Goal: Task Accomplishment & Management: Manage account settings

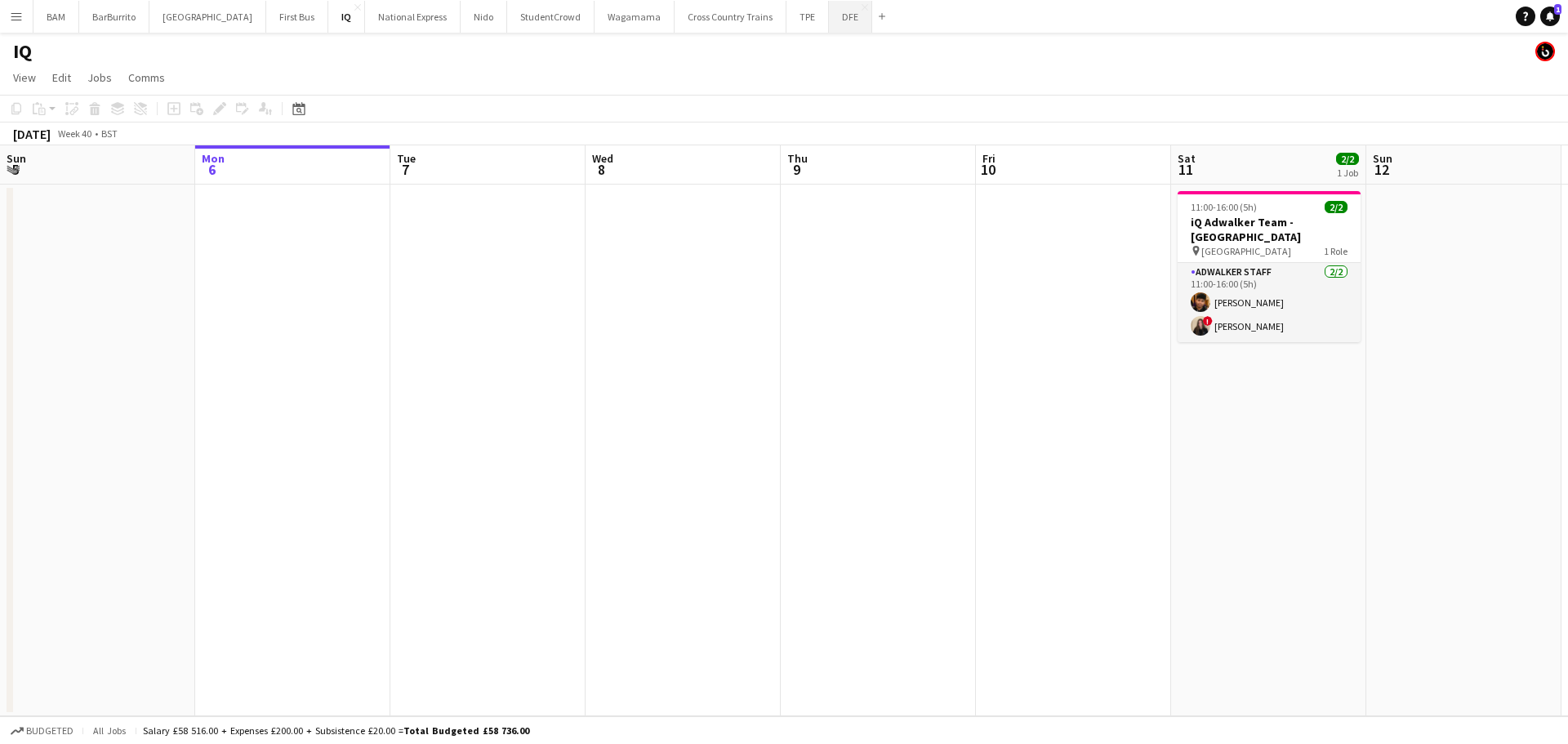
click at [829, 24] on button "DFE Close" at bounding box center [850, 16] width 43 height 32
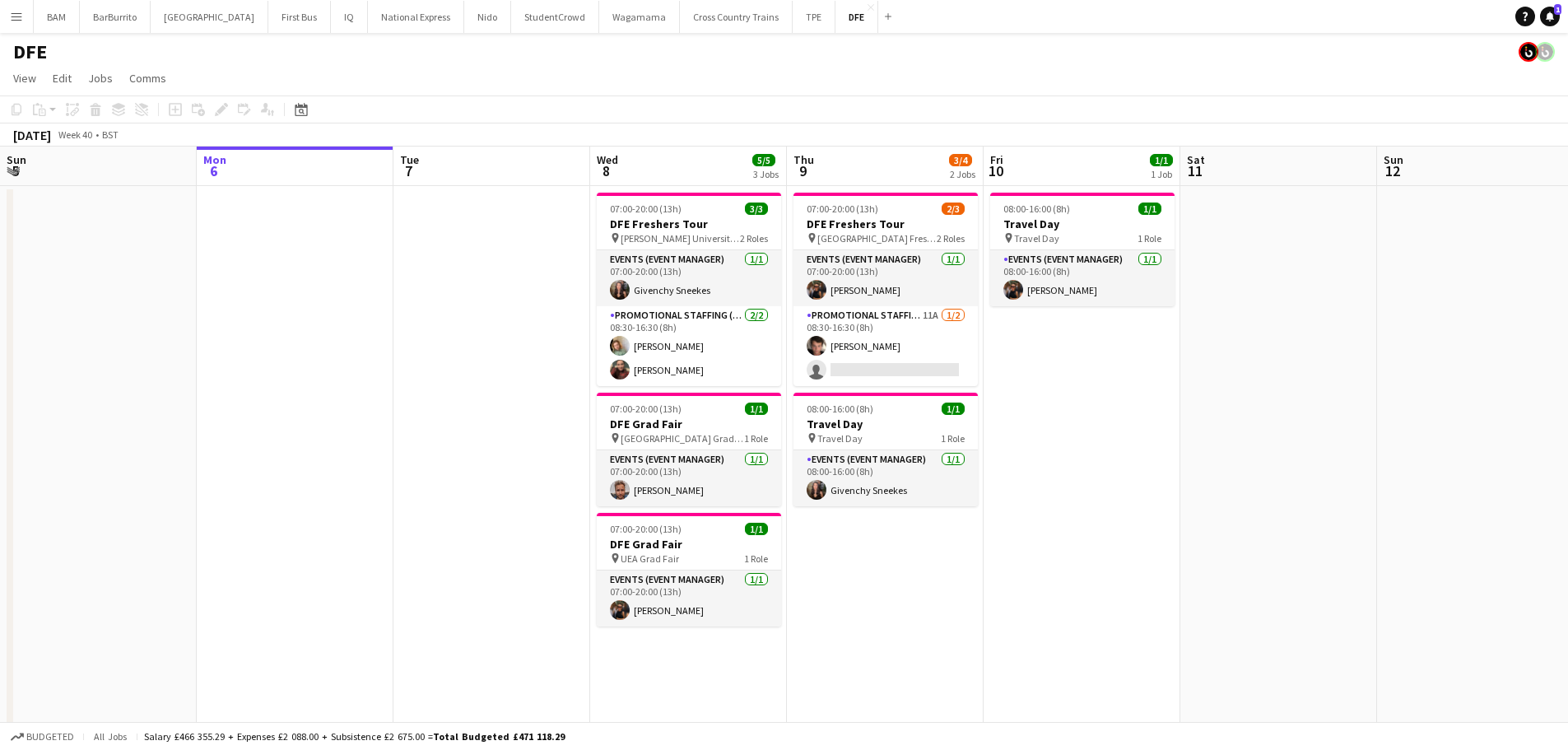
scroll to position [0, 487]
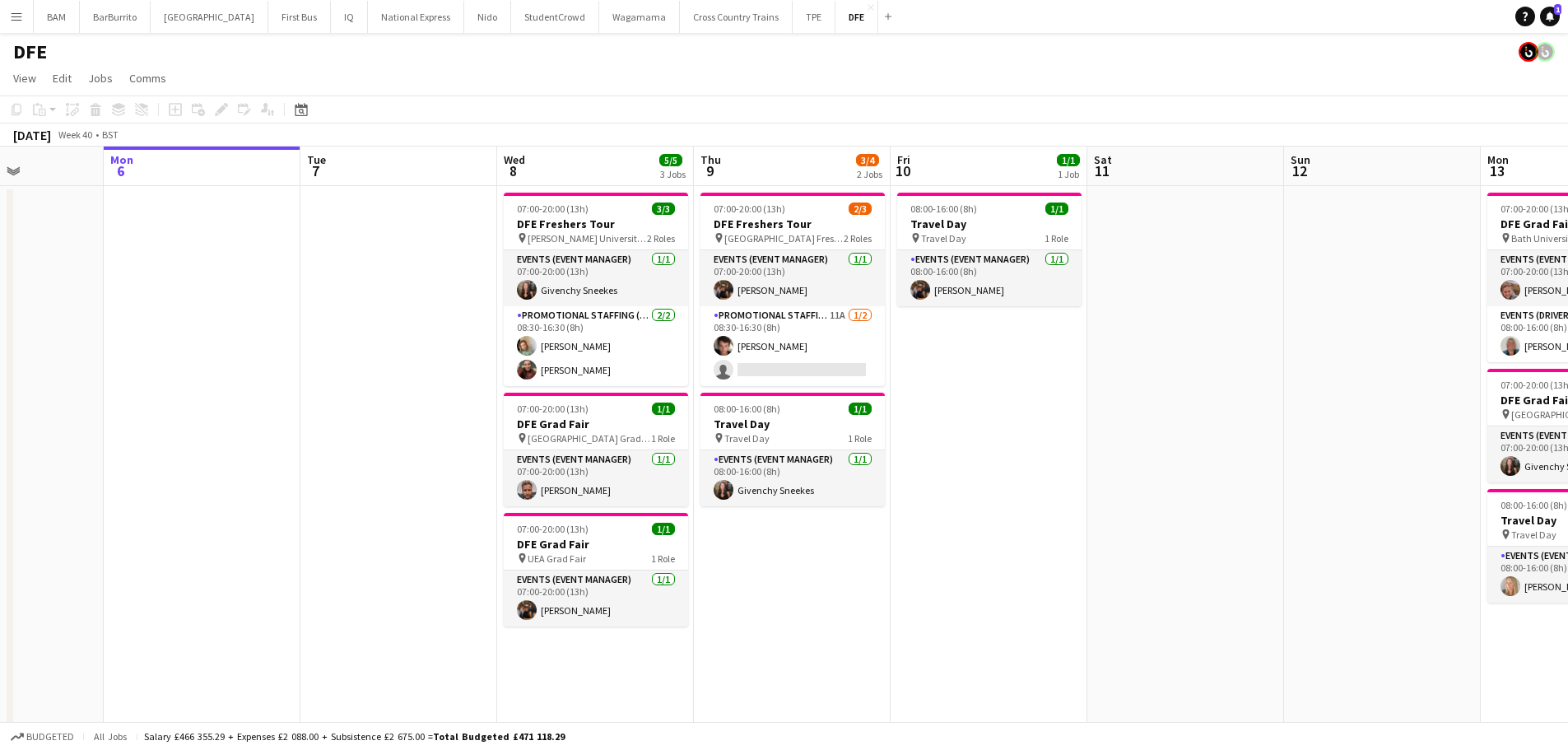
click at [791, 313] on app-calendar-viewport "Fri 3 2/2 1 Job Sat 4 3/3 1 Job Sun 5 Mon 6 Tue 7 Wed 8 5/5 3 Jobs Thu 9 3/4 2 …" at bounding box center [784, 567] width 1568 height 841
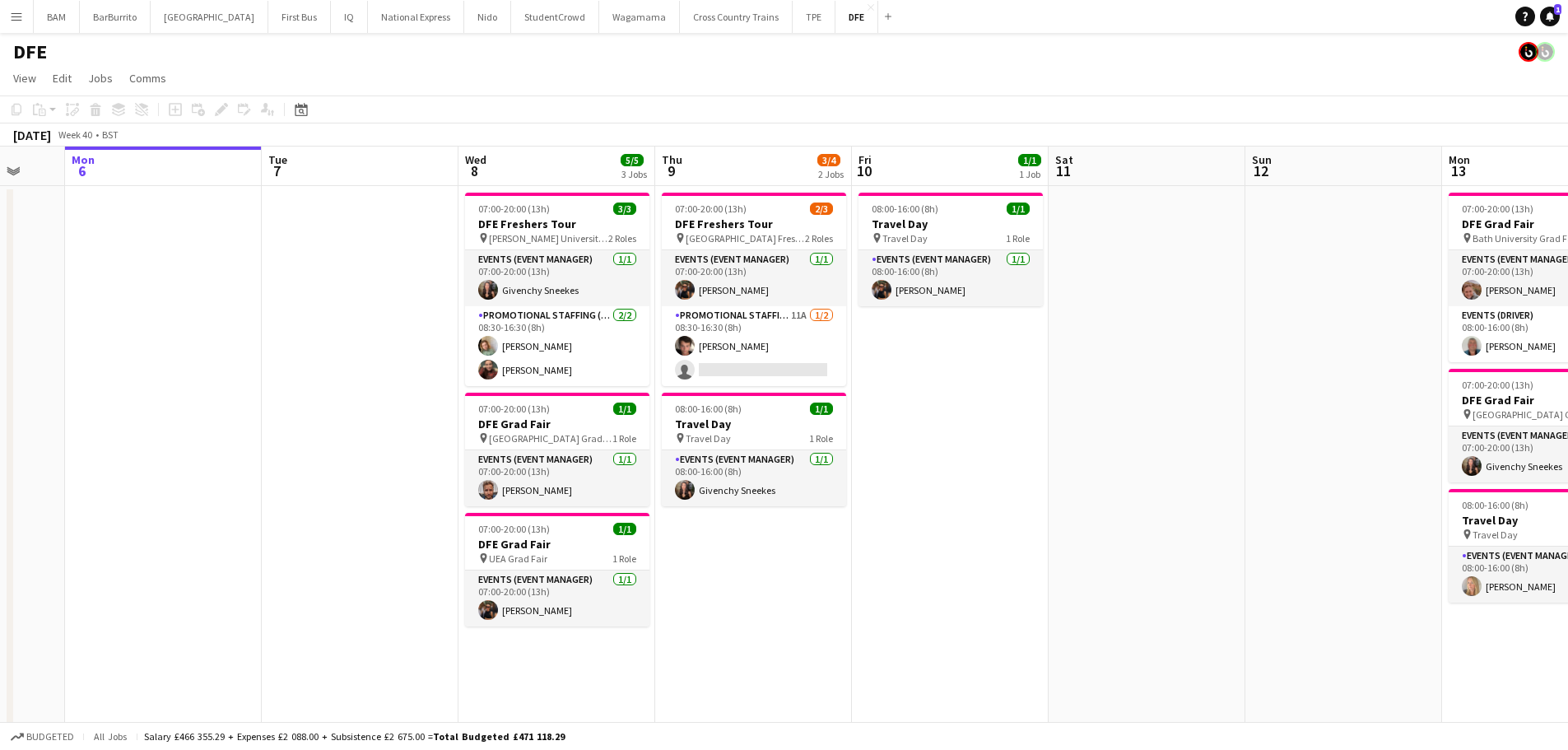
scroll to position [0, 536]
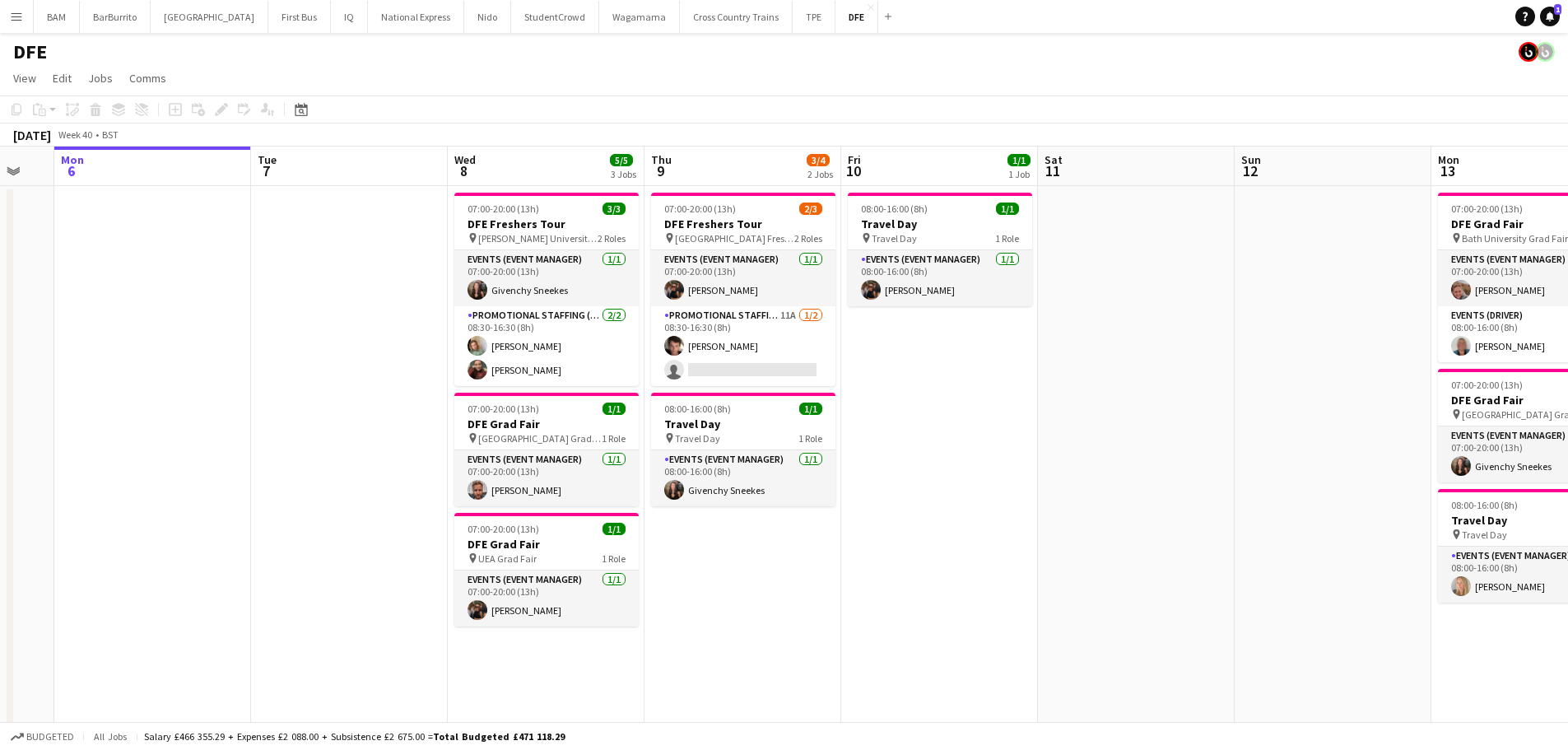
drag, startPoint x: 973, startPoint y: 573, endPoint x: 924, endPoint y: 571, distance: 49.0
click at [924, 571] on app-calendar-viewport "Fri 3 2/2 1 Job Sat 4 3/3 1 Job Sun 5 Mon 6 Tue 7 Wed 8 5/5 3 Jobs Thu 9 3/4 2 …" at bounding box center [784, 567] width 1568 height 841
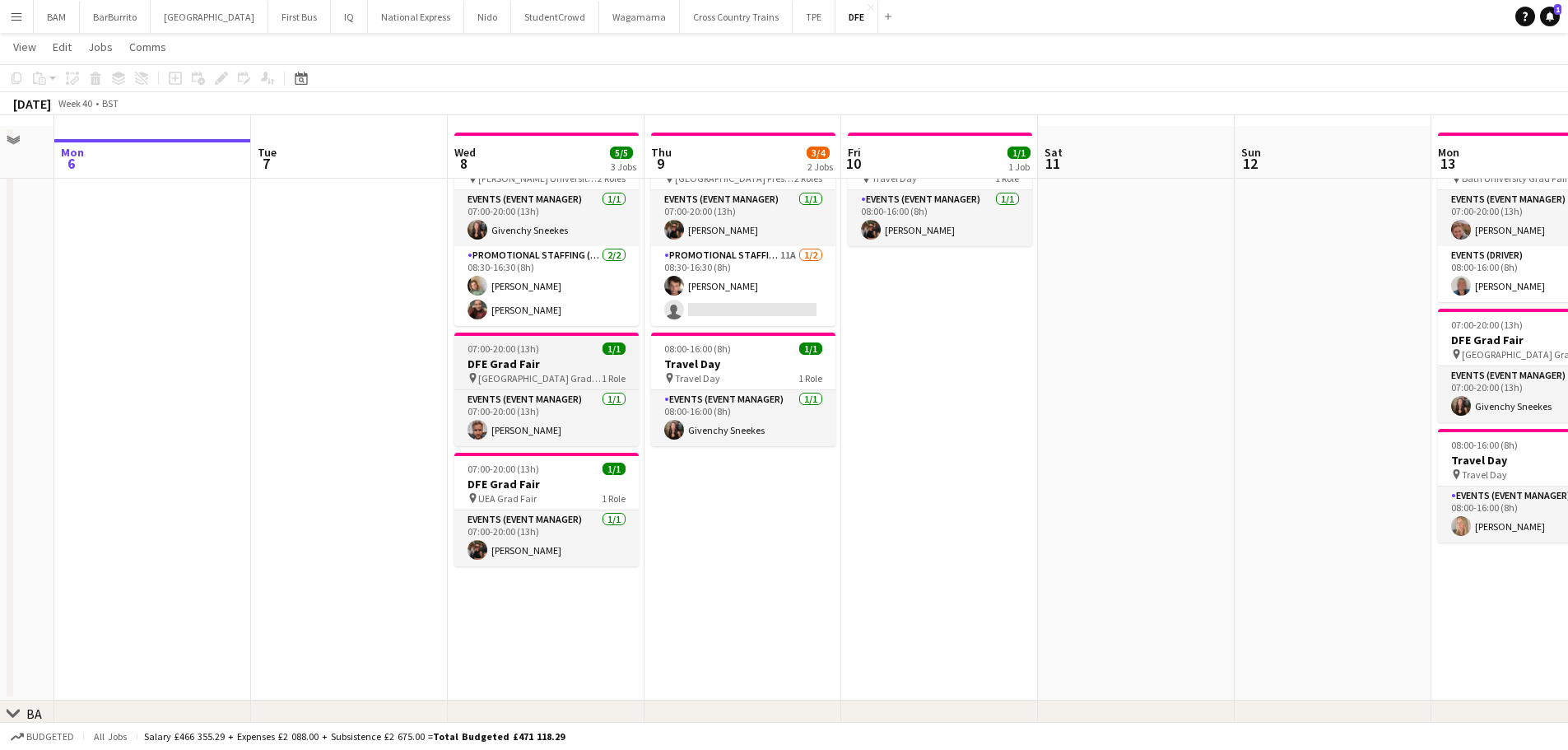
scroll to position [82, 0]
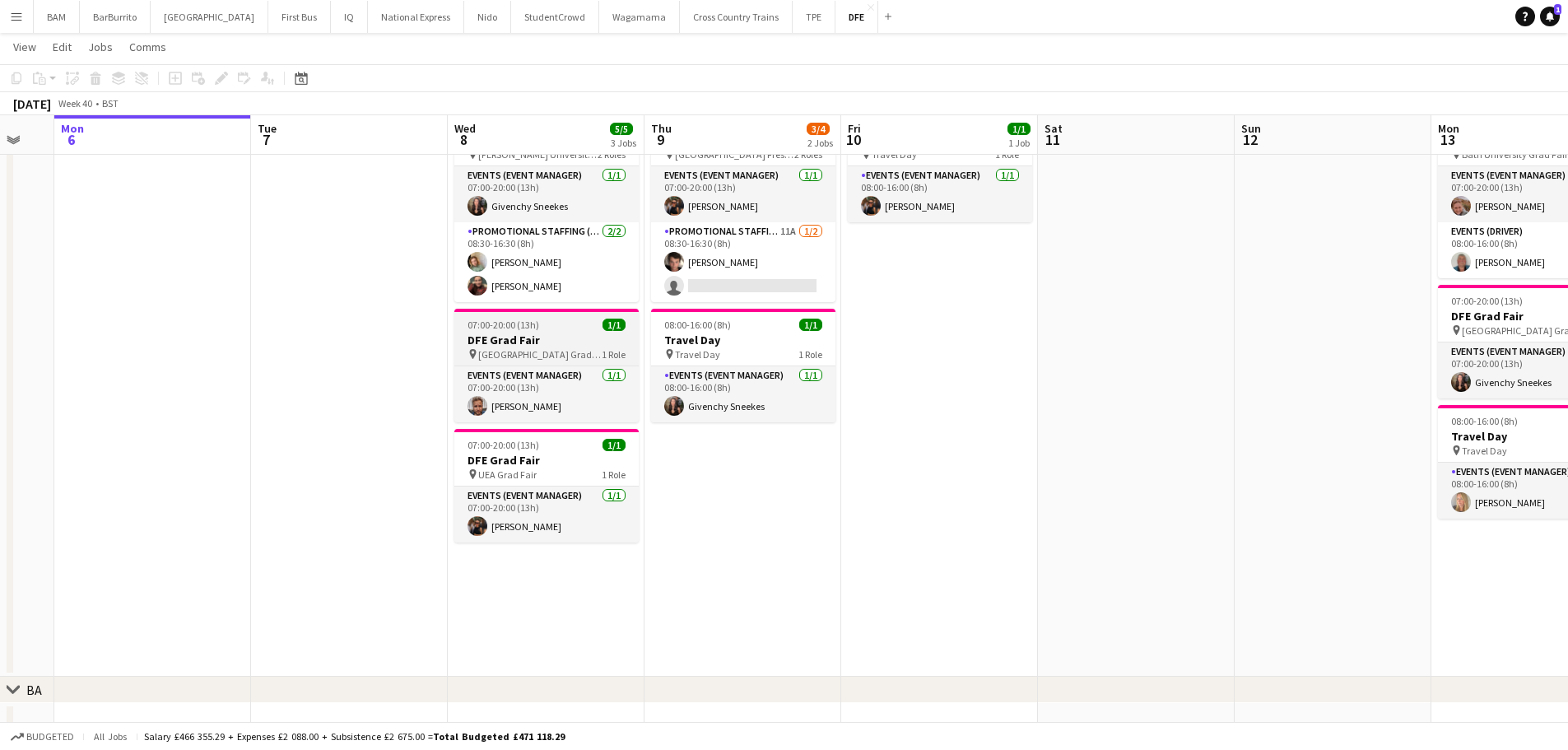
click at [589, 337] on h3 "DFE Grad Fair" at bounding box center [546, 339] width 185 height 15
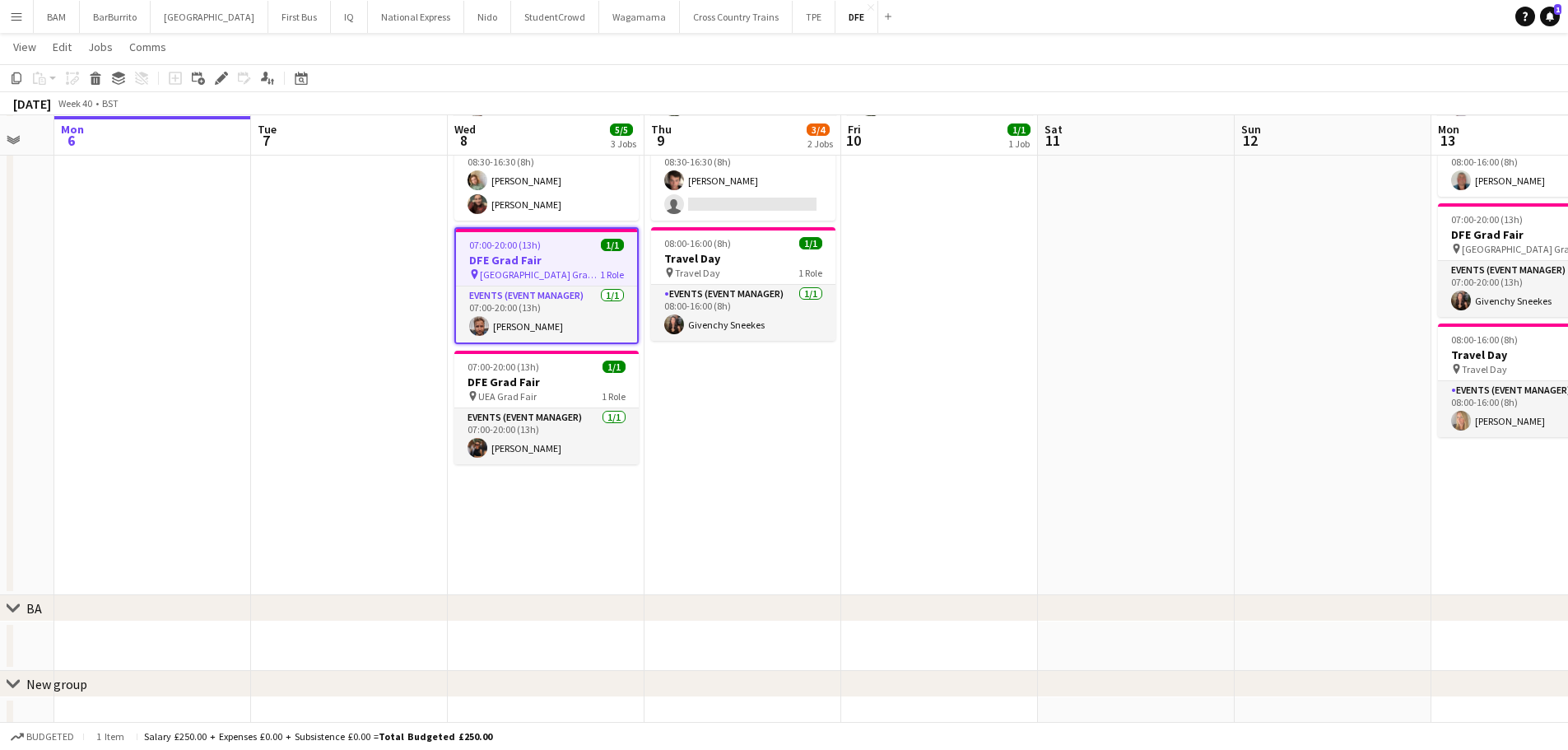
scroll to position [165, 0]
click at [221, 84] on icon "Edit" at bounding box center [221, 78] width 13 height 13
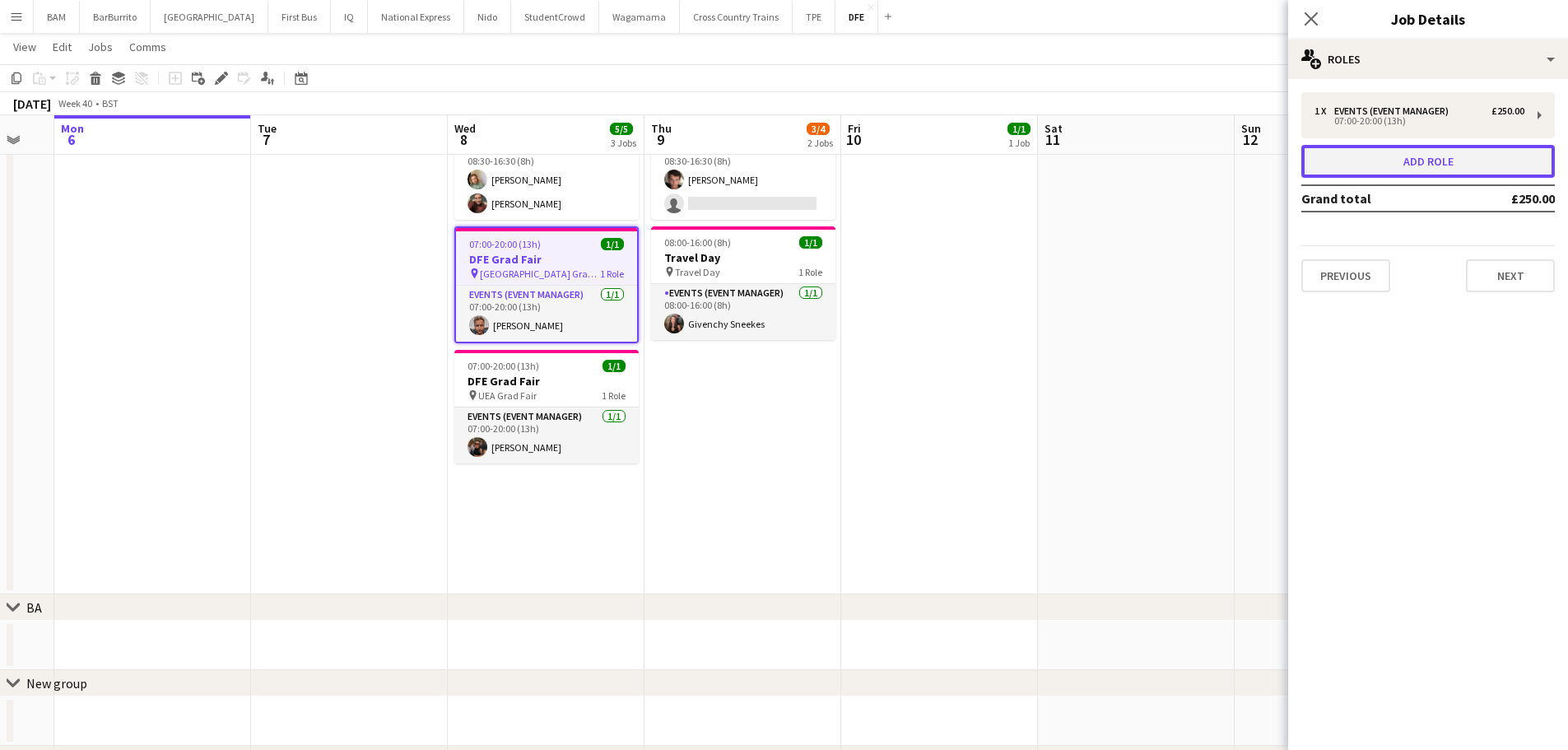
click at [1436, 154] on button "Add role" at bounding box center [1428, 161] width 253 height 33
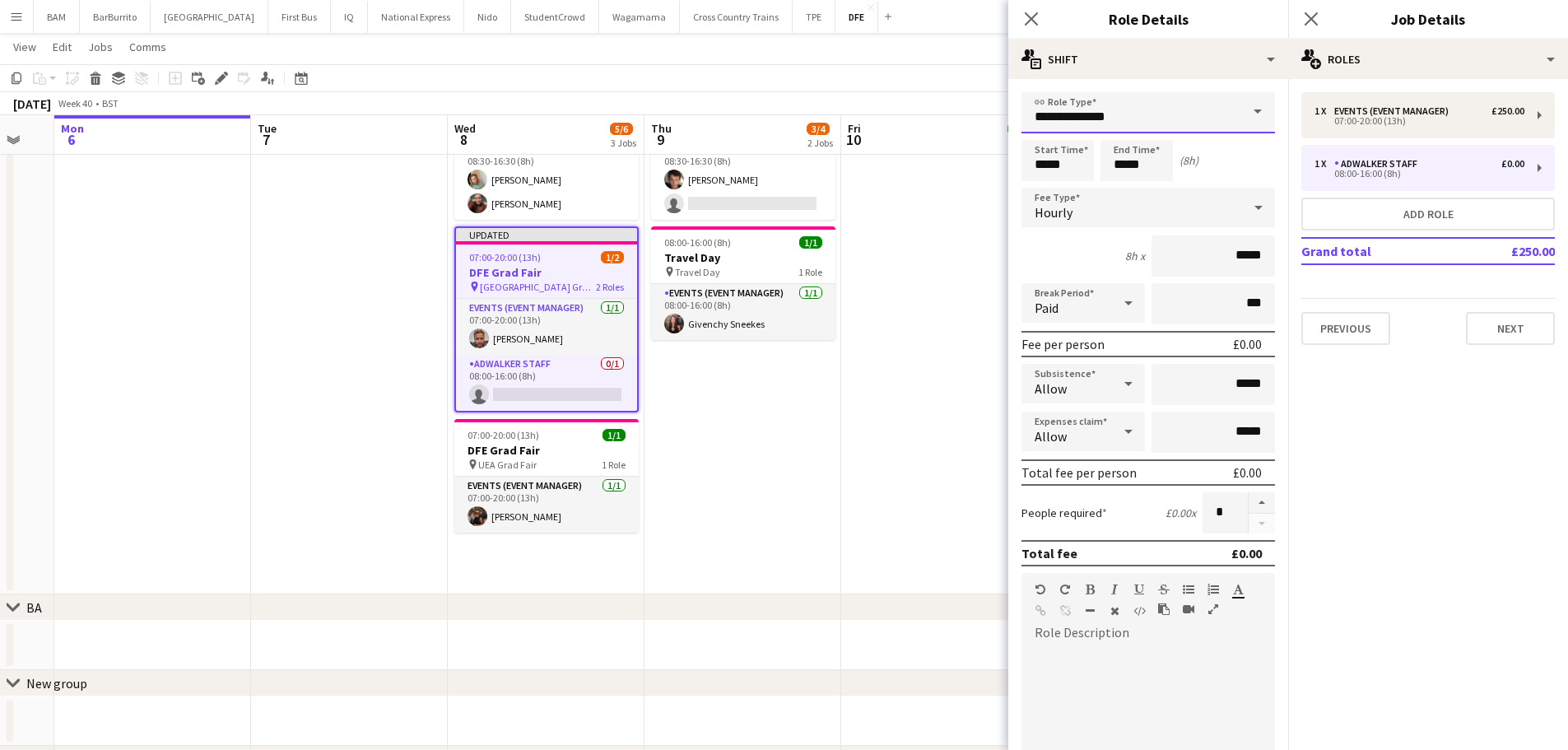
click at [1218, 108] on input "**********" at bounding box center [1148, 112] width 253 height 41
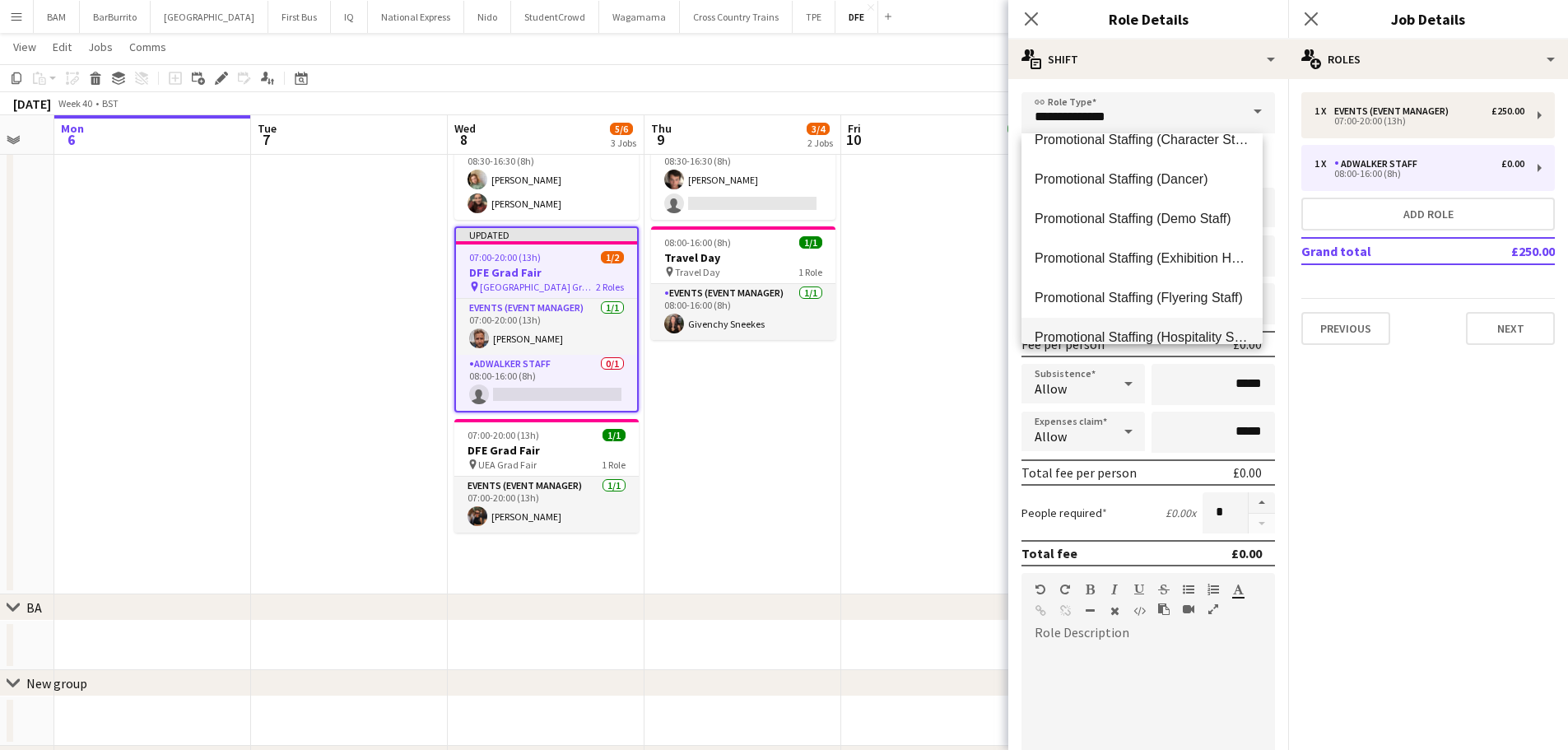
scroll to position [649, 0]
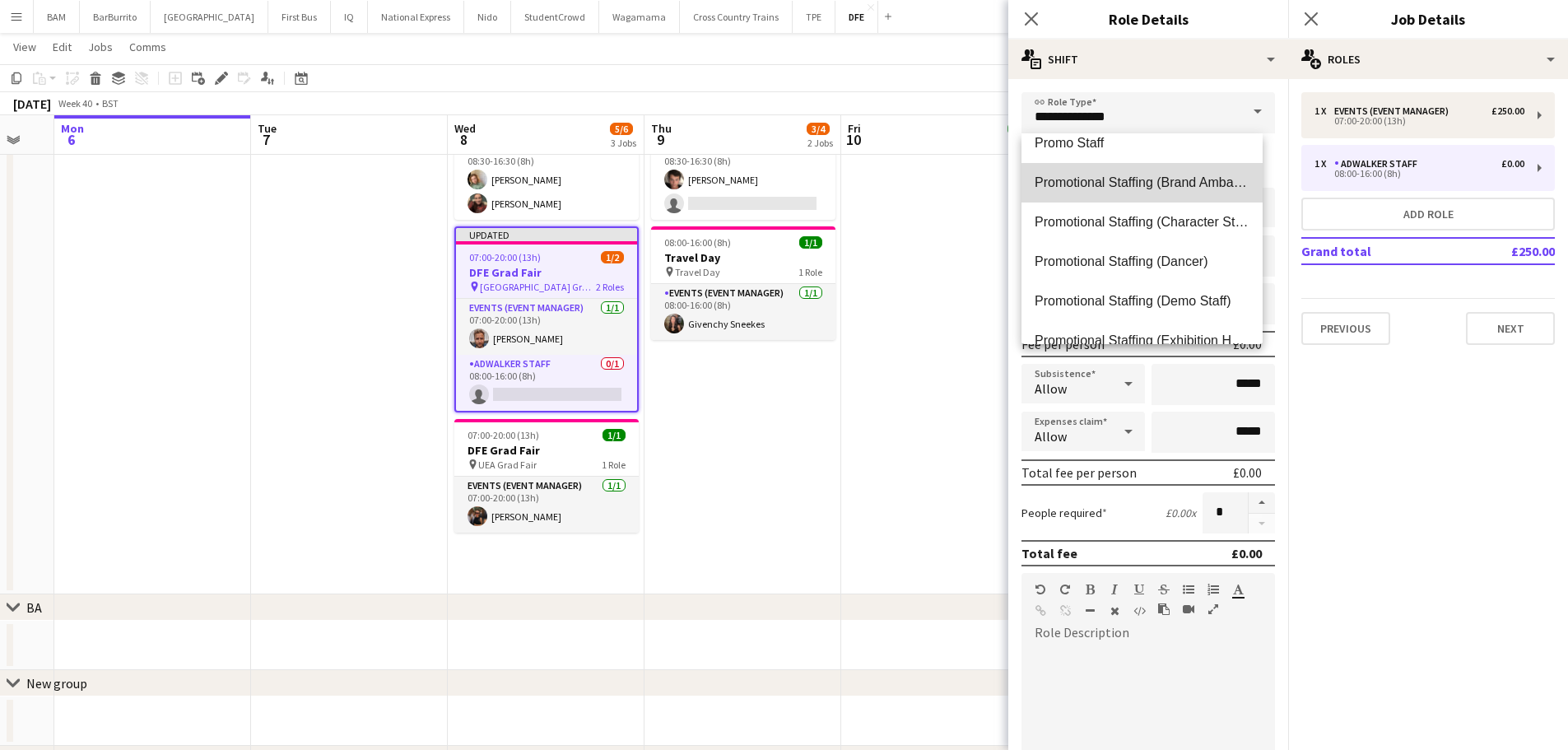
click at [1202, 187] on span "Promotional Staffing (Brand Ambassadors)" at bounding box center [1142, 182] width 215 height 16
type input "**********"
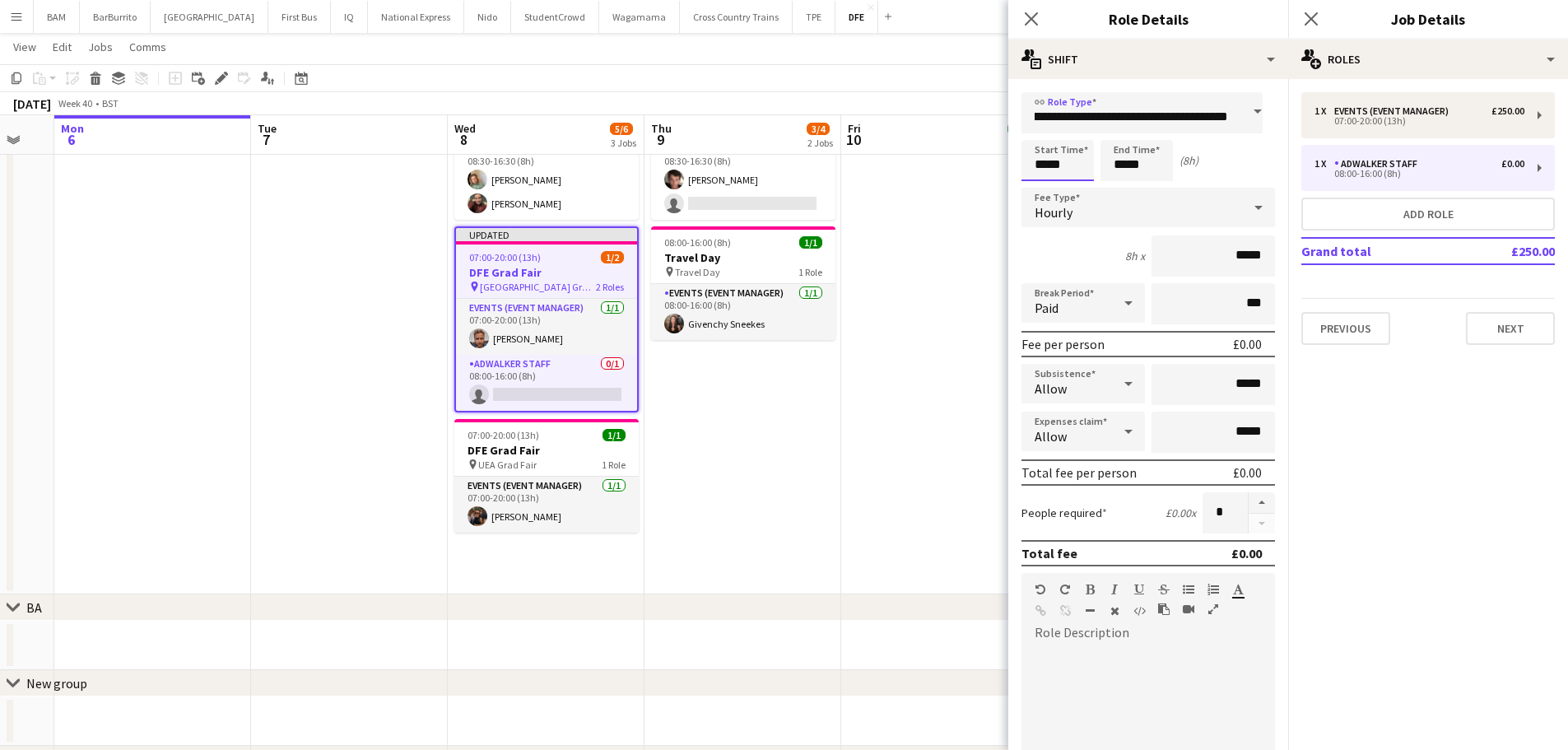
scroll to position [0, 0]
click at [1070, 162] on input "*****" at bounding box center [1058, 160] width 73 height 41
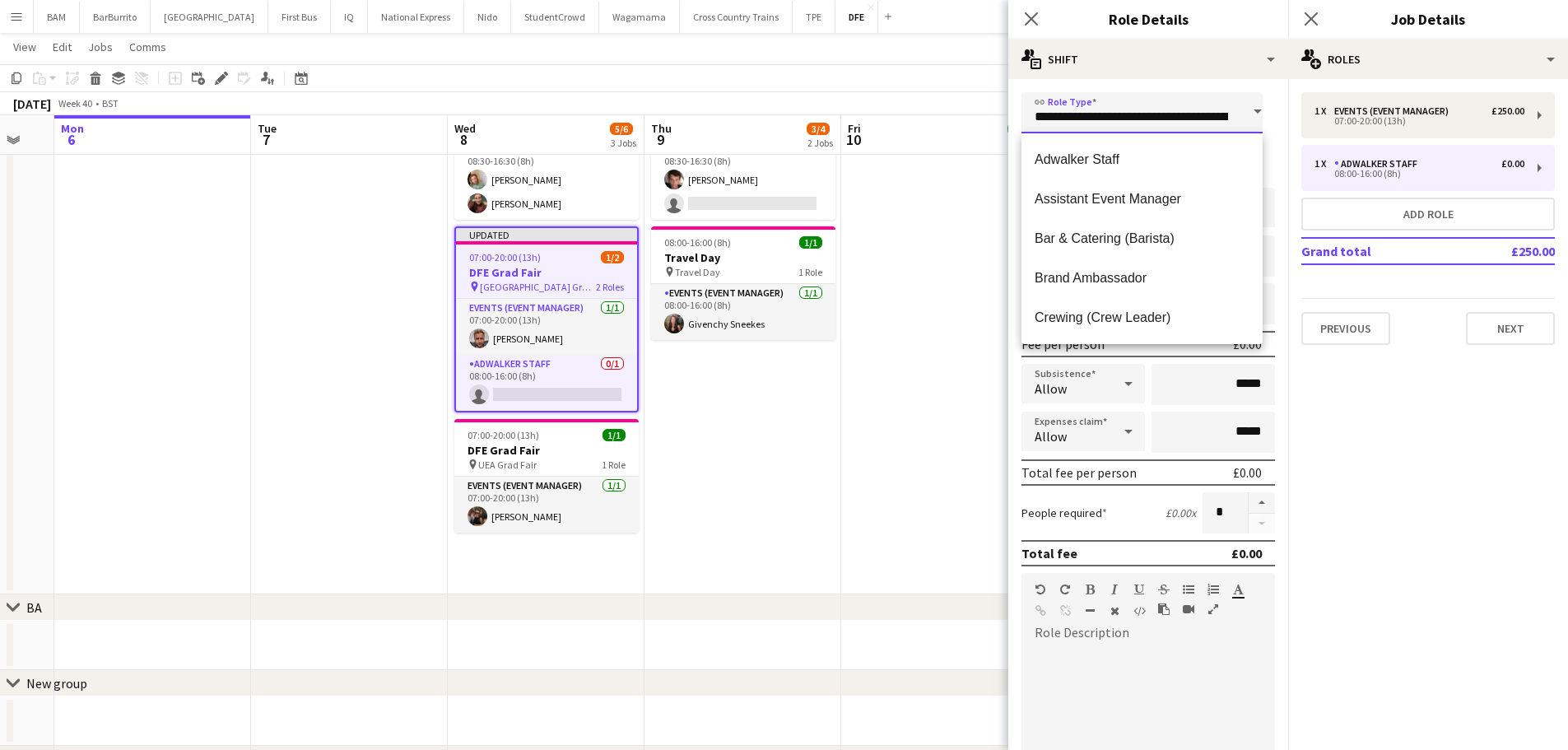
click at [1043, 122] on input "**********" at bounding box center [1142, 112] width 241 height 41
click at [1016, 126] on form "**********" at bounding box center [1148, 603] width 280 height 1023
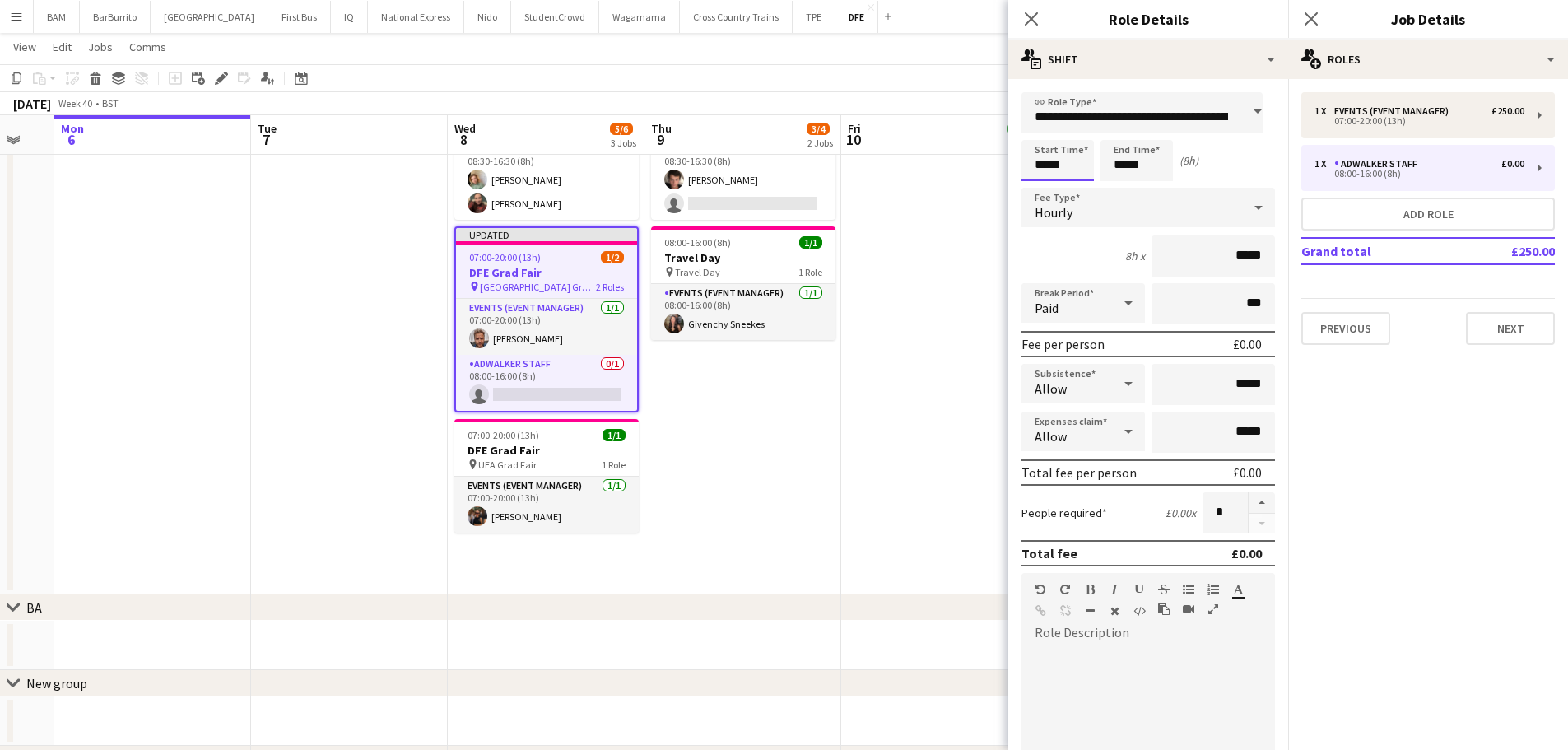
click at [1038, 148] on input "*****" at bounding box center [1058, 160] width 73 height 41
click at [1037, 134] on div at bounding box center [1042, 131] width 33 height 16
click at [1065, 130] on div at bounding box center [1075, 131] width 33 height 16
type input "*****"
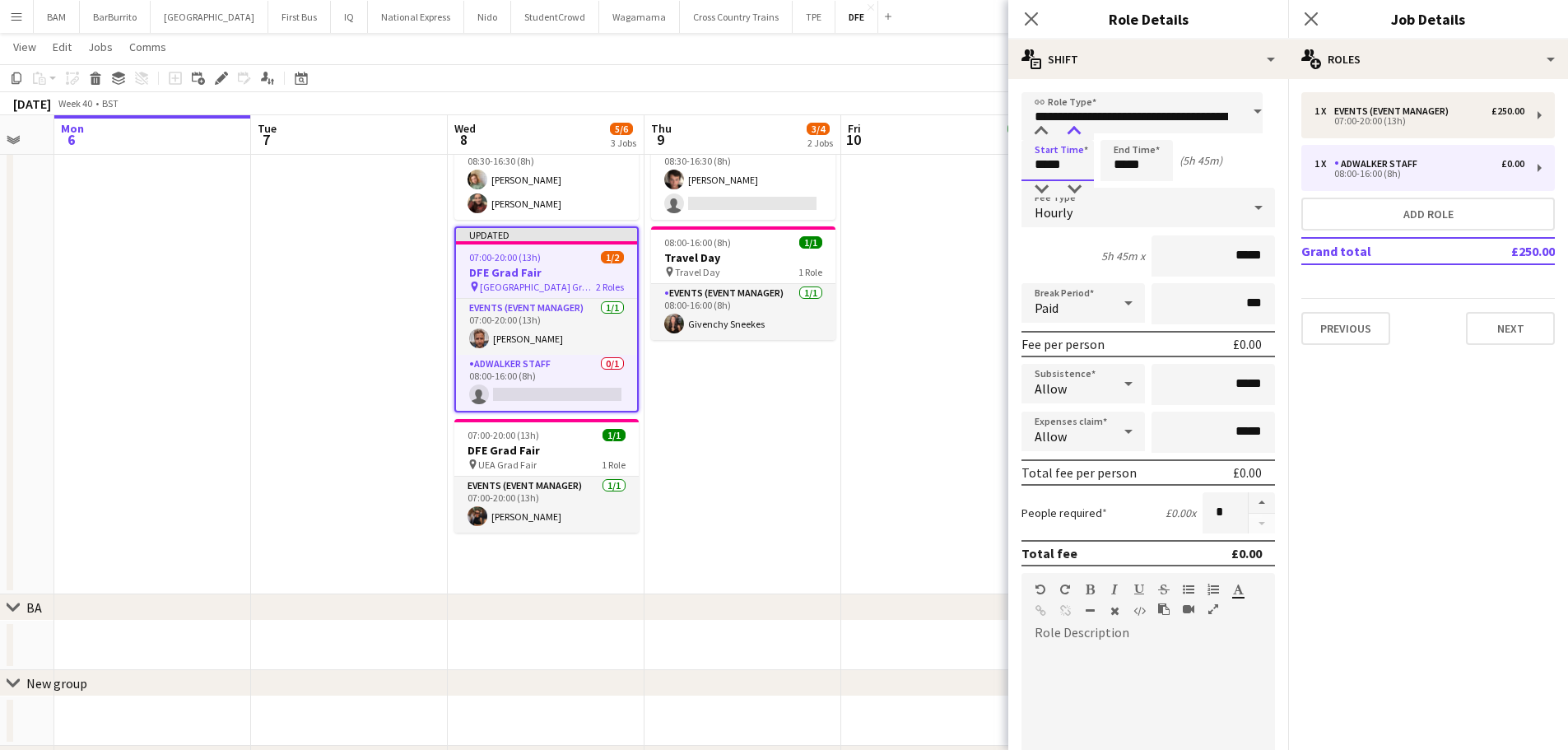
click at [1065, 130] on div at bounding box center [1075, 131] width 33 height 16
click at [1140, 156] on input "*****" at bounding box center [1137, 160] width 73 height 41
click at [1125, 181] on div at bounding box center [1120, 189] width 33 height 16
click at [1143, 133] on div at bounding box center [1153, 131] width 33 height 16
type input "*****"
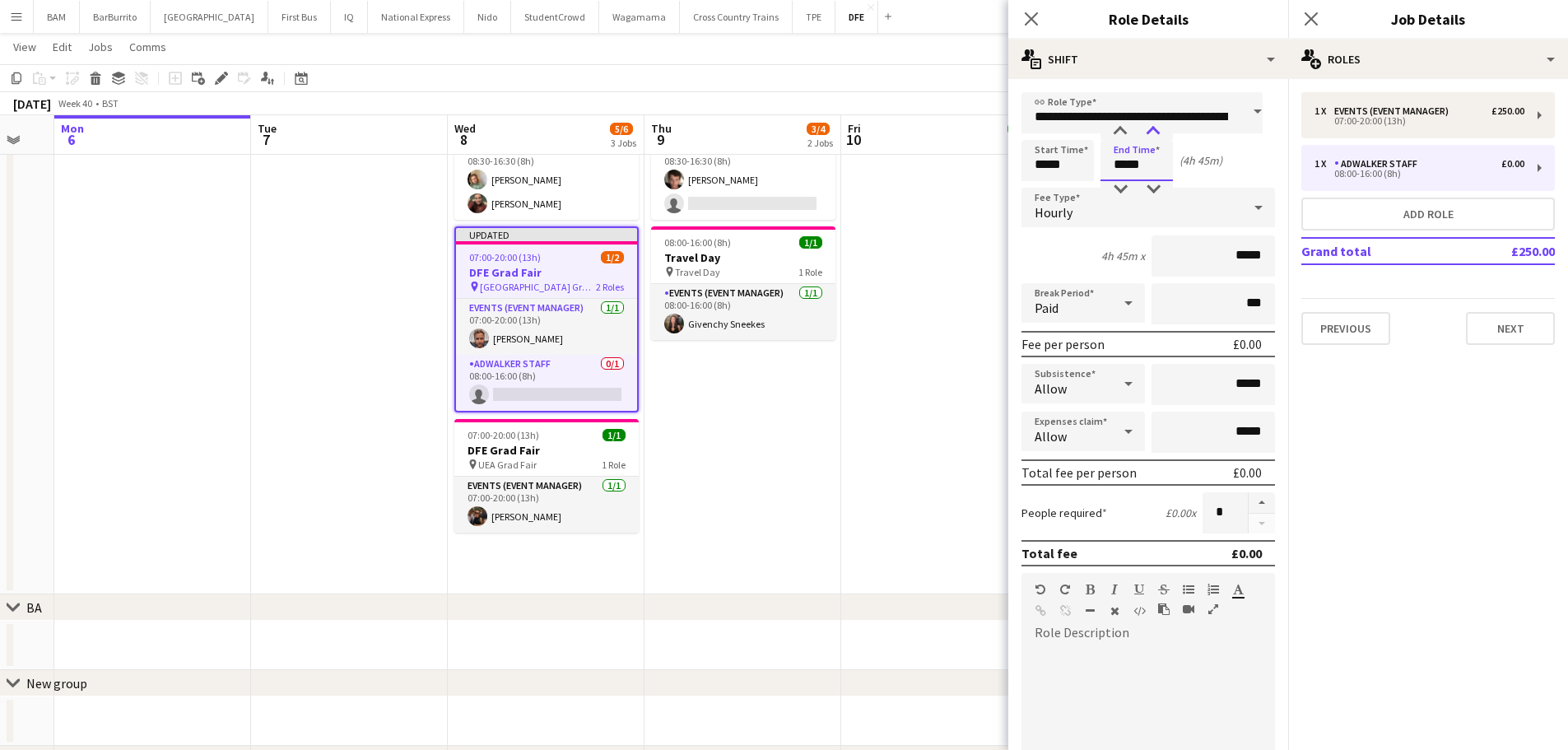
click at [1148, 131] on div at bounding box center [1153, 131] width 33 height 16
click at [1197, 158] on div "(5h)" at bounding box center [1189, 160] width 19 height 15
click at [890, 113] on div "October 2025 Week 40 • BST Publish 1 job Revert 1 job" at bounding box center [784, 103] width 1568 height 23
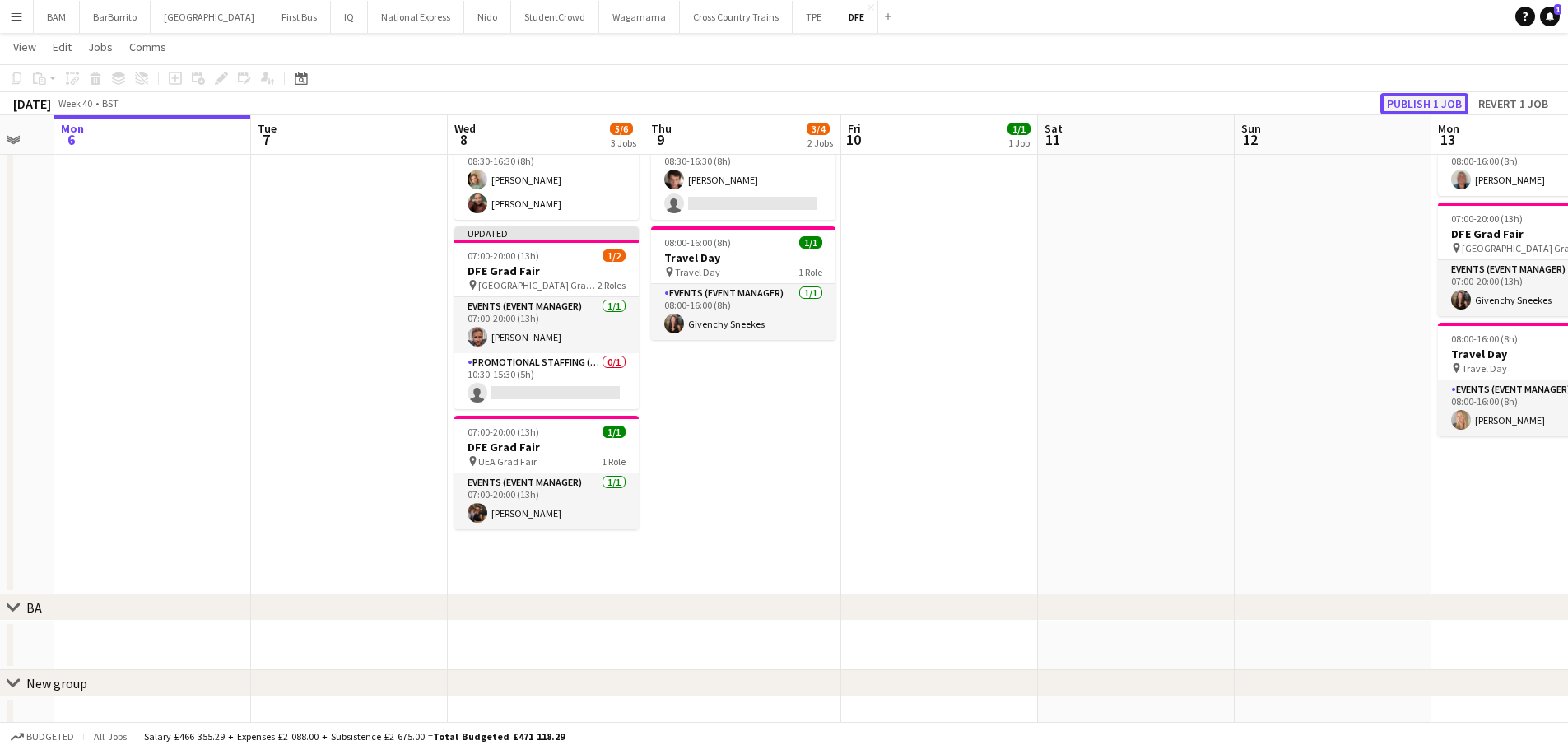
click at [1425, 100] on button "Publish 1 job" at bounding box center [1425, 103] width 88 height 22
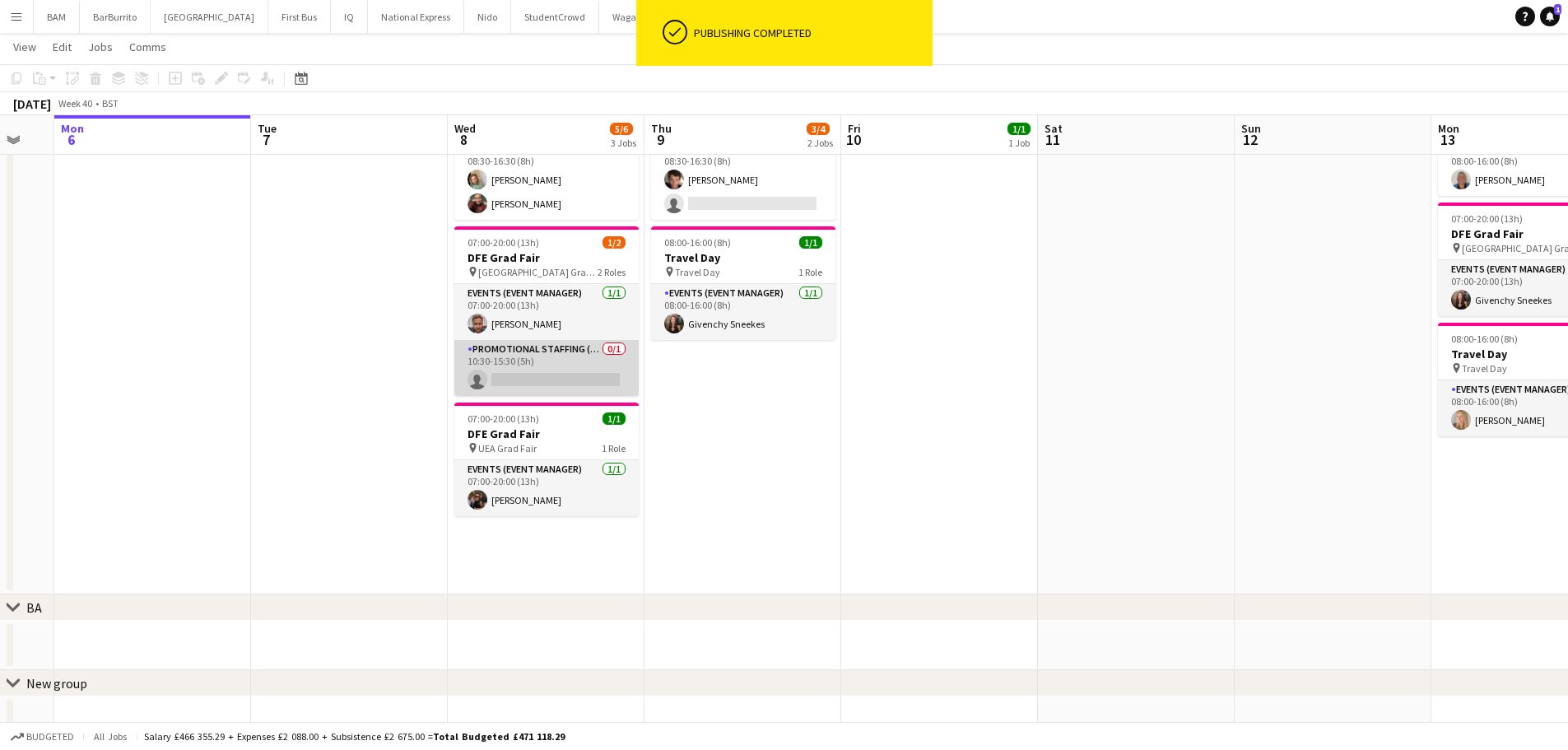
click at [529, 386] on app-card-role "Promotional Staffing (Brand Ambassadors) 0/1 10:30-15:30 (5h) single-neutral-ac…" at bounding box center [546, 368] width 185 height 56
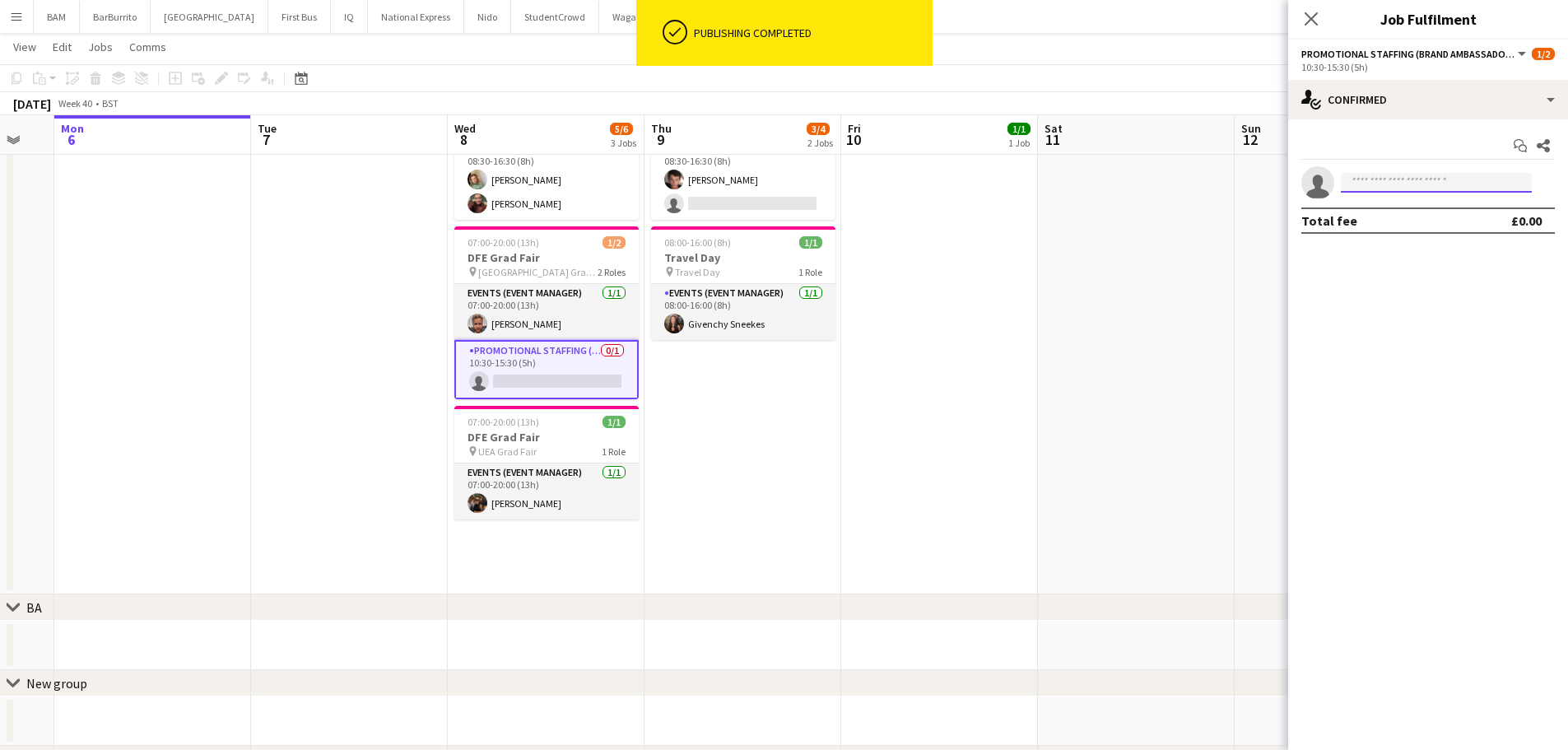
click at [1450, 184] on input at bounding box center [1436, 182] width 191 height 20
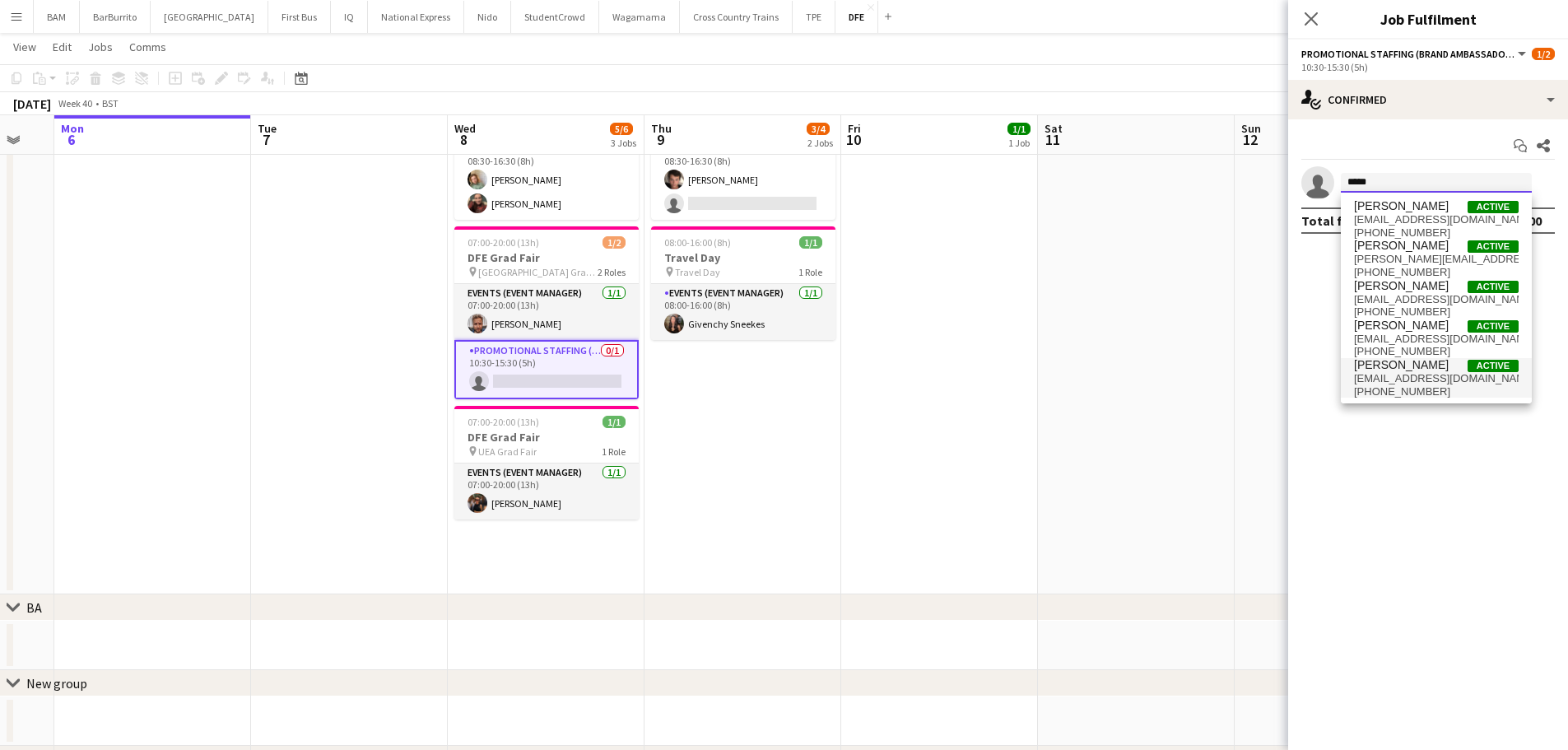
type input "*****"
click at [1435, 375] on span "rachelmckay77@gmail.com" at bounding box center [1436, 378] width 165 height 13
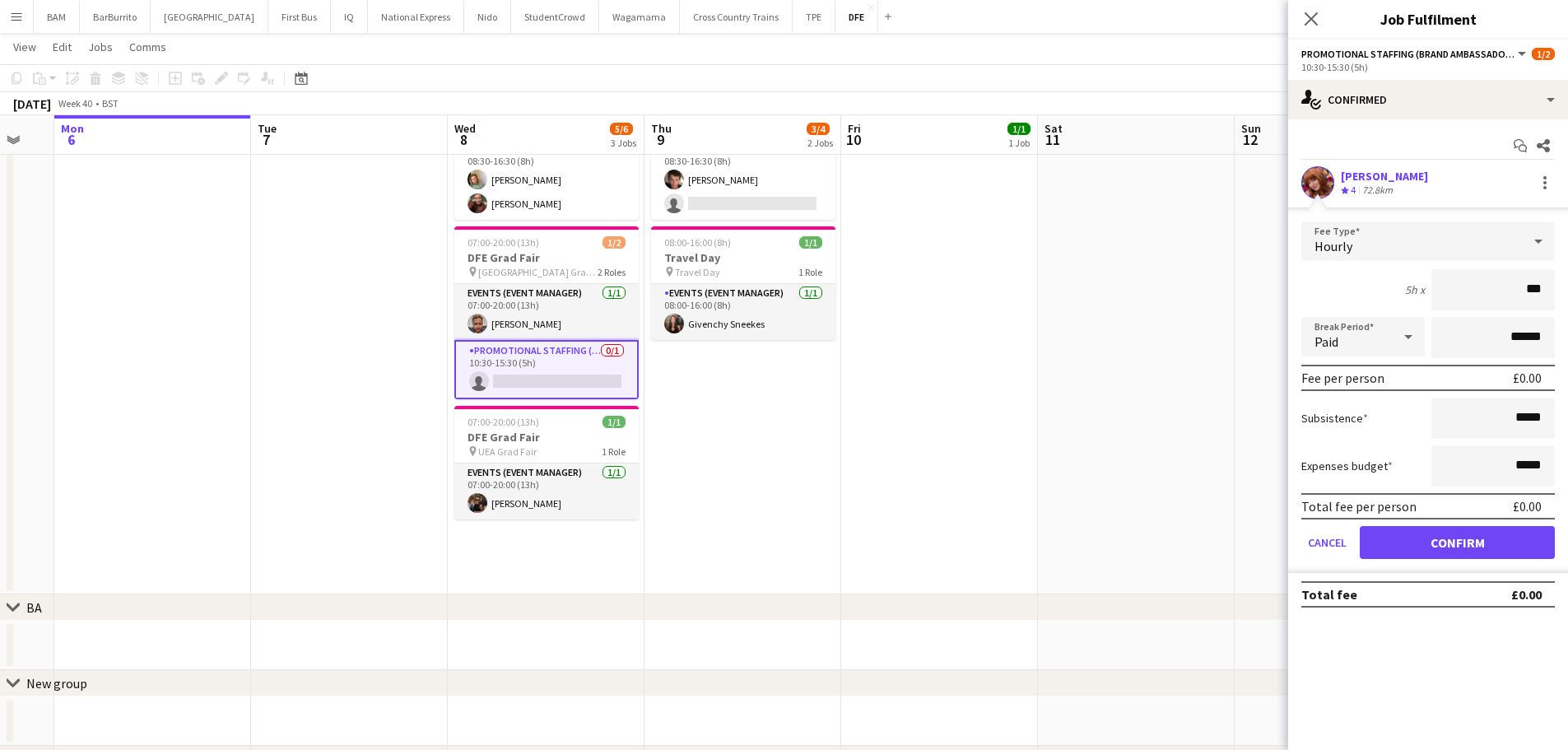
type input "**"
type input "******"
click at [1519, 541] on button "Confirm" at bounding box center [1457, 543] width 195 height 33
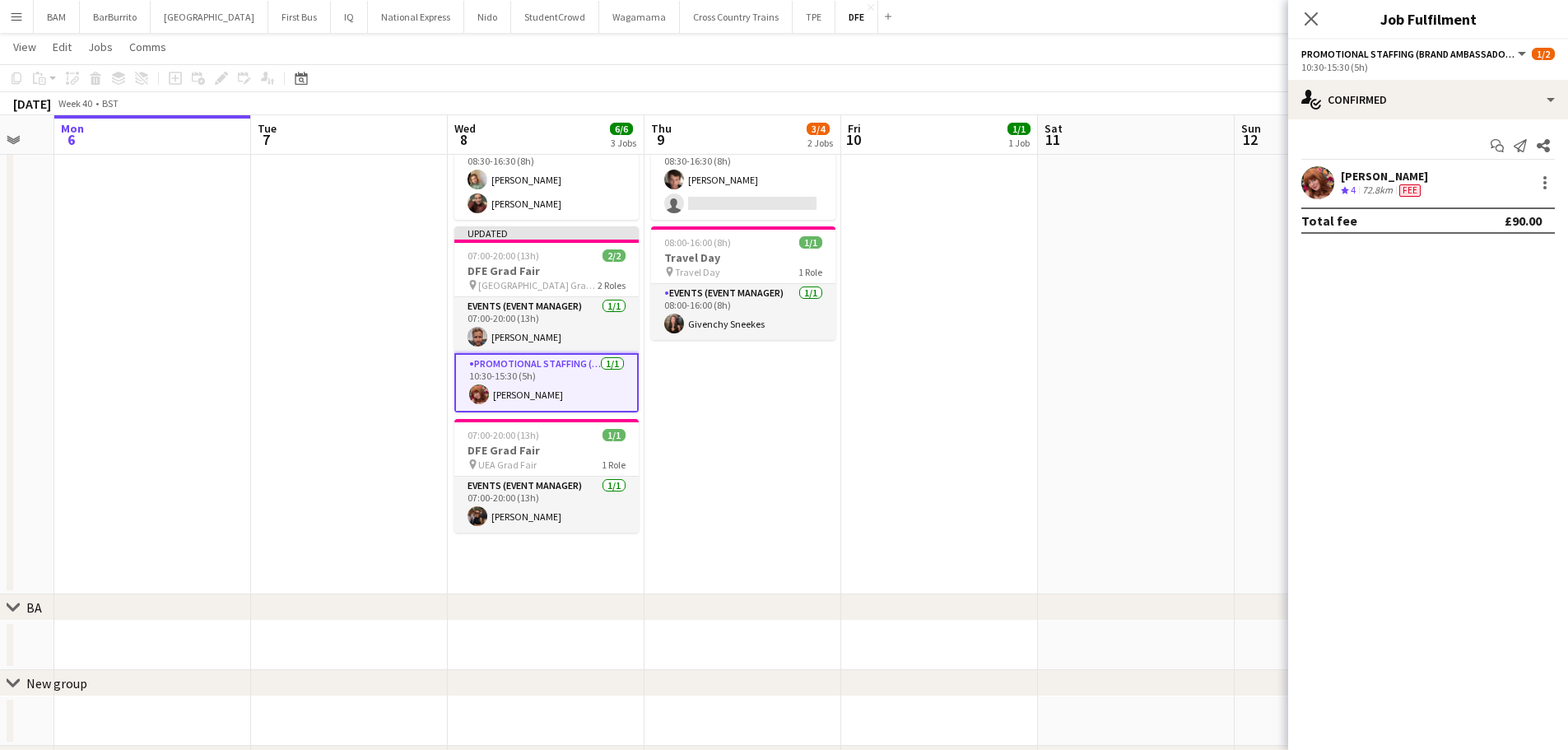
drag, startPoint x: 1194, startPoint y: 65, endPoint x: 1207, endPoint y: 68, distance: 13.3
click at [1193, 65] on app-toolbar "Copy Paste Paste Ctrl+V Paste with crew Ctrl+Shift+V Paste linked Job Delete Gr…" at bounding box center [784, 78] width 1568 height 28
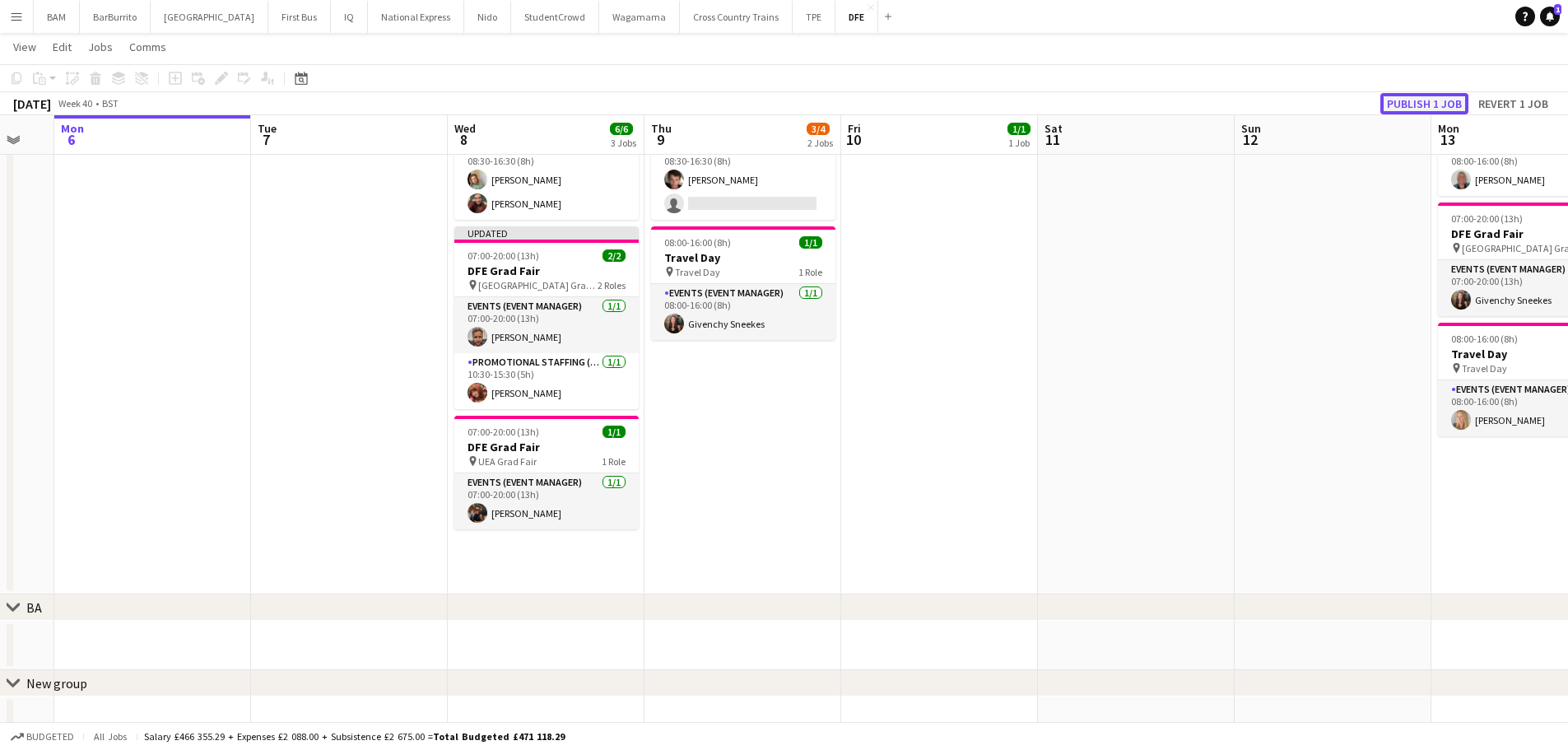
click at [1438, 99] on button "Publish 1 job" at bounding box center [1425, 103] width 88 height 22
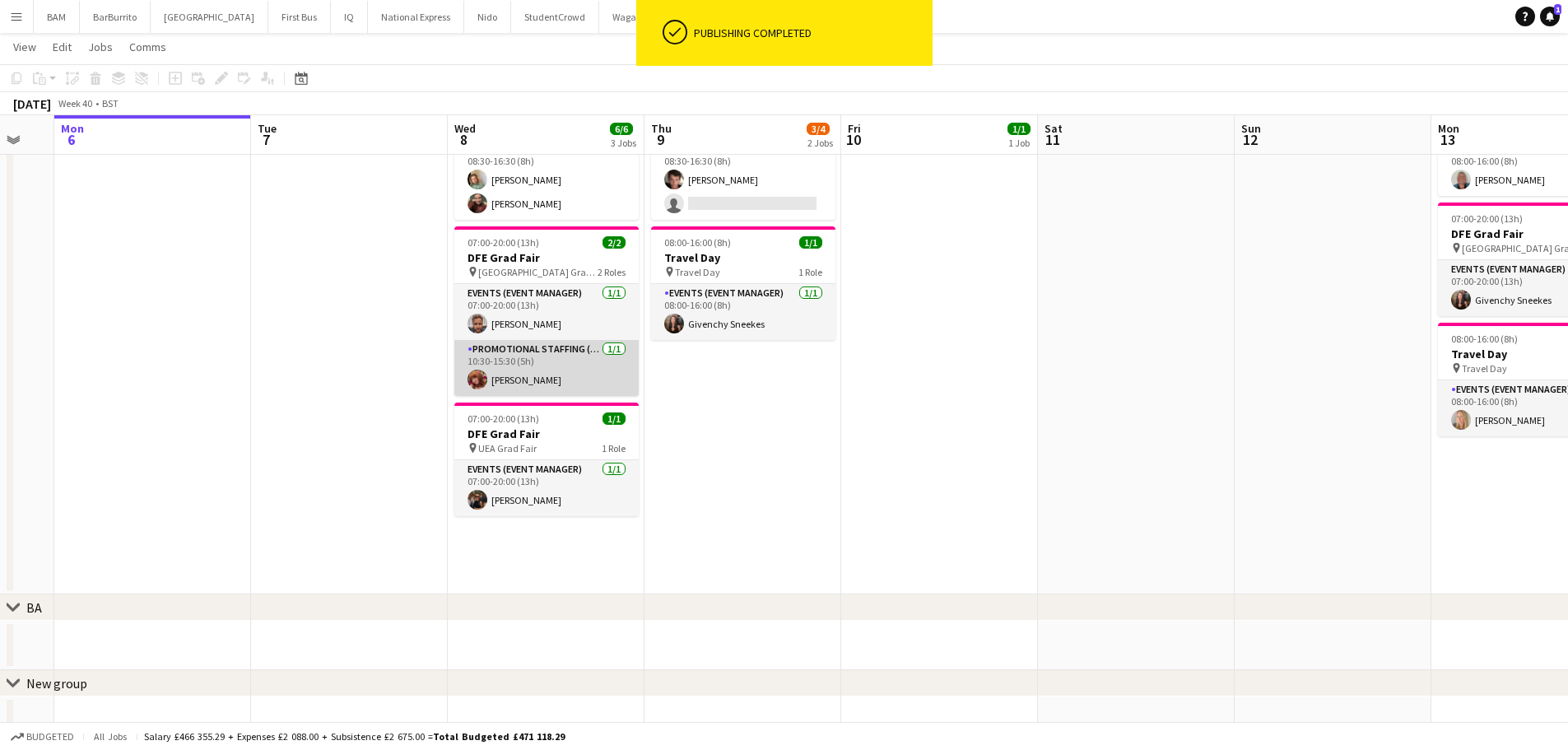
click at [563, 379] on app-card-role "Promotional Staffing (Brand Ambassadors) 1/1 10:30-15:30 (5h) Rachel McKay" at bounding box center [546, 368] width 185 height 56
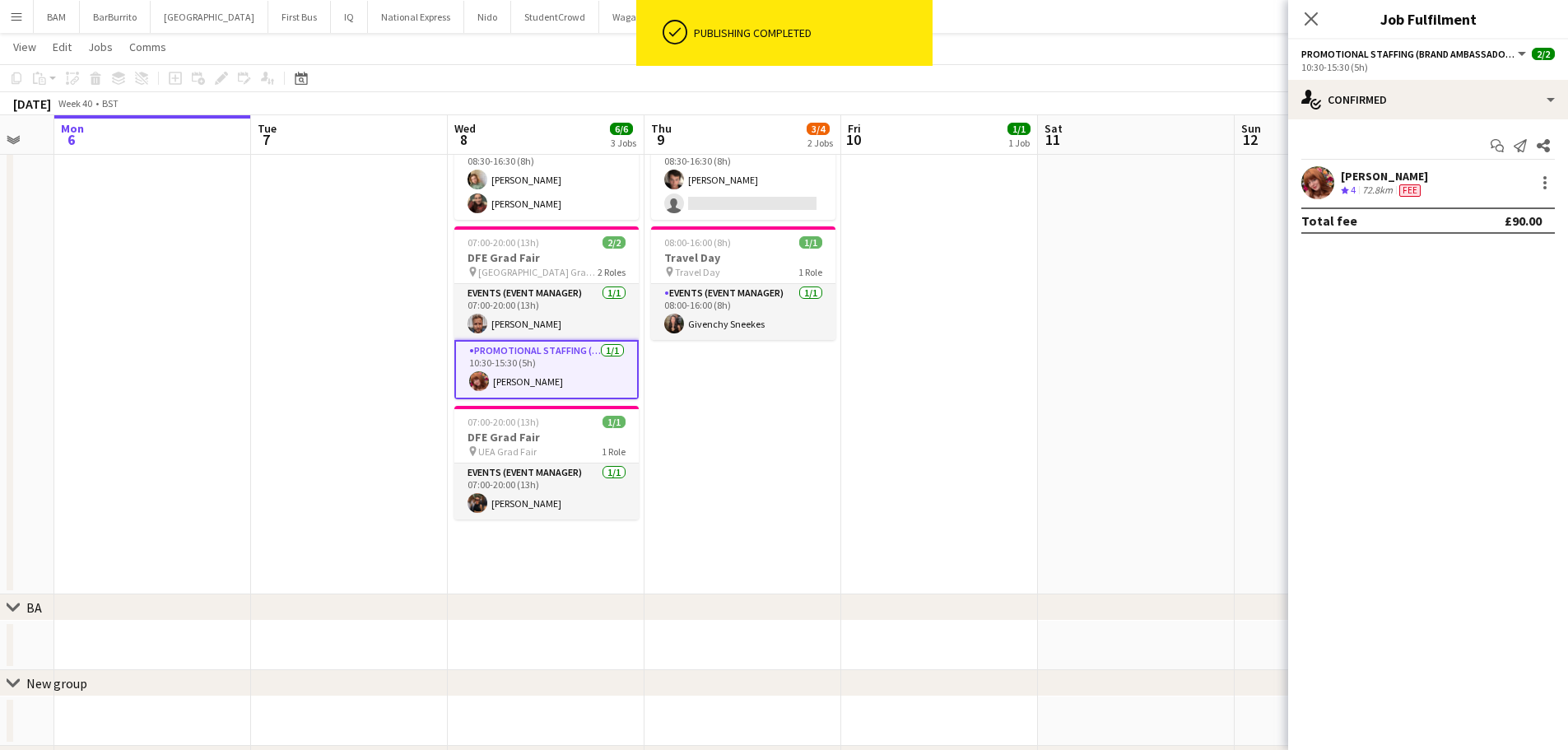
click at [1466, 185] on div "Rachel McKay Crew rating 4 72.8km Fee" at bounding box center [1428, 183] width 280 height 33
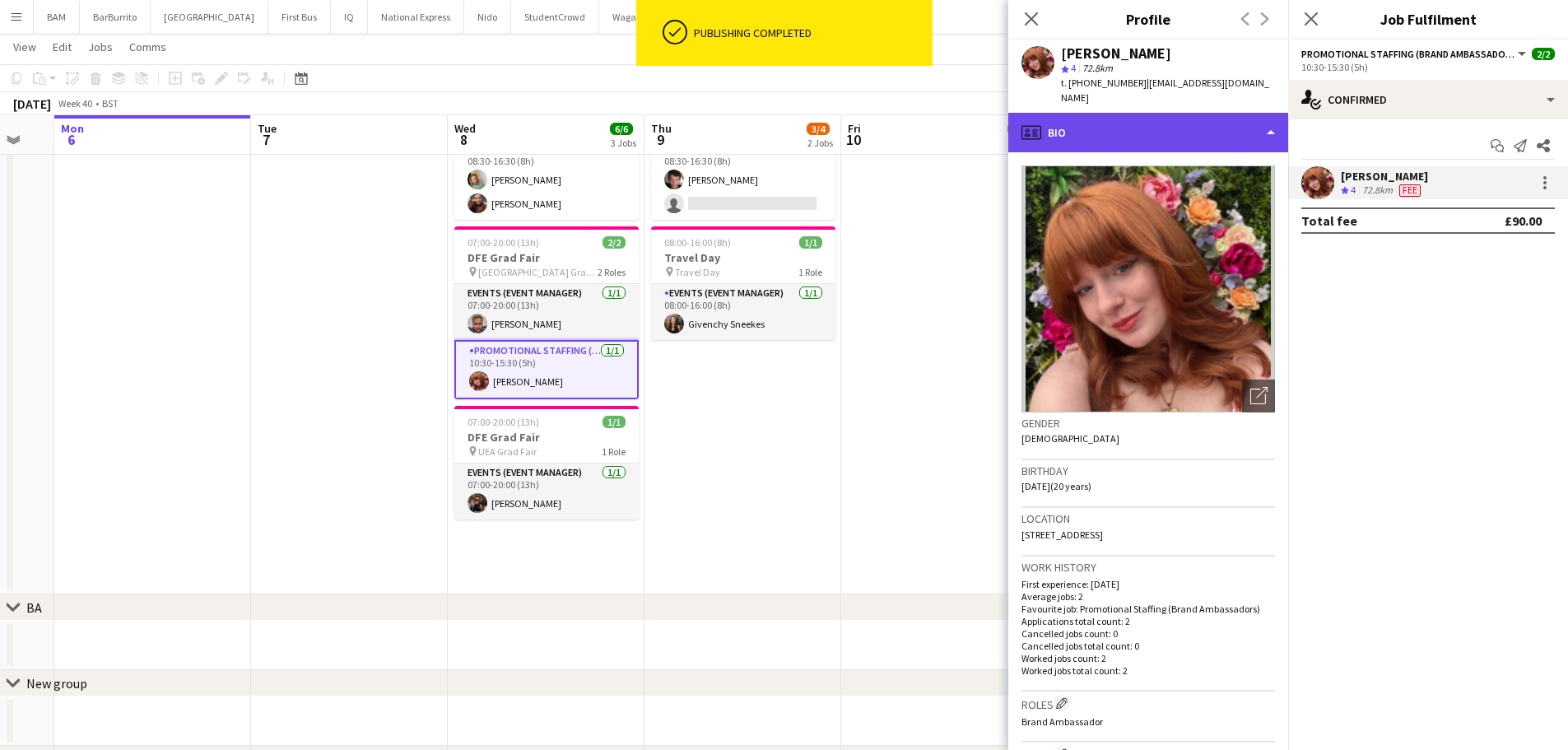
click at [1142, 113] on div "profile Bio" at bounding box center [1148, 133] width 280 height 40
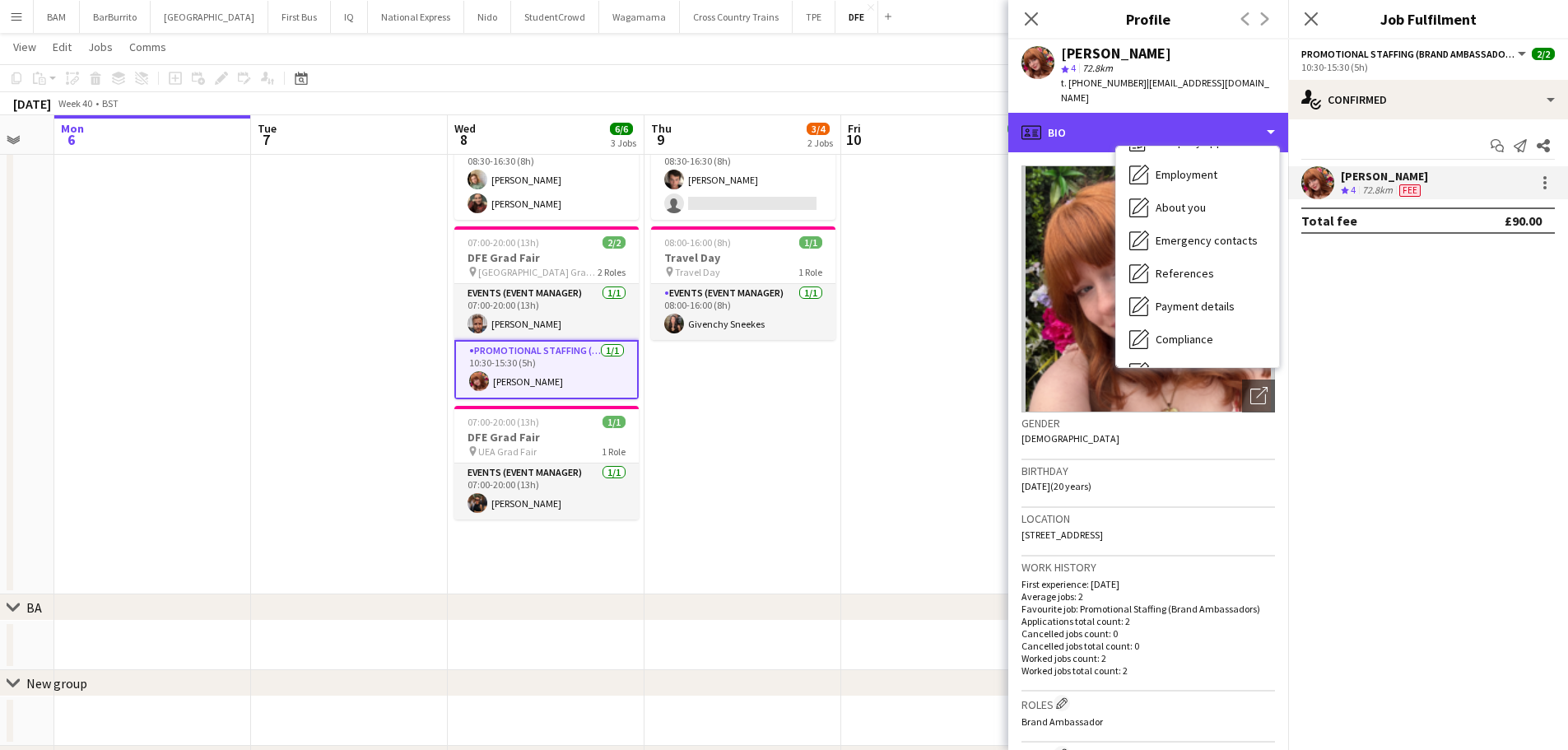
scroll to position [187, 0]
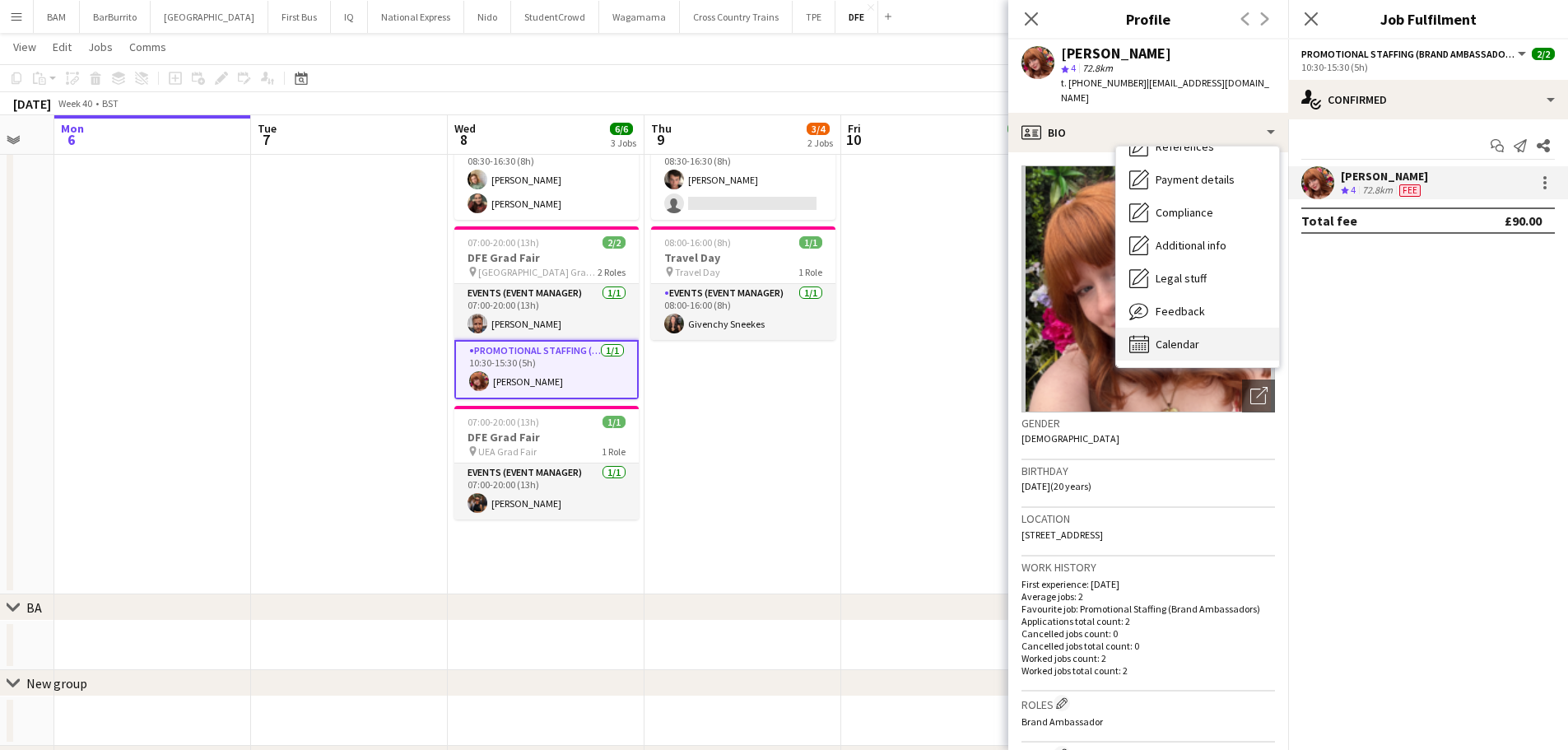
click at [1213, 331] on div "Calendar Calendar" at bounding box center [1198, 344] width 163 height 33
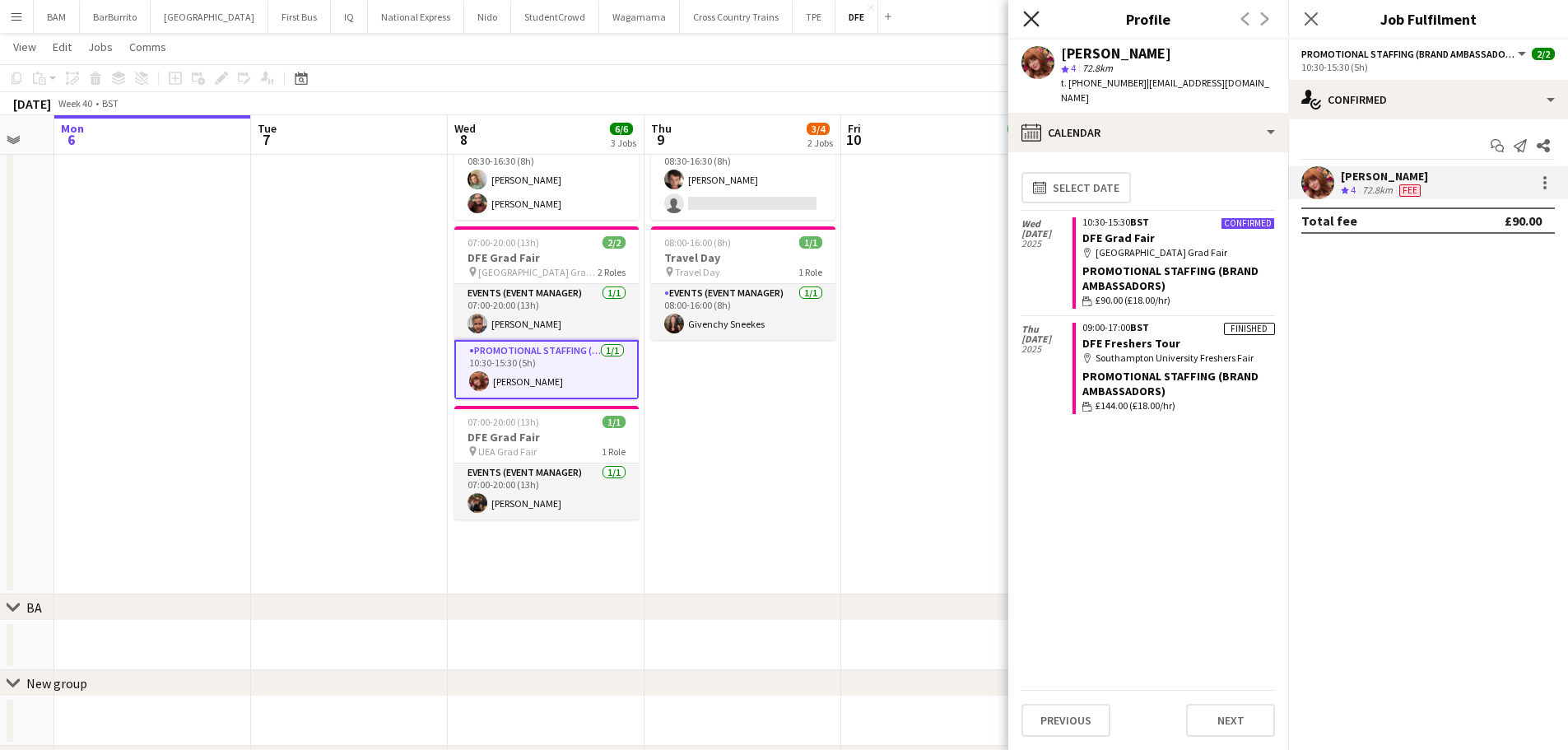
click at [1028, 16] on icon at bounding box center [1031, 18] width 16 height 16
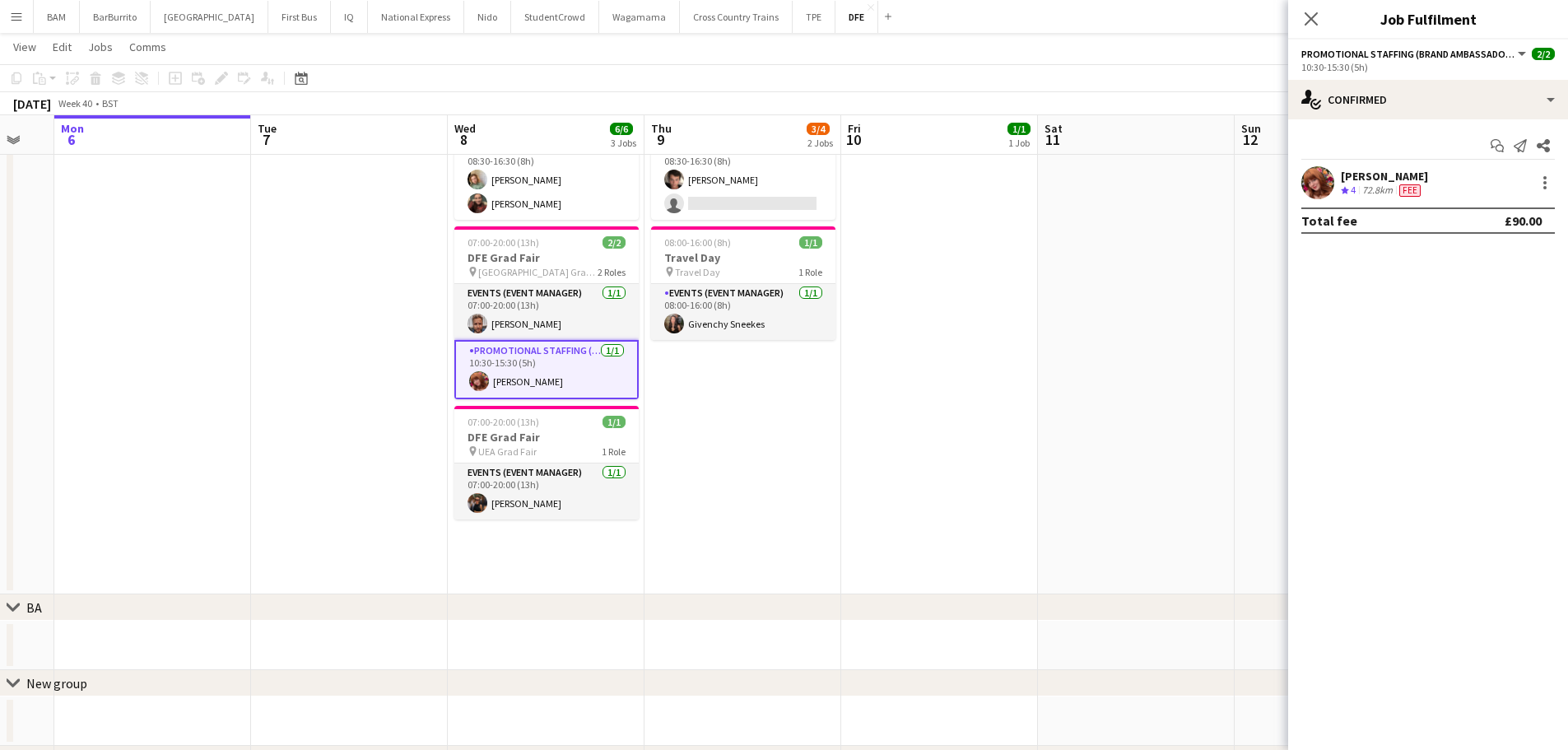
click at [715, 84] on app-toolbar "Copy Paste Paste Ctrl+V Paste with crew Ctrl+Shift+V Paste linked Job Delete Gr…" at bounding box center [784, 78] width 1568 height 28
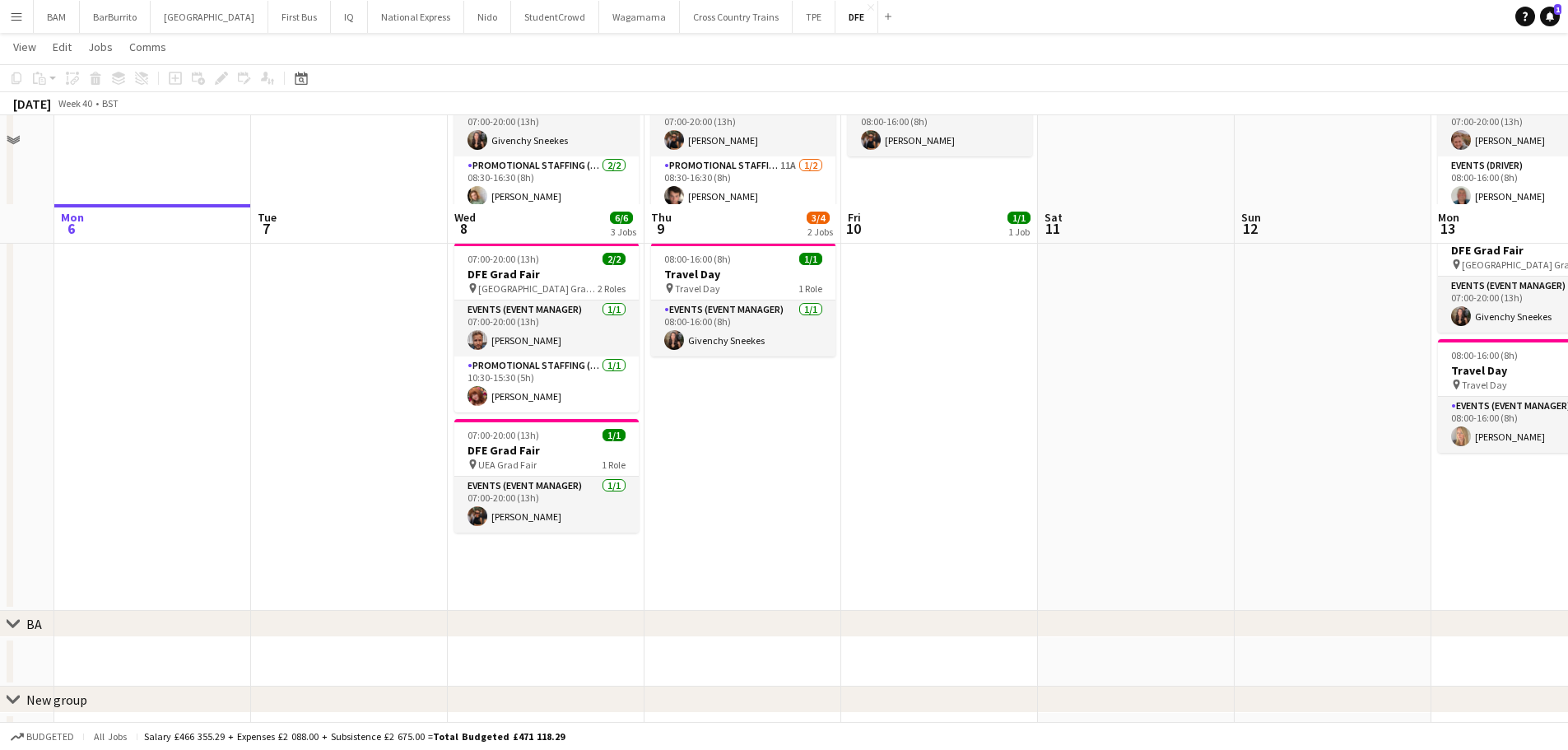
scroll to position [247, 0]
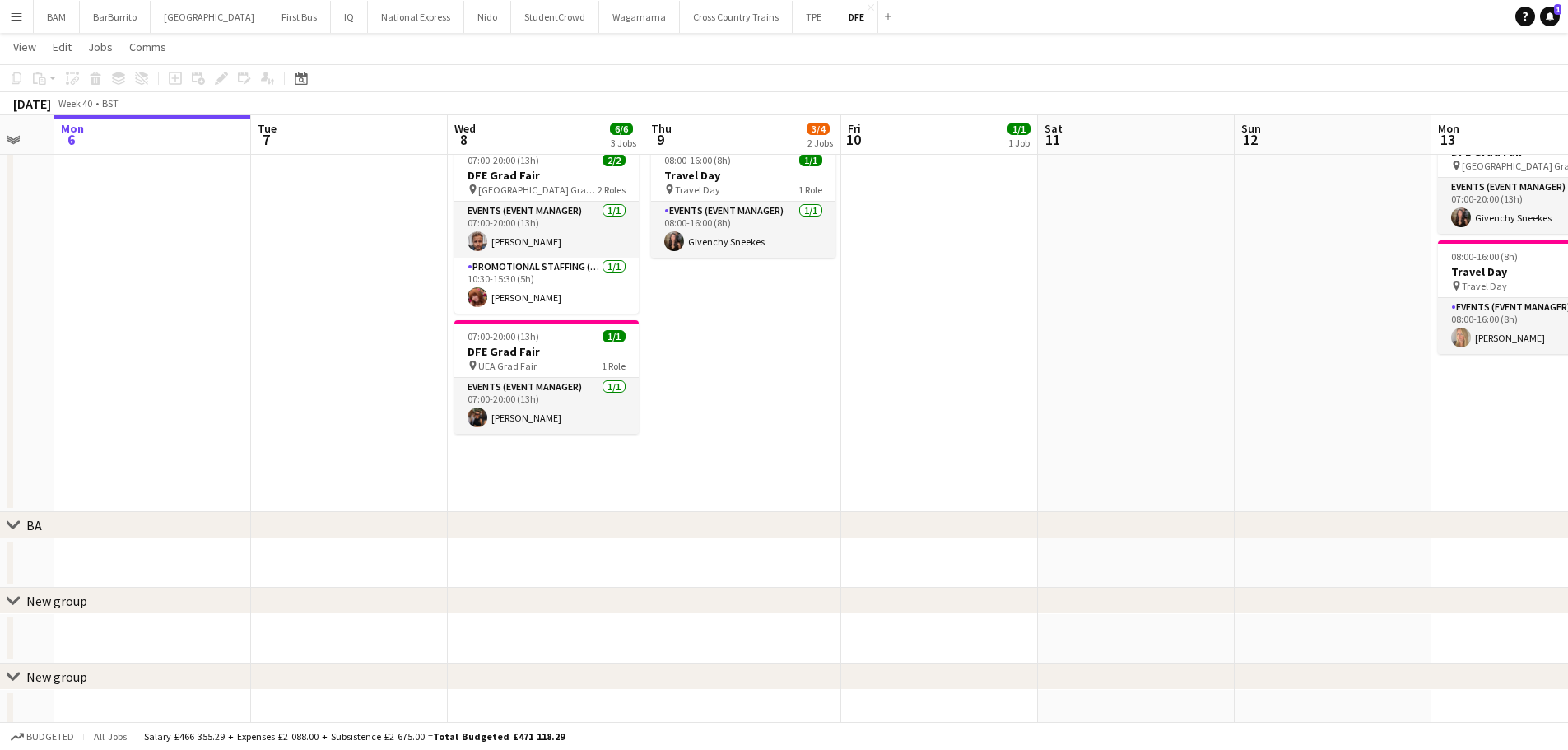
click at [553, 457] on app-date-cell "07:00-20:00 (13h) 3/3 DFE Freshers Tour pin Chester University Freshers Fair 2 …" at bounding box center [546, 225] width 197 height 575
click at [182, 78] on div "Add job" at bounding box center [175, 78] width 20 height 20
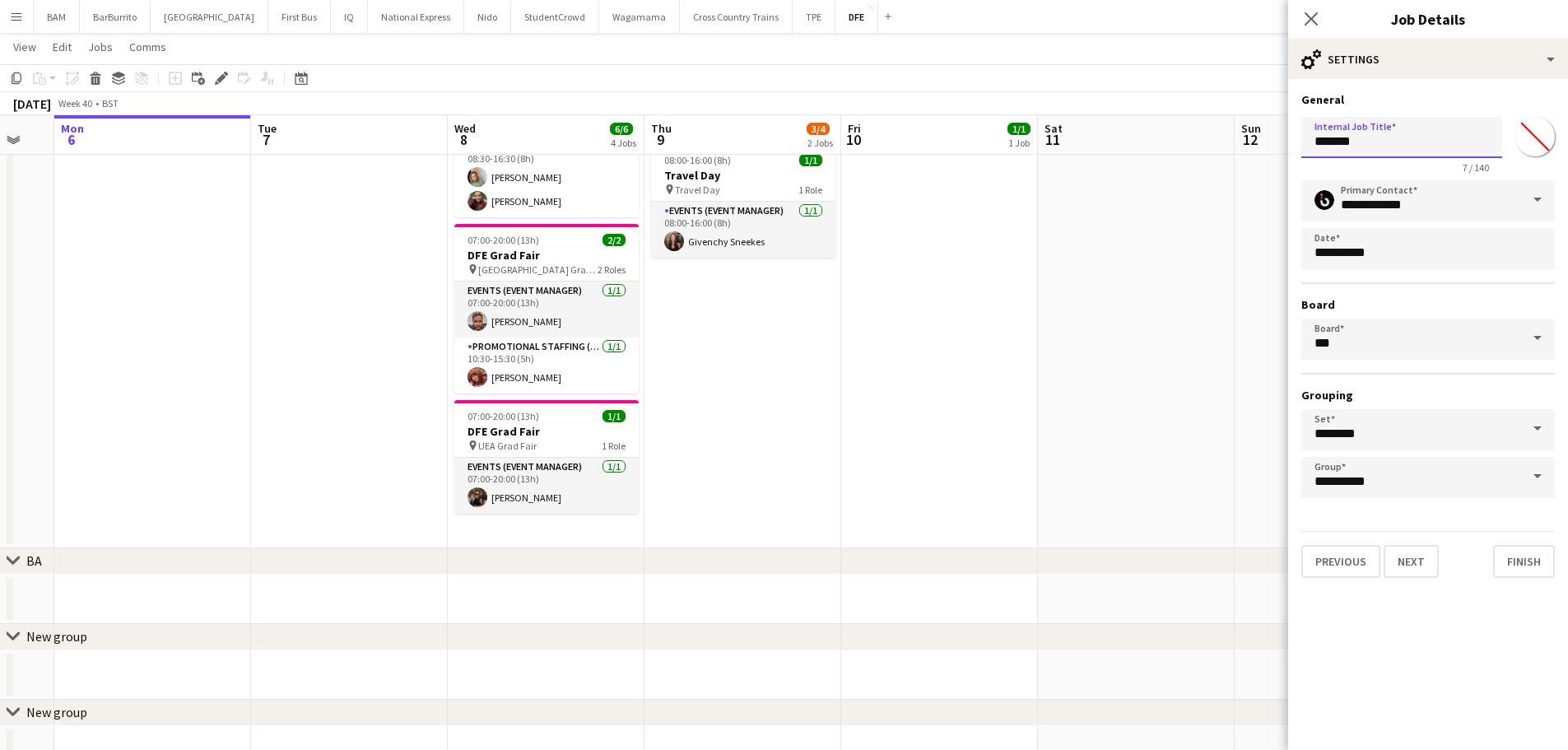
drag, startPoint x: 1400, startPoint y: 139, endPoint x: 1310, endPoint y: 150, distance: 90.7
click at [1310, 150] on input "*******" at bounding box center [1402, 137] width 201 height 41
type input "**********"
click at [1529, 565] on button "Finish" at bounding box center [1524, 561] width 62 height 33
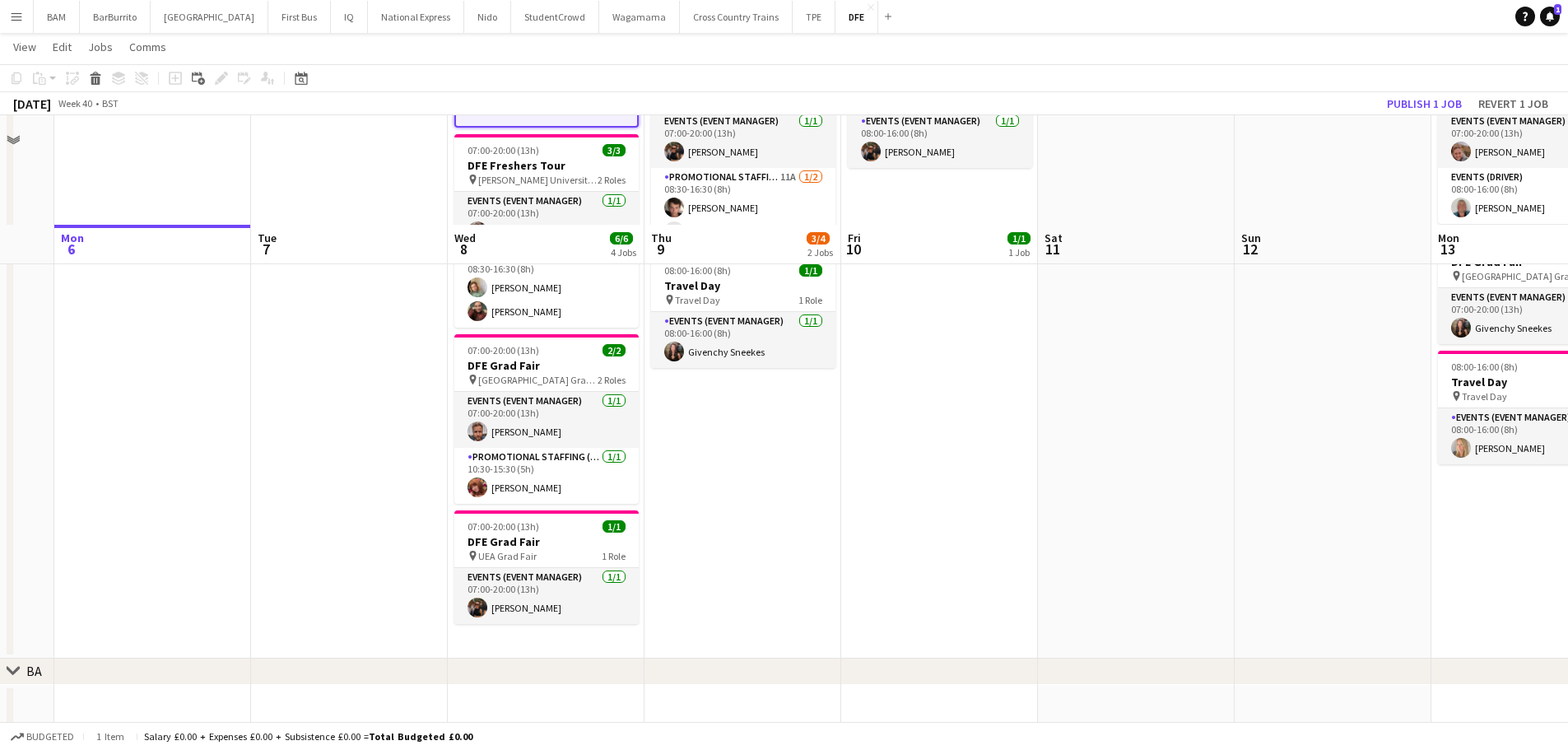
scroll to position [0, 0]
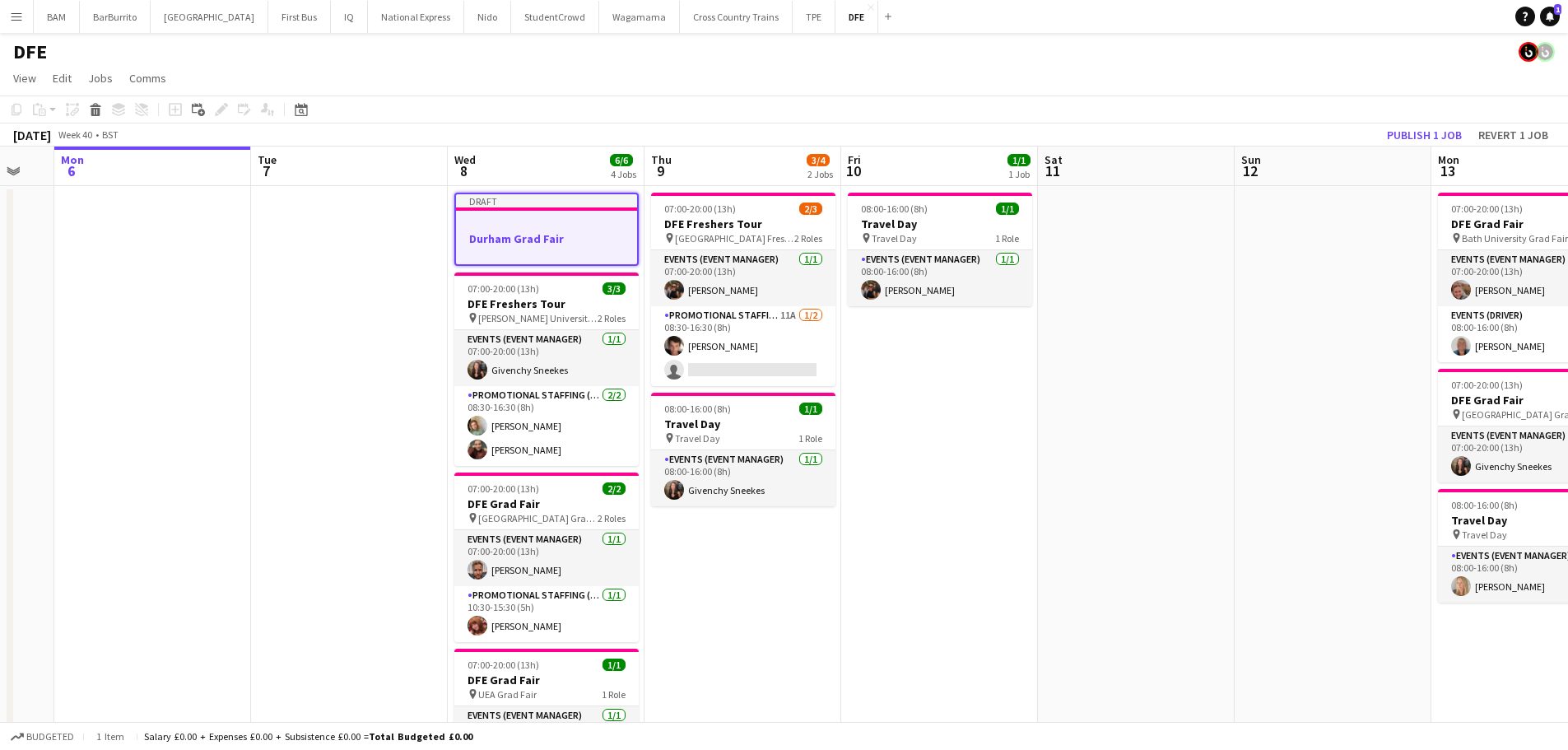
click at [474, 102] on app-toolbar "Copy Paste Paste Ctrl+V Paste with crew Ctrl+Shift+V Paste linked Job Delete Gr…" at bounding box center [784, 109] width 1568 height 28
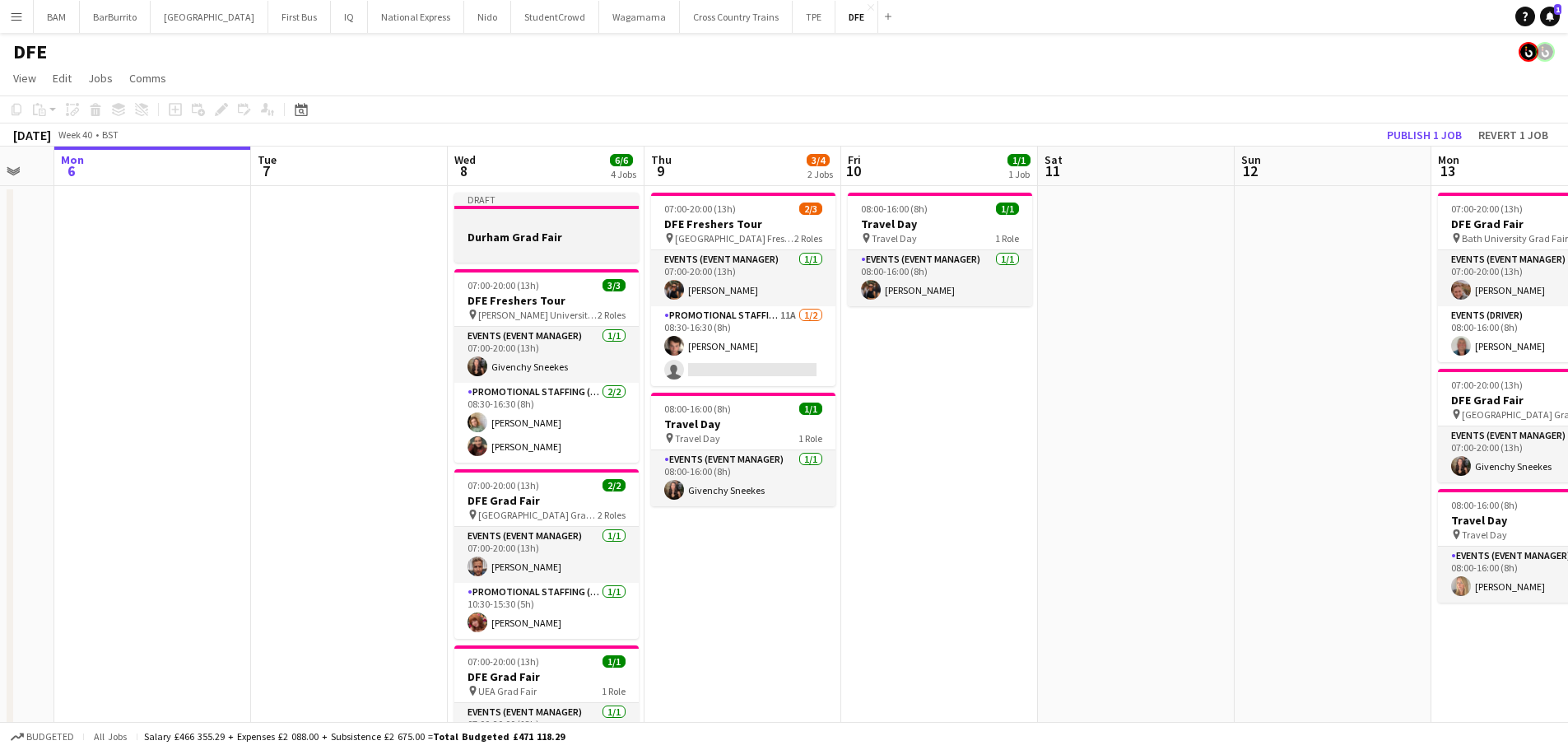
click at [511, 207] on div at bounding box center [546, 207] width 185 height 3
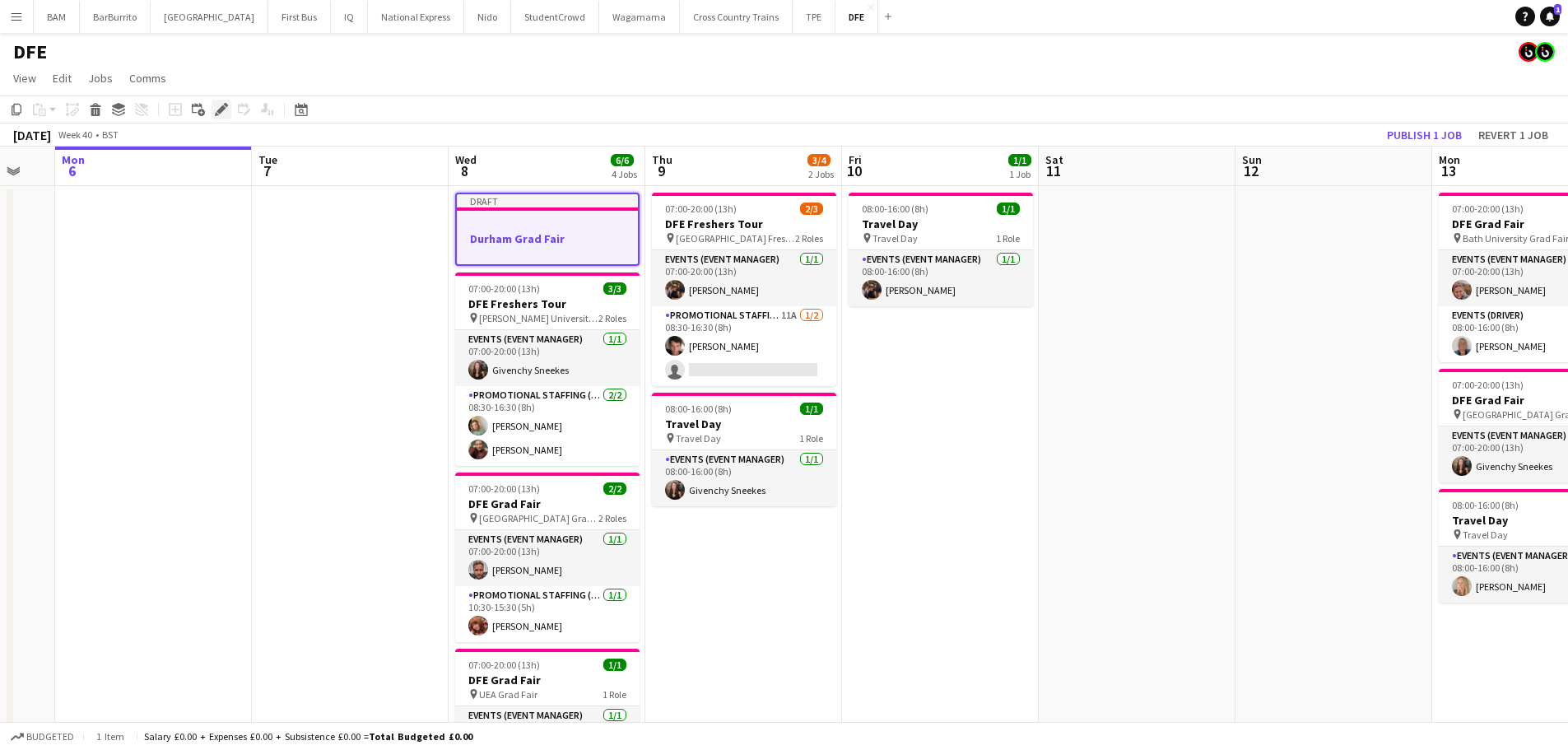
click at [226, 110] on icon "Edit" at bounding box center [221, 109] width 13 height 13
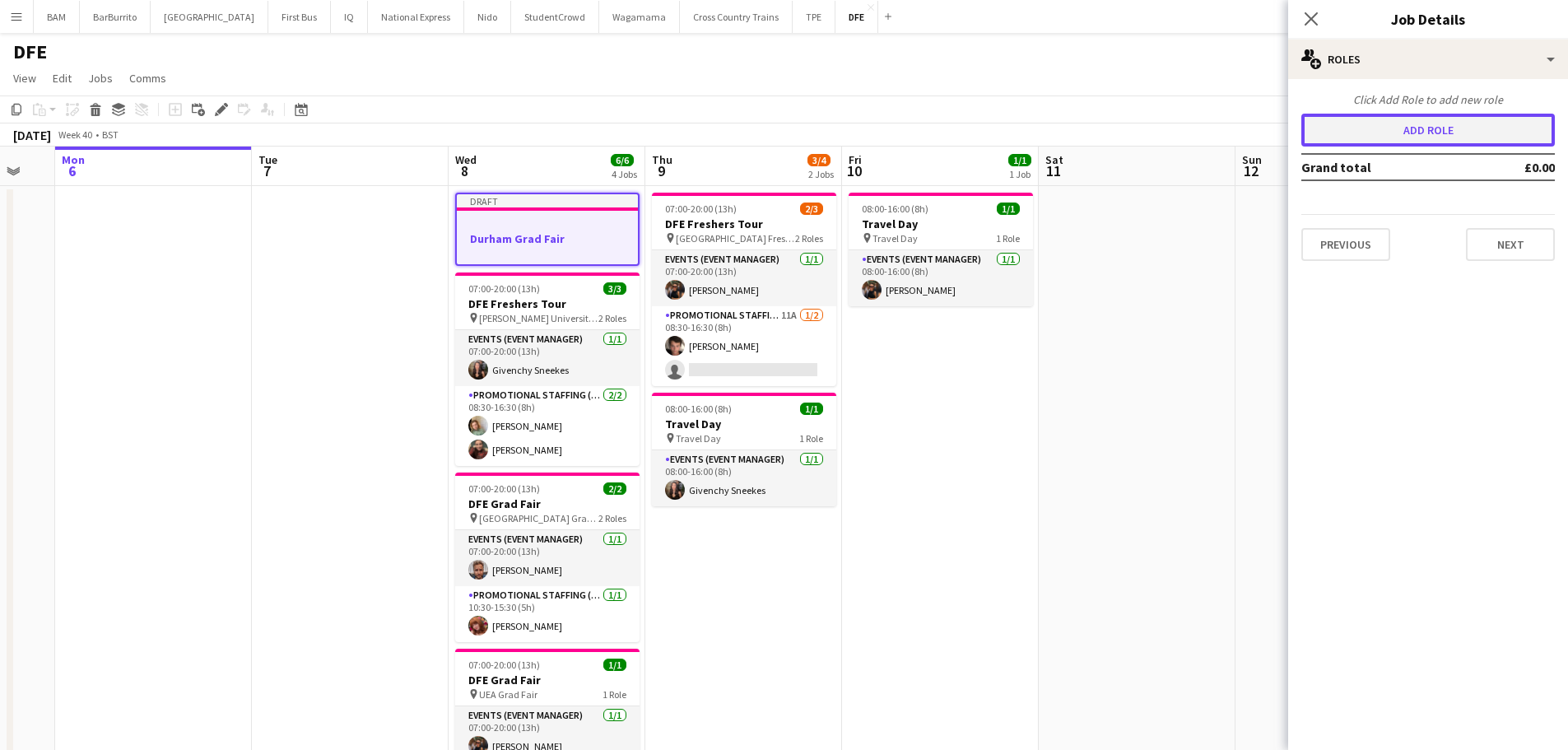
click at [1474, 130] on button "Add role" at bounding box center [1428, 130] width 253 height 33
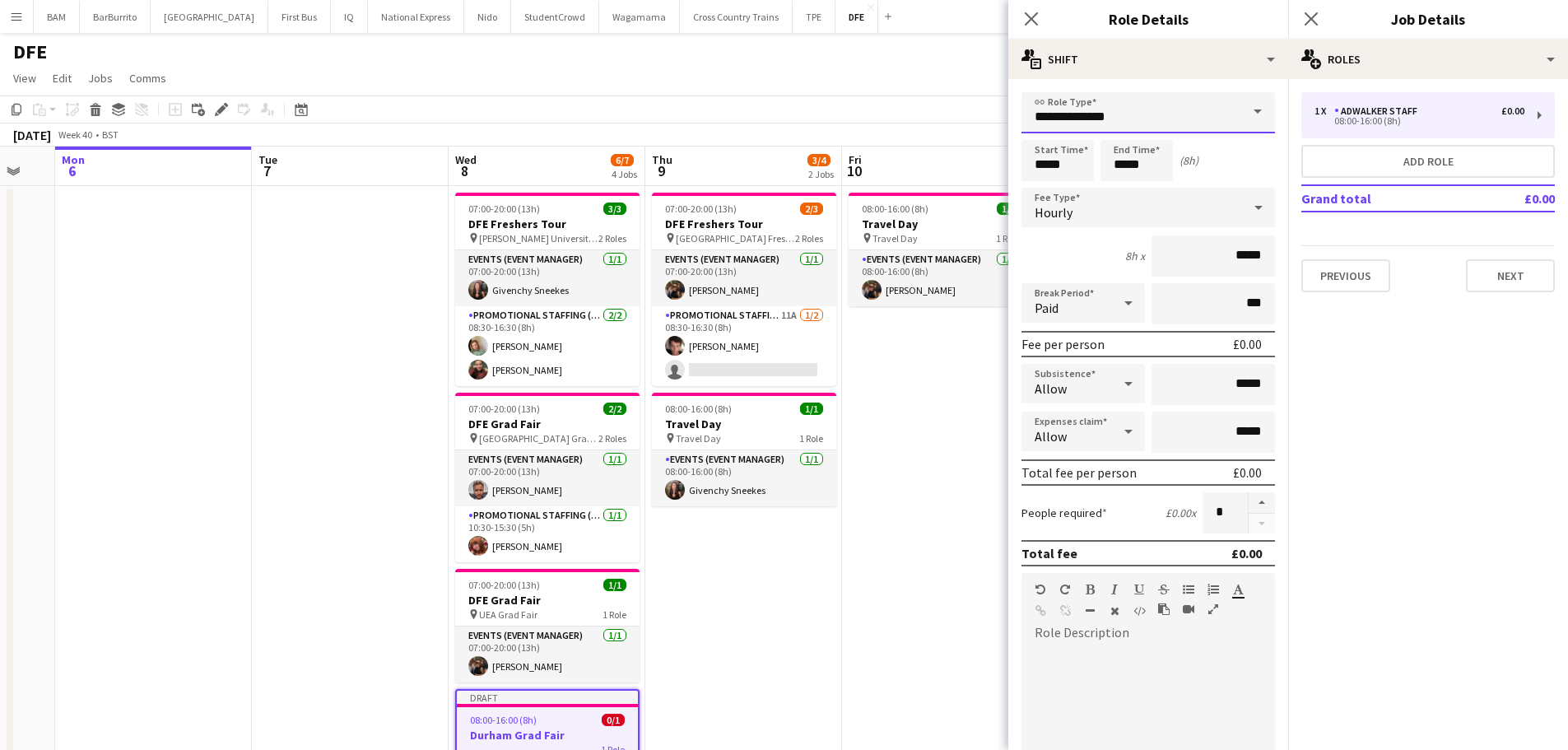
click at [1113, 103] on input "**********" at bounding box center [1148, 112] width 253 height 41
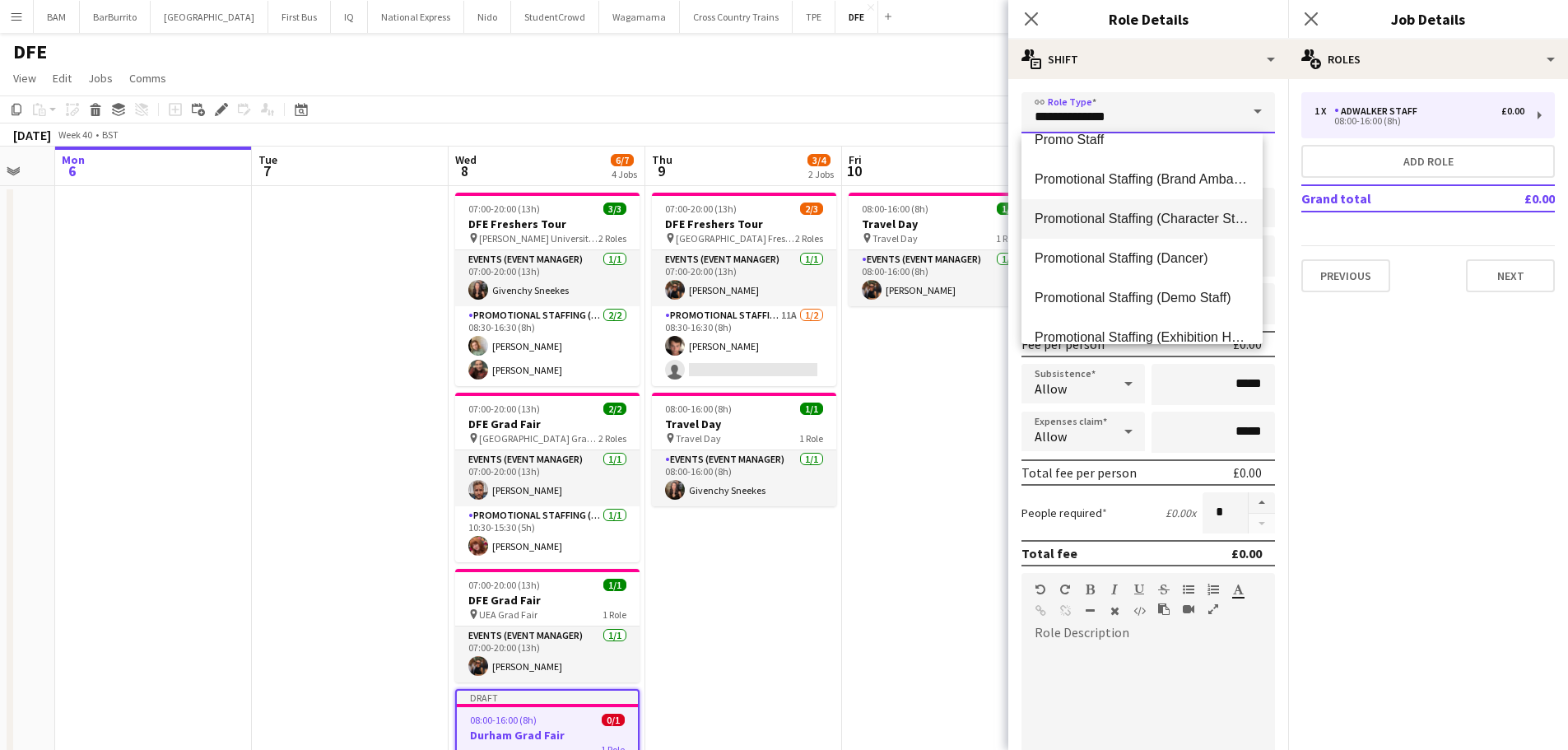
scroll to position [658, 0]
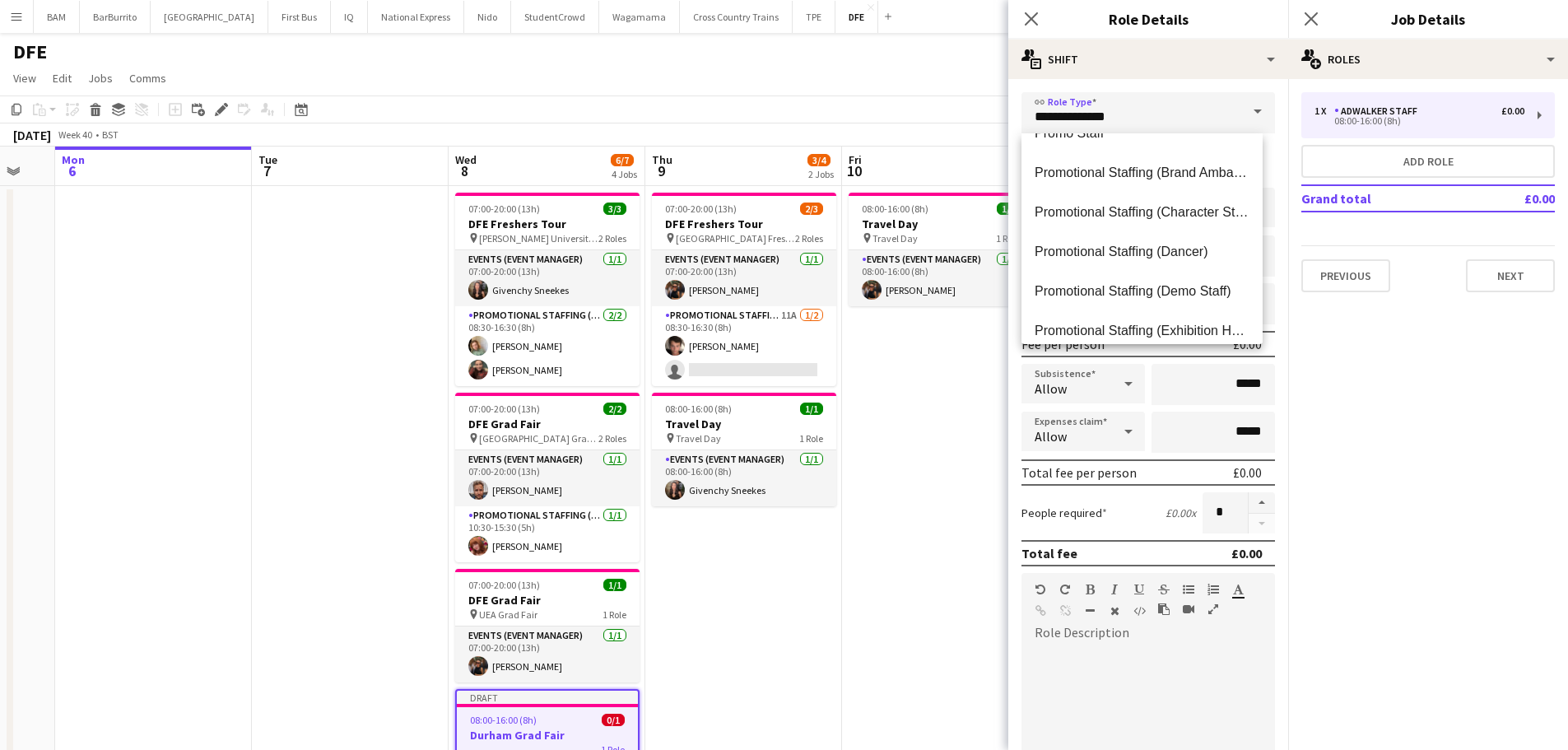
click at [1161, 182] on mat-option "Promotional Staffing (Brand Ambassadors)" at bounding box center [1142, 173] width 241 height 40
type input "**********"
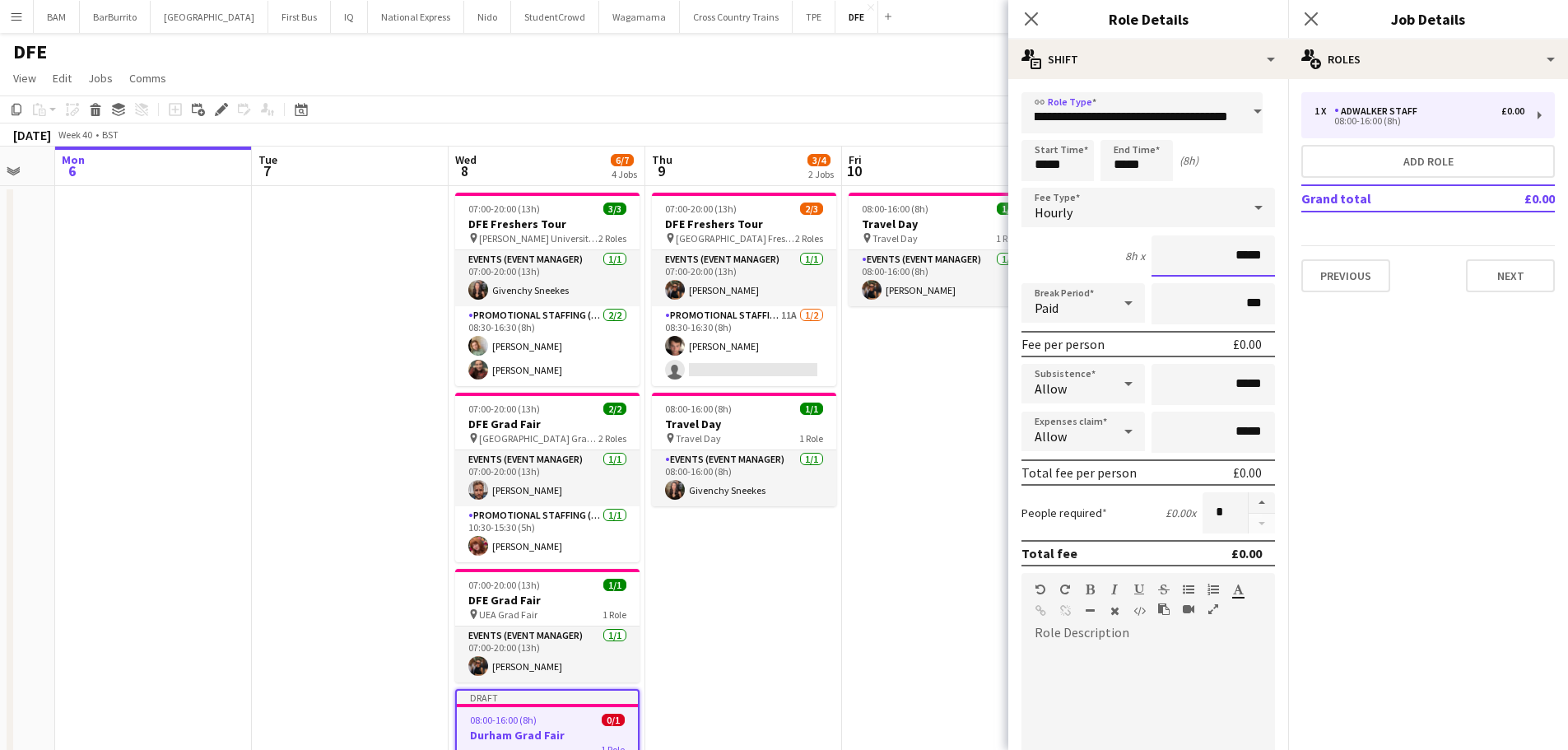
click at [1251, 253] on input "*****" at bounding box center [1213, 255] width 123 height 41
type input "**"
type input "******"
click at [1048, 154] on input "*****" at bounding box center [1058, 160] width 73 height 41
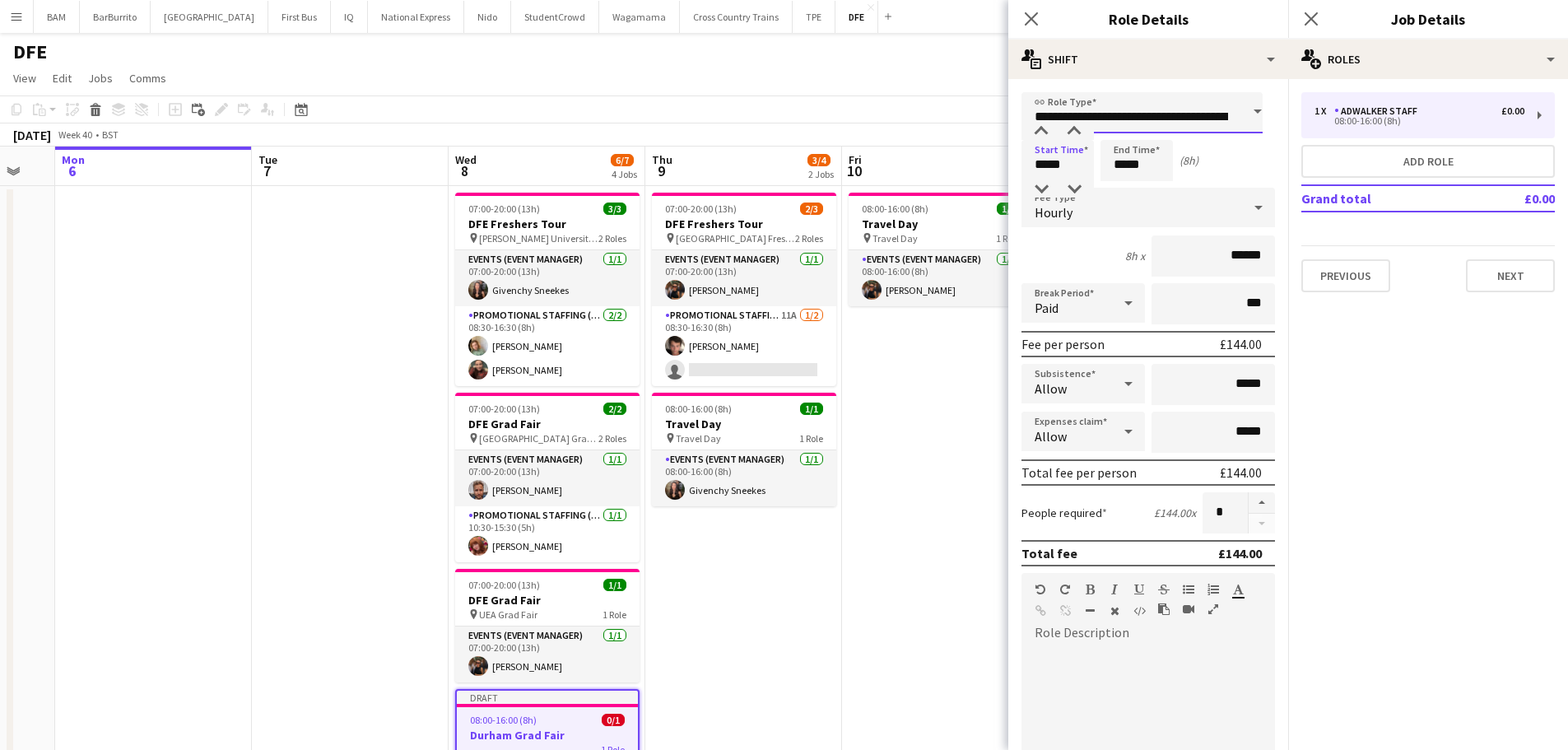
click at [1036, 121] on input "**********" at bounding box center [1142, 112] width 241 height 41
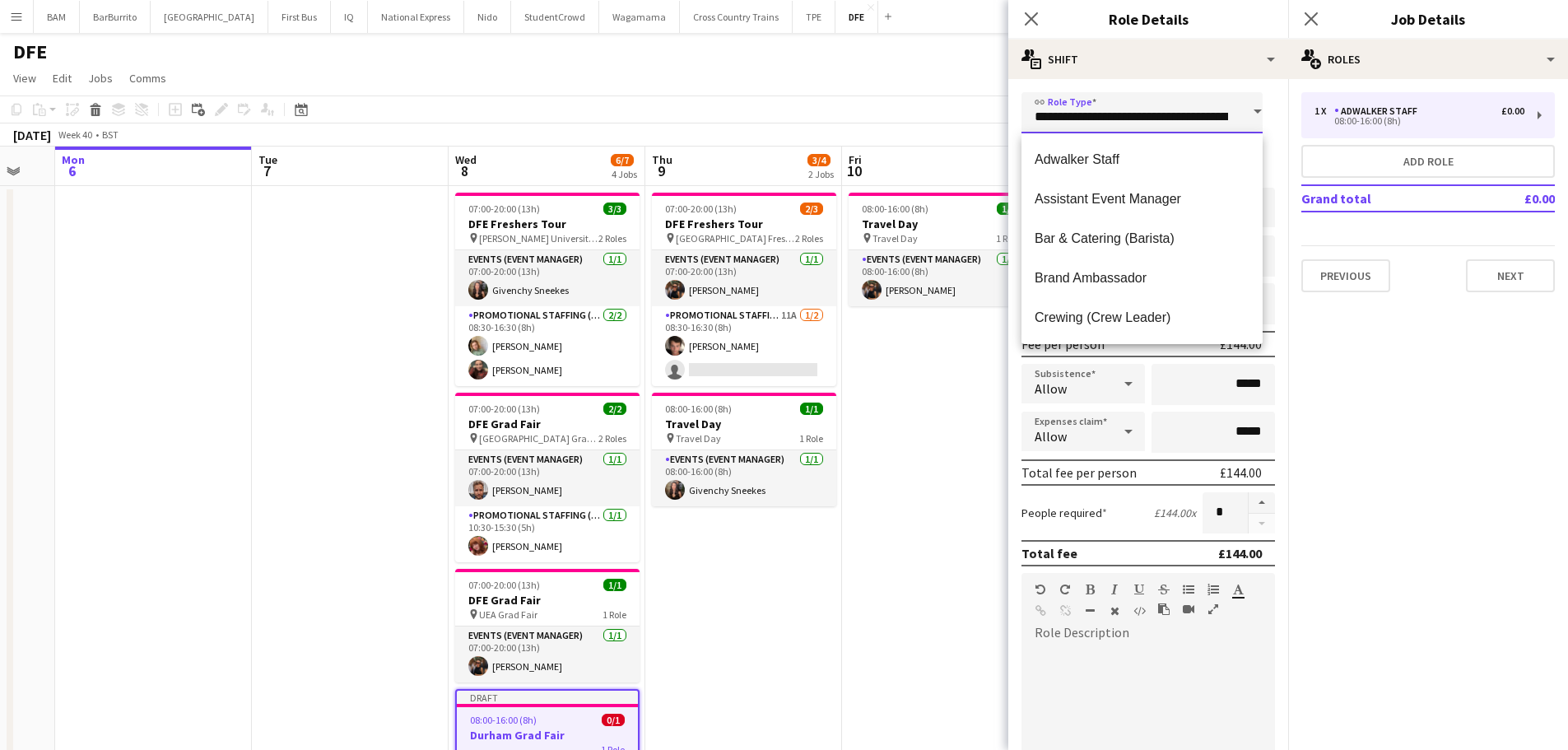
click at [1089, 132] on input "**********" at bounding box center [1142, 112] width 241 height 41
click at [1168, 88] on div "**********" at bounding box center [1148, 597] width 280 height 1036
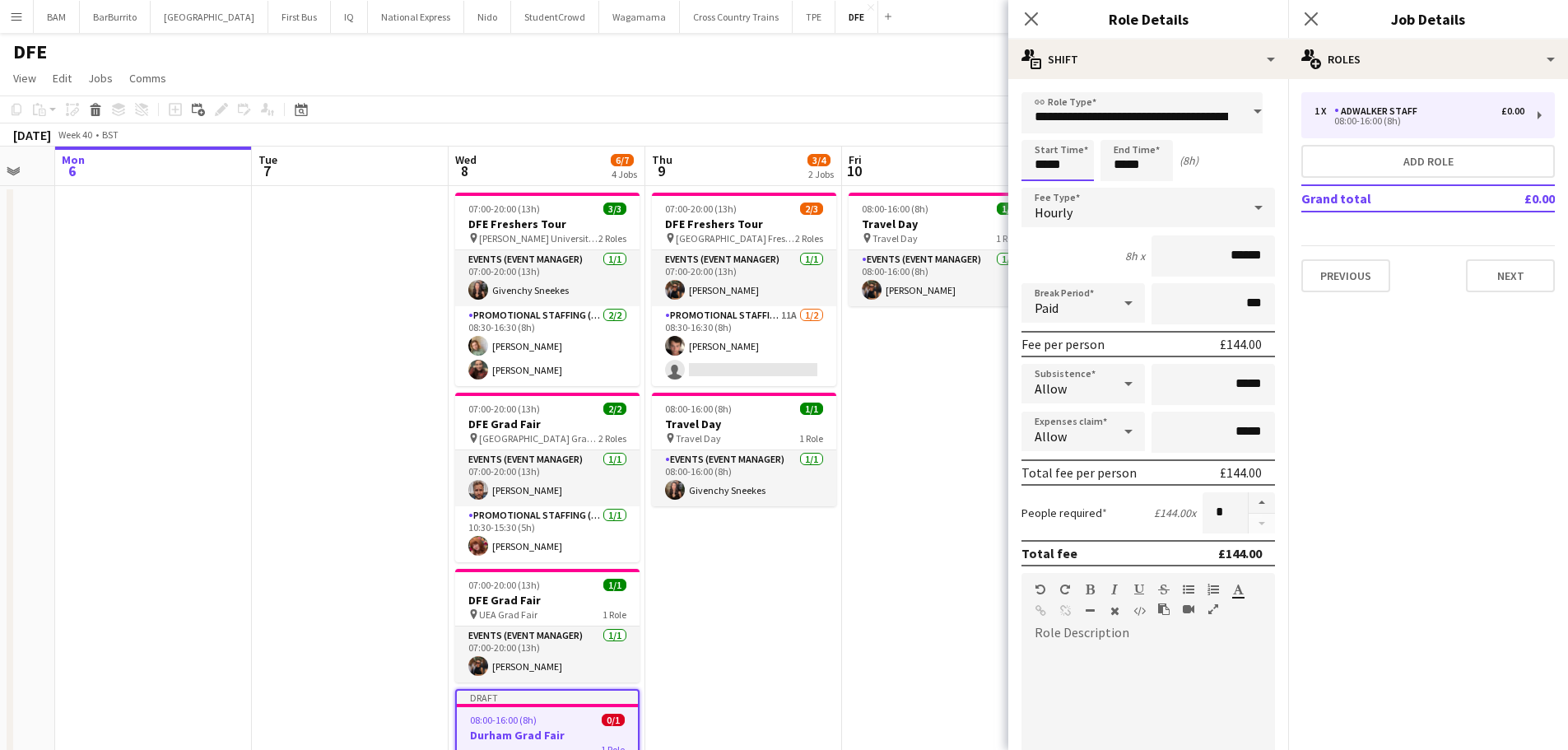
click at [1047, 166] on input "*****" at bounding box center [1058, 160] width 73 height 41
click at [1036, 133] on div at bounding box center [1042, 131] width 33 height 16
click at [1041, 127] on div at bounding box center [1042, 131] width 33 height 16
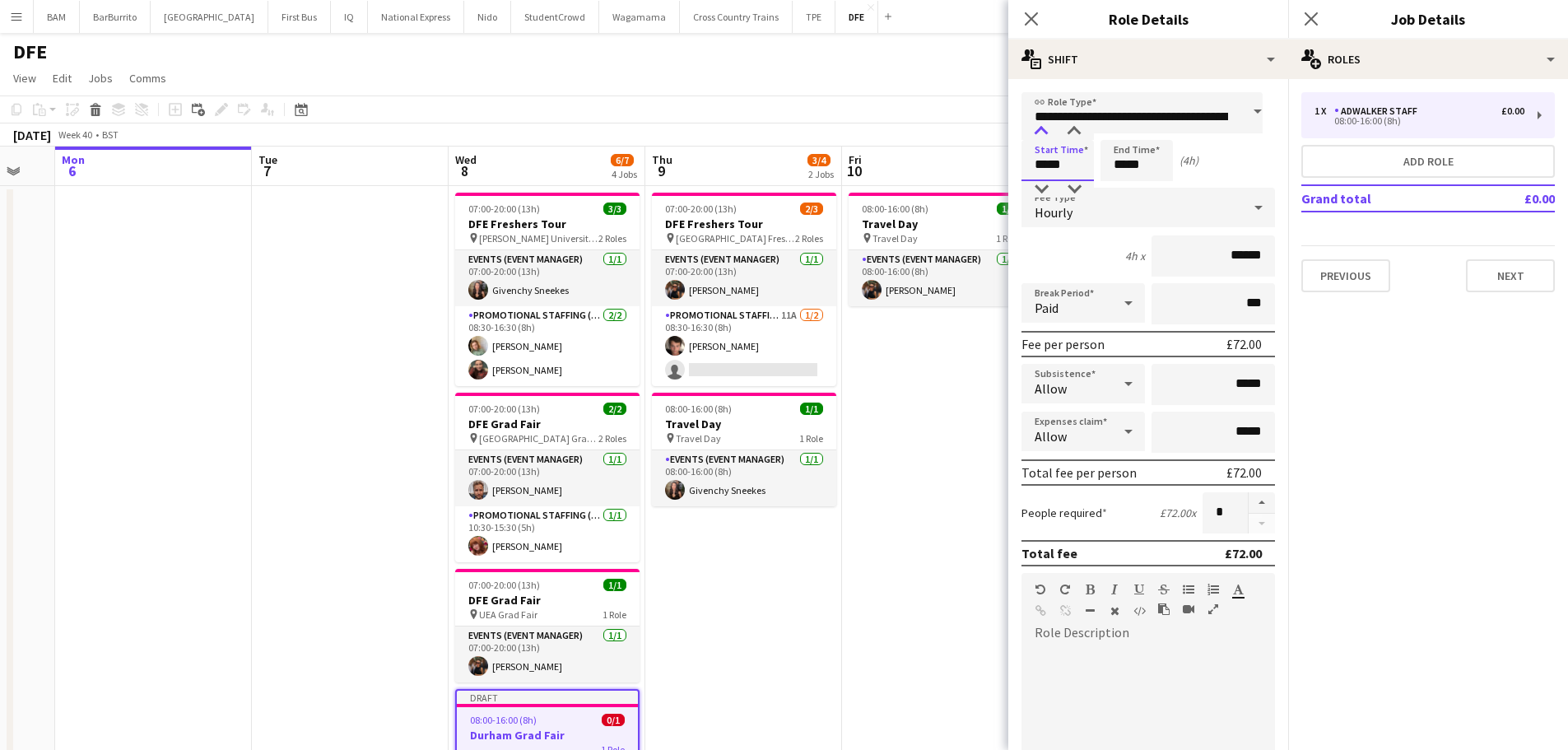
click at [1041, 127] on div at bounding box center [1042, 131] width 33 height 16
click at [1080, 186] on div at bounding box center [1075, 189] width 33 height 16
click at [1099, 172] on div "Start Time ***** End Time ***** (1h 15m)" at bounding box center [1148, 160] width 253 height 41
click at [1044, 146] on form "**********" at bounding box center [1148, 603] width 280 height 1023
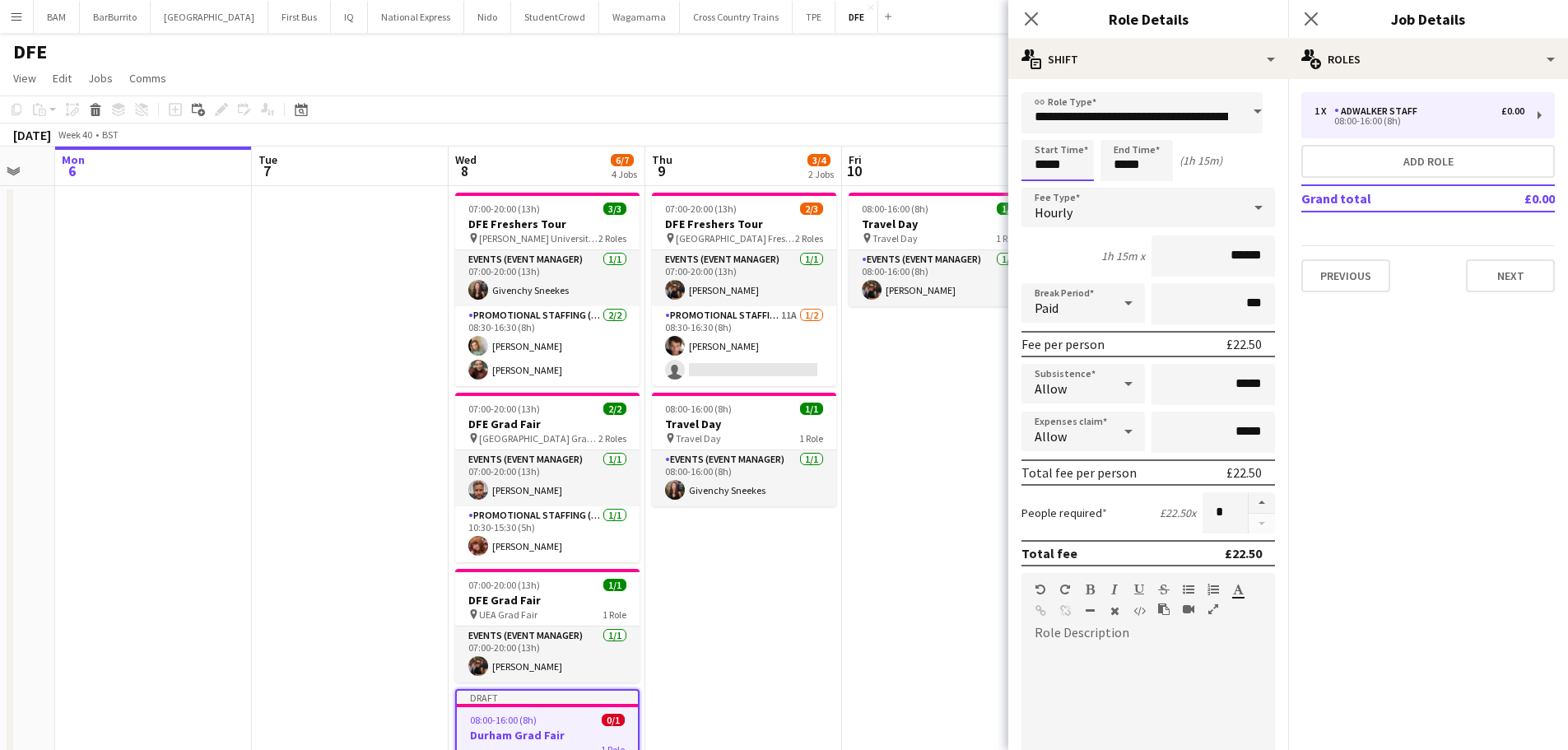
click at [1048, 157] on input "*****" at bounding box center [1058, 160] width 73 height 41
click at [1033, 196] on div at bounding box center [1042, 189] width 33 height 16
click at [1073, 185] on div at bounding box center [1075, 189] width 33 height 16
type input "*****"
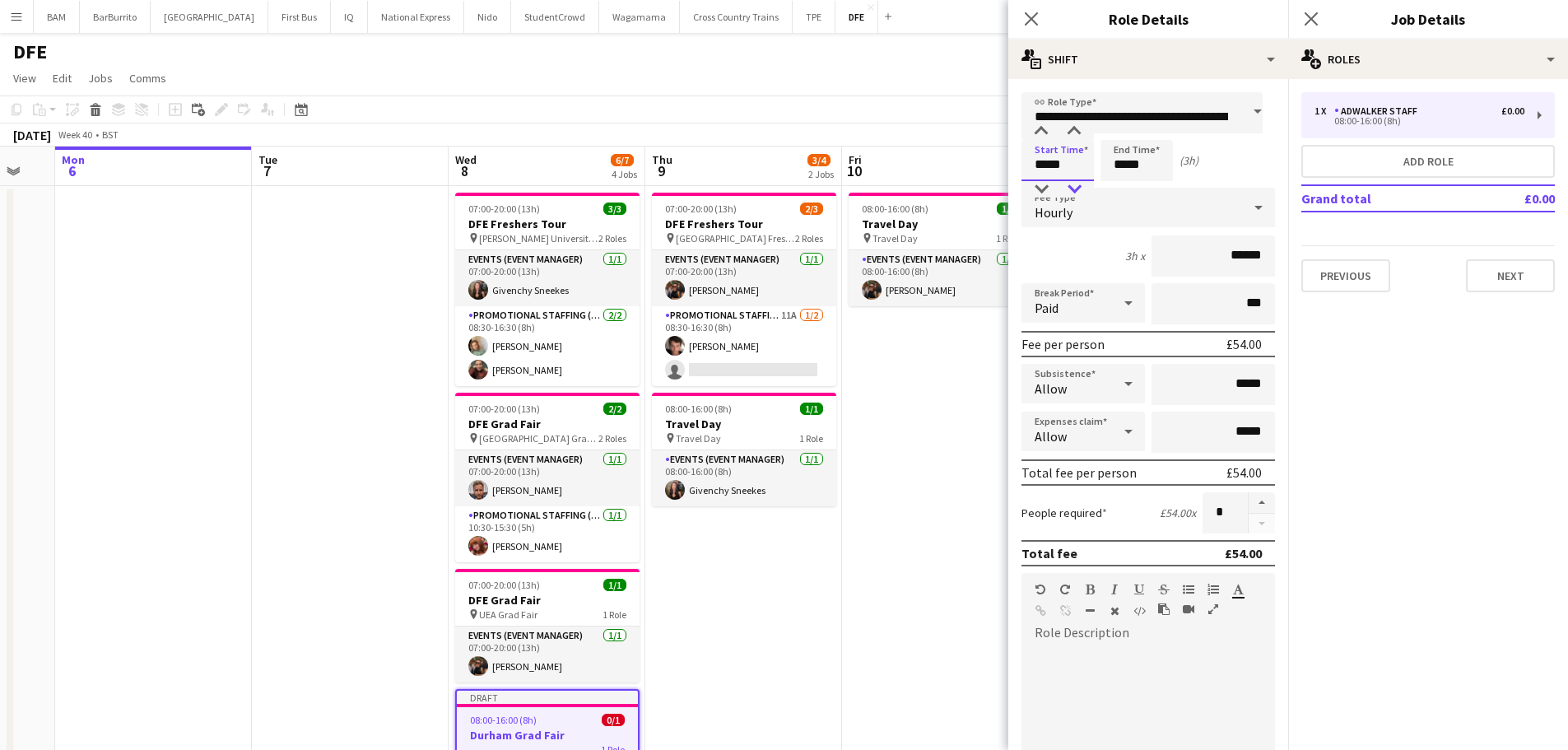
drag, startPoint x: 1066, startPoint y: 192, endPoint x: 1081, endPoint y: 186, distance: 16.2
click at [1067, 192] on div at bounding box center [1075, 189] width 33 height 16
click at [1128, 167] on input "*****" at bounding box center [1137, 160] width 73 height 41
click at [1232, 181] on form "**********" at bounding box center [1148, 603] width 280 height 1023
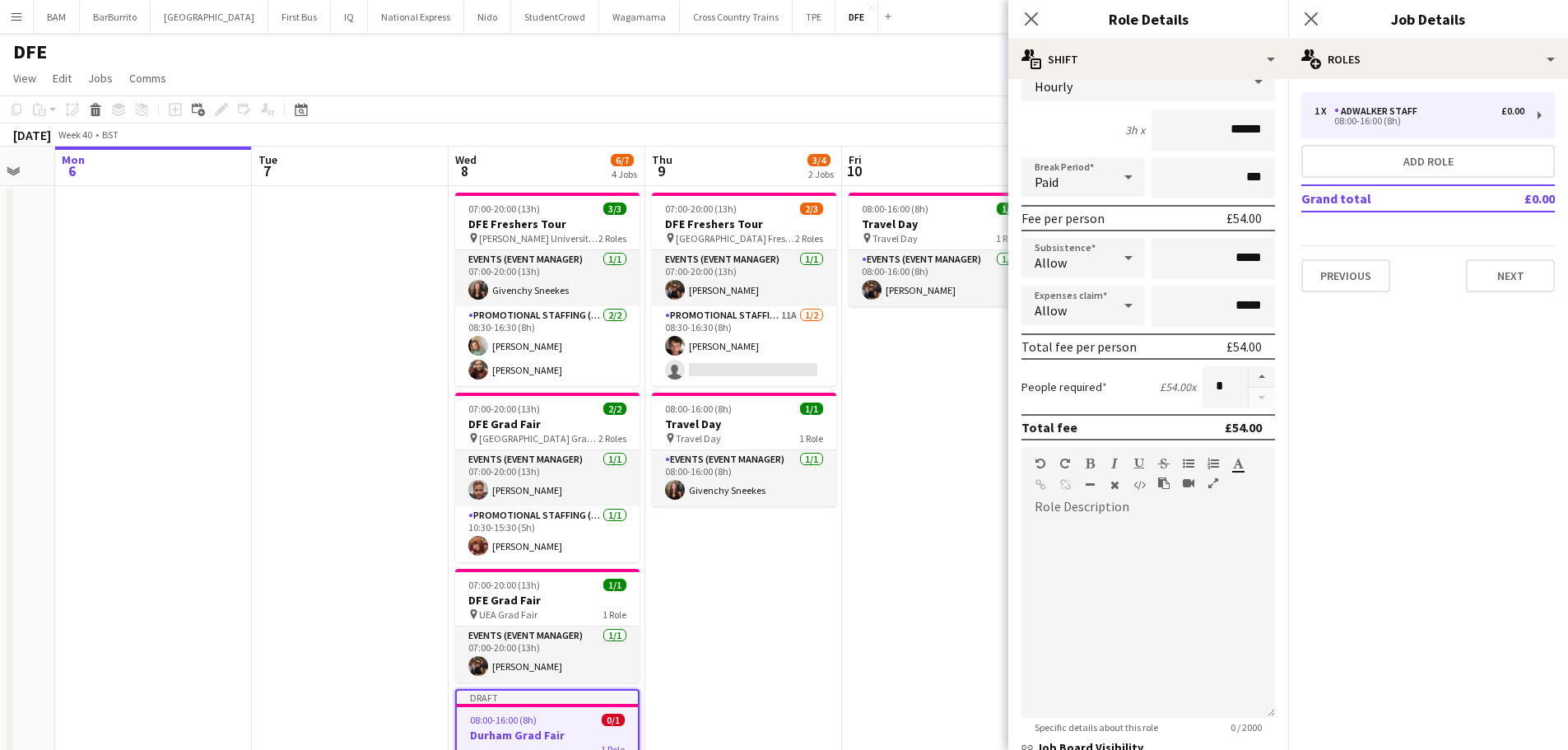
scroll to position [247, 0]
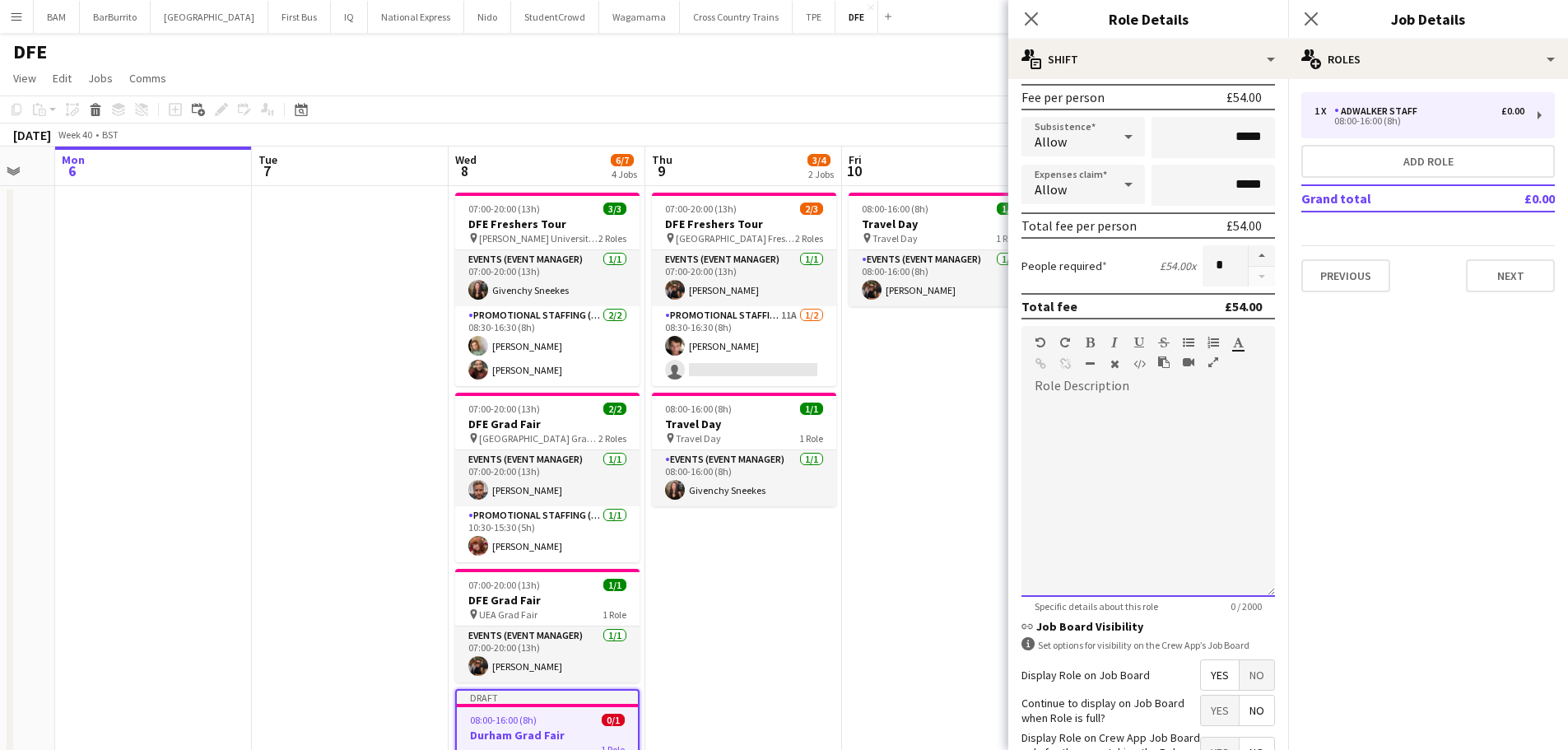
click at [1105, 400] on div at bounding box center [1148, 498] width 253 height 198
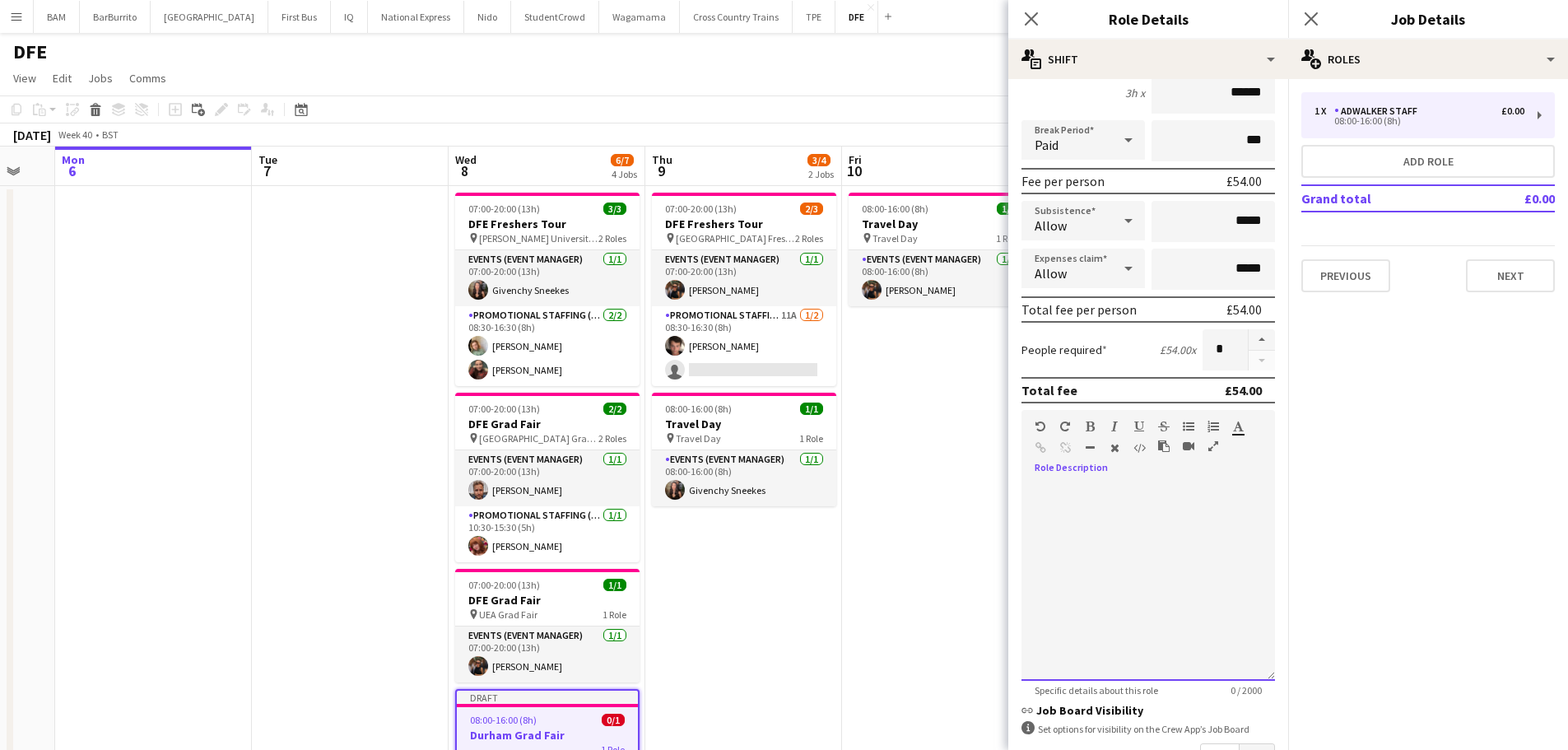
scroll to position [165, 0]
click at [1150, 492] on div "**********" at bounding box center [1142, 580] width 241 height 198
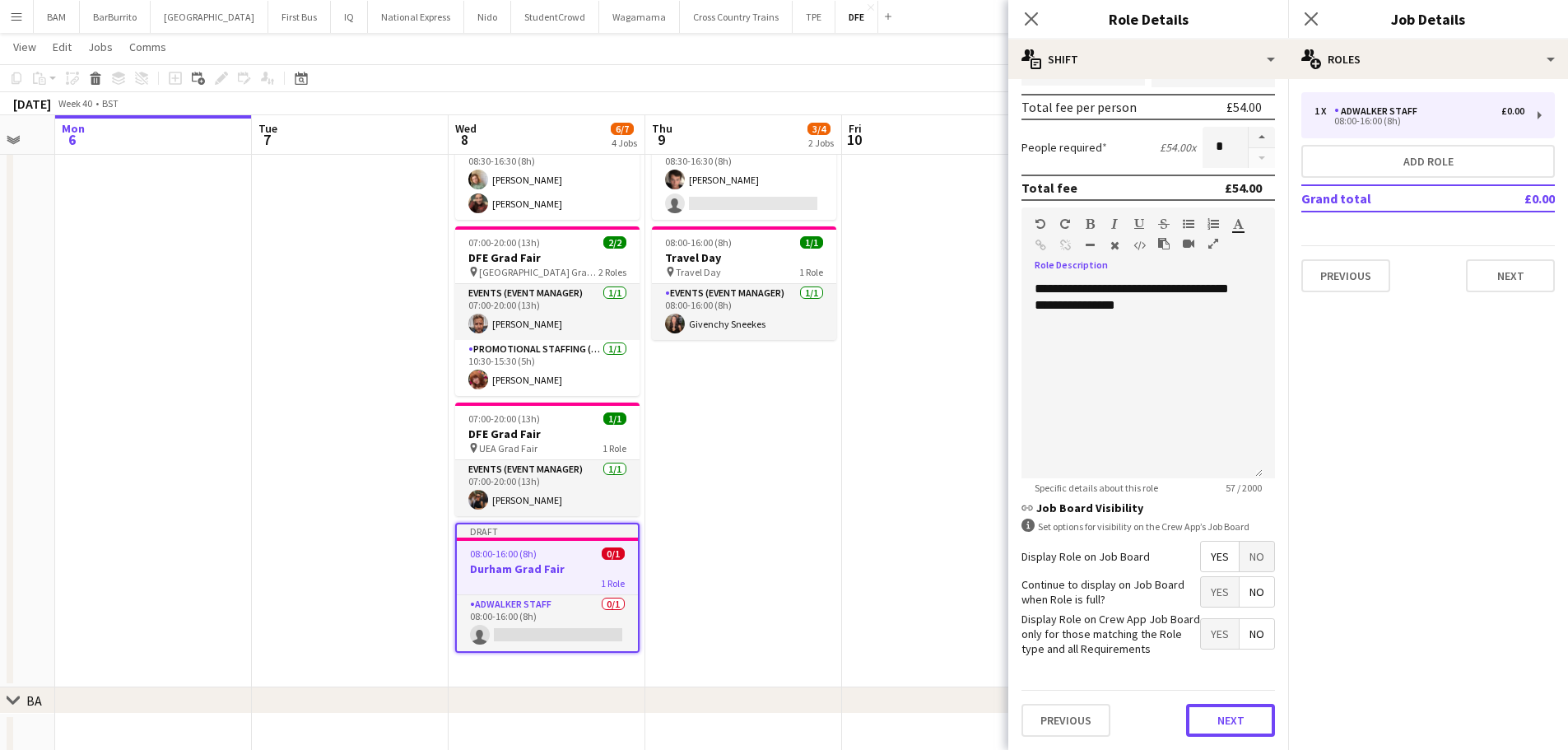
click at [1210, 716] on button "Next" at bounding box center [1231, 721] width 89 height 33
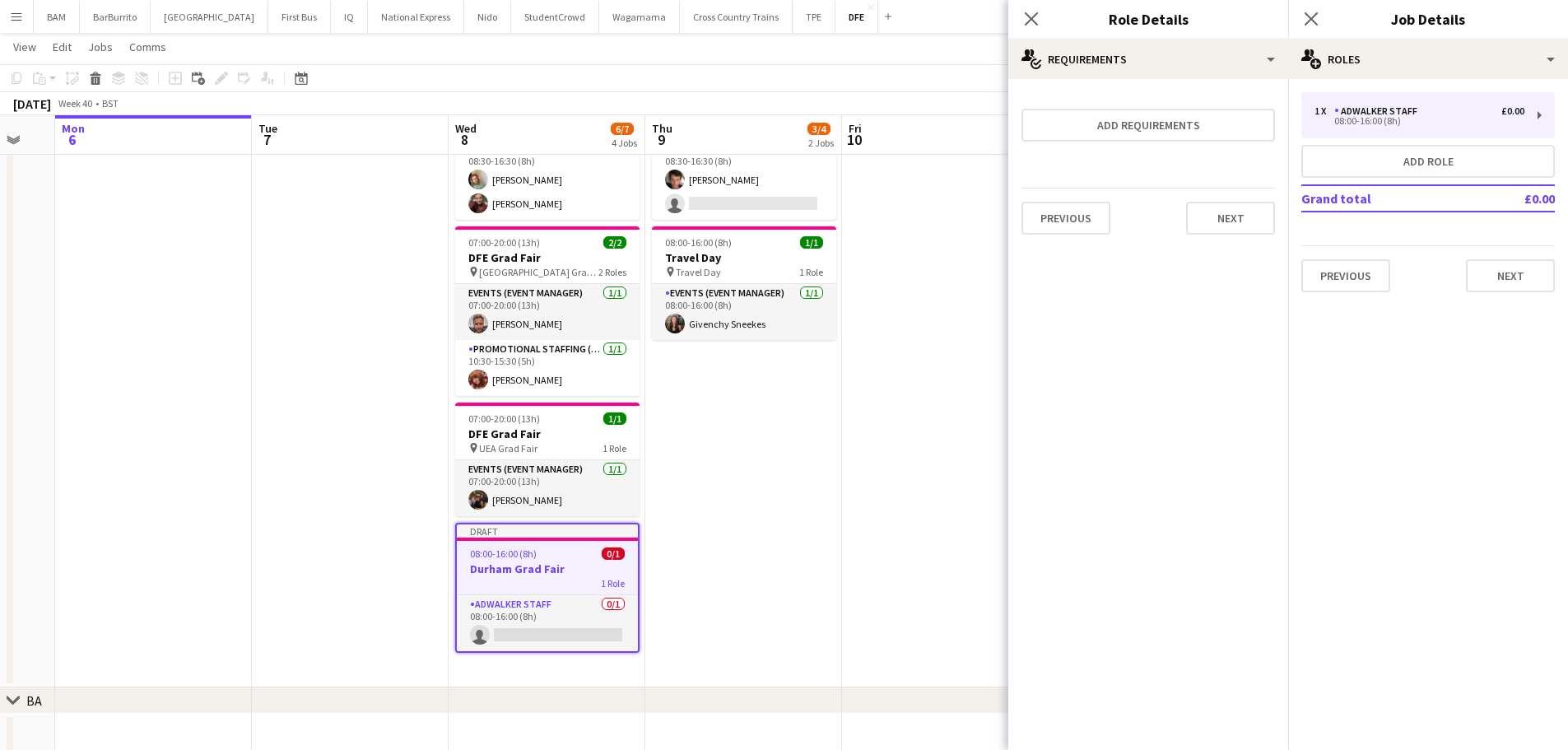
scroll to position [0, 0]
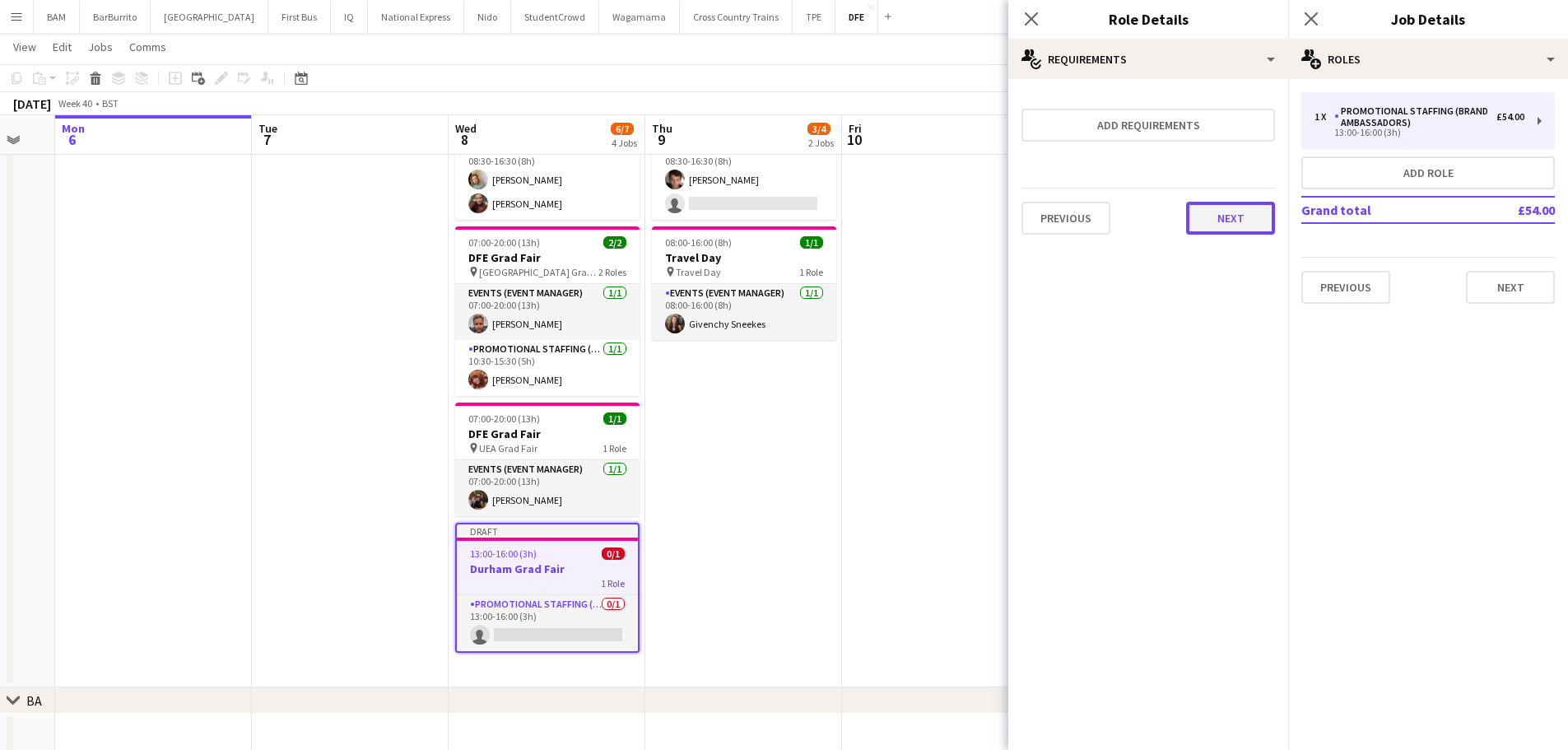
click at [1263, 221] on button "Next" at bounding box center [1231, 218] width 89 height 33
click at [1265, 213] on button "Finish" at bounding box center [1244, 220] width 62 height 33
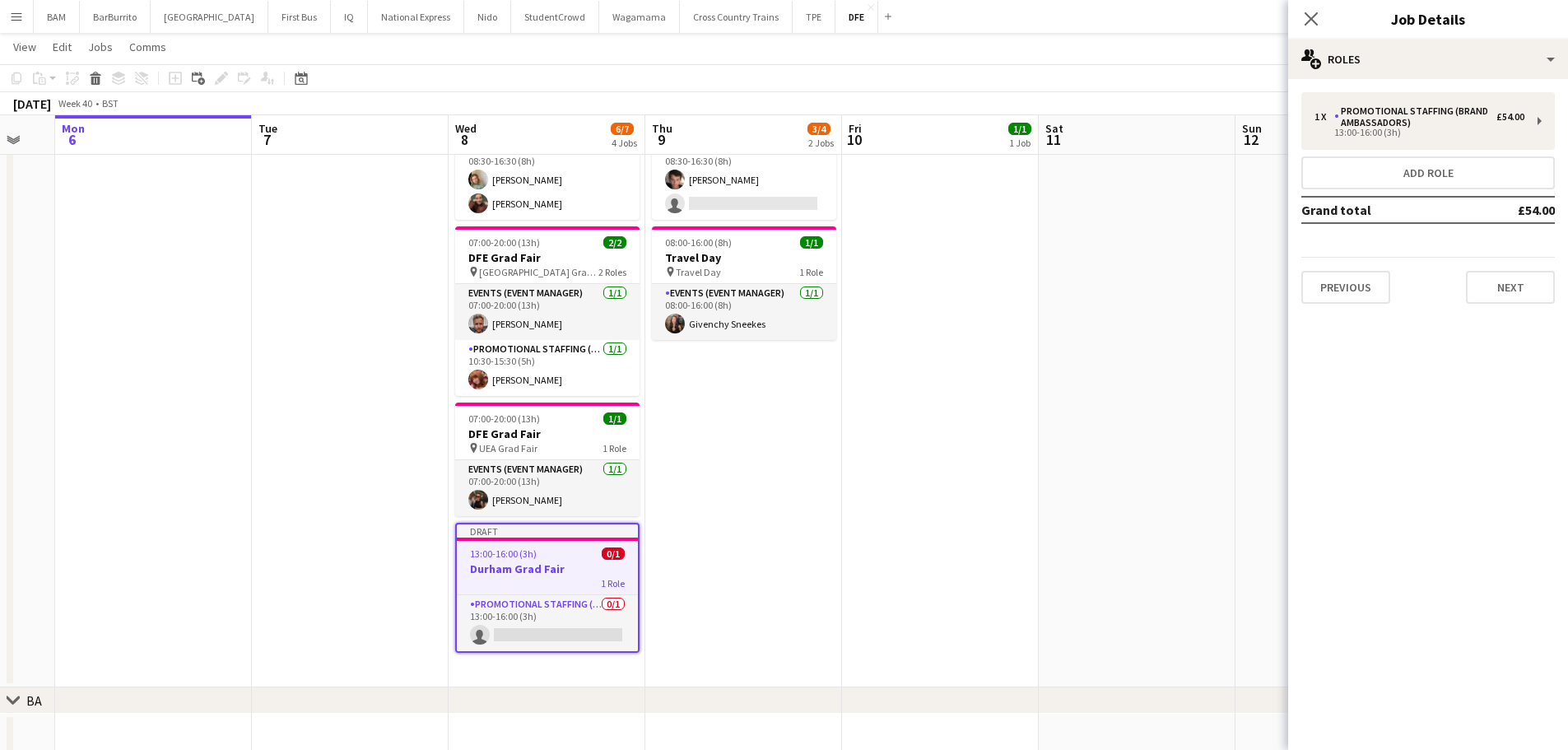
click at [1049, 88] on app-toolbar "Copy Paste Paste Ctrl+V Paste with crew Ctrl+Shift+V Paste linked Job Delete Gr…" at bounding box center [784, 78] width 1568 height 28
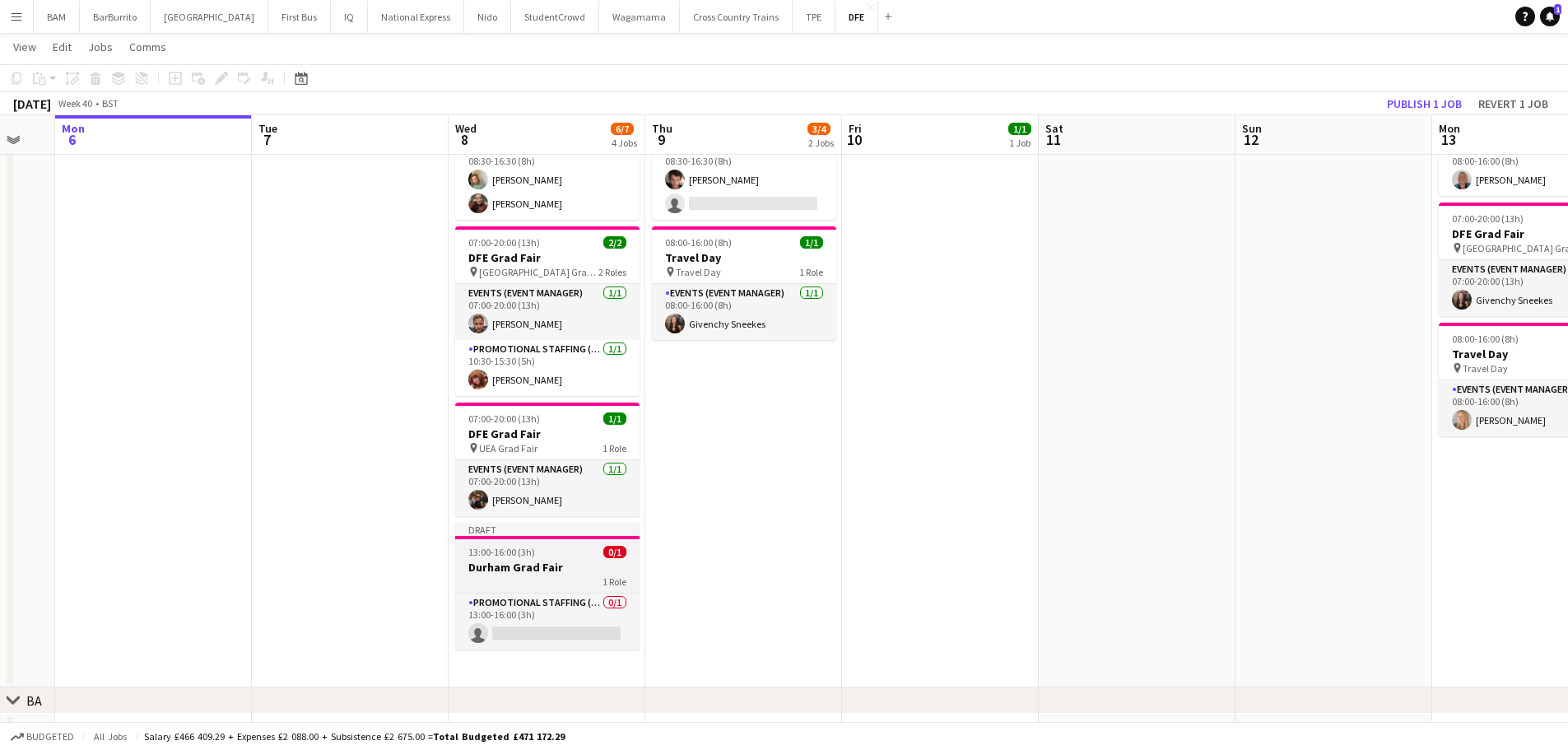
click at [558, 573] on h3 "Durham Grad Fair" at bounding box center [547, 566] width 185 height 15
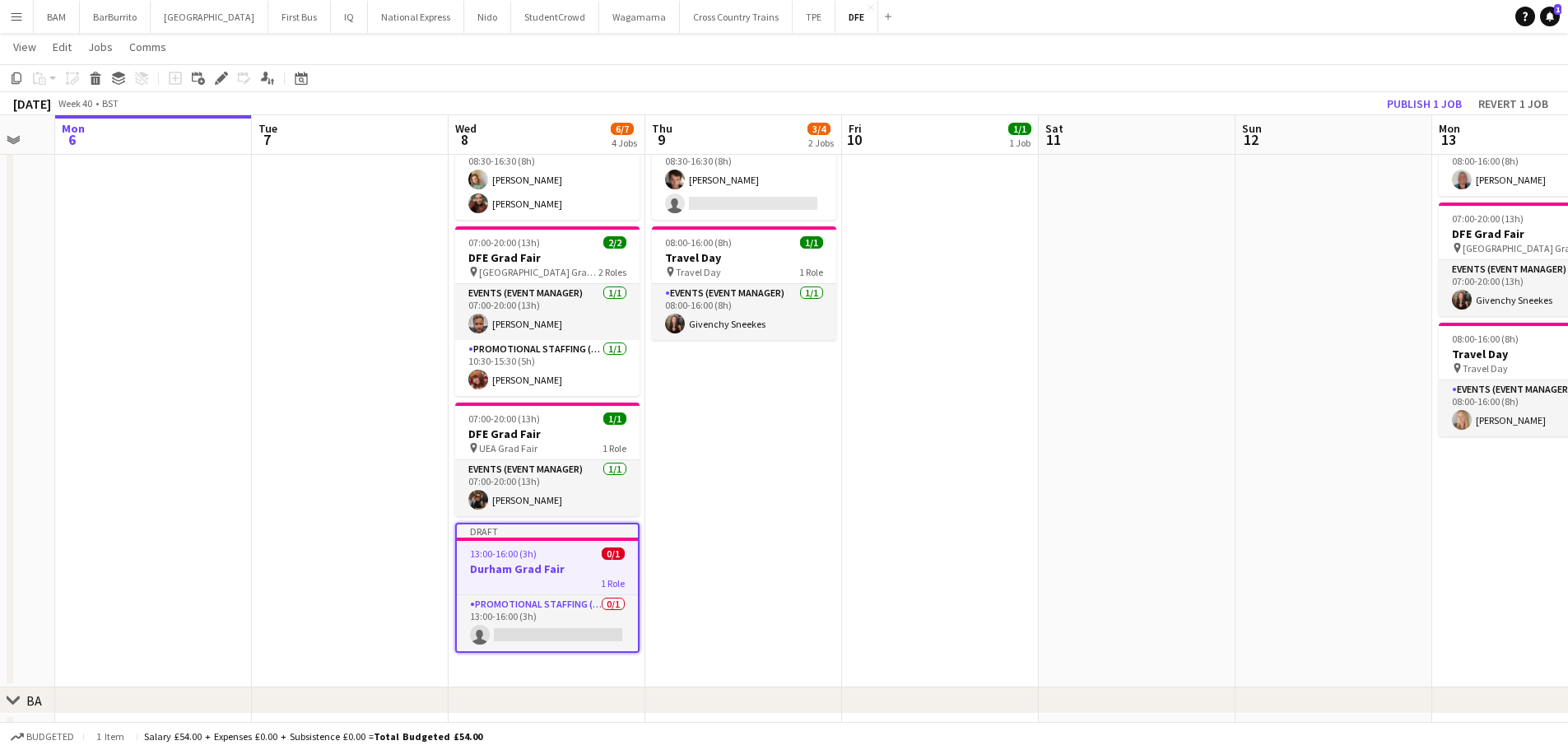
click at [575, 584] on div "1 Role" at bounding box center [547, 582] width 181 height 13
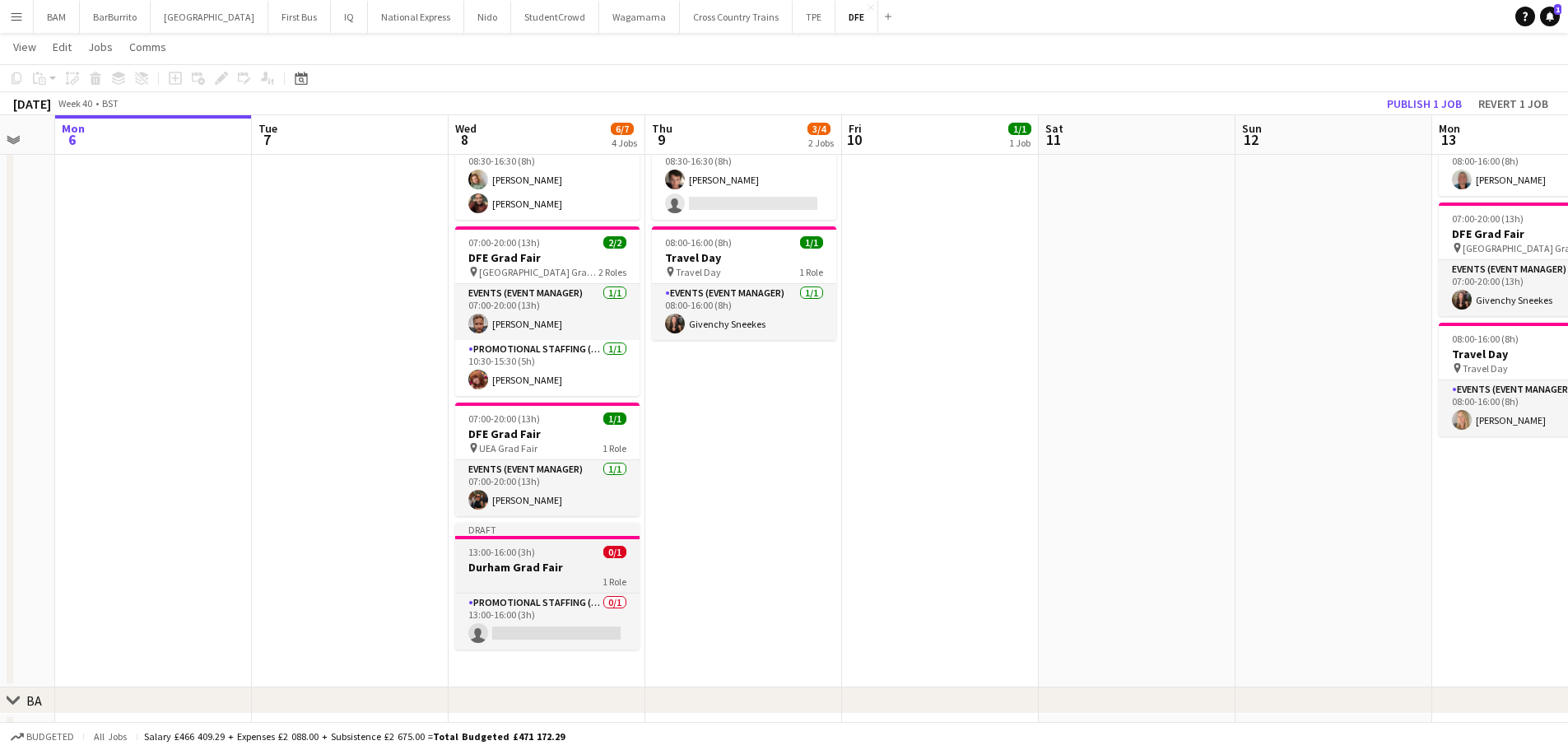
click at [533, 572] on h3 "Durham Grad Fair" at bounding box center [547, 566] width 185 height 15
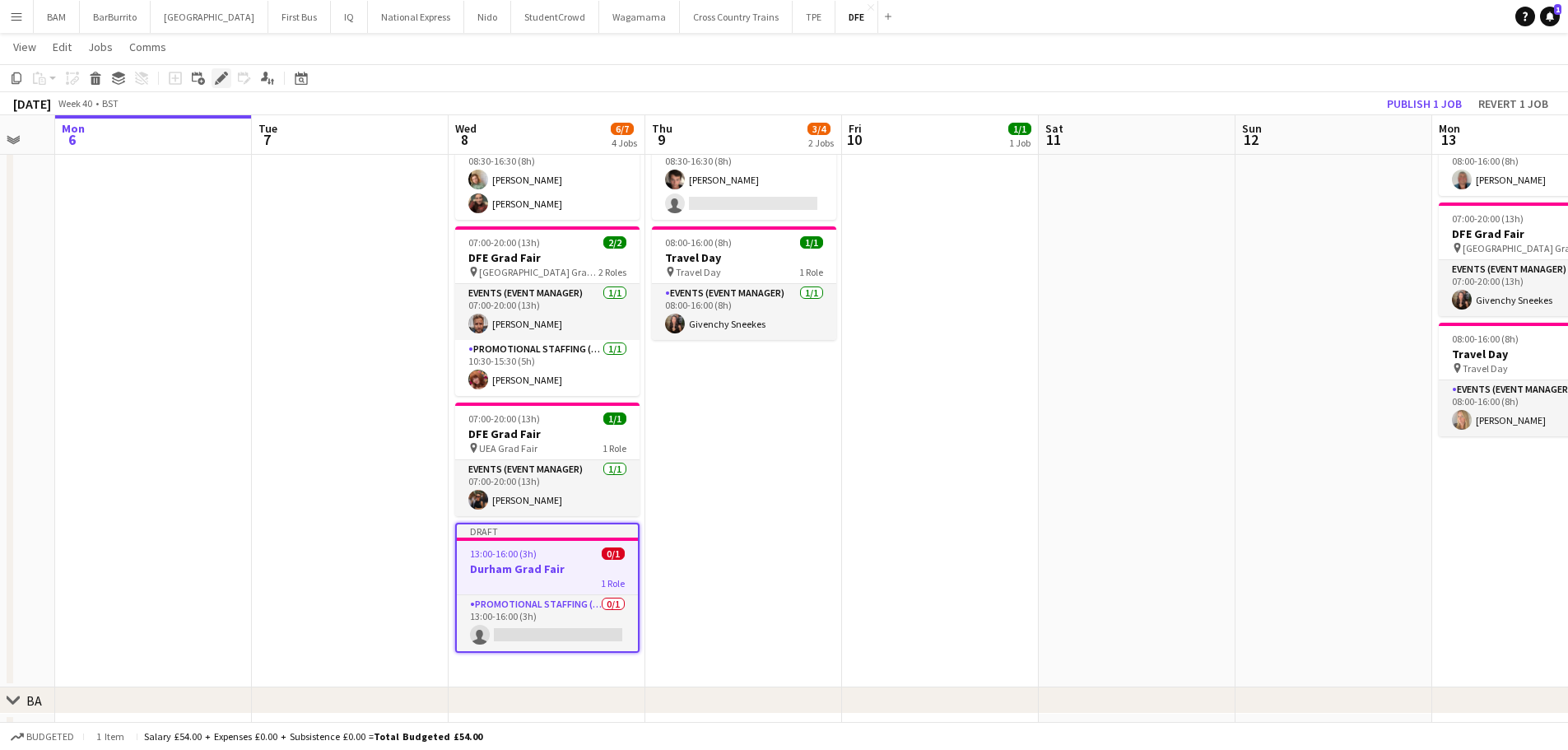
click at [225, 78] on icon "Edit" at bounding box center [221, 78] width 13 height 13
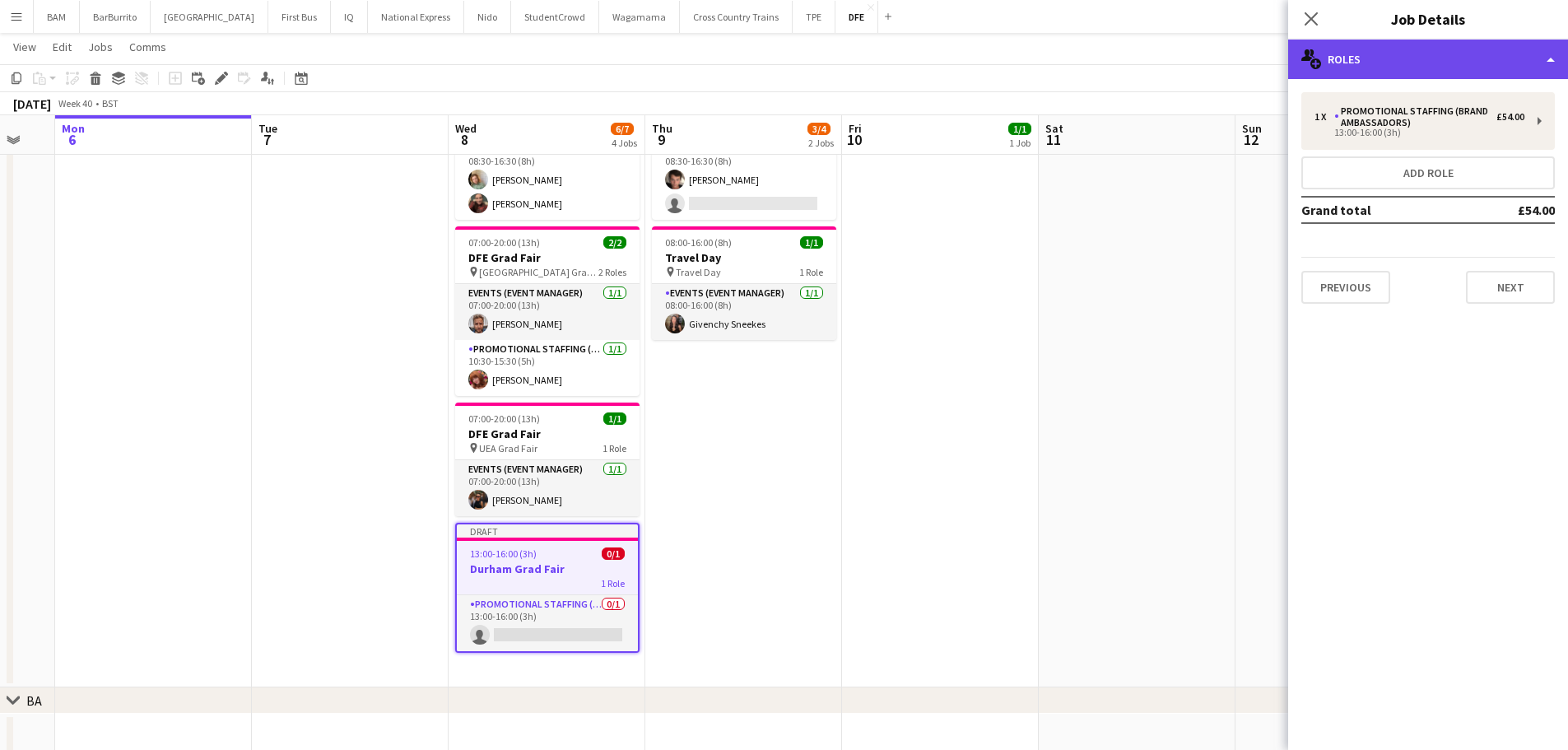
click at [1425, 53] on div "multiple-users-add Roles" at bounding box center [1428, 60] width 280 height 40
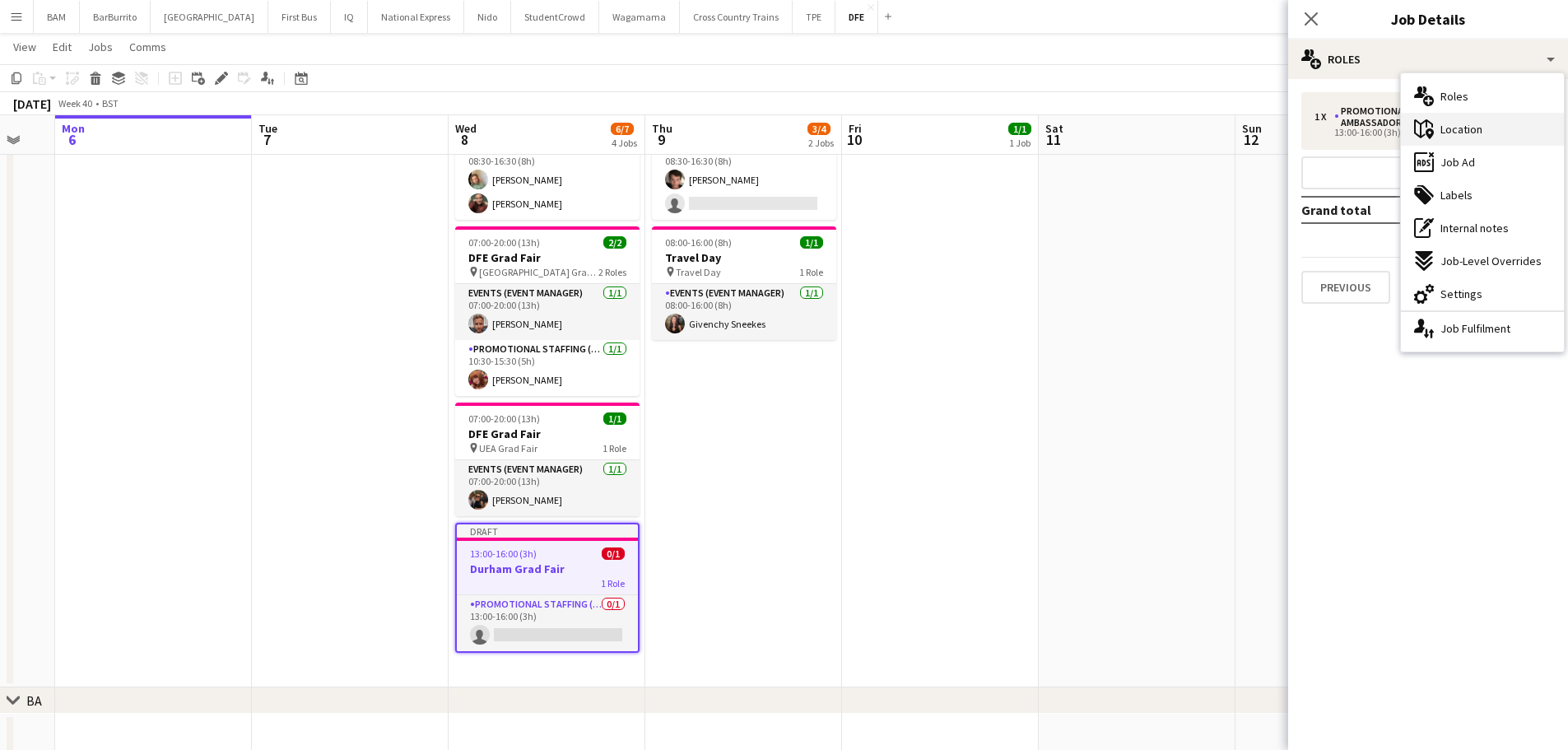
click at [1474, 127] on span "Location" at bounding box center [1461, 128] width 42 height 15
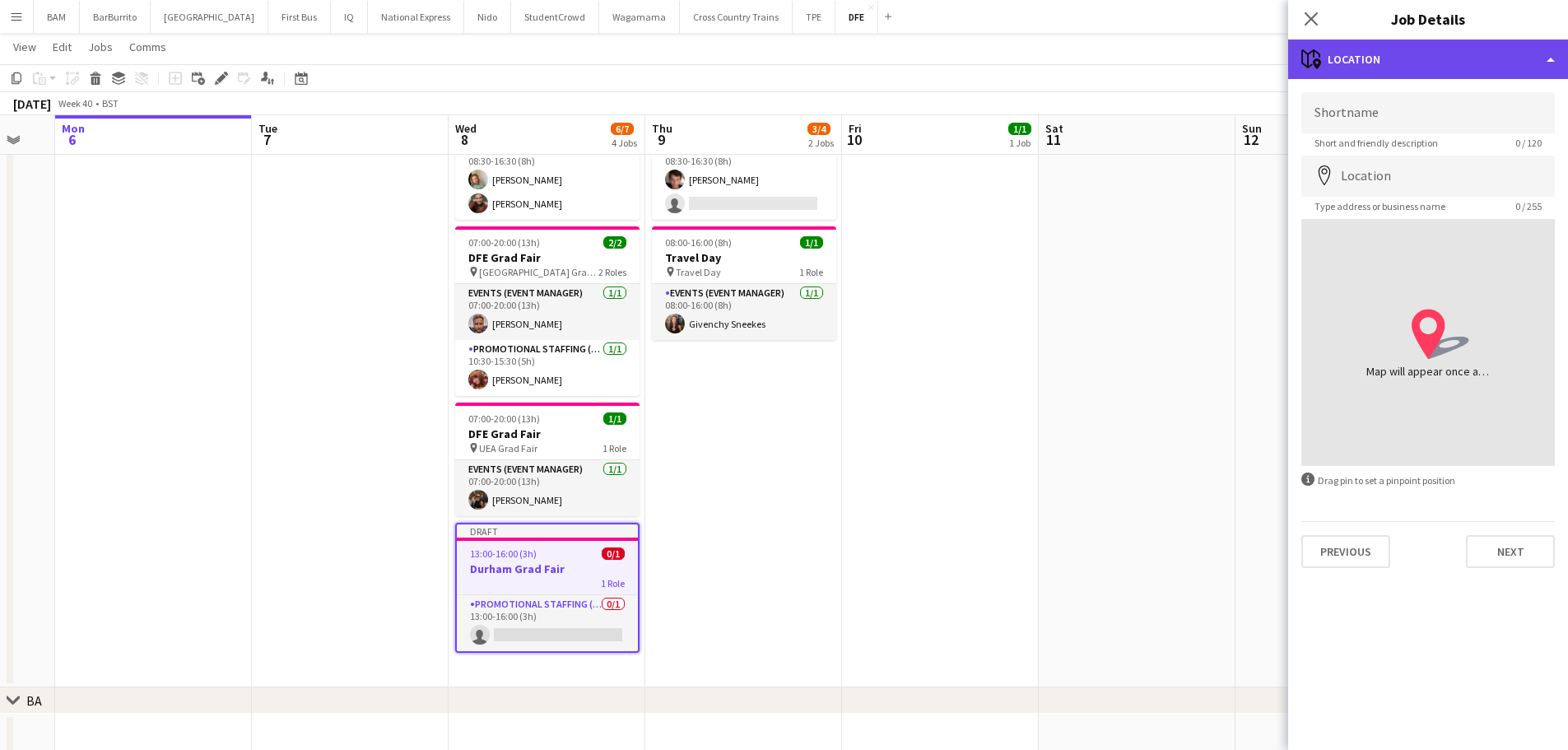
click at [1401, 55] on div "maps-pin-1 Location" at bounding box center [1428, 60] width 280 height 40
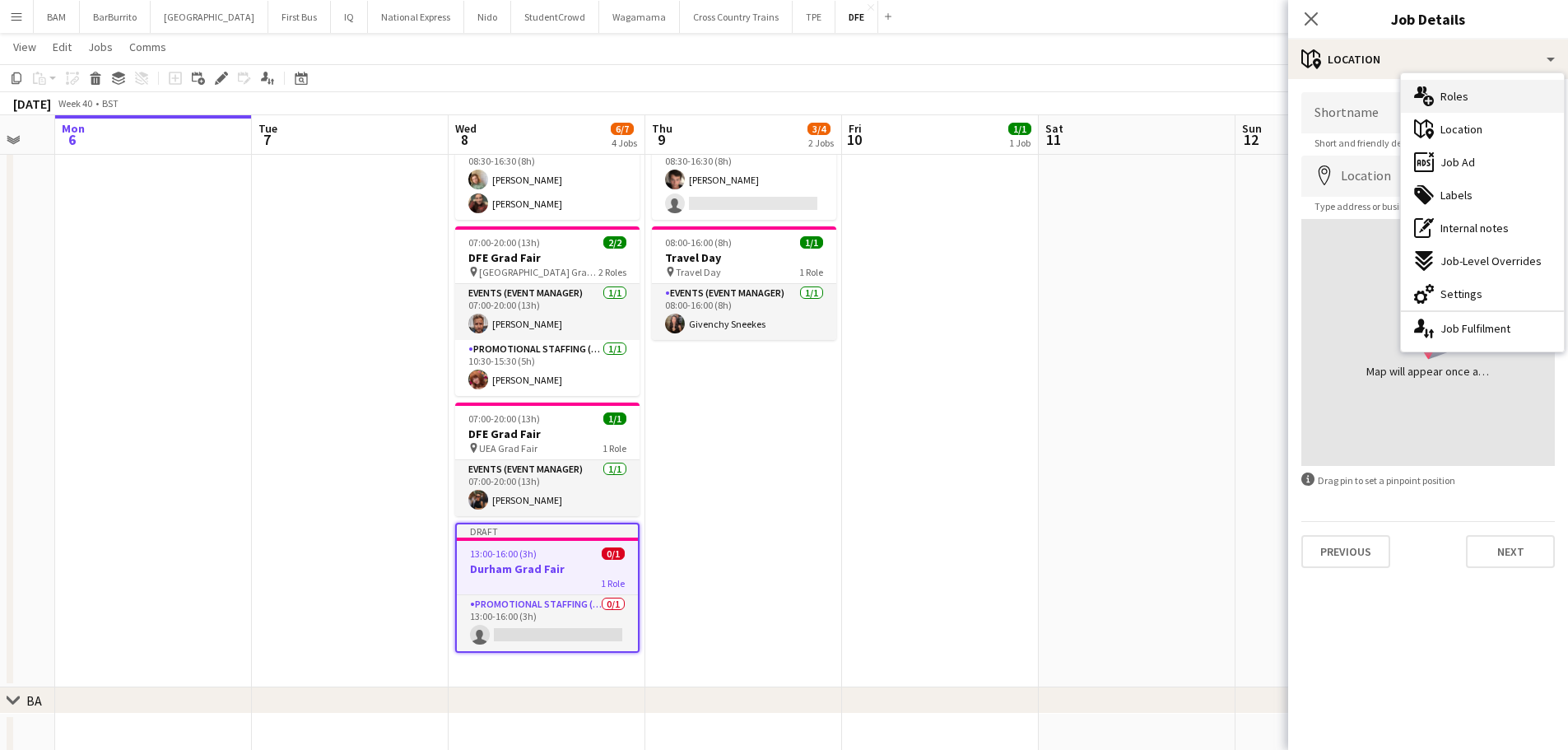
click at [1471, 98] on div "multiple-users-add Roles" at bounding box center [1482, 96] width 163 height 33
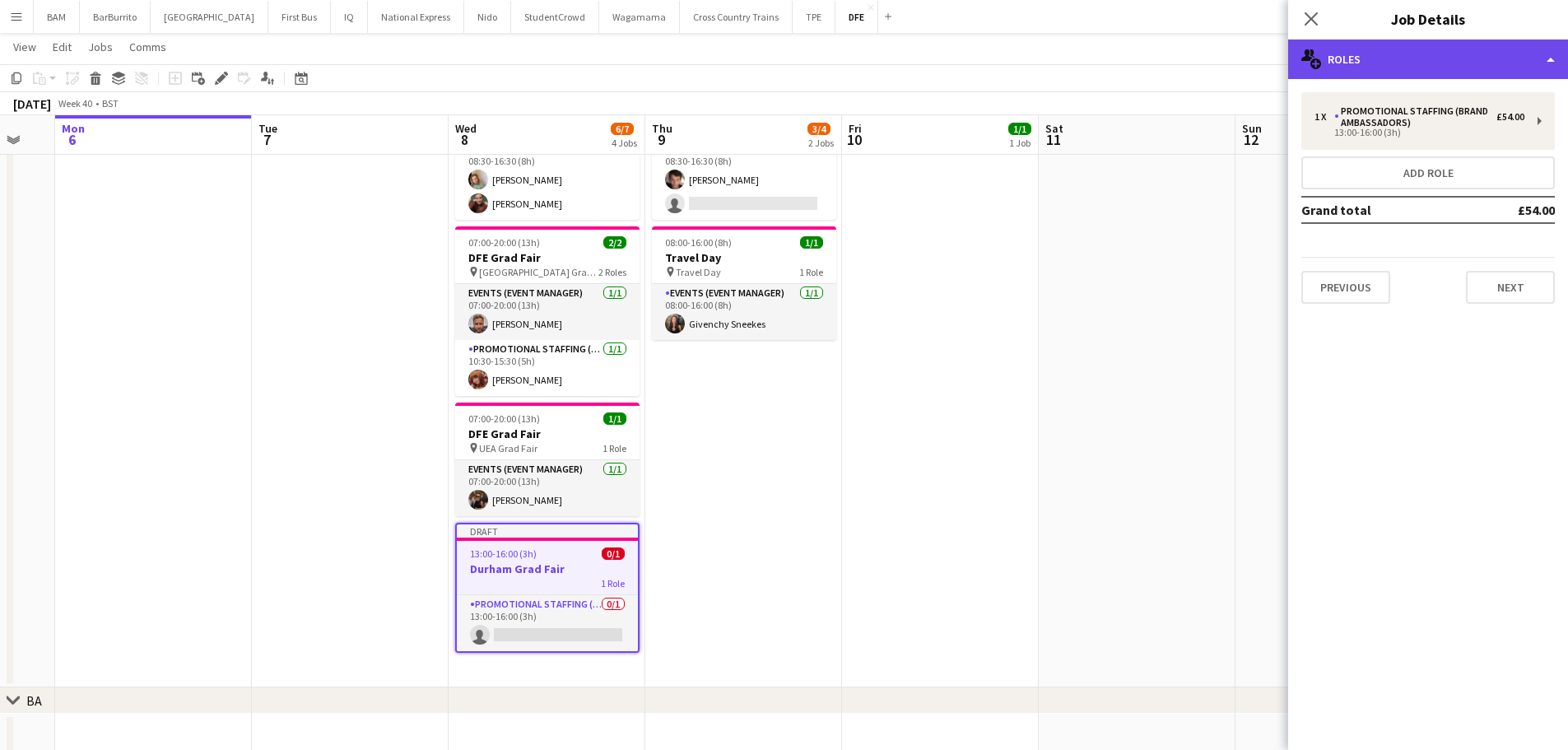
click at [1425, 69] on div "multiple-users-add Roles" at bounding box center [1428, 60] width 280 height 40
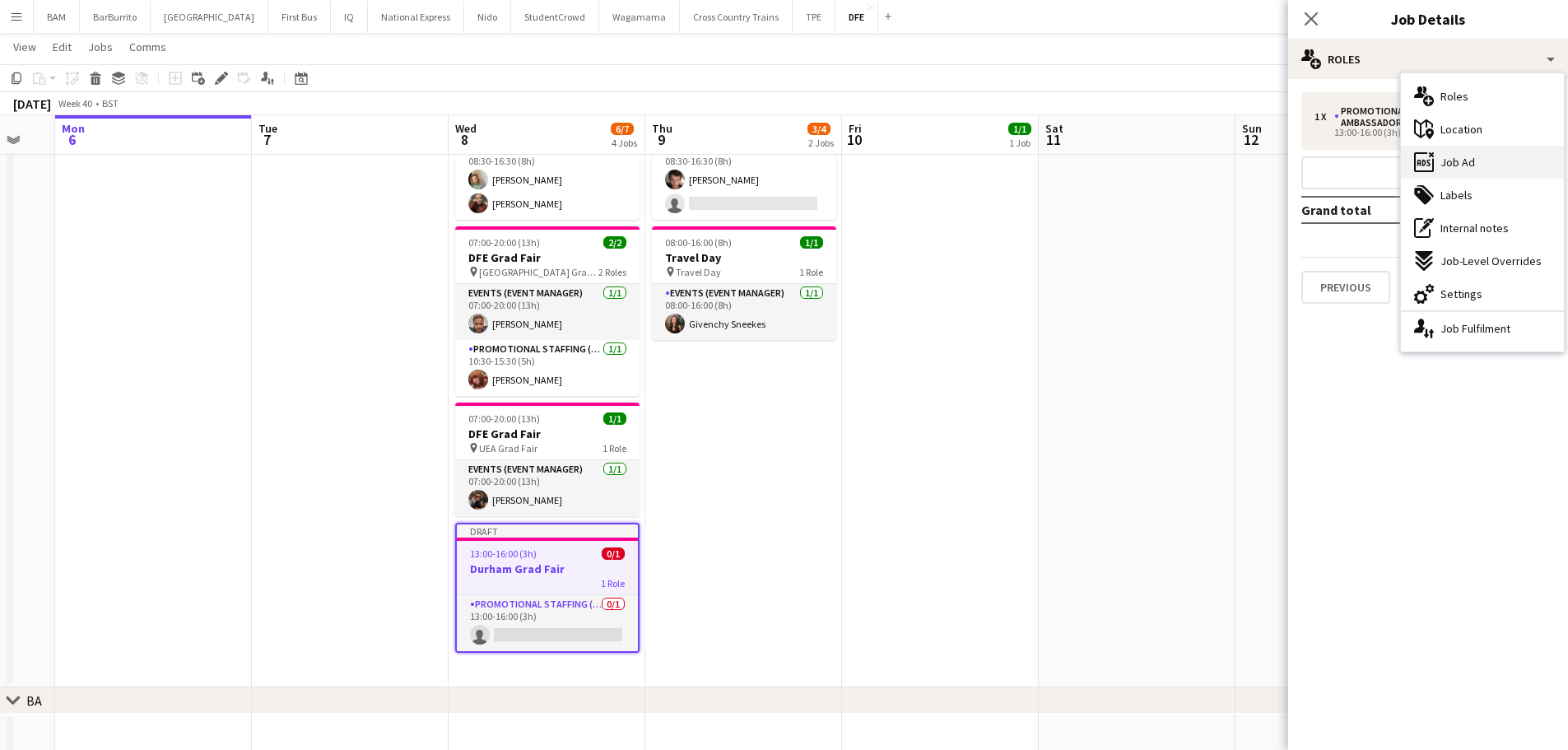
click at [1482, 170] on div "ads-window Job Ad" at bounding box center [1482, 162] width 163 height 33
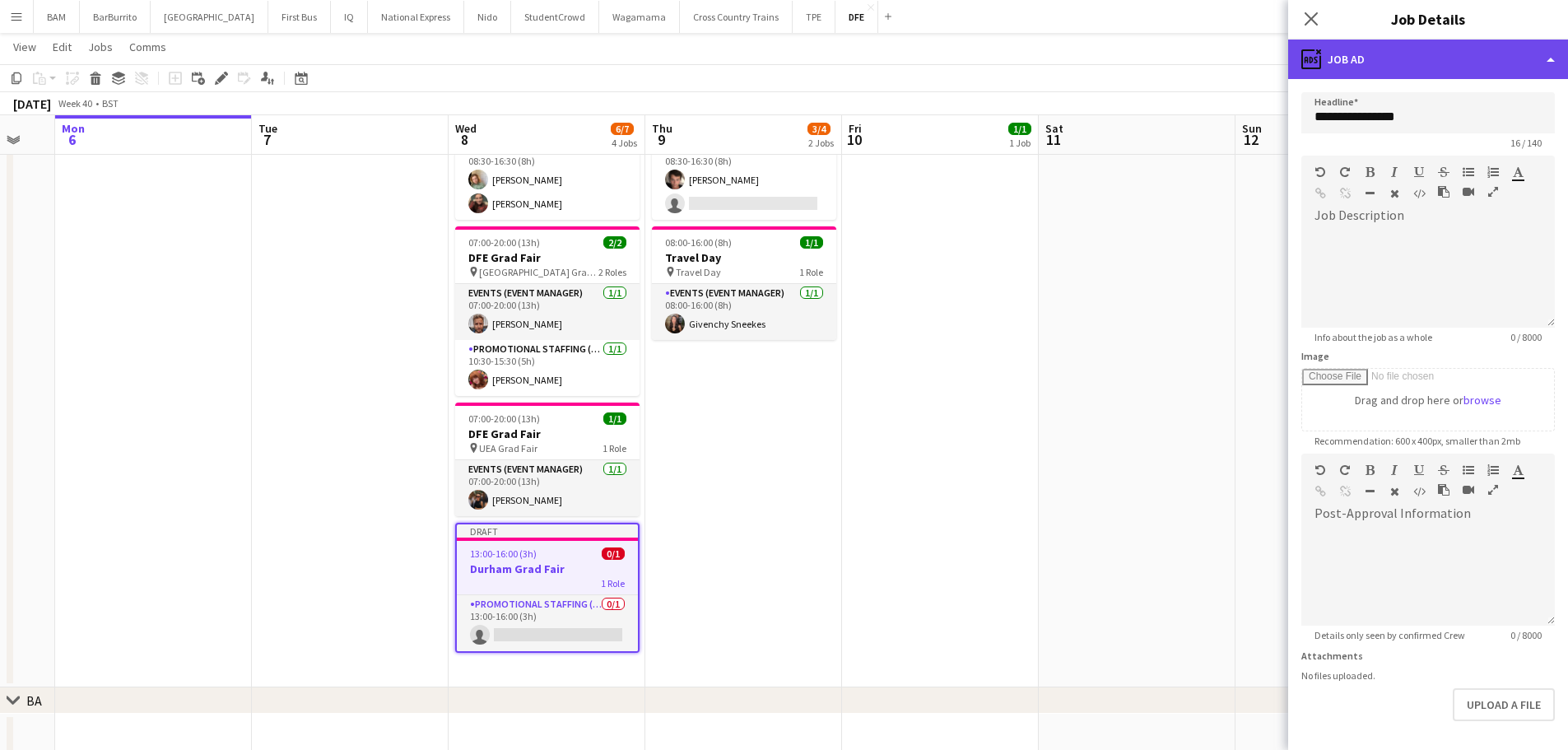
click at [1417, 63] on div "ads-window Job Ad" at bounding box center [1428, 60] width 280 height 40
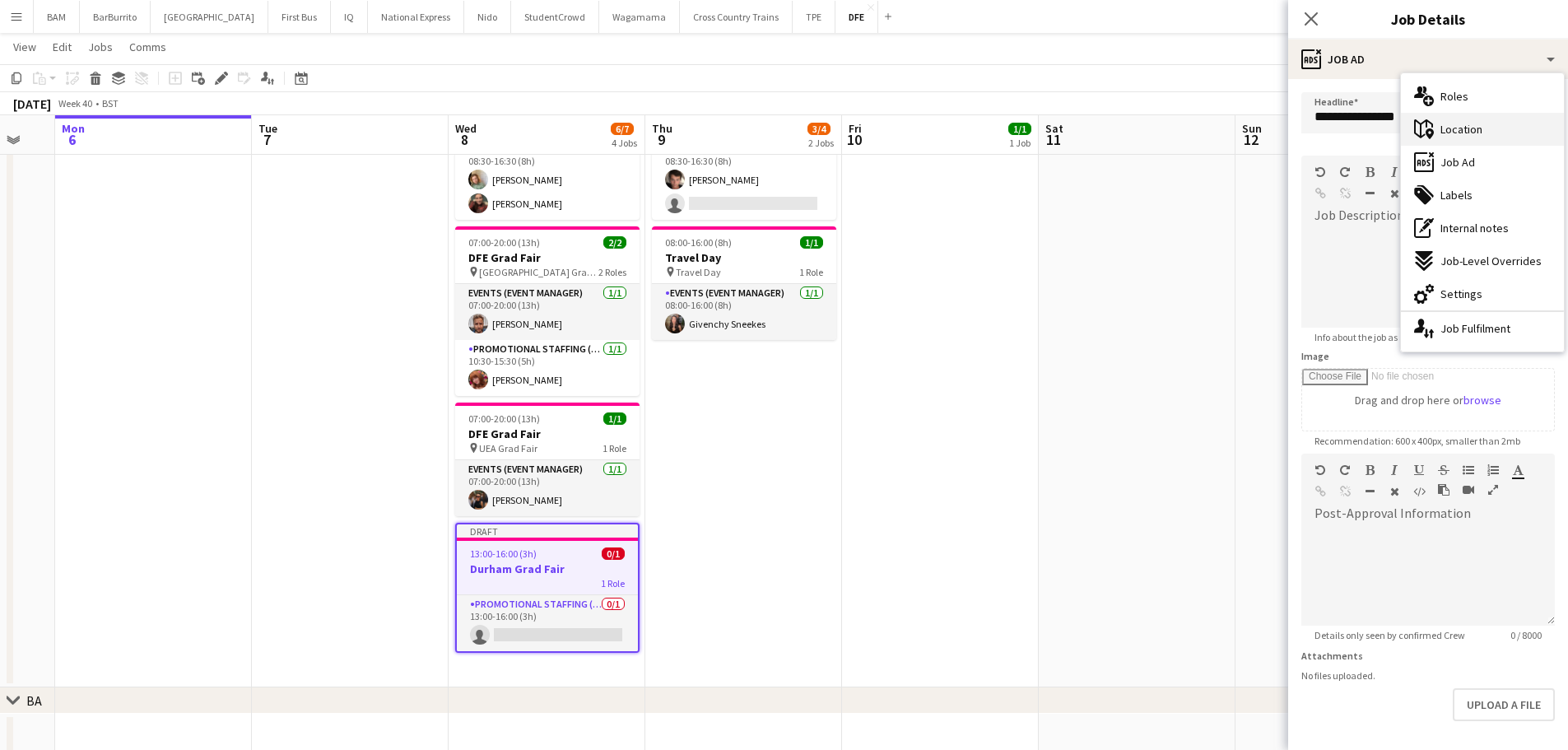
click at [1480, 124] on span "Location" at bounding box center [1461, 128] width 42 height 15
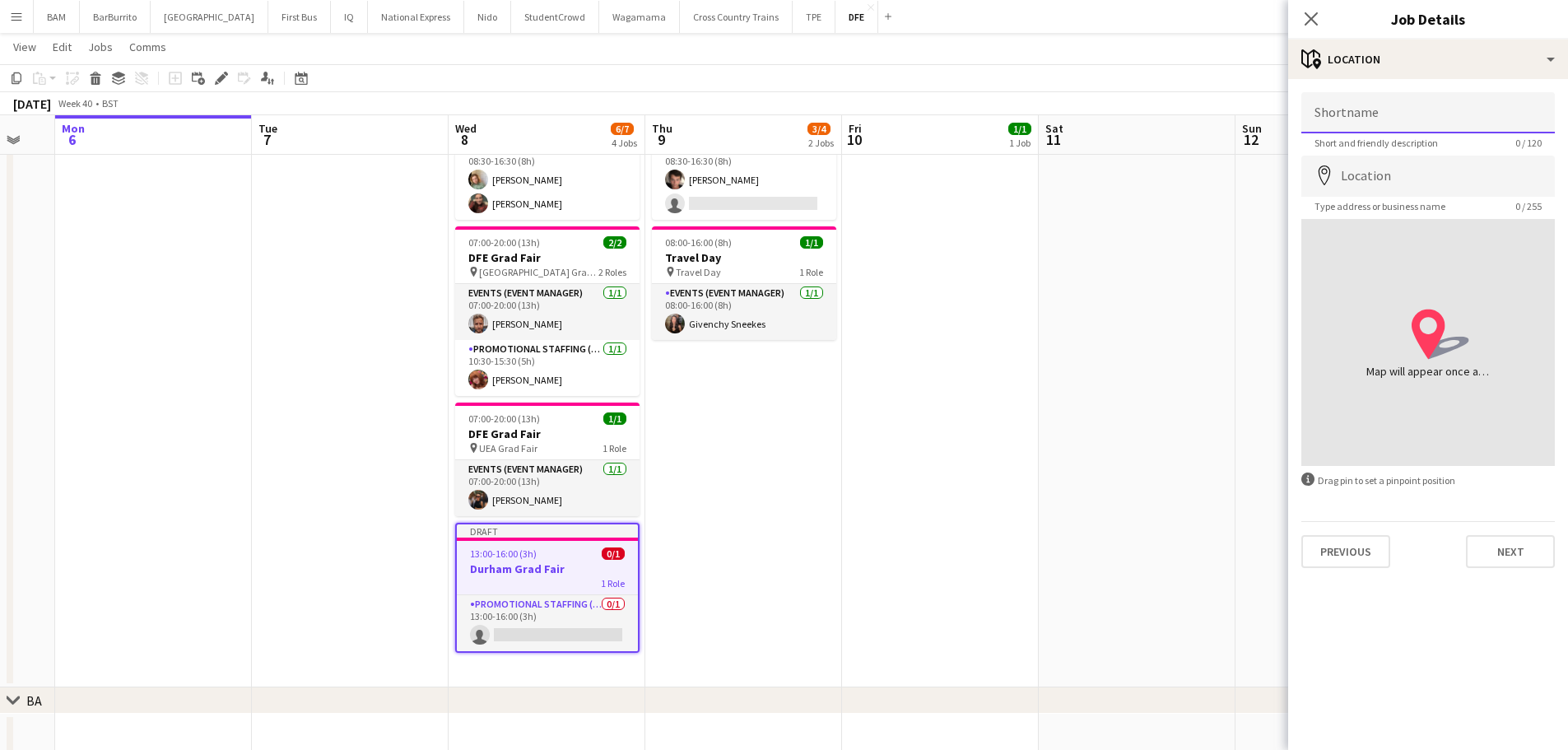
click at [1441, 116] on input "Shortname" at bounding box center [1428, 112] width 253 height 41
type input "*"
type input "**********"
click at [1491, 161] on input "Location" at bounding box center [1428, 175] width 253 height 41
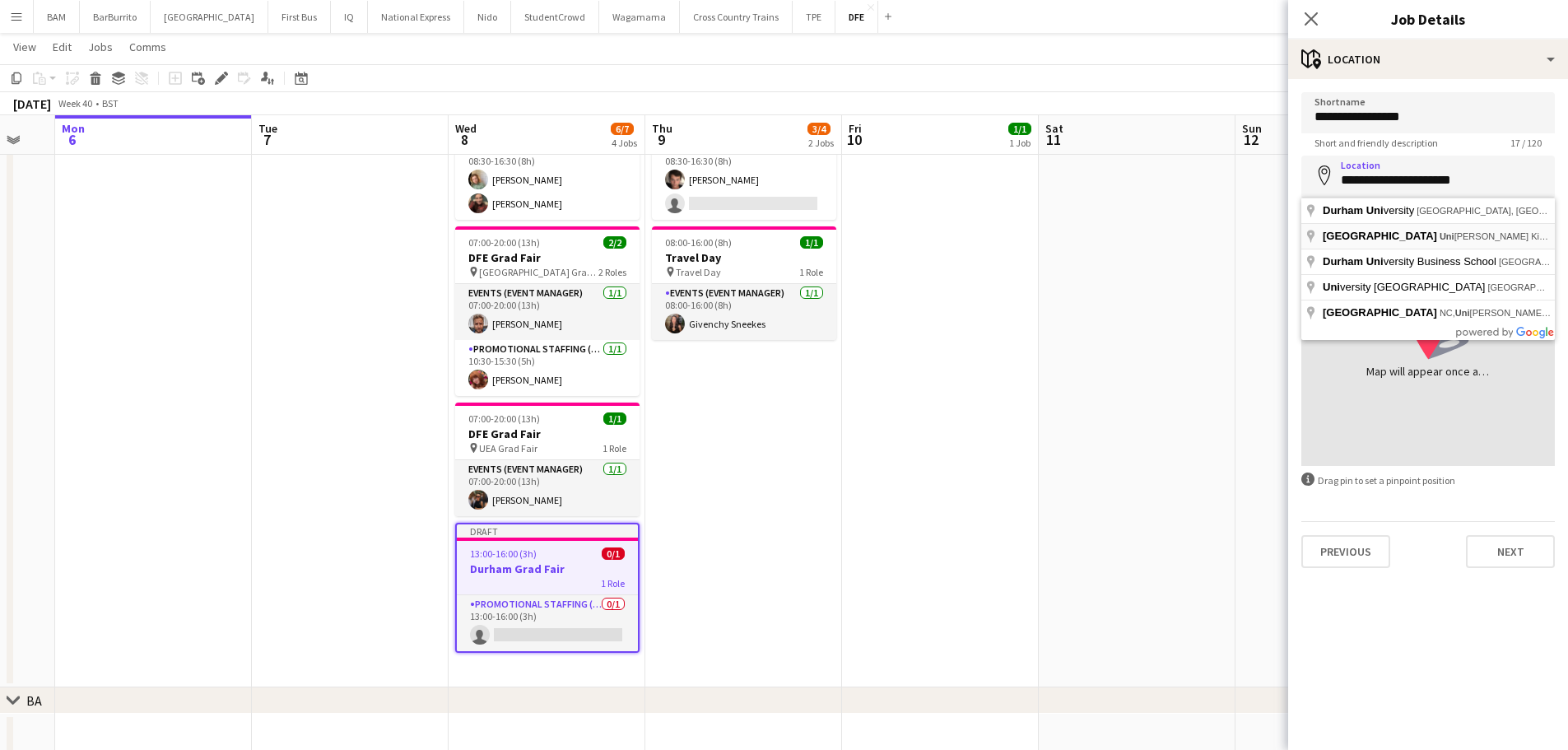
type input "**********"
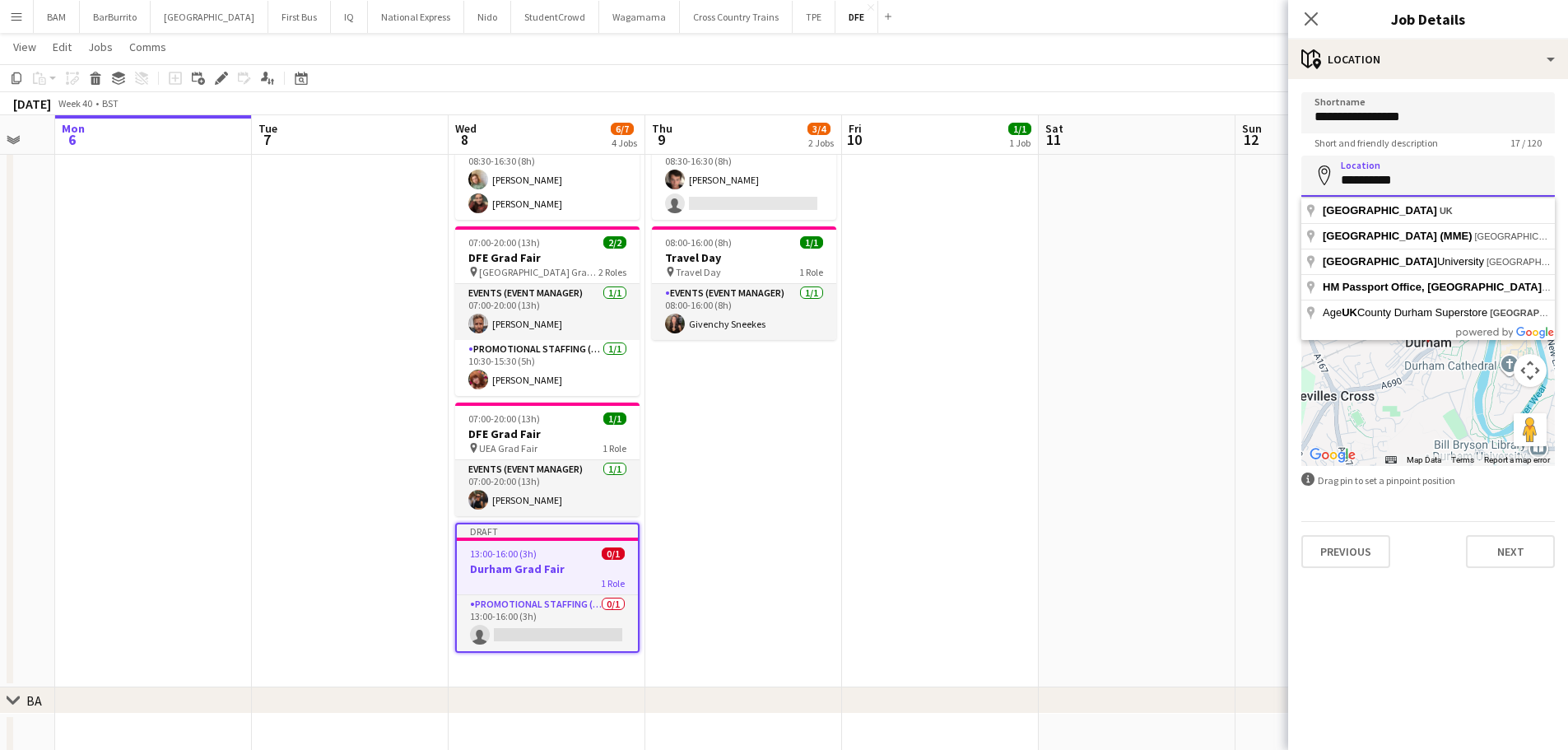
drag, startPoint x: 1456, startPoint y: 179, endPoint x: 1333, endPoint y: 190, distance: 123.5
click at [1298, 204] on form "**********" at bounding box center [1428, 329] width 280 height 476
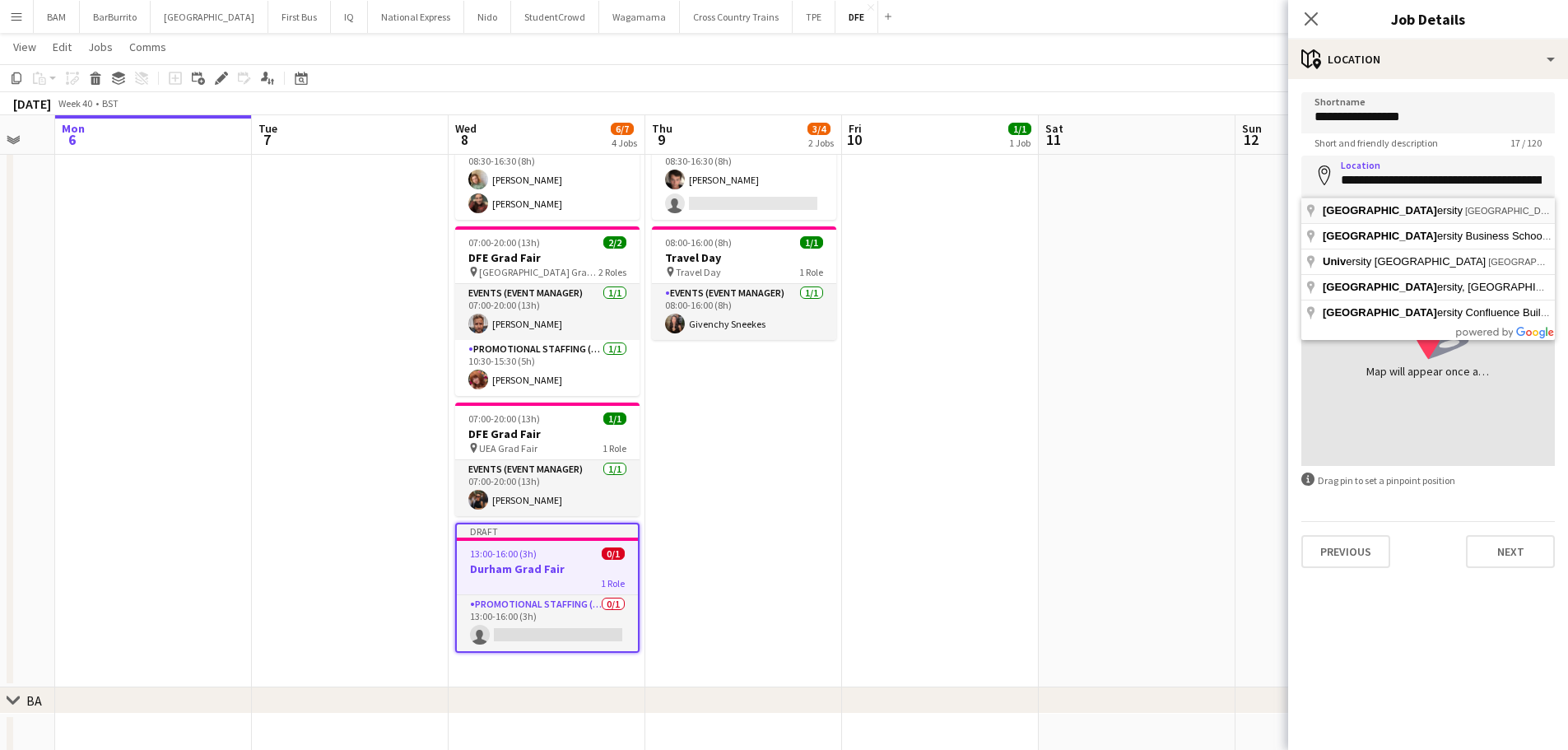
type input "**********"
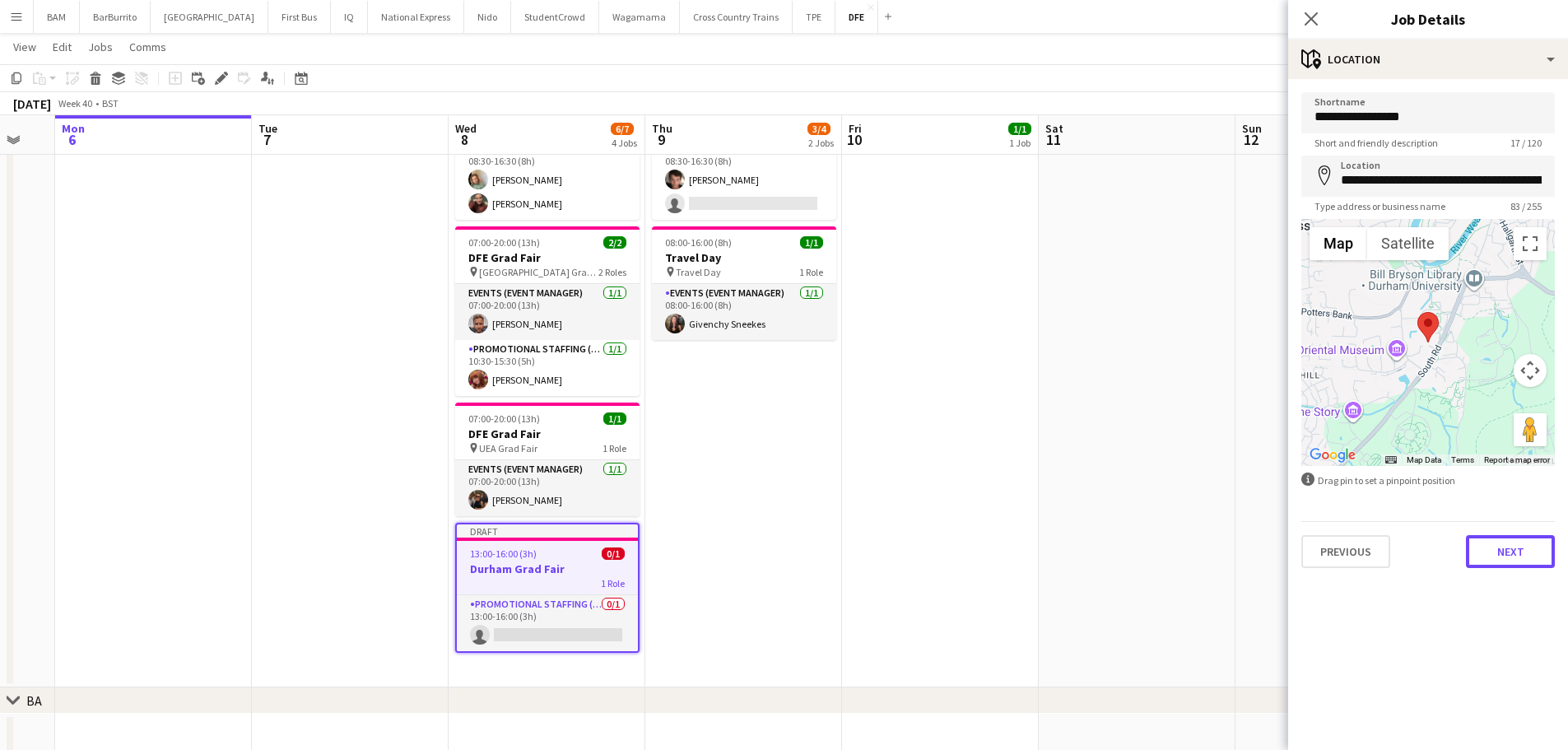
click at [1527, 552] on button "Next" at bounding box center [1510, 551] width 89 height 33
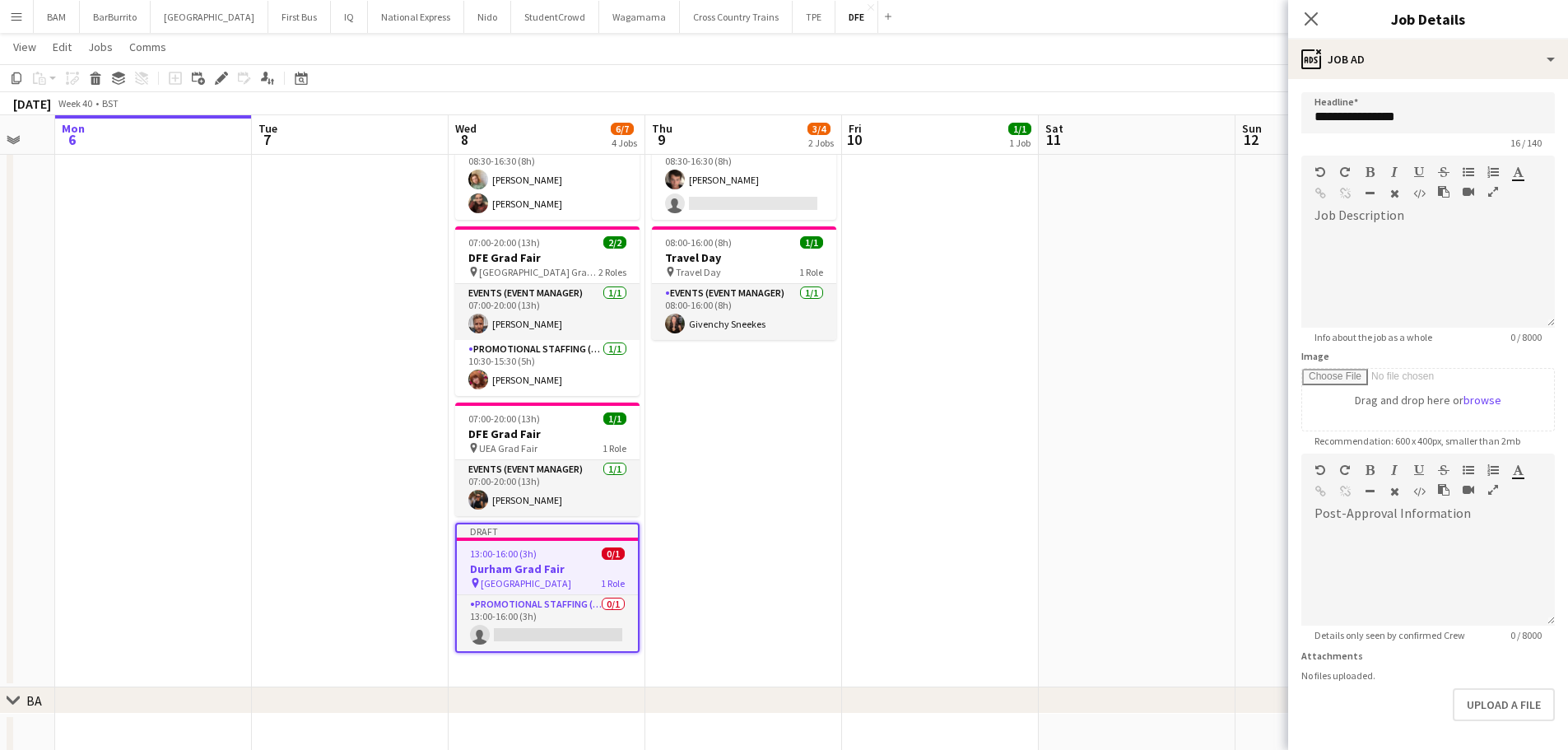
click at [1173, 53] on app-page-menu "View Day view expanded Day view collapsed Month view Date picker Jump to today …" at bounding box center [784, 49] width 1568 height 31
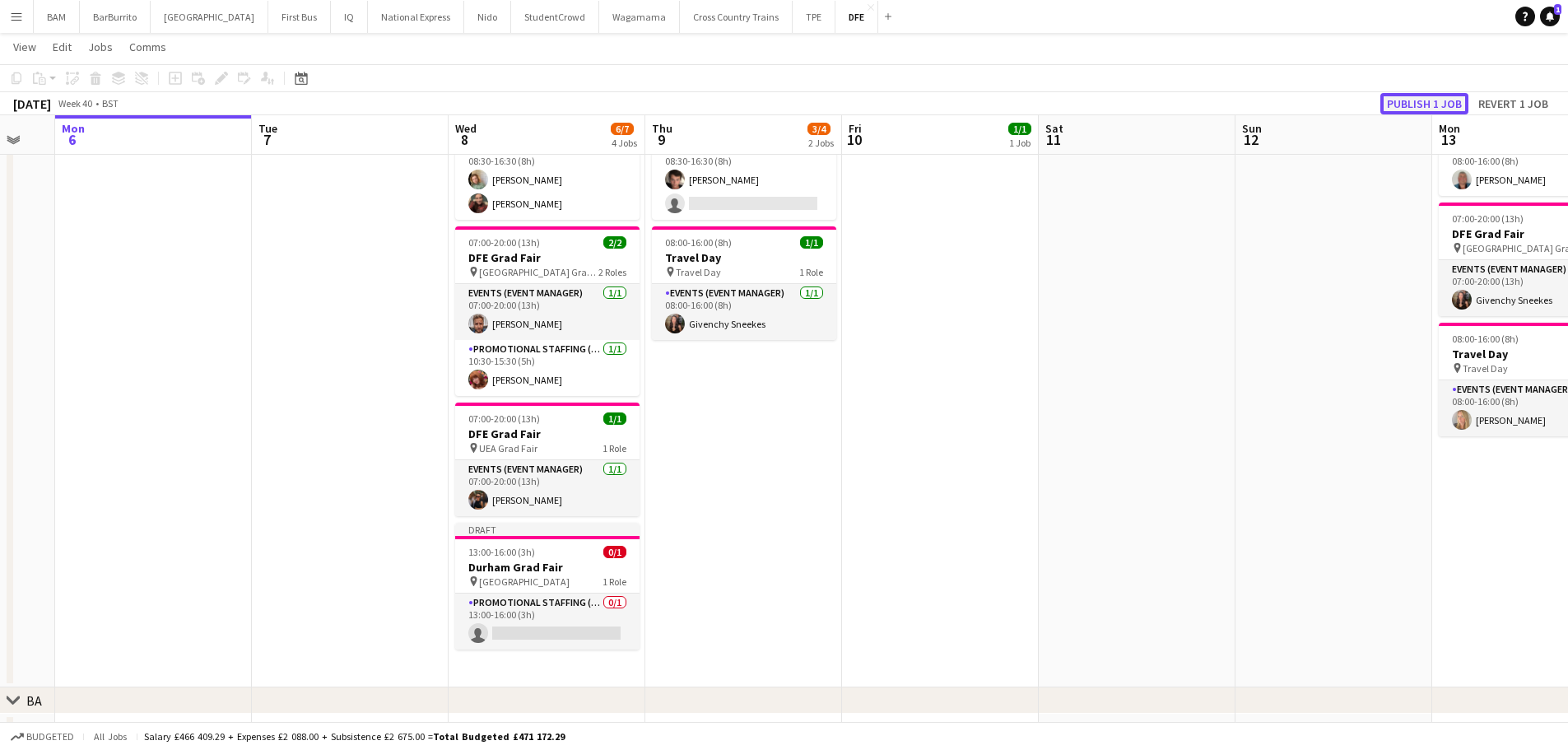
click at [1445, 105] on button "Publish 1 job" at bounding box center [1425, 103] width 88 height 22
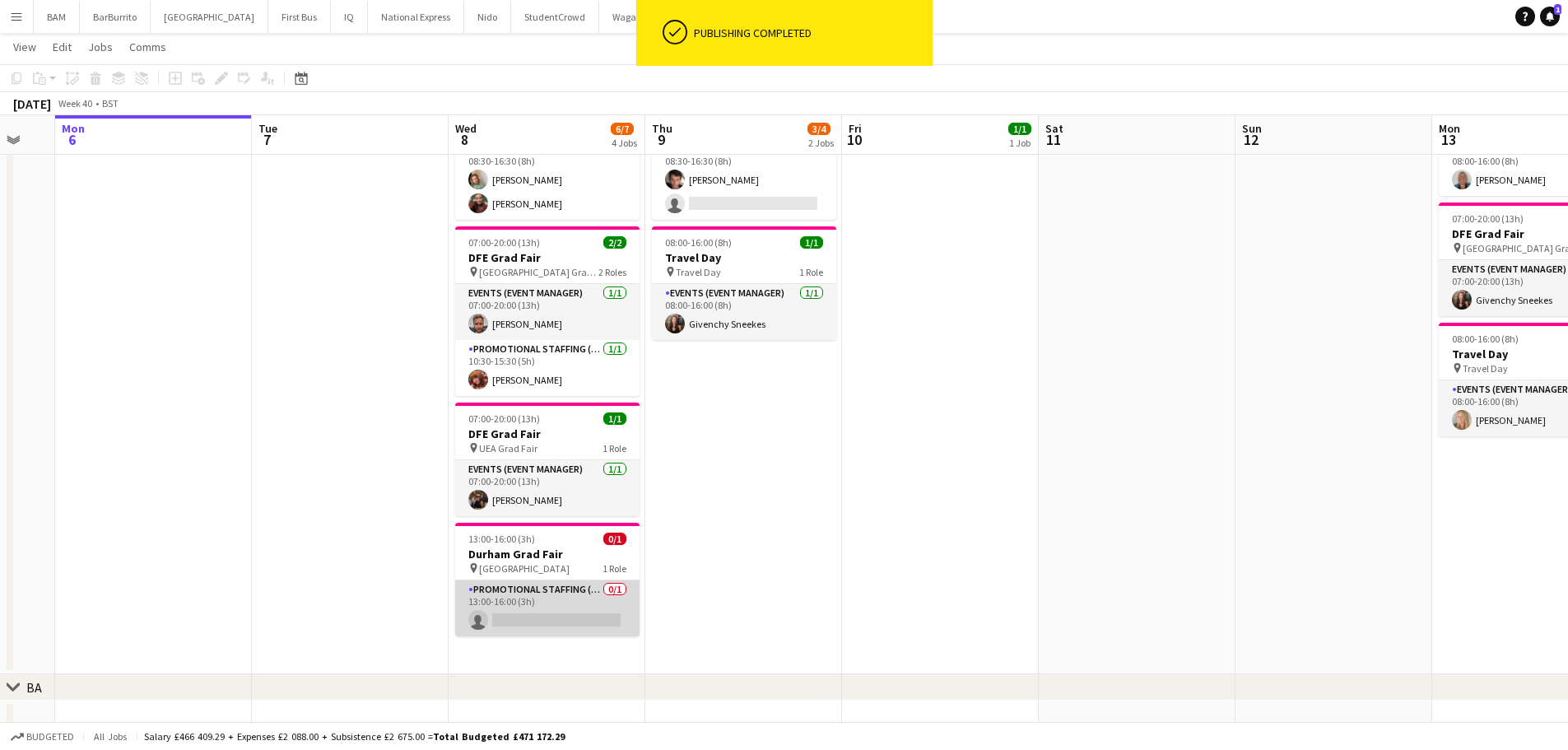
click at [536, 607] on app-card-role "Promotional Staffing (Brand Ambassadors) 0/1 13:00-16:00 (3h) single-neutral-ac…" at bounding box center [547, 608] width 185 height 56
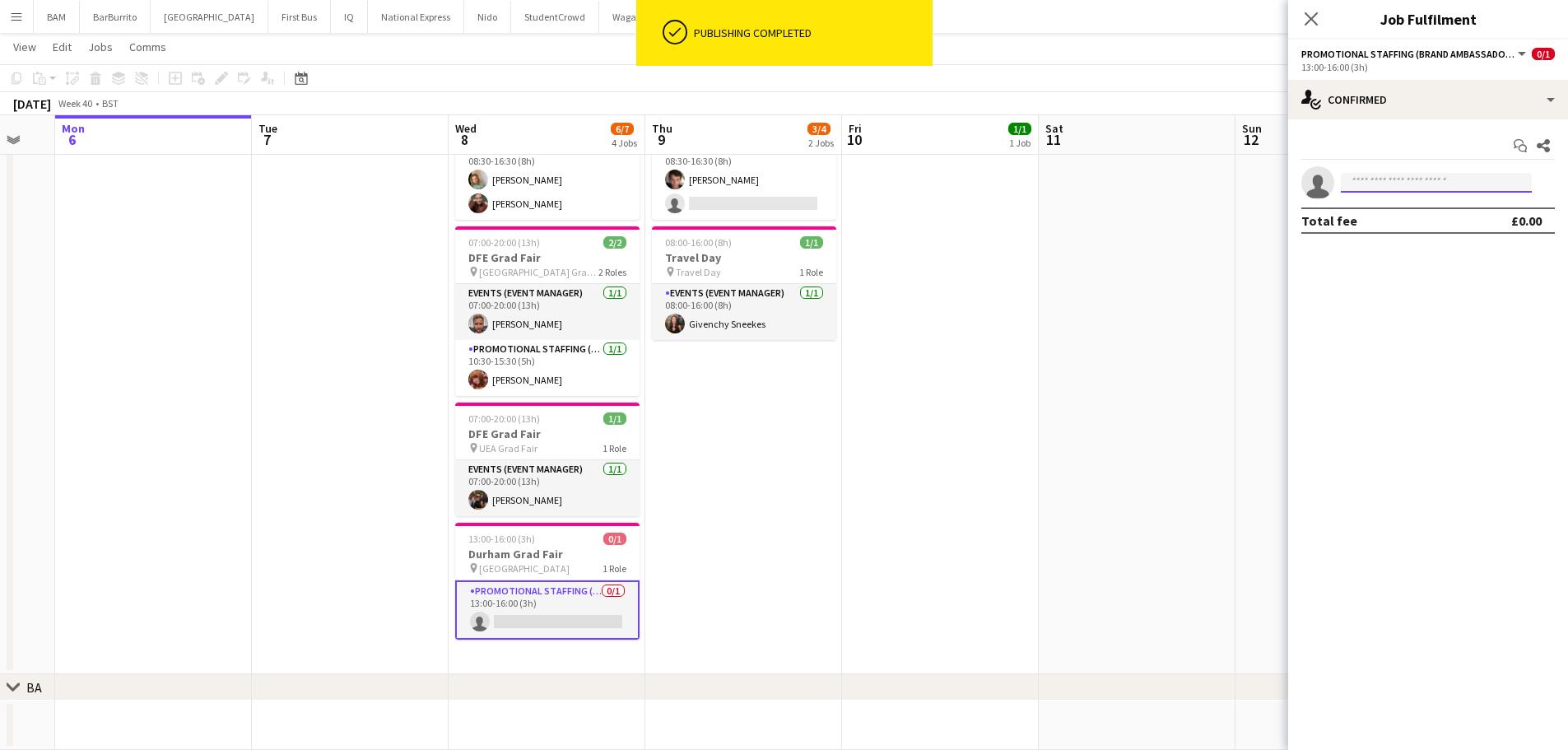
click at [1434, 181] on input at bounding box center [1436, 182] width 191 height 20
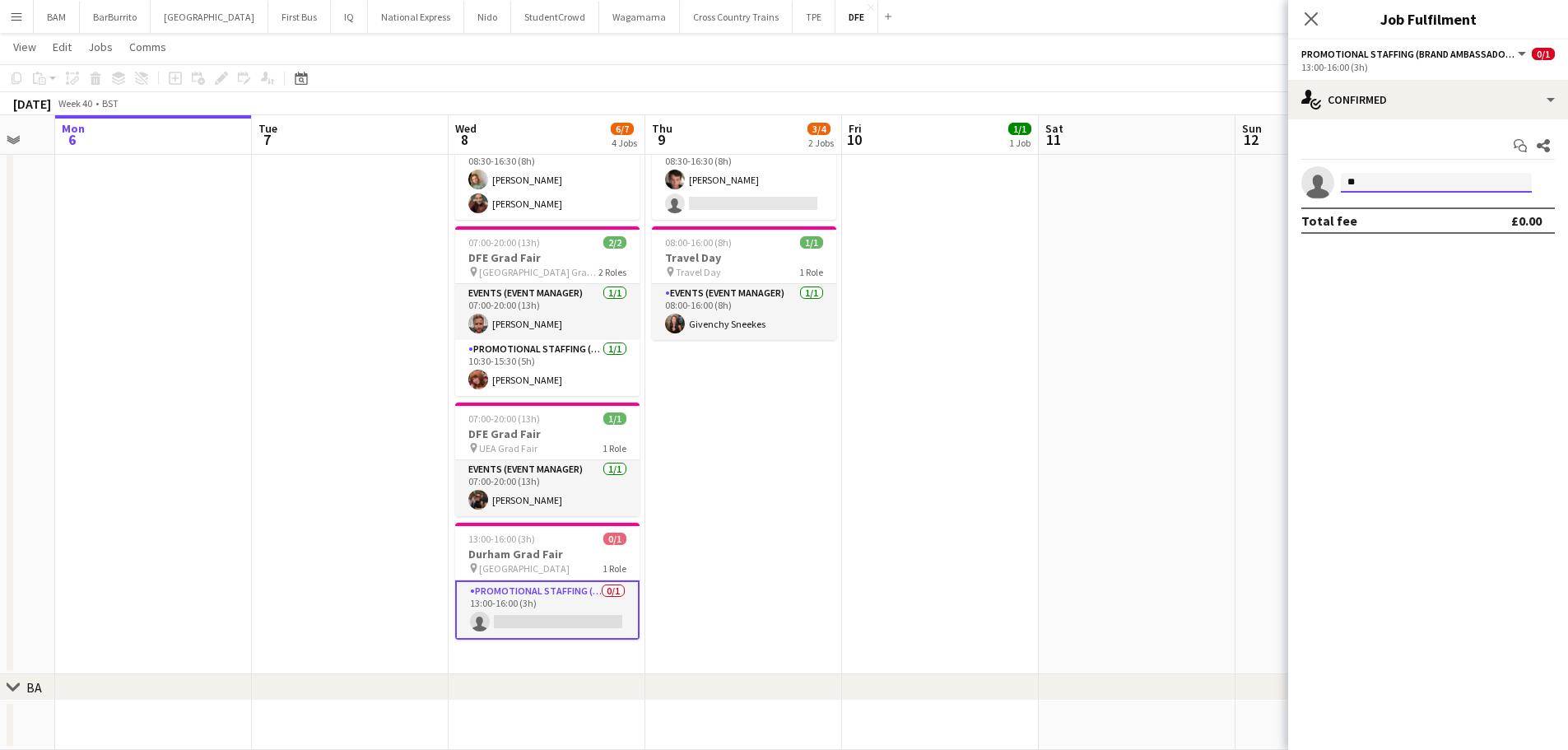
type input "*"
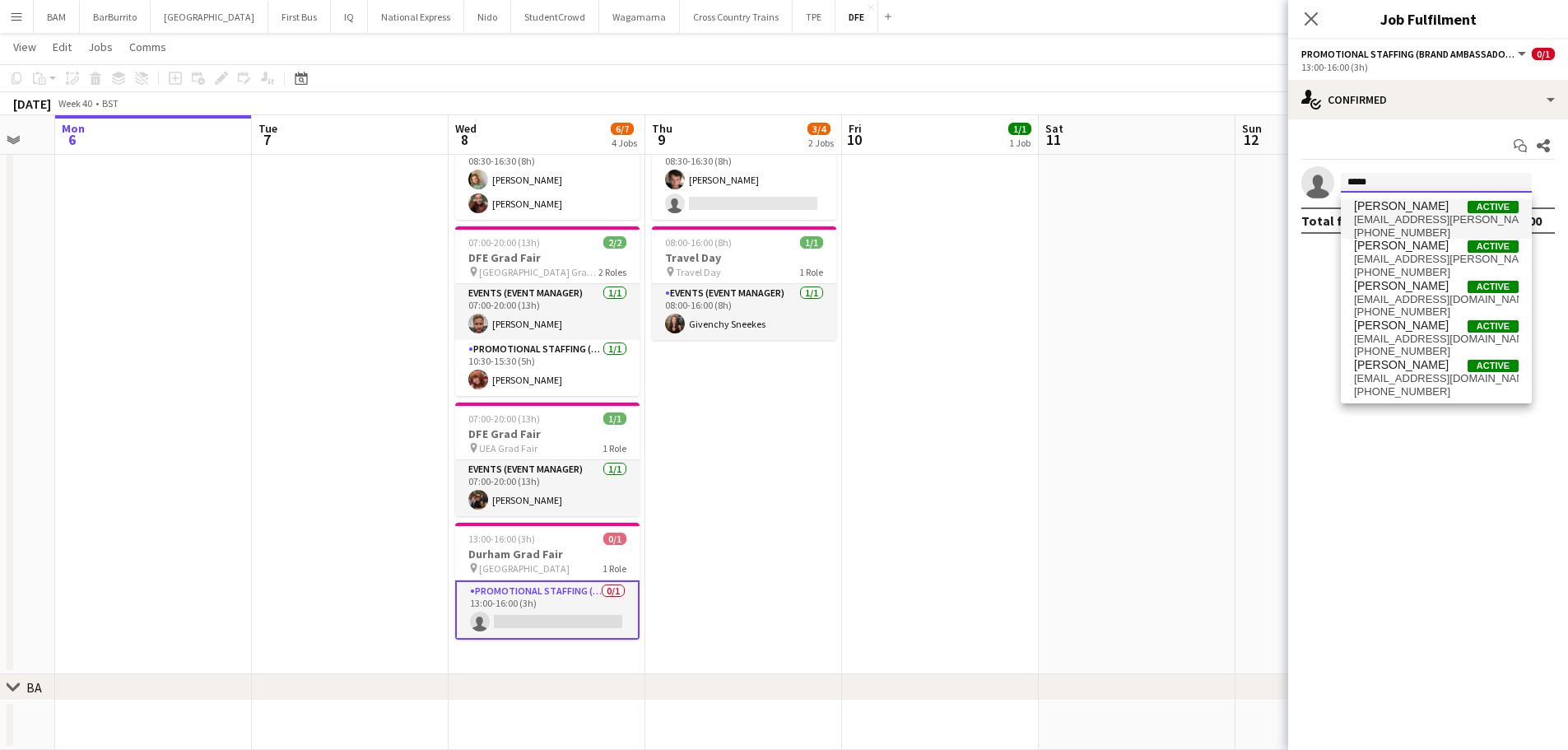
type input "*****"
click at [1434, 212] on span "Ellie Ashcroft Active" at bounding box center [1436, 206] width 165 height 14
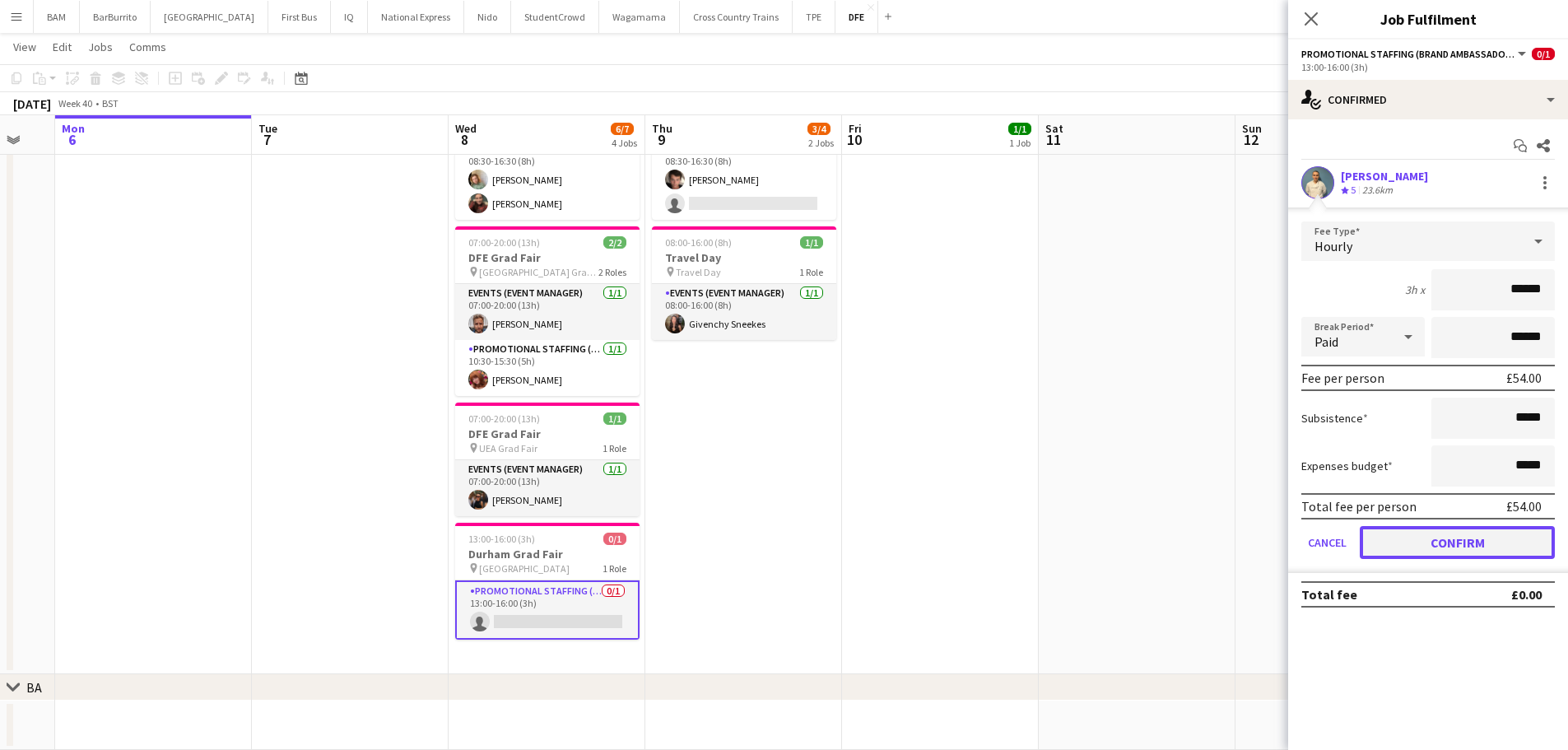
click at [1466, 550] on button "Confirm" at bounding box center [1457, 543] width 195 height 33
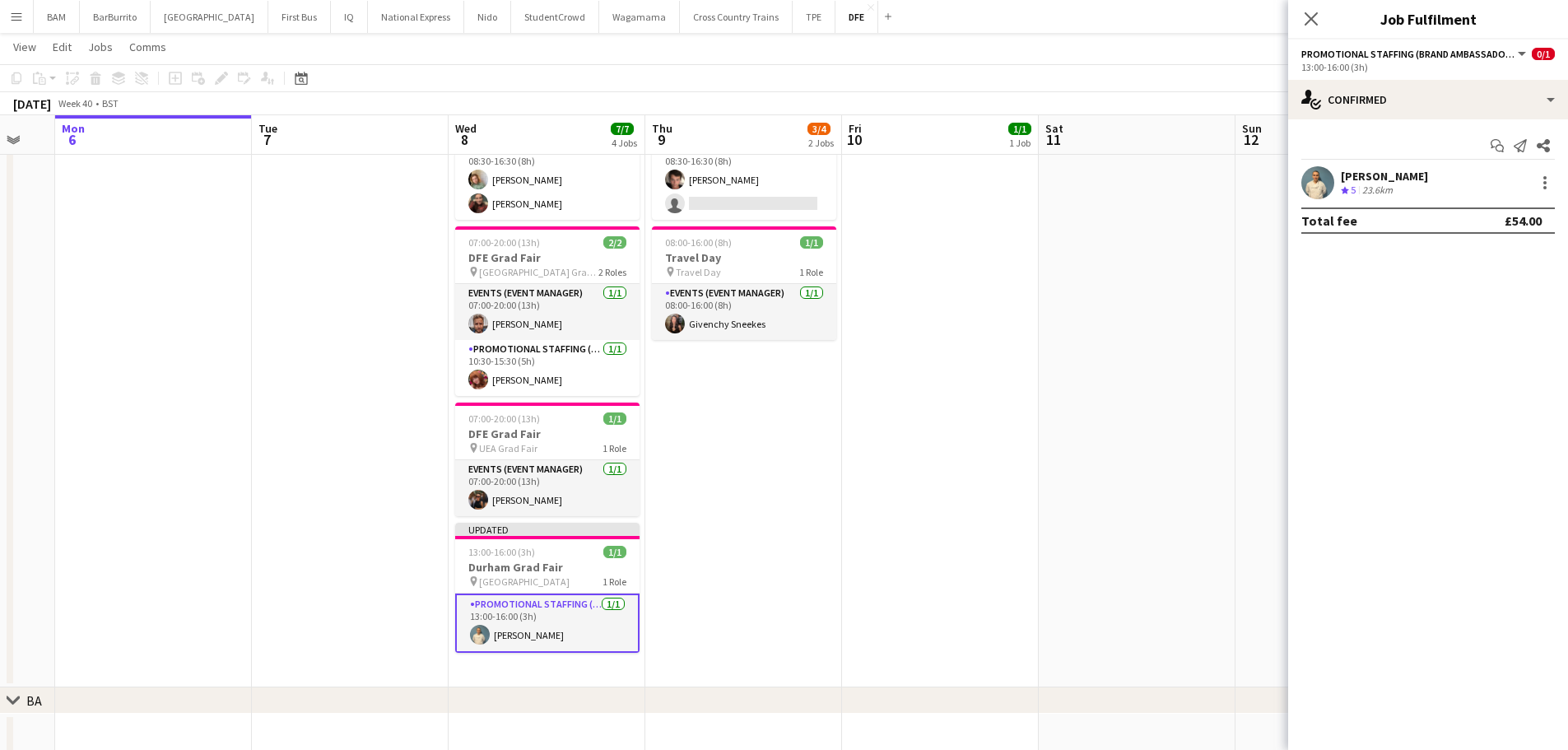
click at [1193, 101] on div "October 2025 Week 40 • BST Publish 1 job Revert 1 job" at bounding box center [784, 103] width 1568 height 23
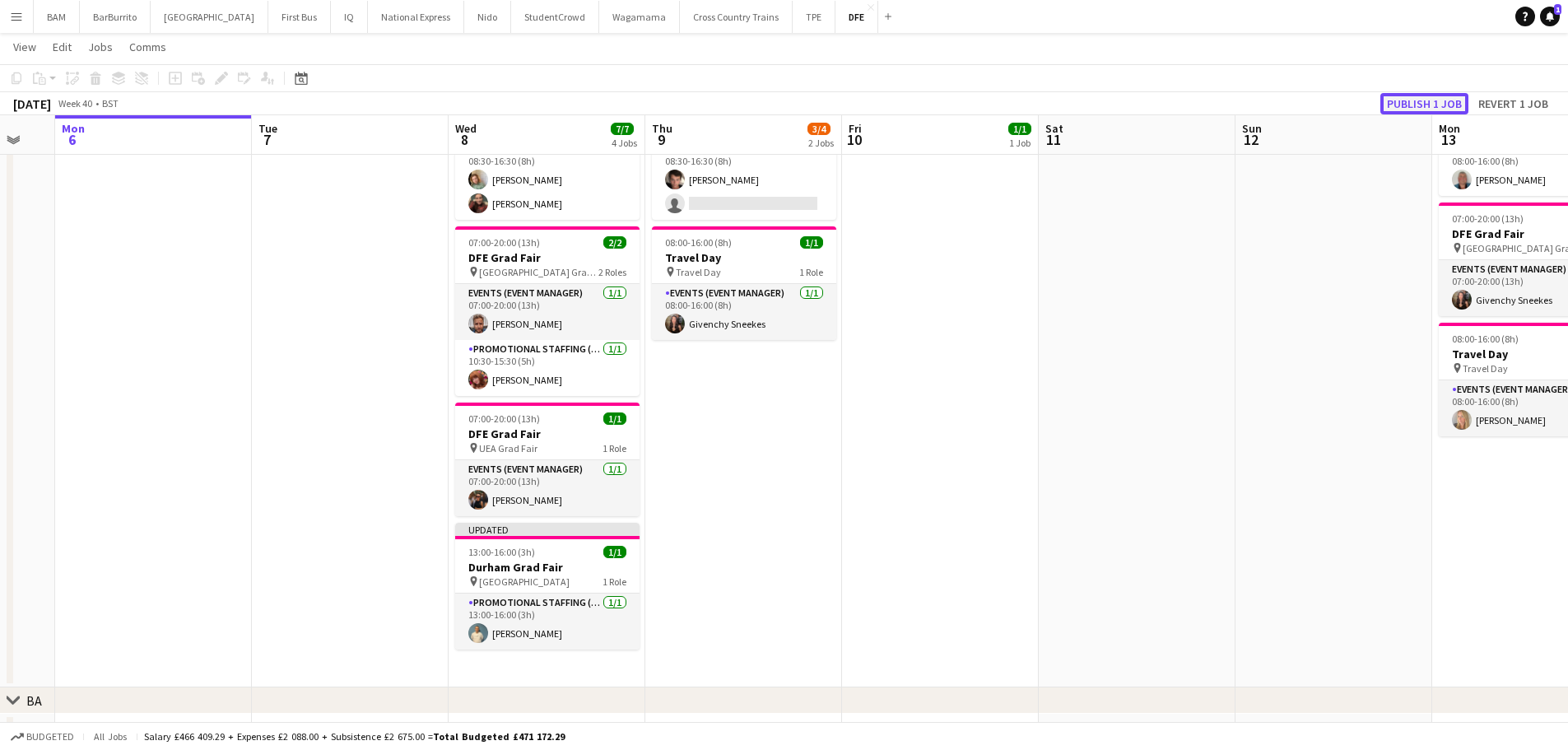
click at [1449, 106] on button "Publish 1 job" at bounding box center [1425, 103] width 88 height 22
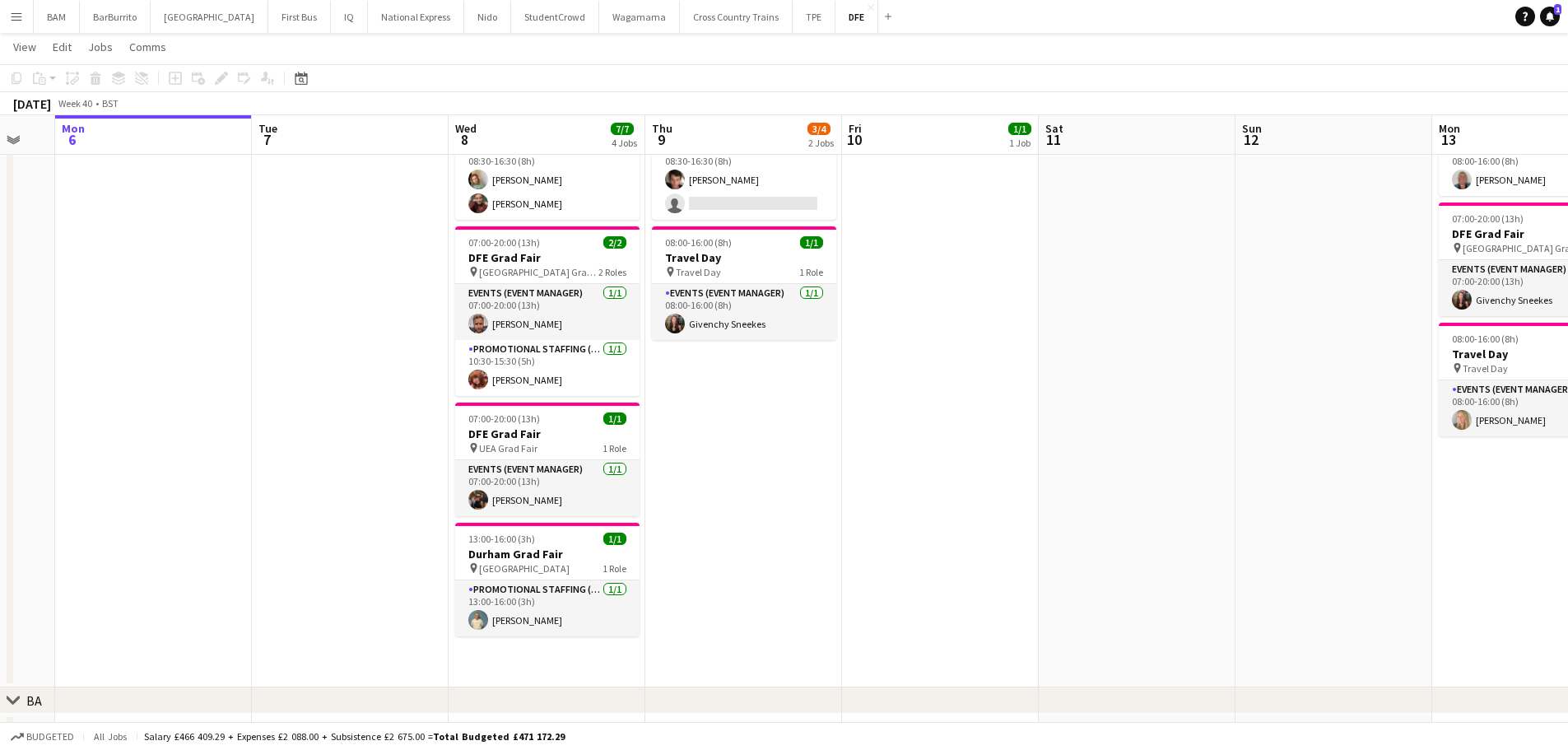
click at [523, 559] on h3 "Durham Grad Fair" at bounding box center [547, 553] width 185 height 15
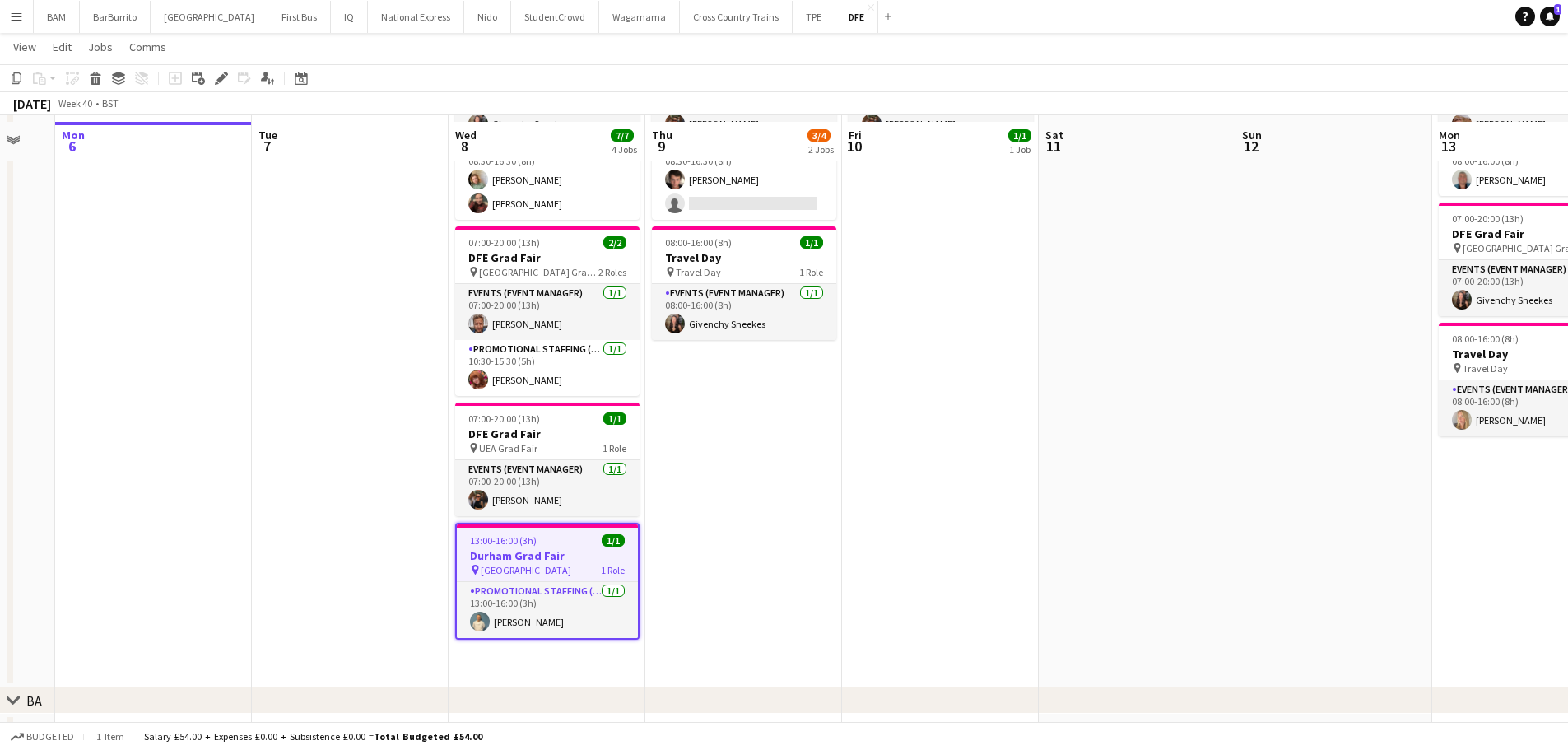
scroll to position [329, 0]
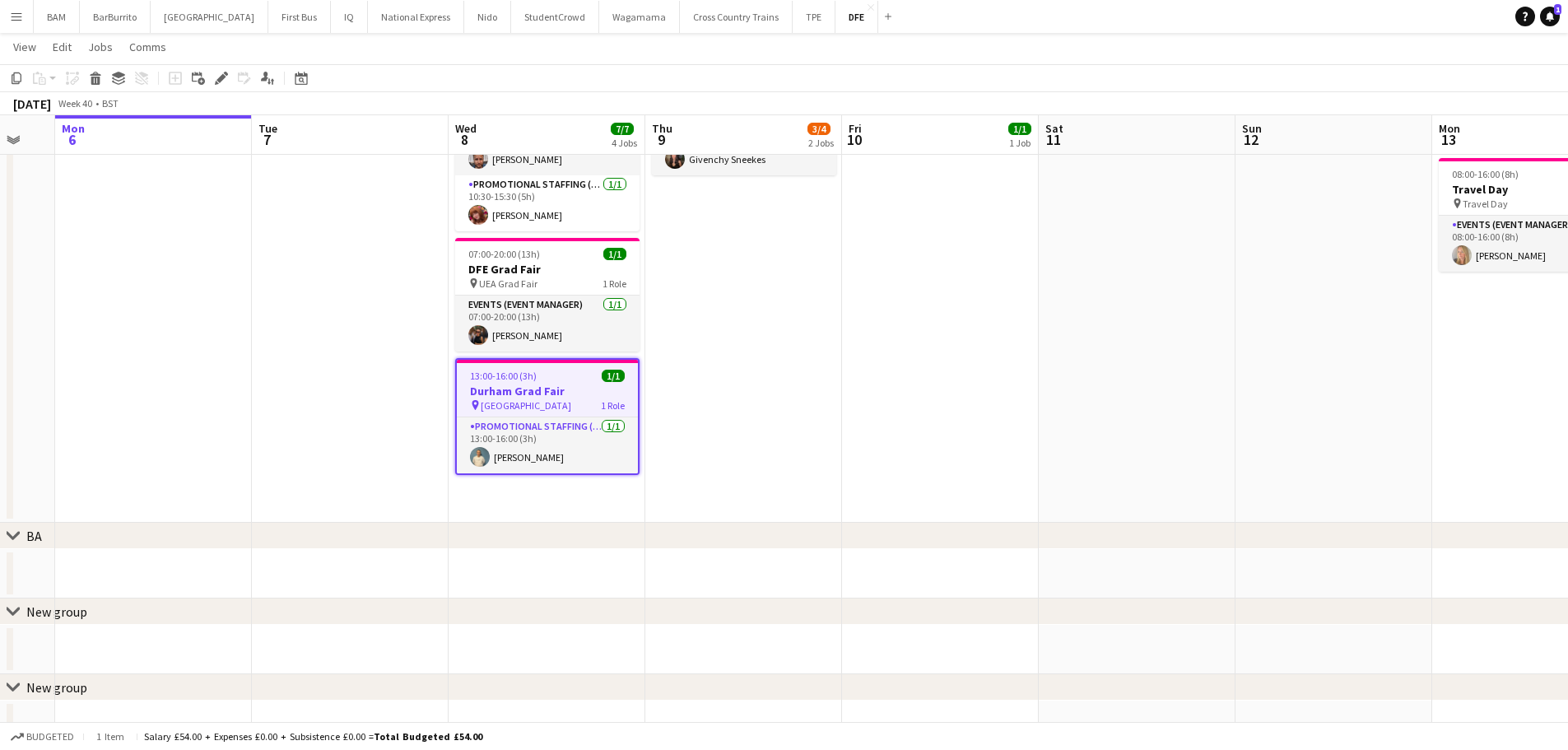
click at [530, 505] on app-date-cell "07:00-20:00 (13h) 3/3 DFE Freshers Tour pin Chester University Freshers Fair 2 …" at bounding box center [546, 189] width 197 height 668
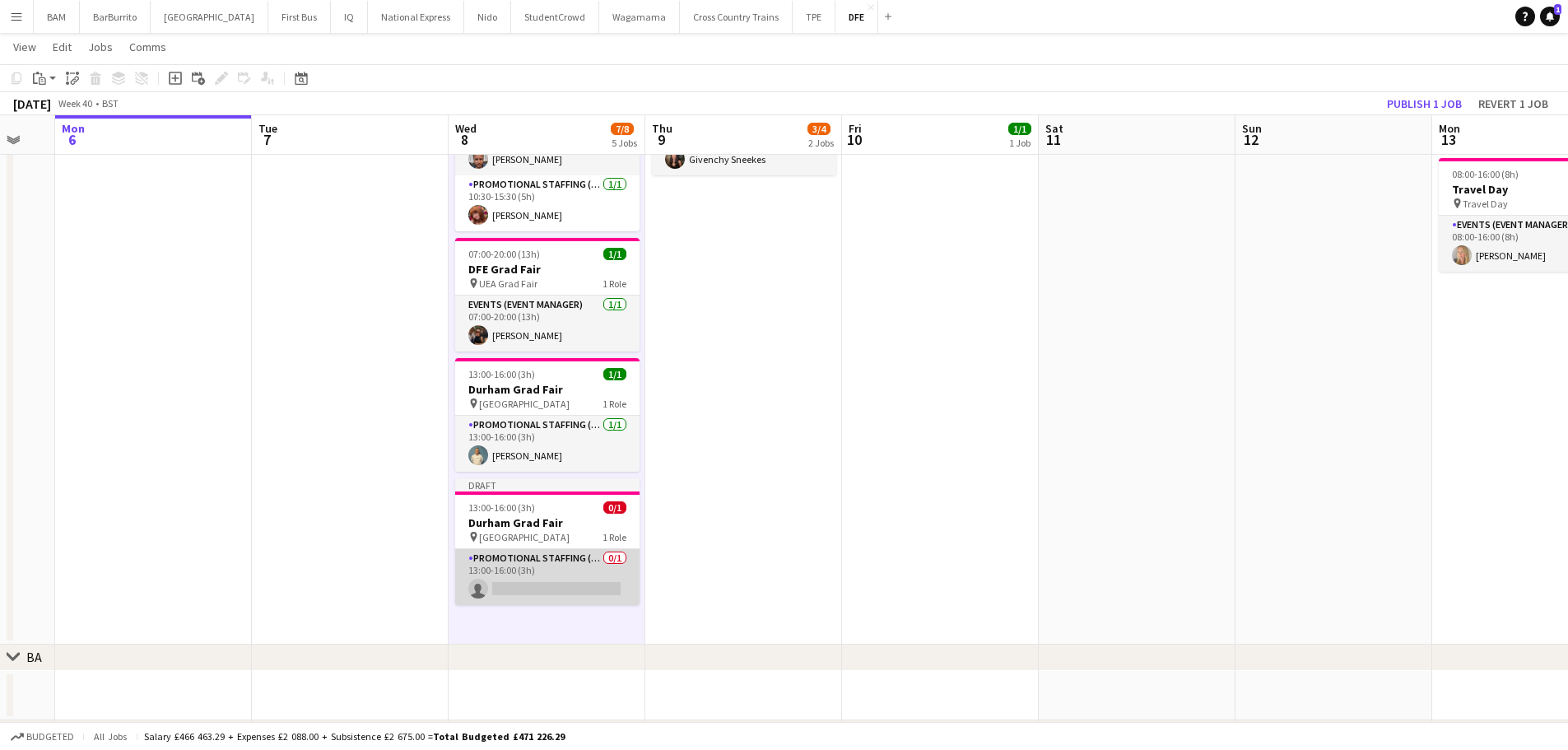
click at [539, 582] on app-card-role "Promotional Staffing (Brand Ambassadors) 0/1 13:00-16:00 (3h) single-neutral-ac…" at bounding box center [547, 577] width 185 height 56
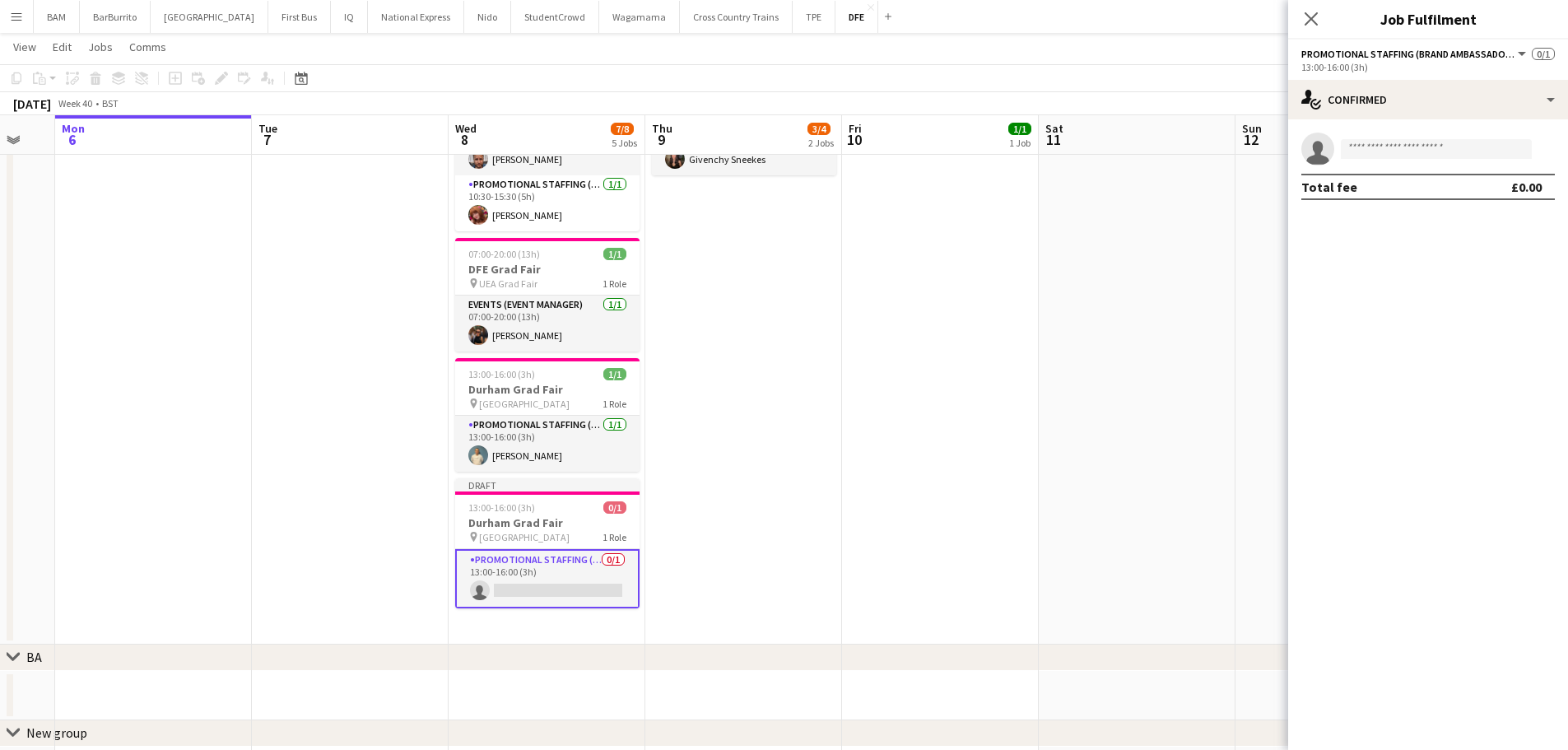
click at [1390, 138] on app-invite-slot "single-neutral-actions" at bounding box center [1428, 149] width 280 height 33
click at [1416, 145] on input at bounding box center [1436, 148] width 191 height 20
type input "****"
click at [1423, 182] on span "cobysom05@gmail.com" at bounding box center [1436, 186] width 165 height 13
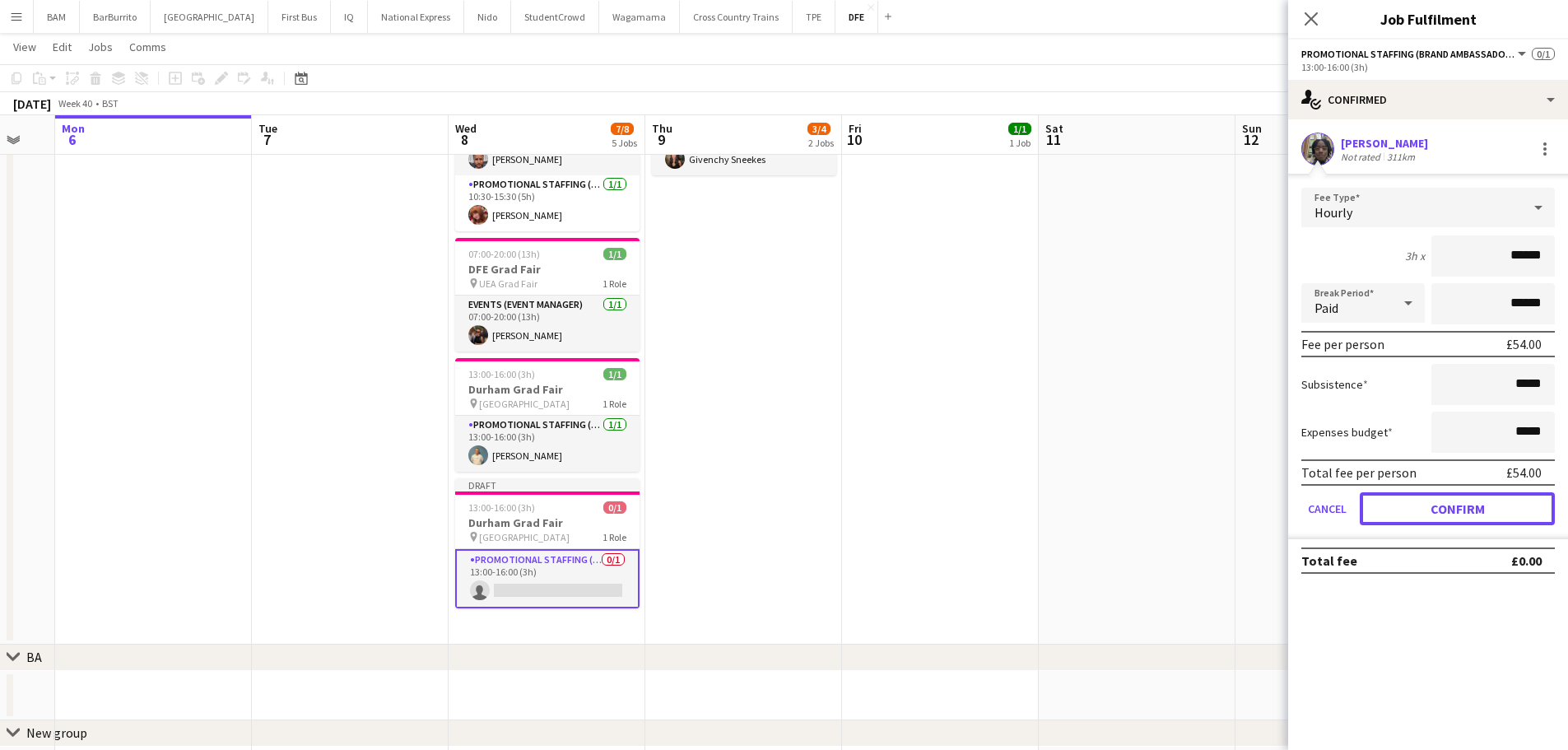
click at [1455, 509] on button "Confirm" at bounding box center [1457, 509] width 195 height 33
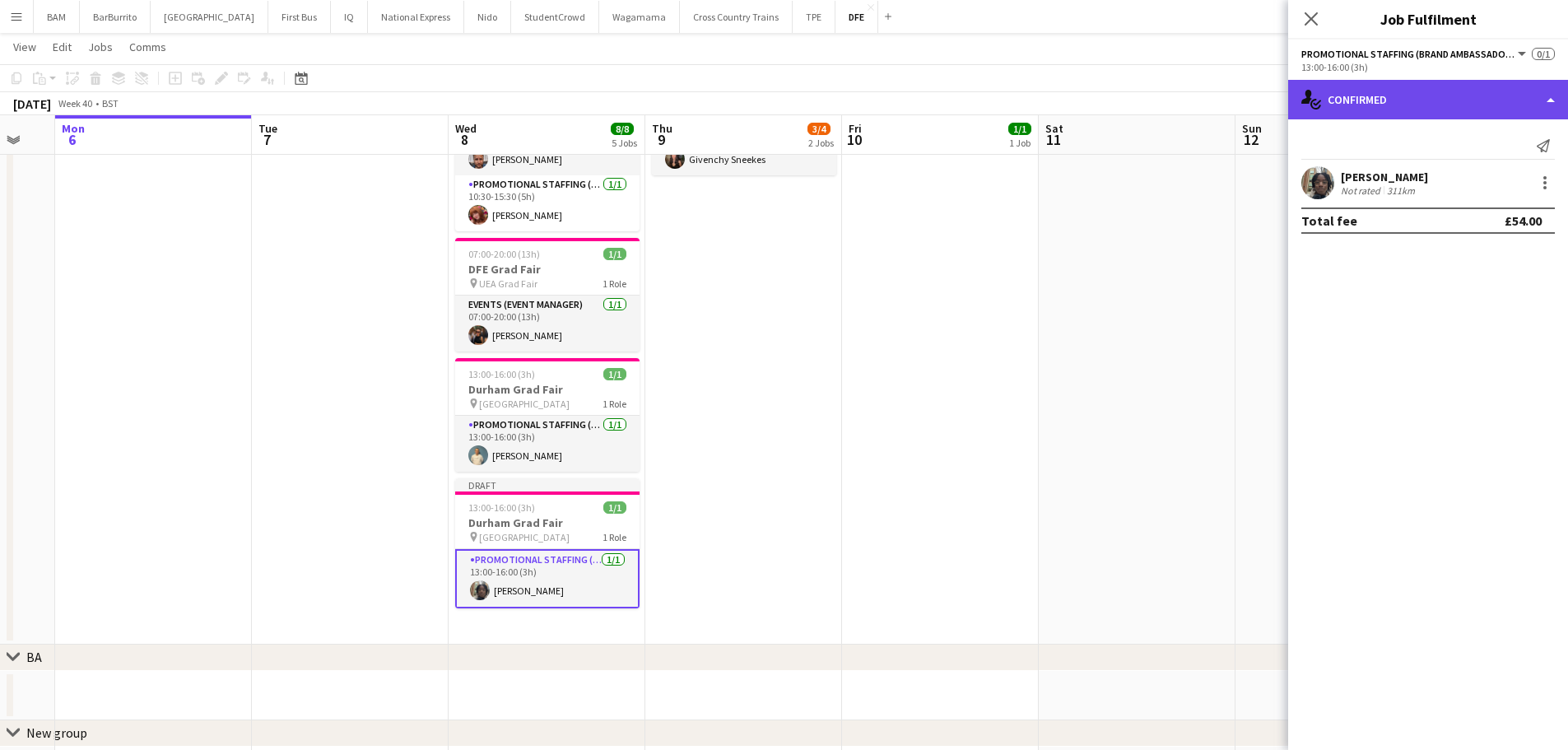
click at [1430, 110] on div "single-neutral-actions-check-2 Confirmed" at bounding box center [1428, 100] width 280 height 40
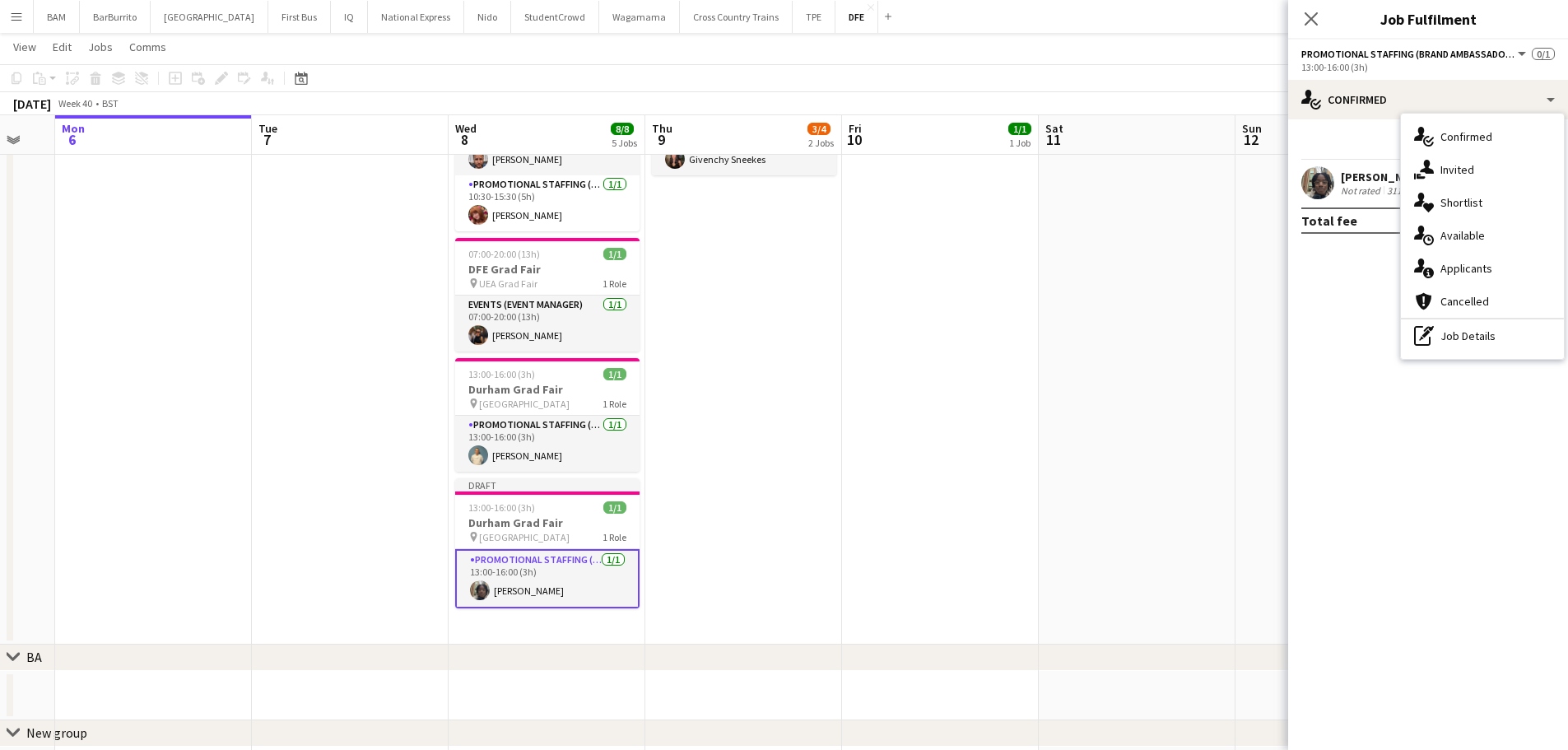
click at [1480, 144] on span "Confirmed" at bounding box center [1467, 136] width 52 height 15
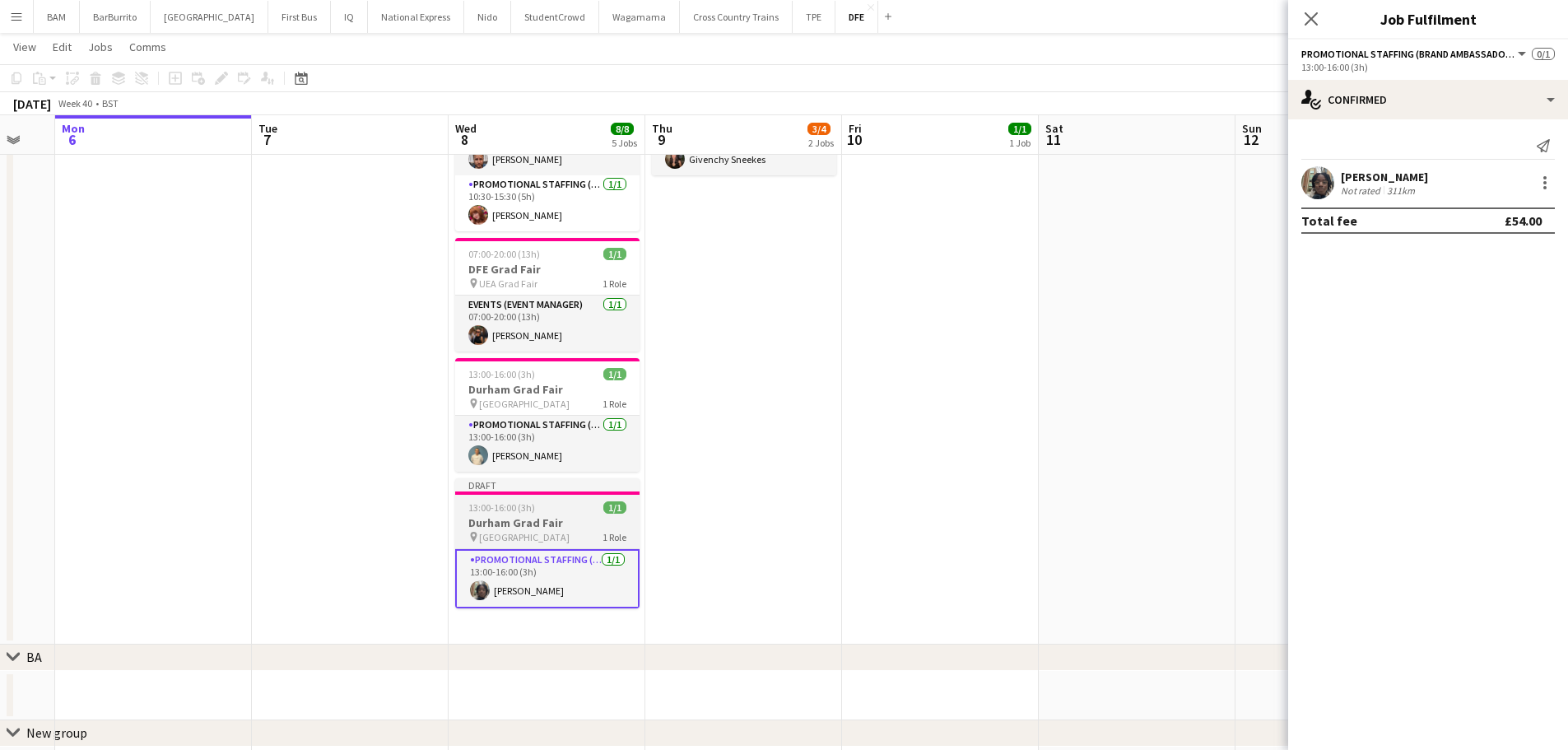
click at [566, 535] on div "pin Durham University 1 Role" at bounding box center [547, 536] width 185 height 13
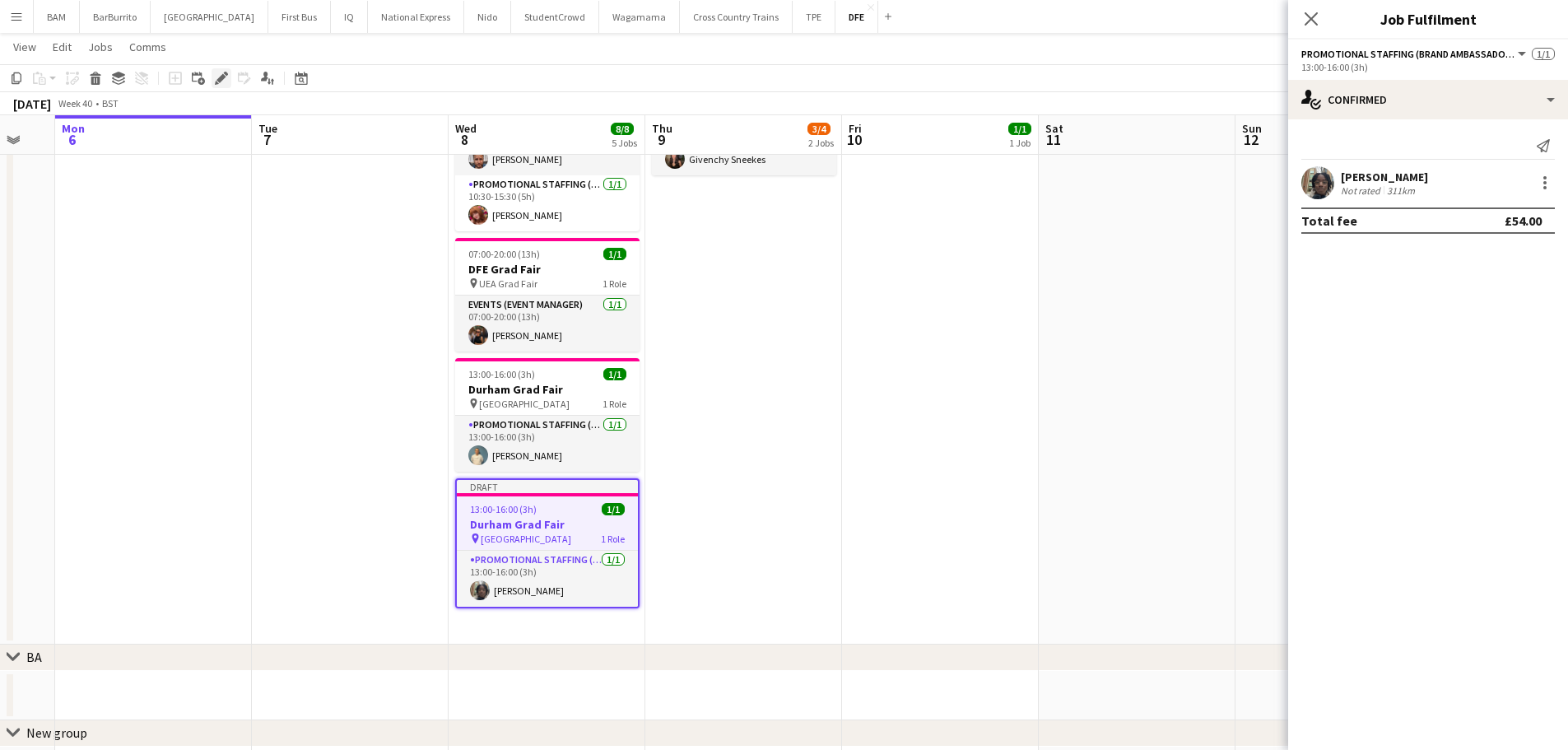
click at [219, 78] on icon "Edit" at bounding box center [221, 78] width 13 height 13
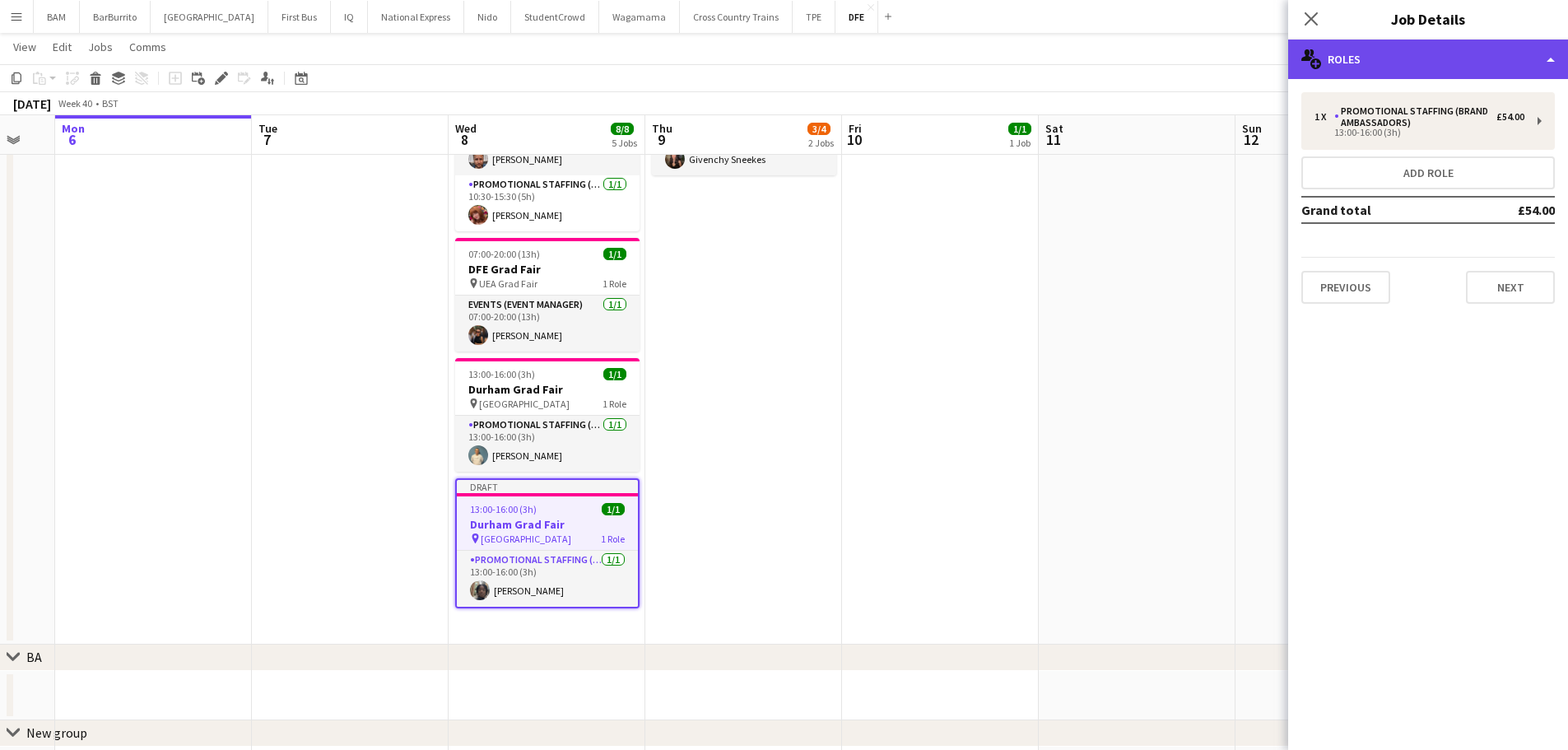
click at [1386, 54] on div "multiple-users-add Roles" at bounding box center [1428, 60] width 280 height 40
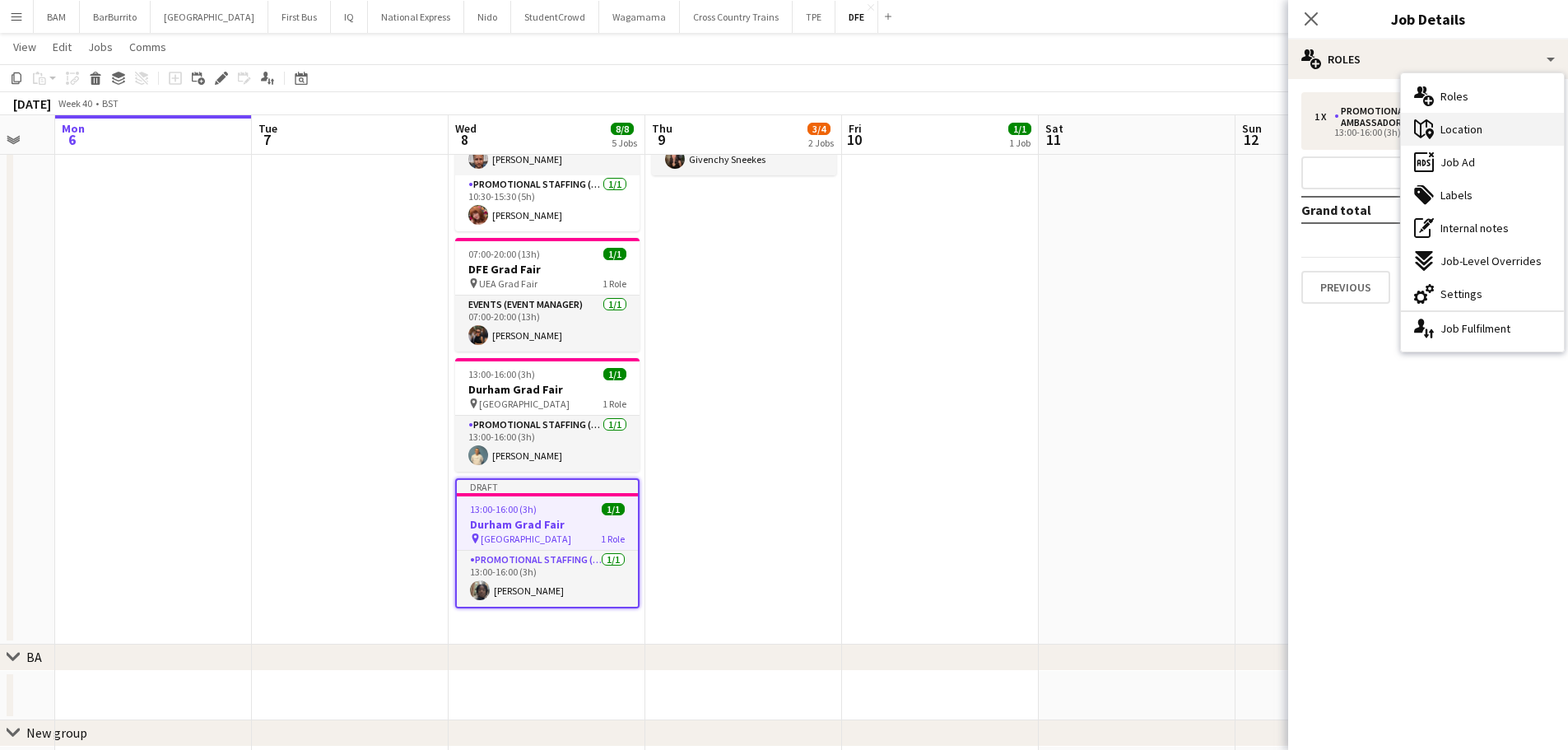
click at [1481, 120] on div "maps-pin-1 Location" at bounding box center [1482, 129] width 163 height 33
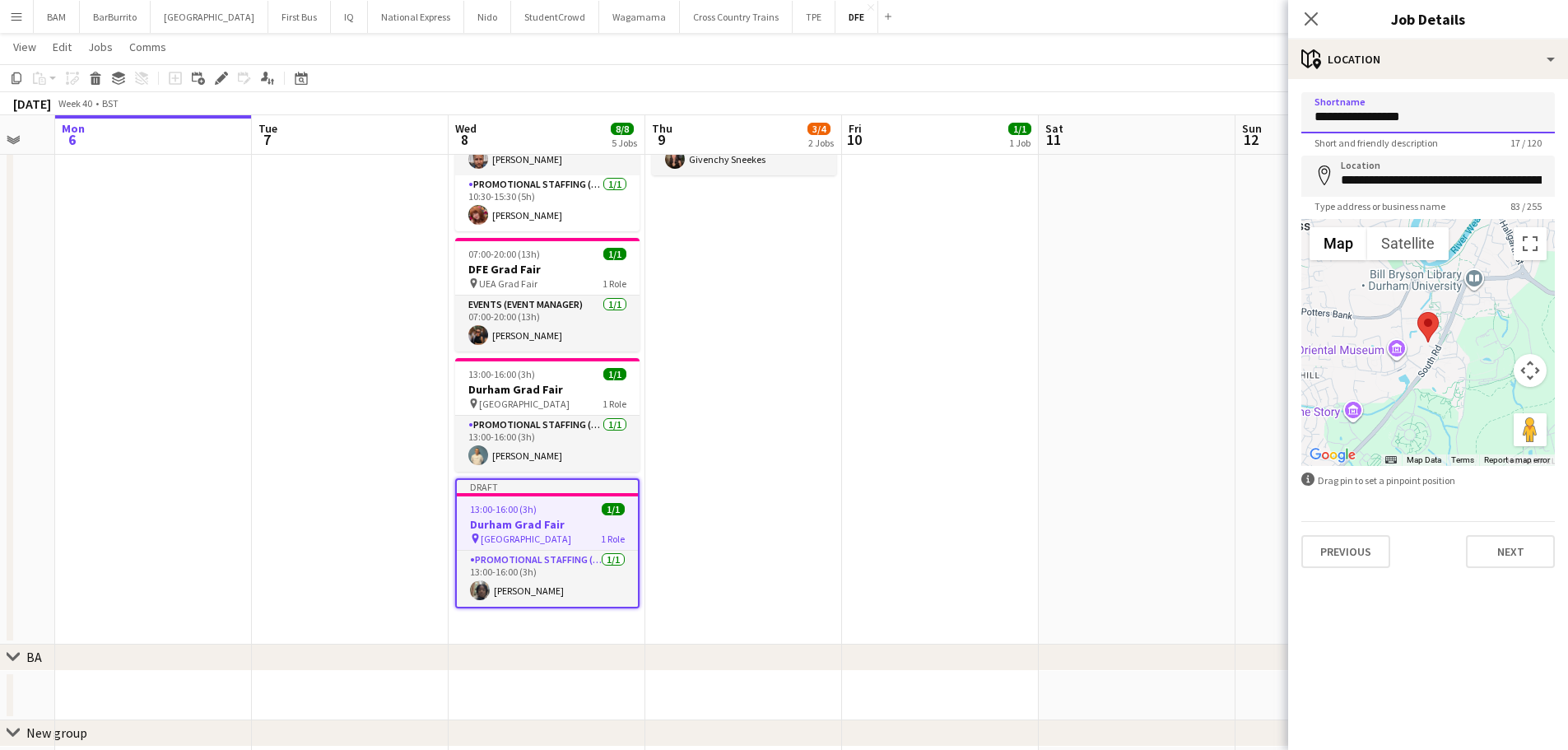
drag, startPoint x: 1360, startPoint y: 114, endPoint x: 1284, endPoint y: 117, distance: 76.1
click at [1287, 115] on body "Menu Boards Boards Boards All jobs Status Workforce Workforce My Workforce Recr…" at bounding box center [784, 284] width 1568 height 1229
type input "**********"
drag, startPoint x: 1343, startPoint y: 176, endPoint x: 1551, endPoint y: 167, distance: 208.2
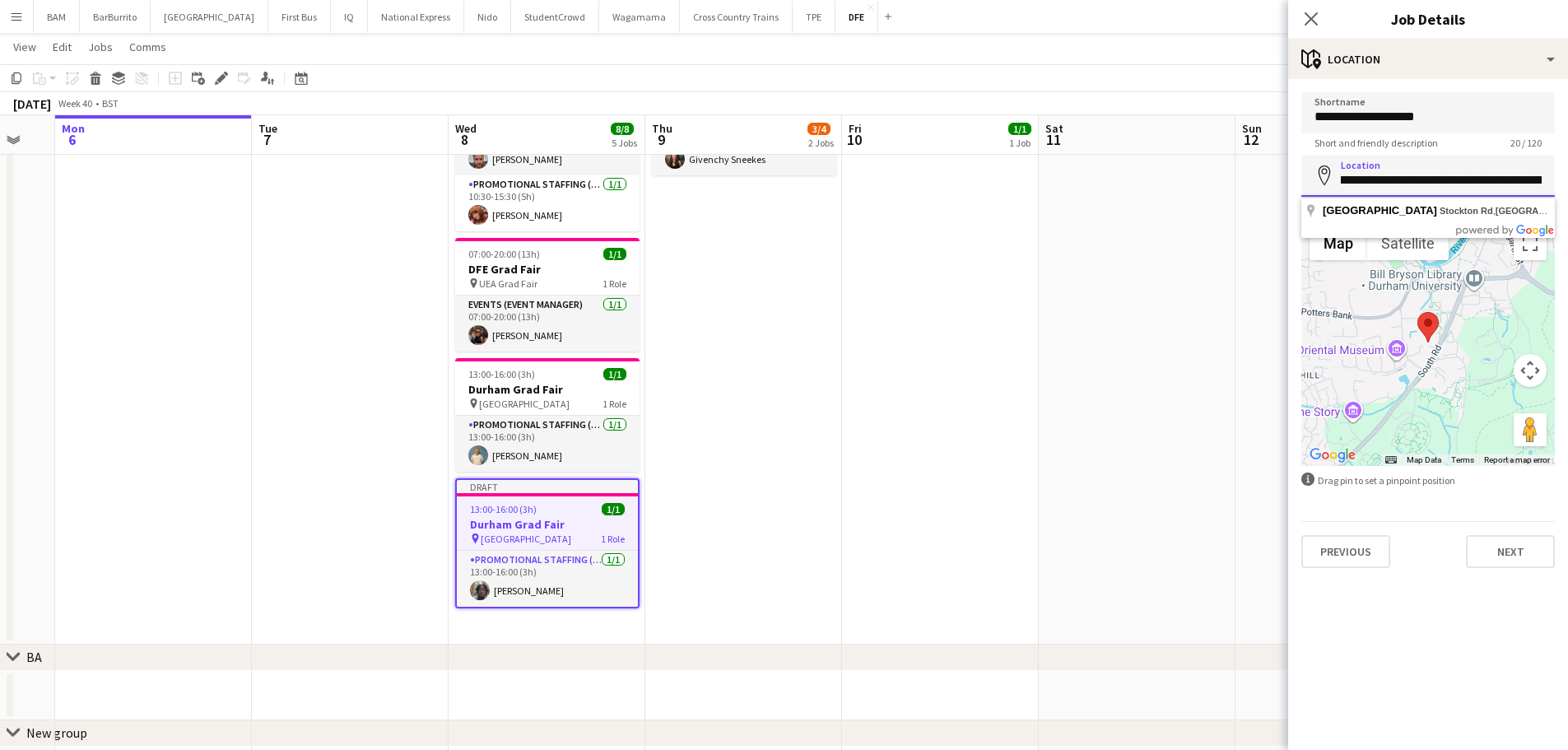
click at [1546, 168] on input "**********" at bounding box center [1428, 175] width 253 height 41
drag, startPoint x: 1539, startPoint y: 165, endPoint x: 1243, endPoint y: 181, distance: 296.4
click at [1245, 180] on body "Menu Boards Boards Boards All jobs Status Workforce Workforce My Workforce Recr…" at bounding box center [784, 284] width 1568 height 1229
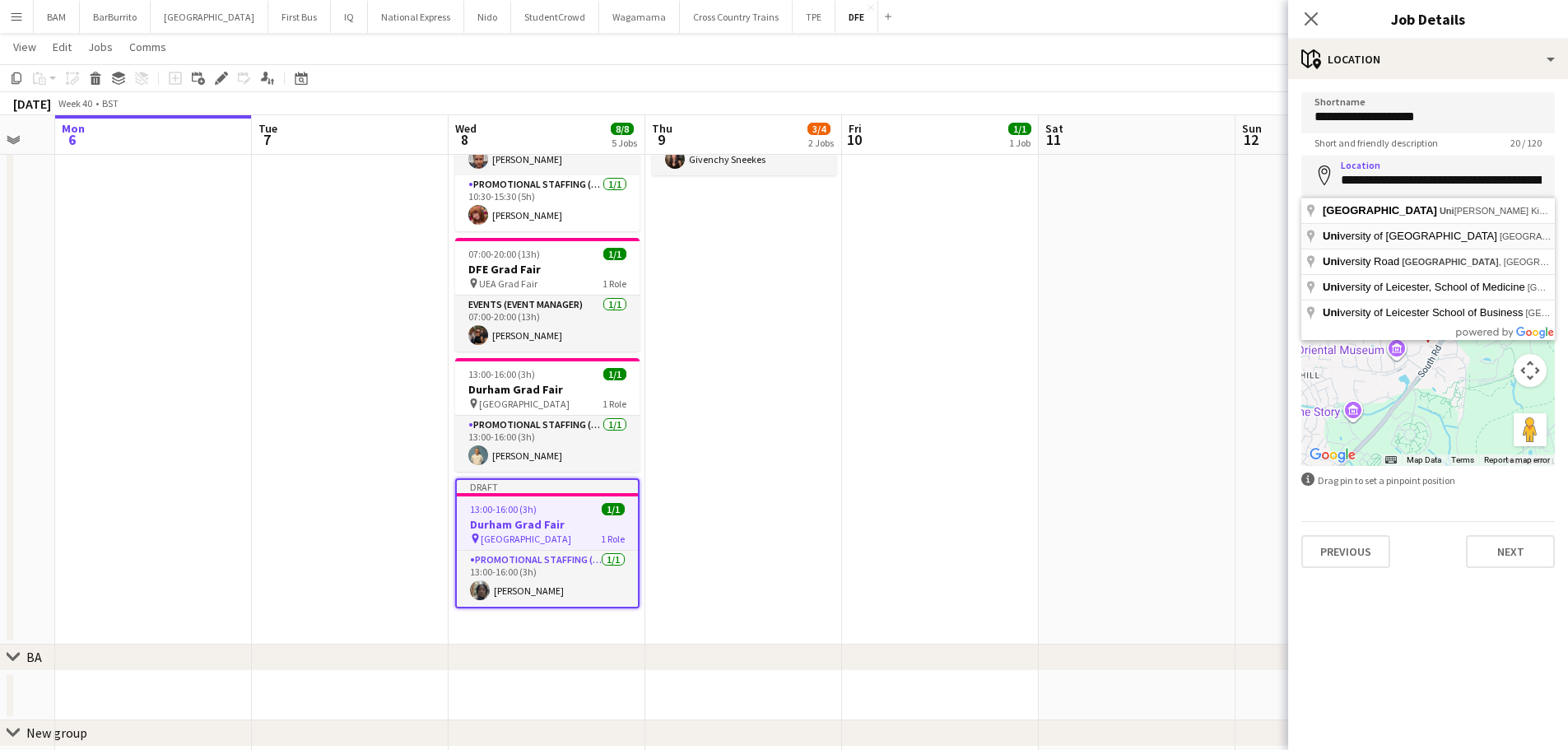
type input "**********"
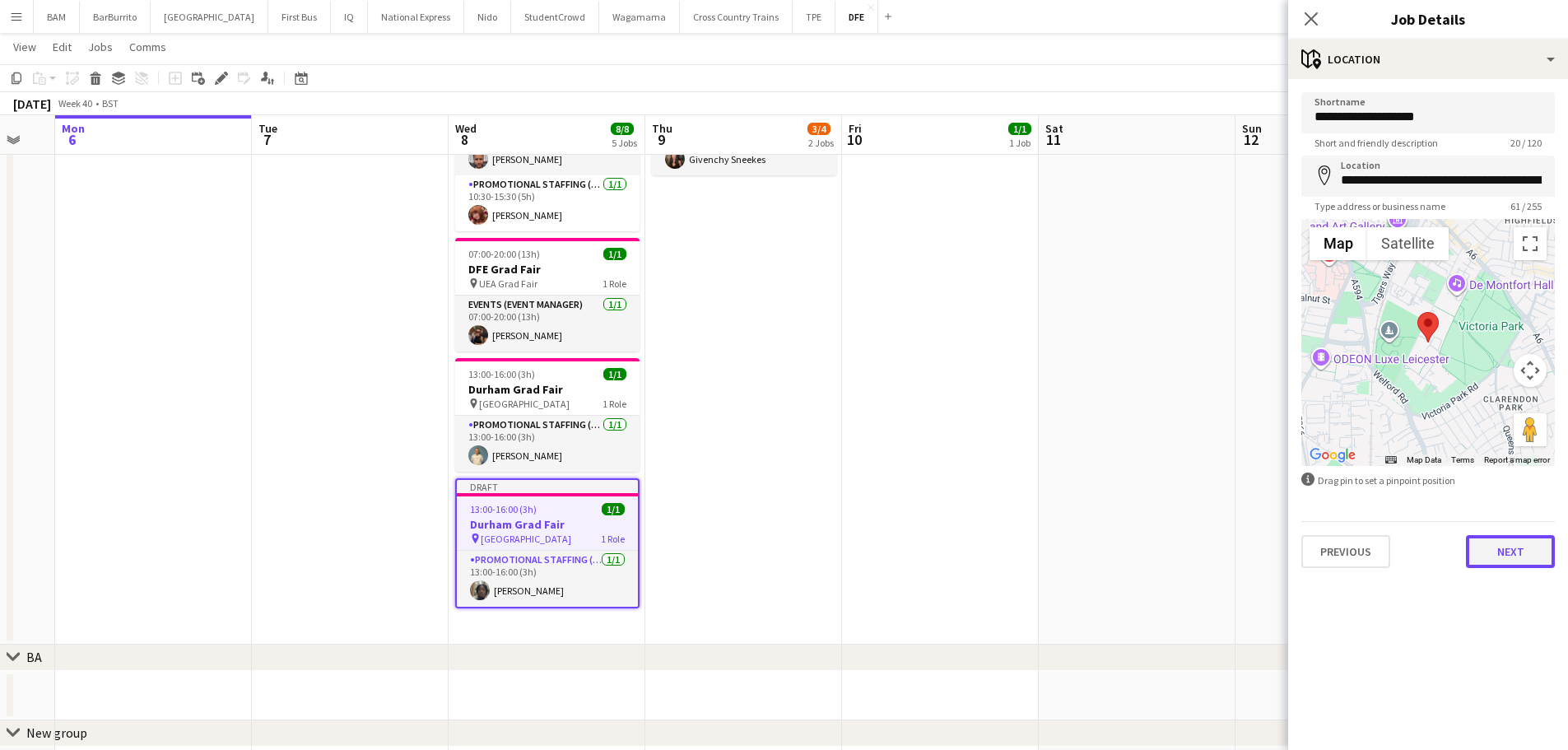
click at [1522, 556] on button "Next" at bounding box center [1510, 551] width 89 height 33
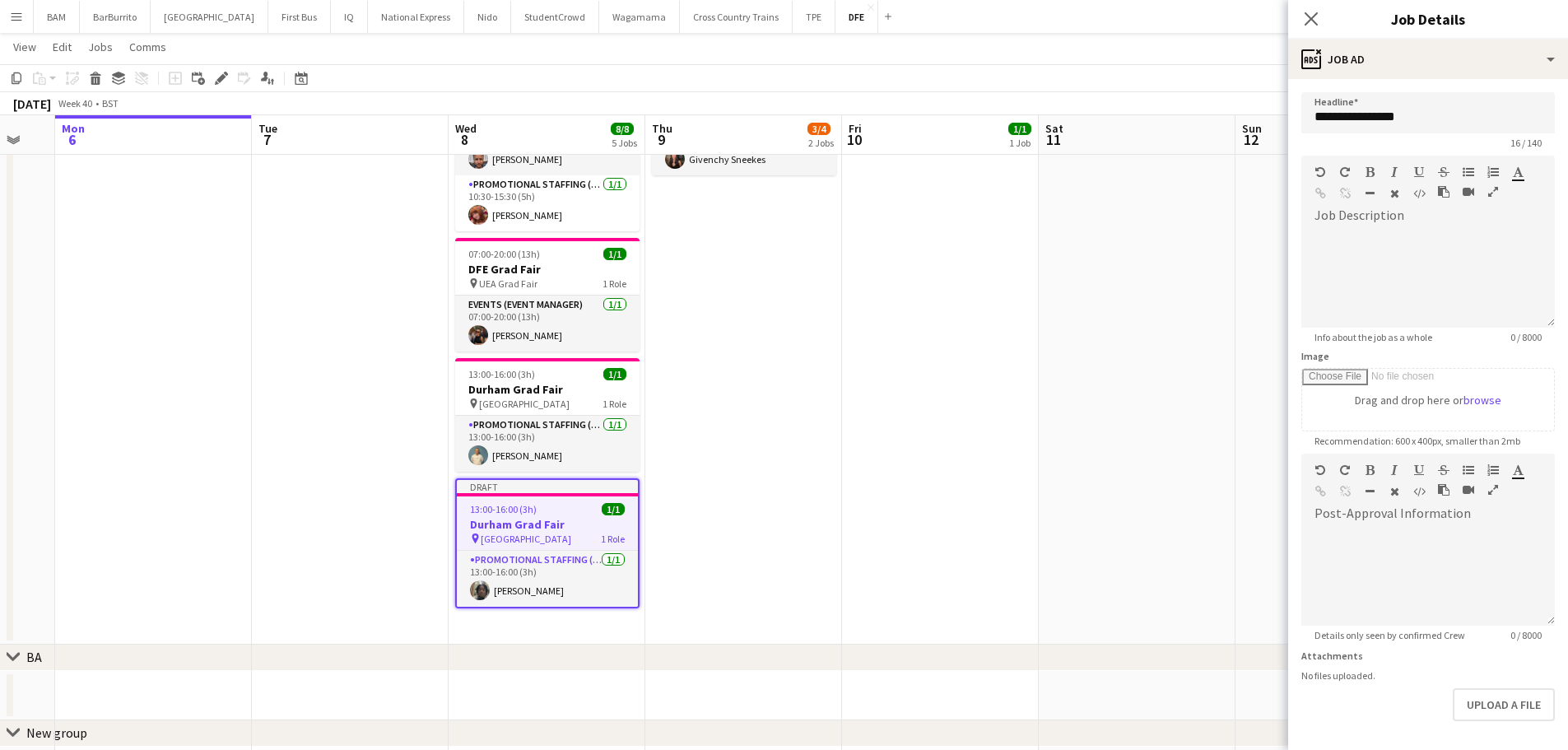
click at [1049, 379] on app-date-cell at bounding box center [1137, 250] width 197 height 789
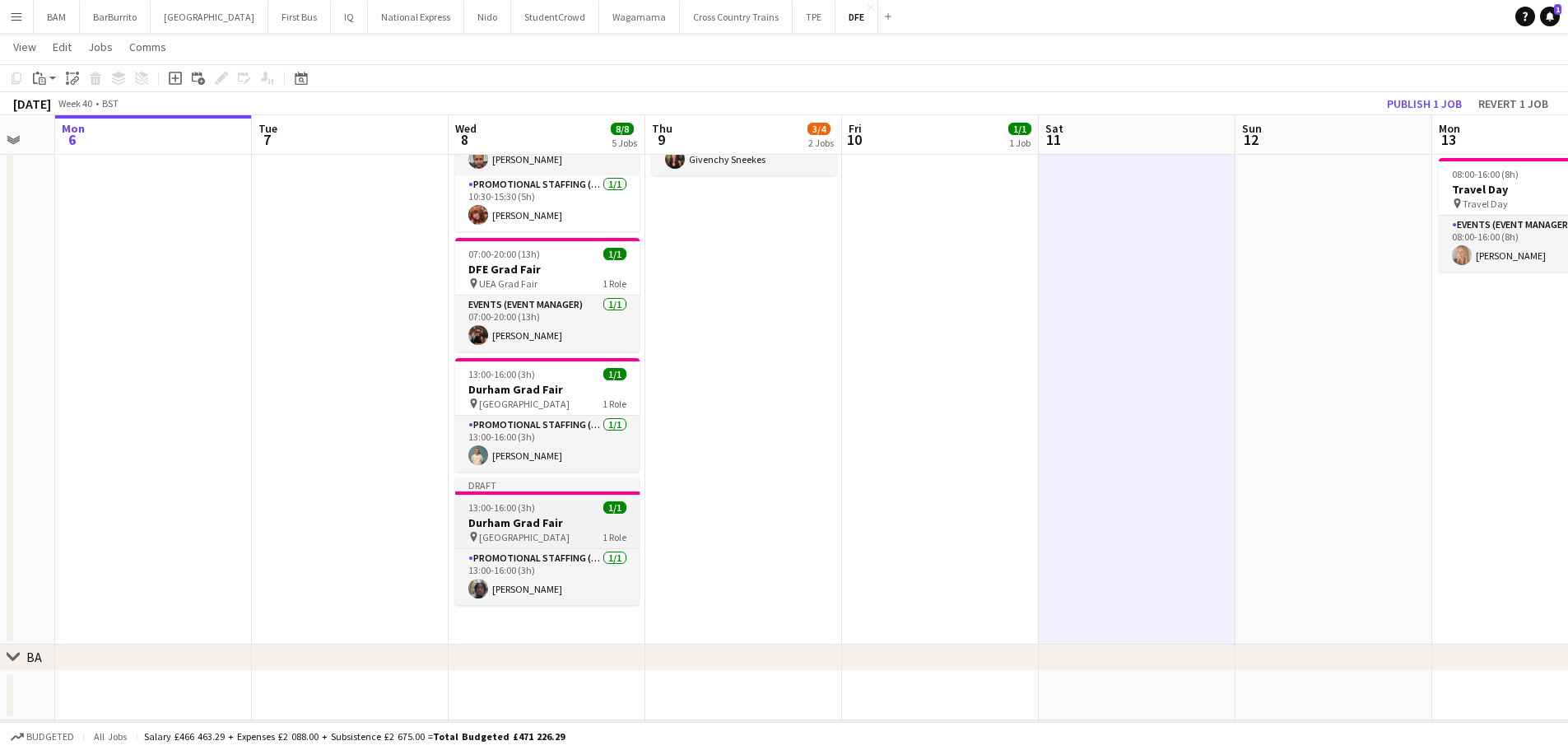
click at [541, 525] on h3 "Durham Grad Fair" at bounding box center [547, 522] width 185 height 15
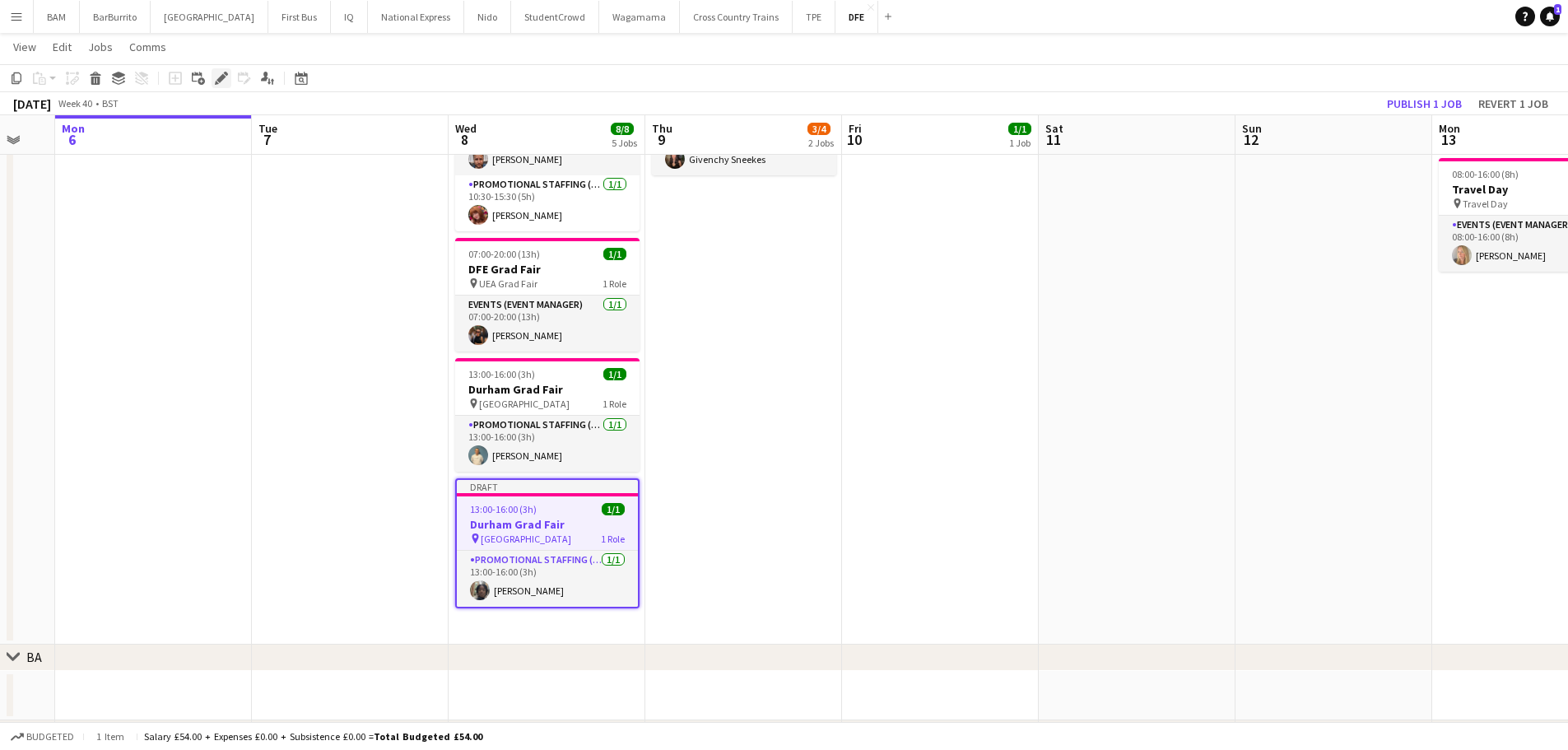
click at [226, 82] on icon "Edit" at bounding box center [221, 78] width 13 height 13
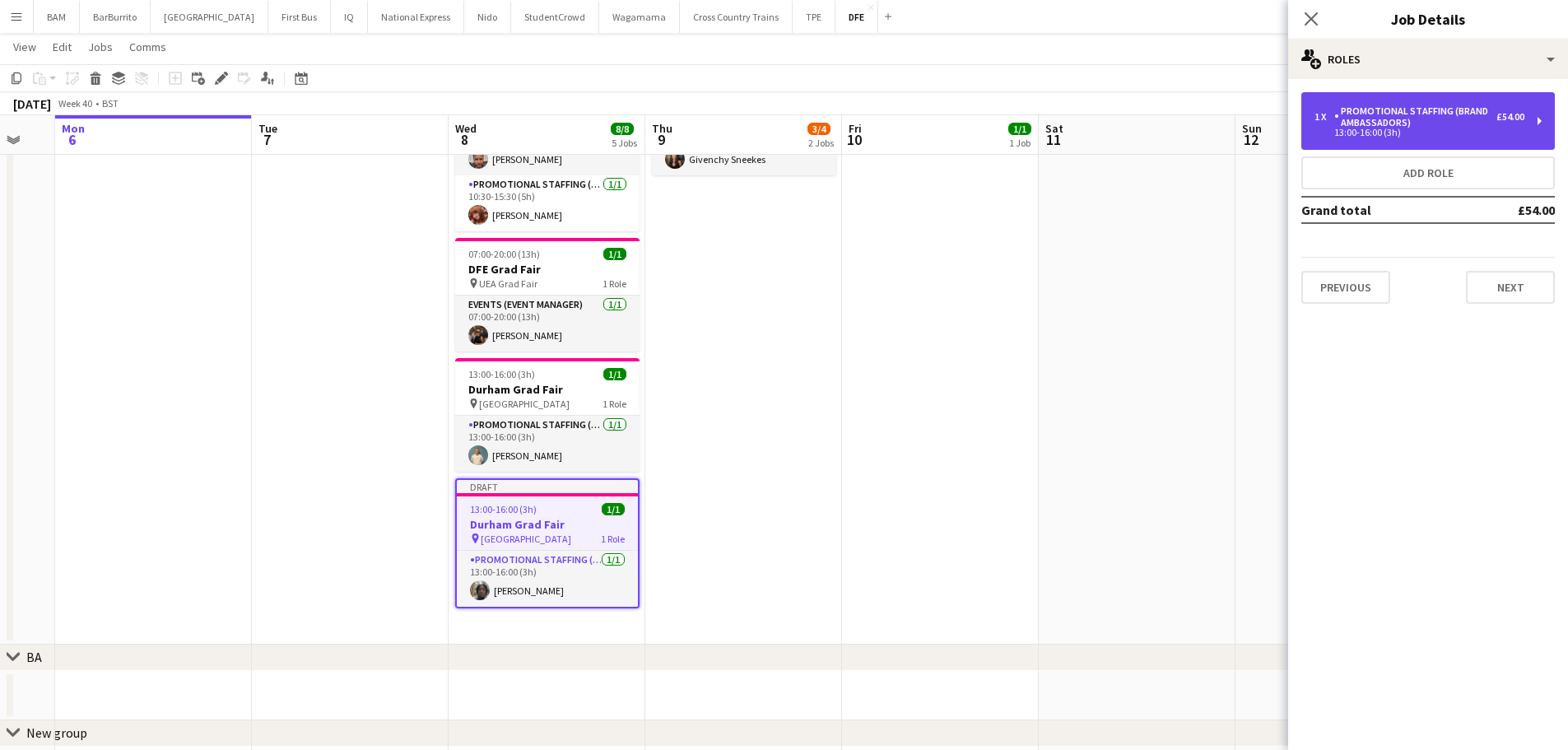
click at [1482, 102] on div "1 x Promotional Staffing (Brand Ambassadors) £54.00 13:00-16:00 (3h)" at bounding box center [1428, 121] width 253 height 57
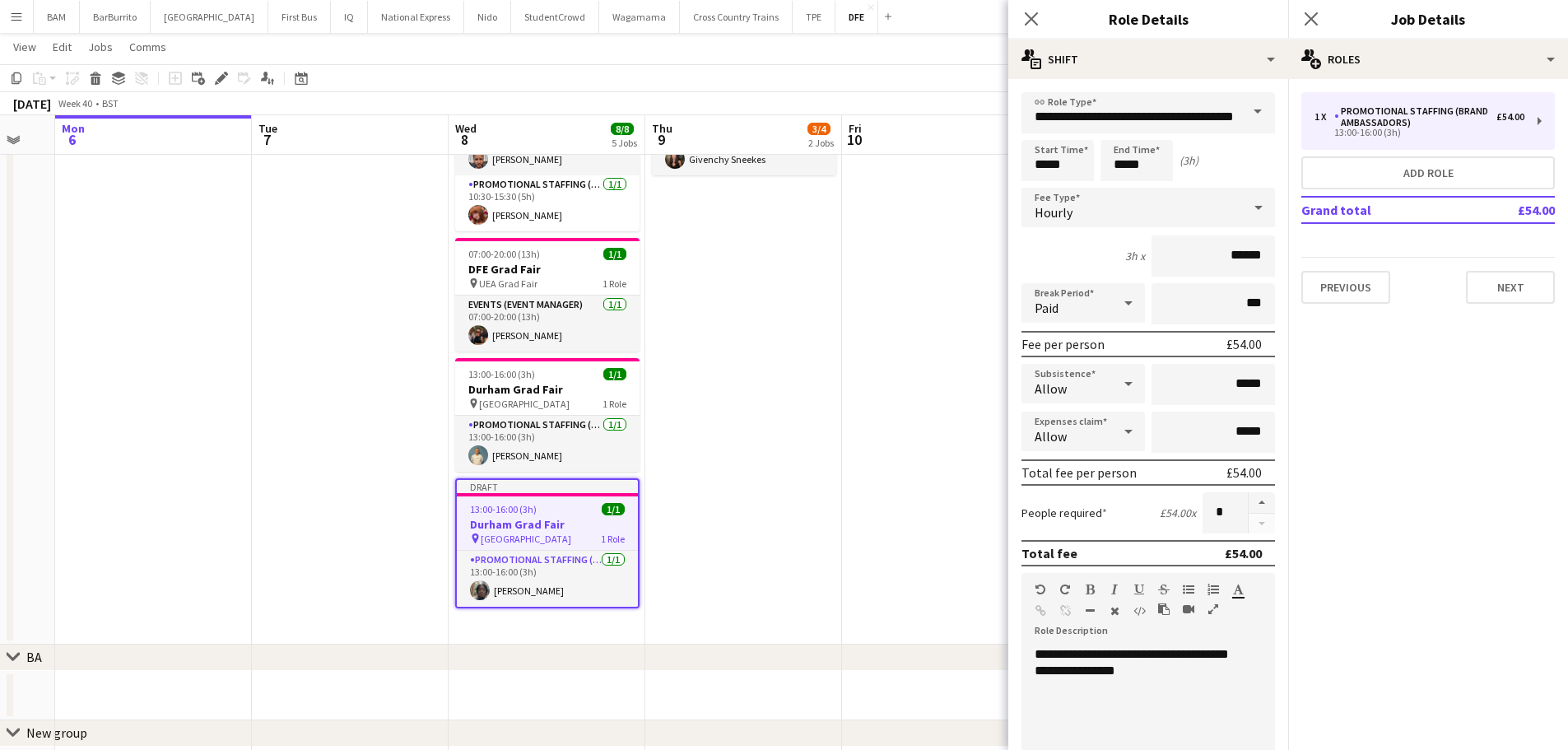
click at [1213, 663] on div "**********" at bounding box center [1142, 745] width 241 height 198
click at [1114, 704] on div "**********" at bounding box center [1142, 703] width 215 height 16
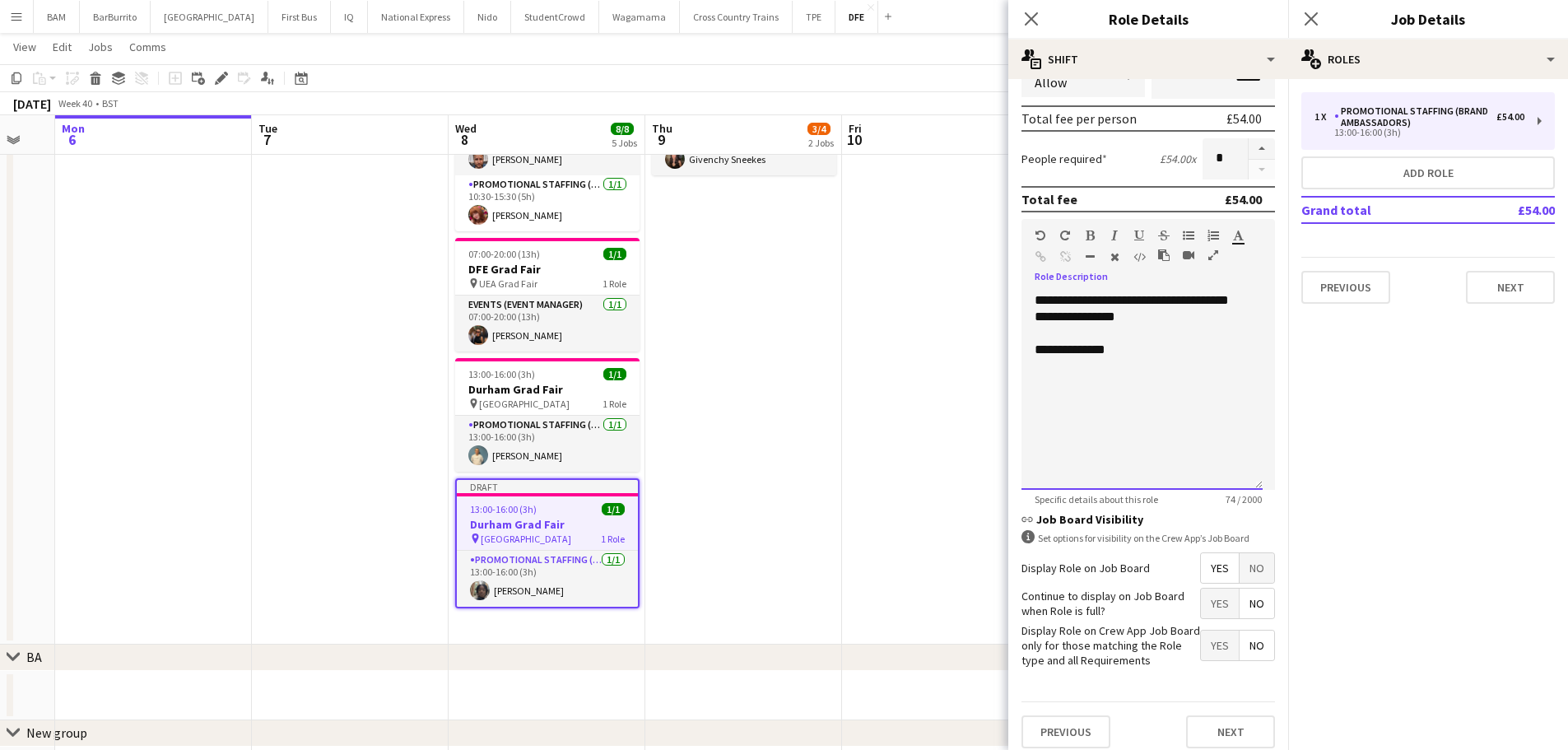
scroll to position [365, 0]
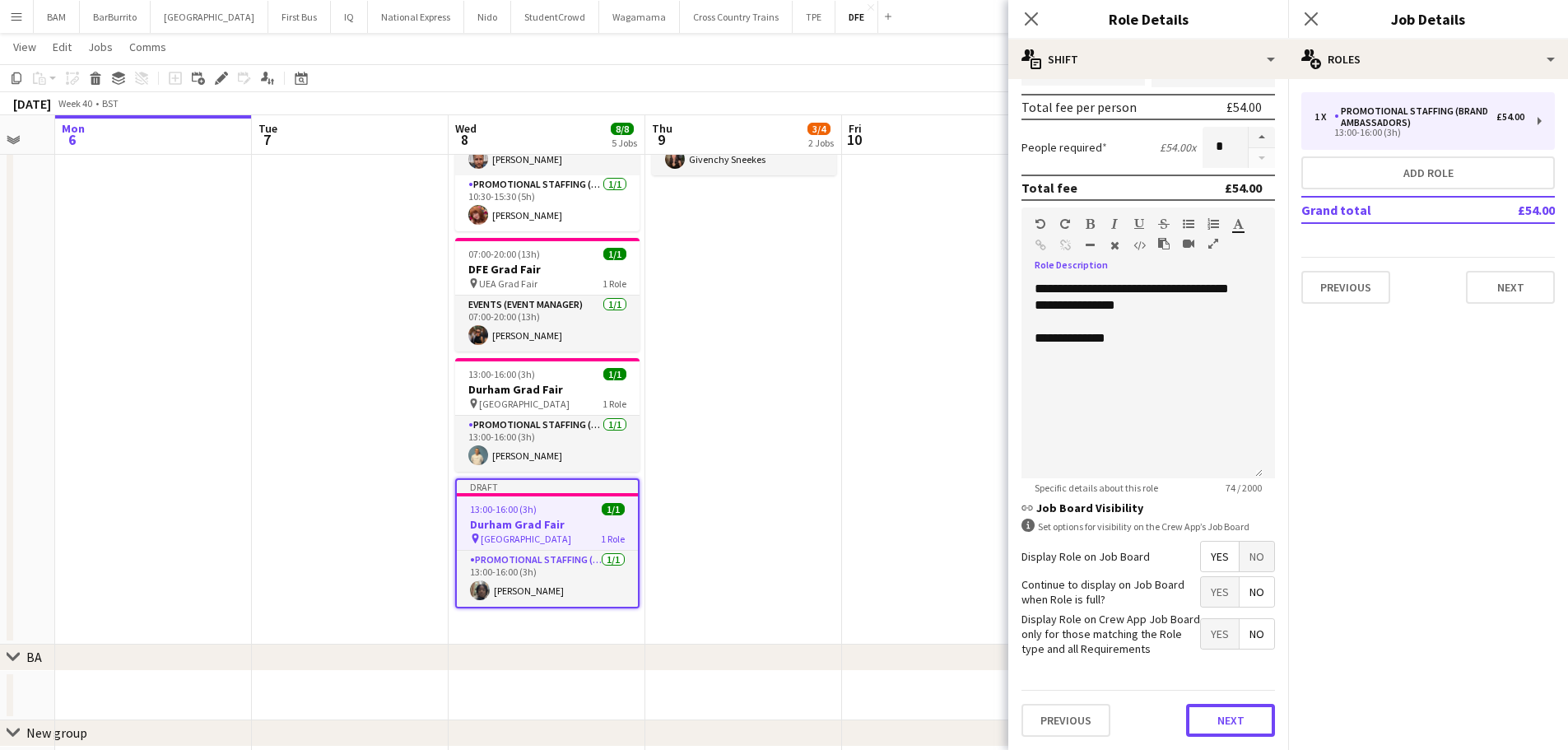
click at [1199, 709] on button "Next" at bounding box center [1231, 721] width 89 height 33
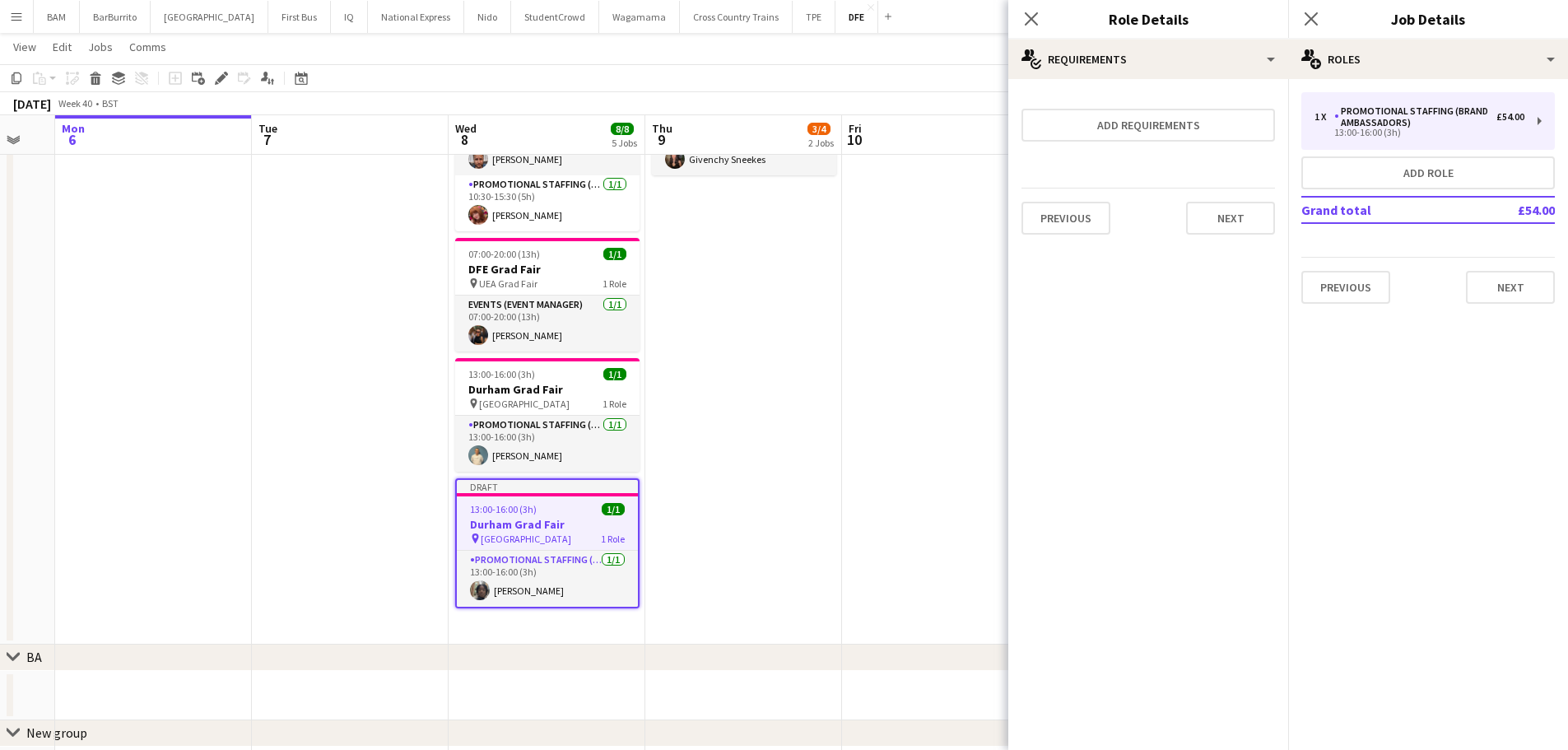
click at [931, 113] on div "October 2025 Week 40 • BST Publish 1 job Revert 1 job" at bounding box center [784, 103] width 1568 height 23
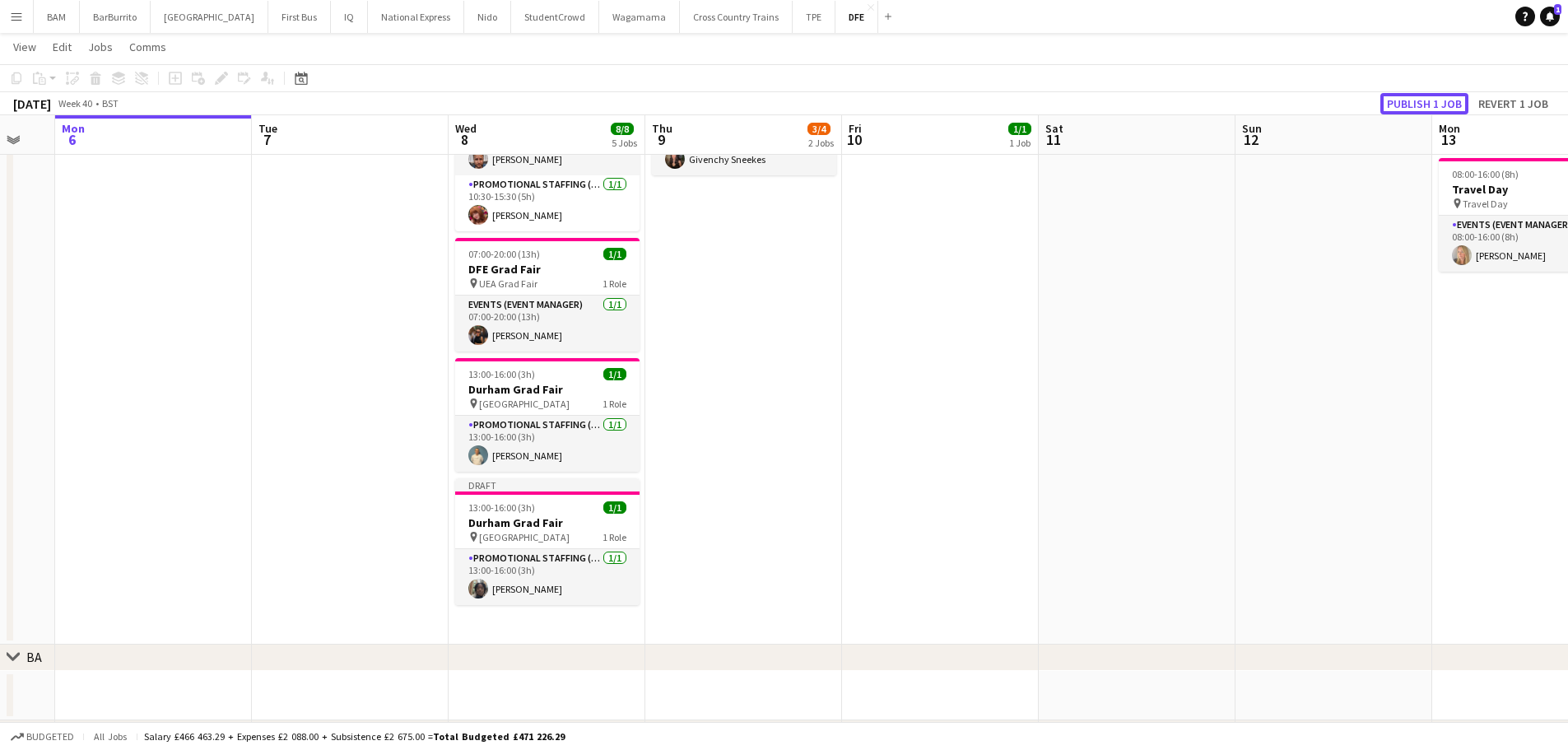
click at [1436, 111] on button "Publish 1 job" at bounding box center [1425, 103] width 88 height 22
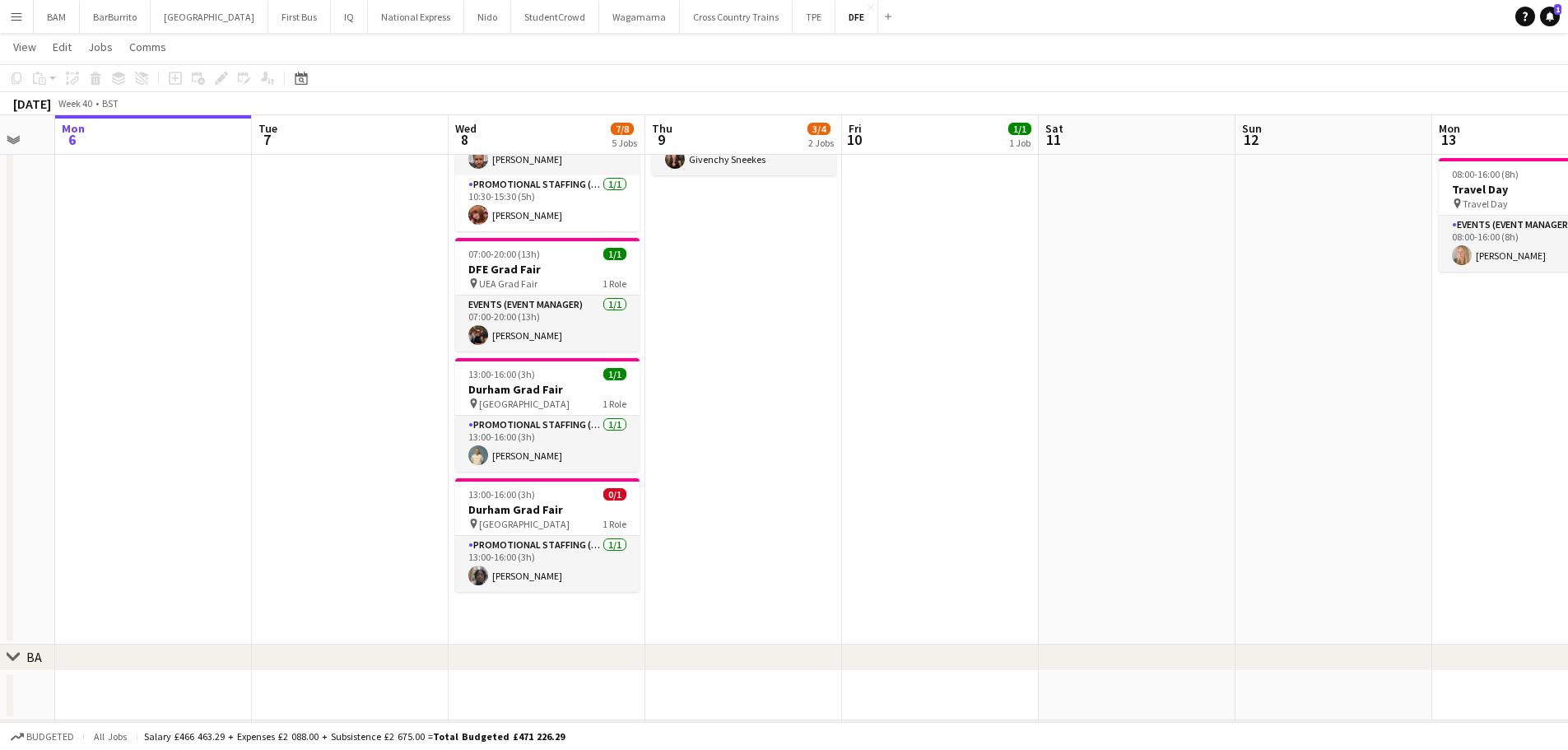
drag, startPoint x: 585, startPoint y: 516, endPoint x: 656, endPoint y: 487, distance: 76.7
click at [585, 516] on h3 "Durham Grad Fair" at bounding box center [547, 509] width 185 height 15
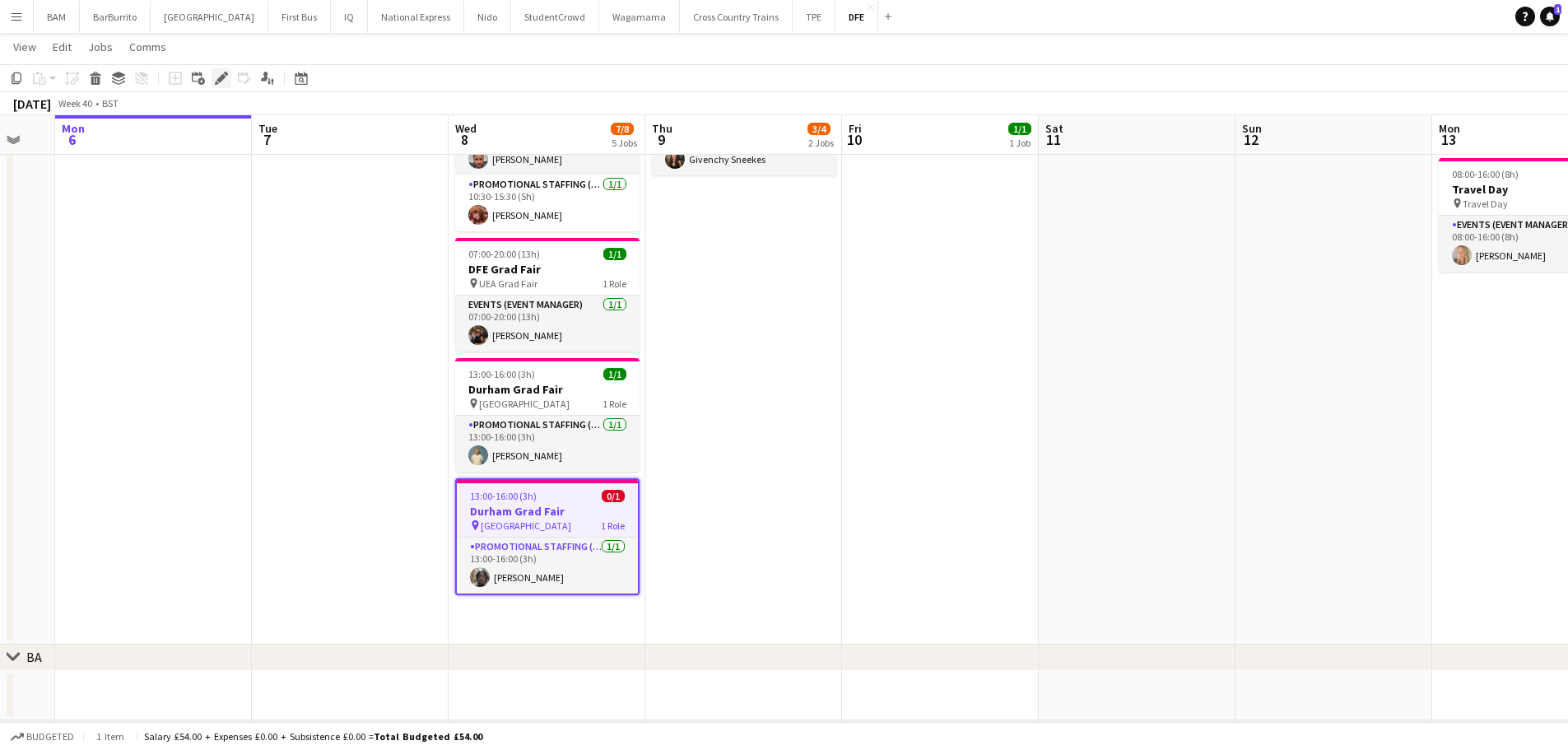
click at [216, 75] on icon "Edit" at bounding box center [221, 78] width 13 height 13
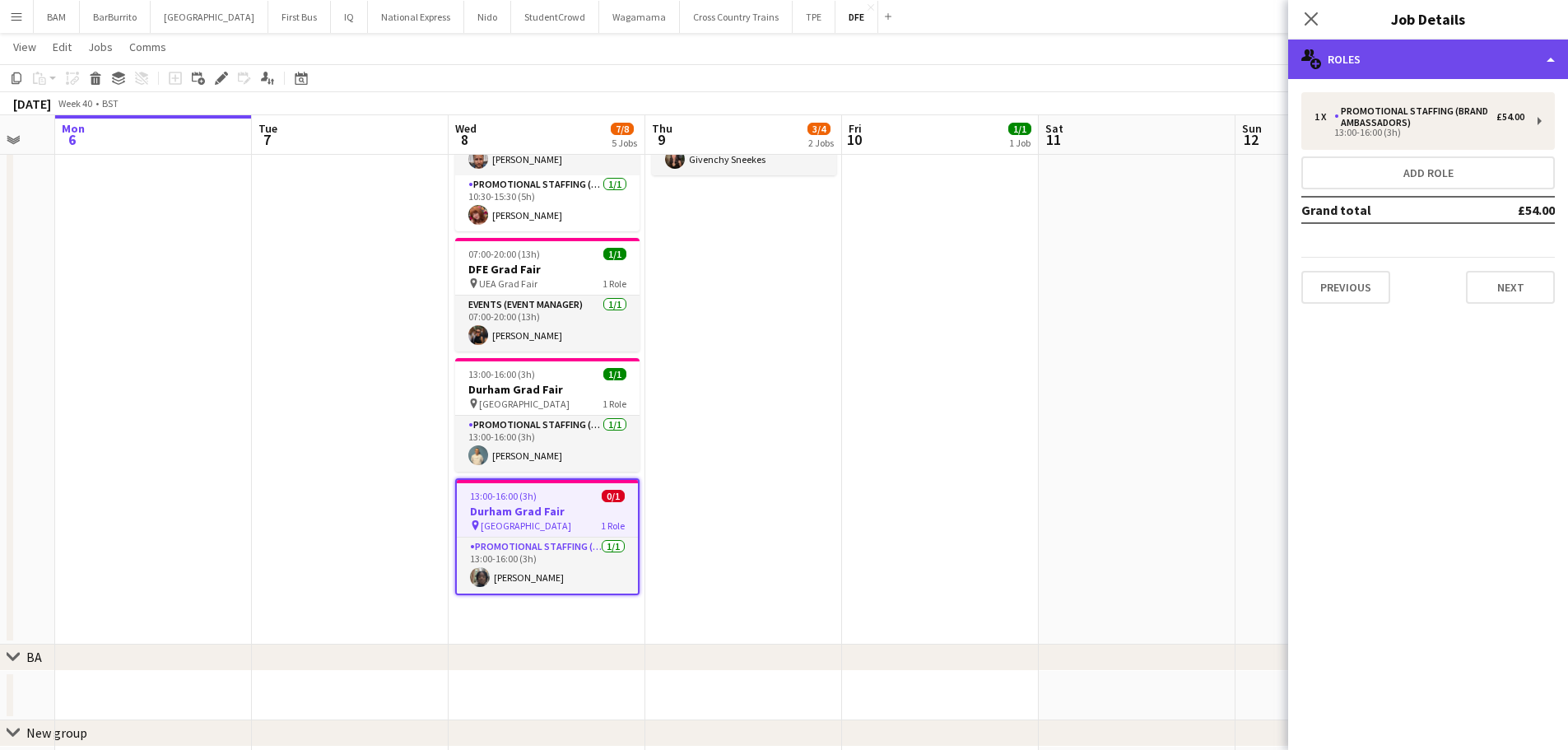
click at [1428, 58] on div "multiple-users-add Roles" at bounding box center [1428, 60] width 280 height 40
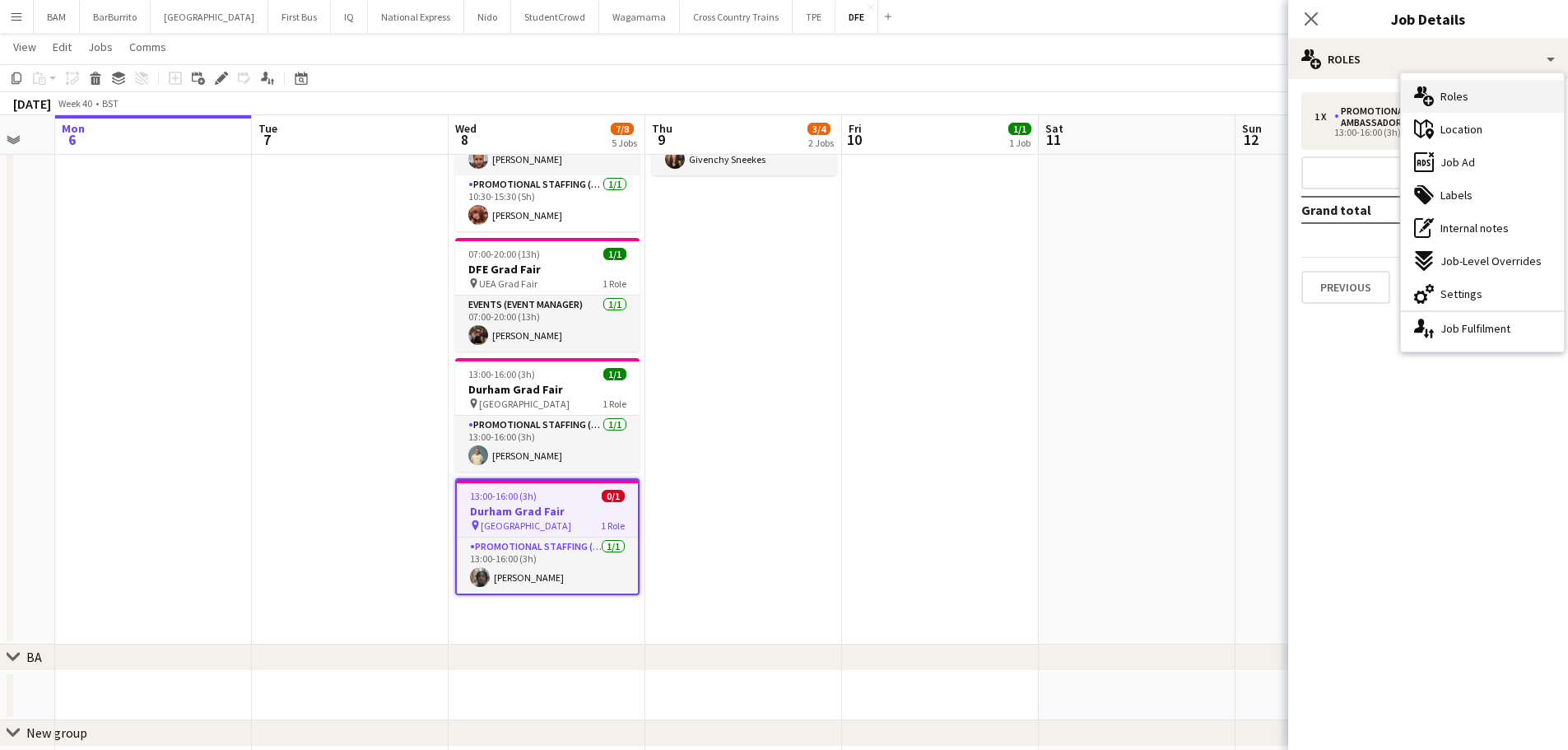
click at [1478, 98] on div "multiple-users-add Roles" at bounding box center [1482, 96] width 163 height 33
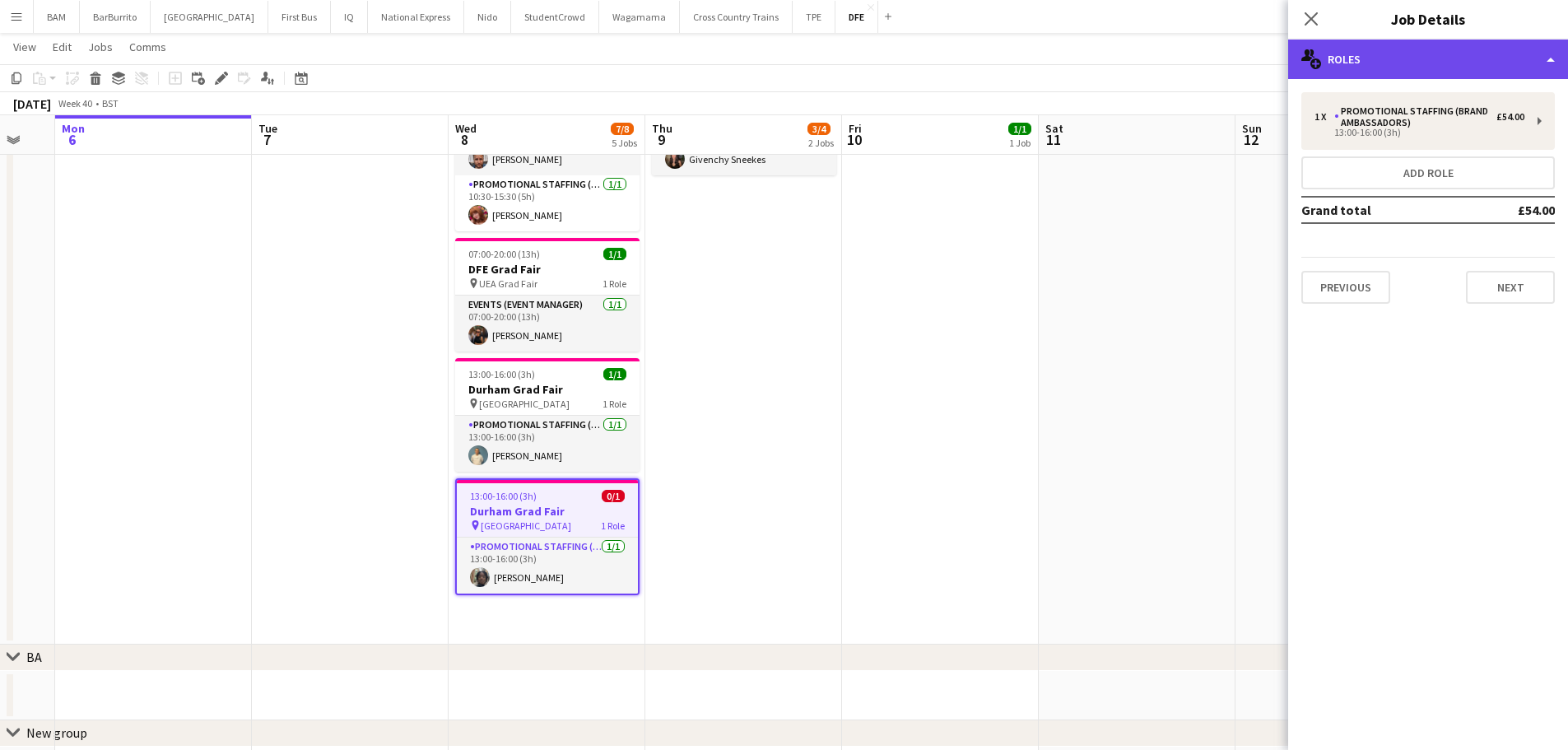
click at [1418, 64] on div "multiple-users-add Roles" at bounding box center [1428, 60] width 280 height 40
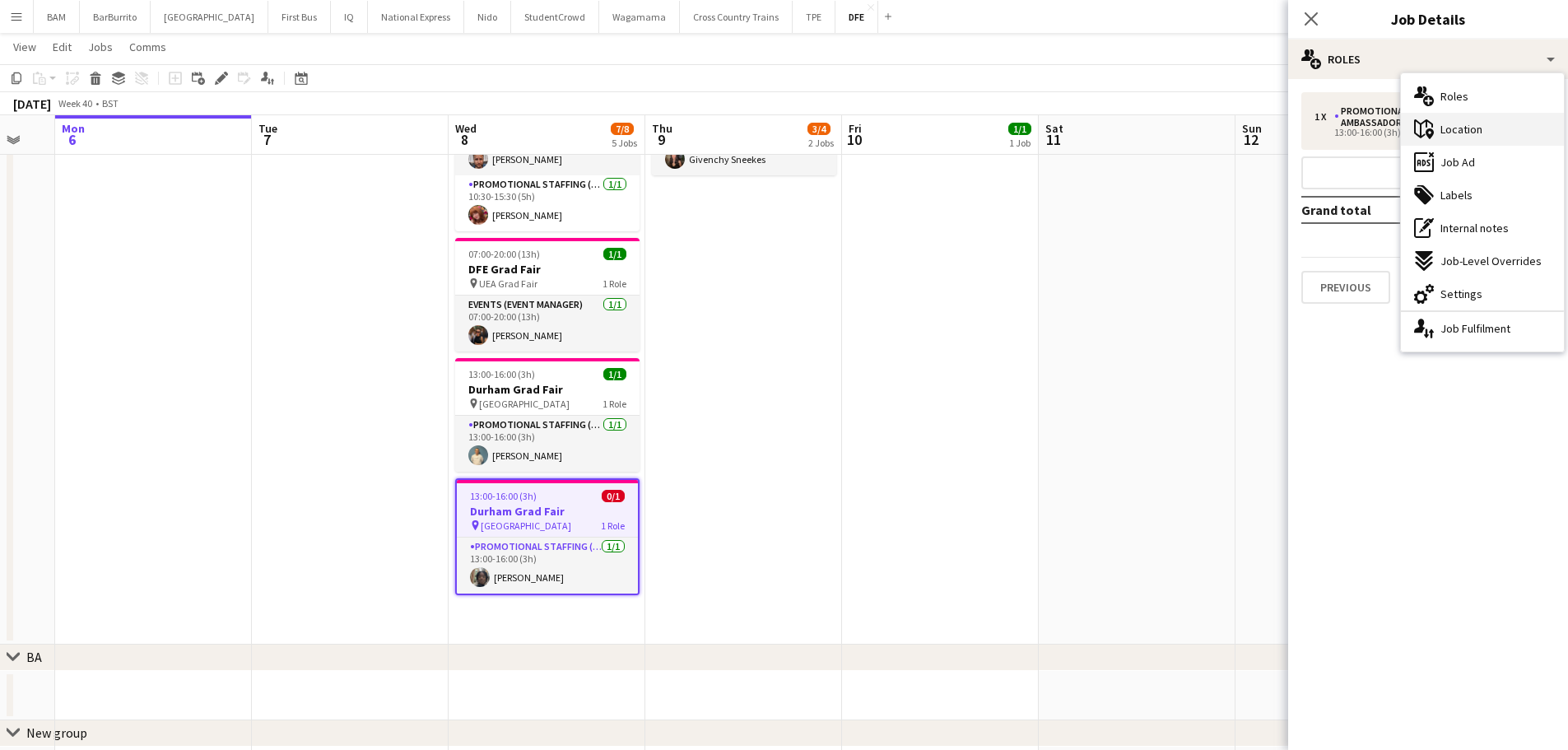
click at [1509, 136] on div "maps-pin-1 Location" at bounding box center [1482, 129] width 163 height 33
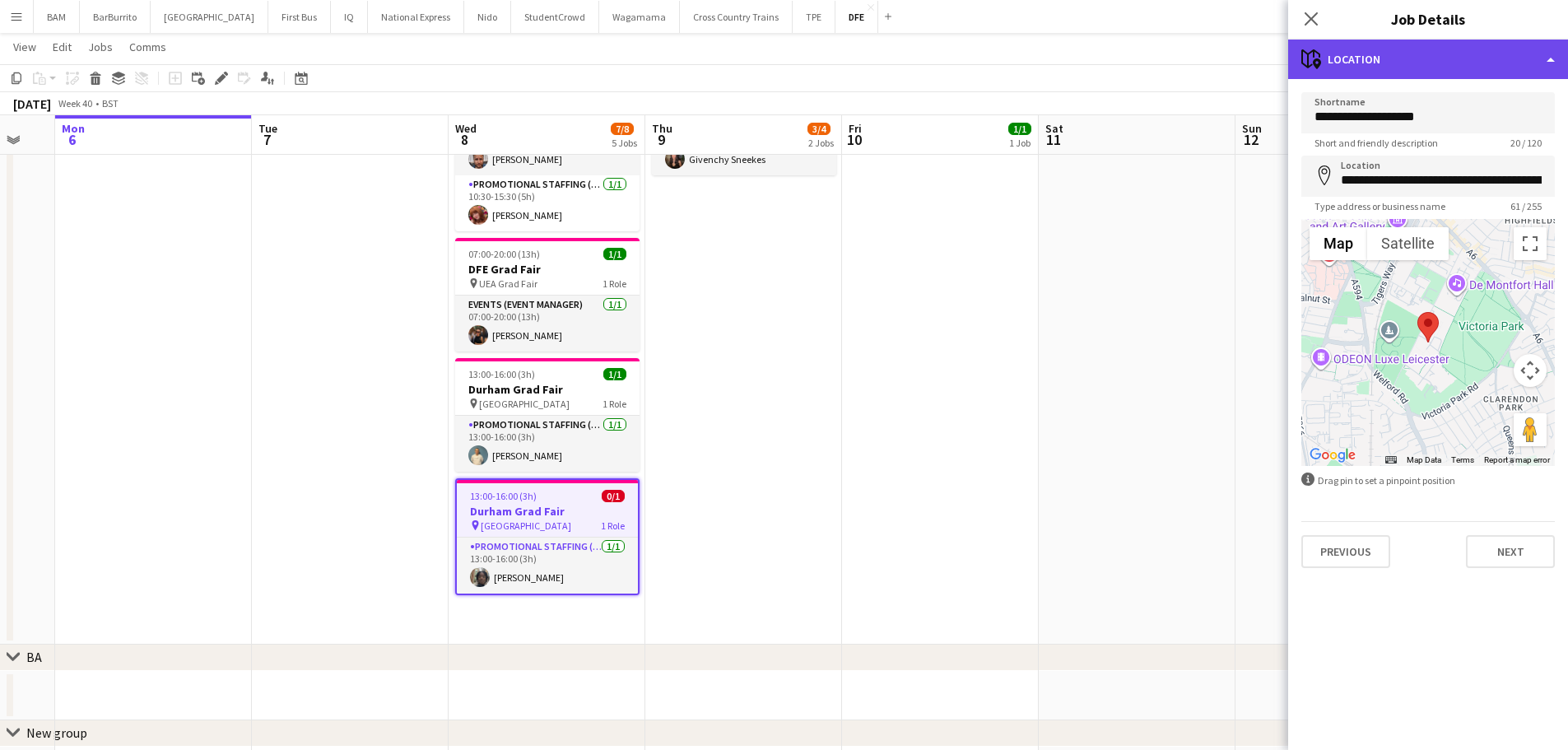
click at [1432, 56] on div "maps-pin-1 Location" at bounding box center [1428, 60] width 280 height 40
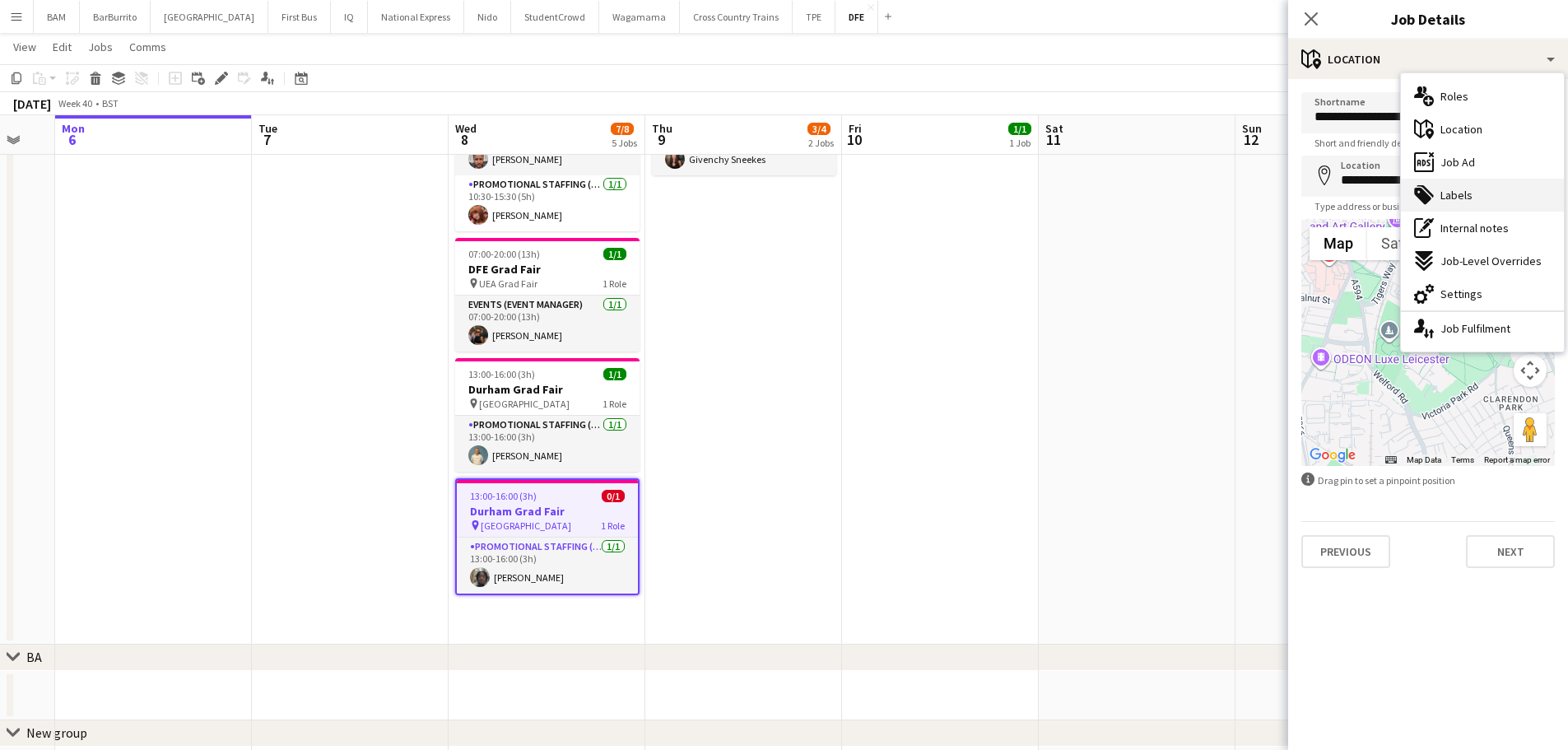
click at [1499, 192] on div "tags-double Labels" at bounding box center [1482, 195] width 163 height 33
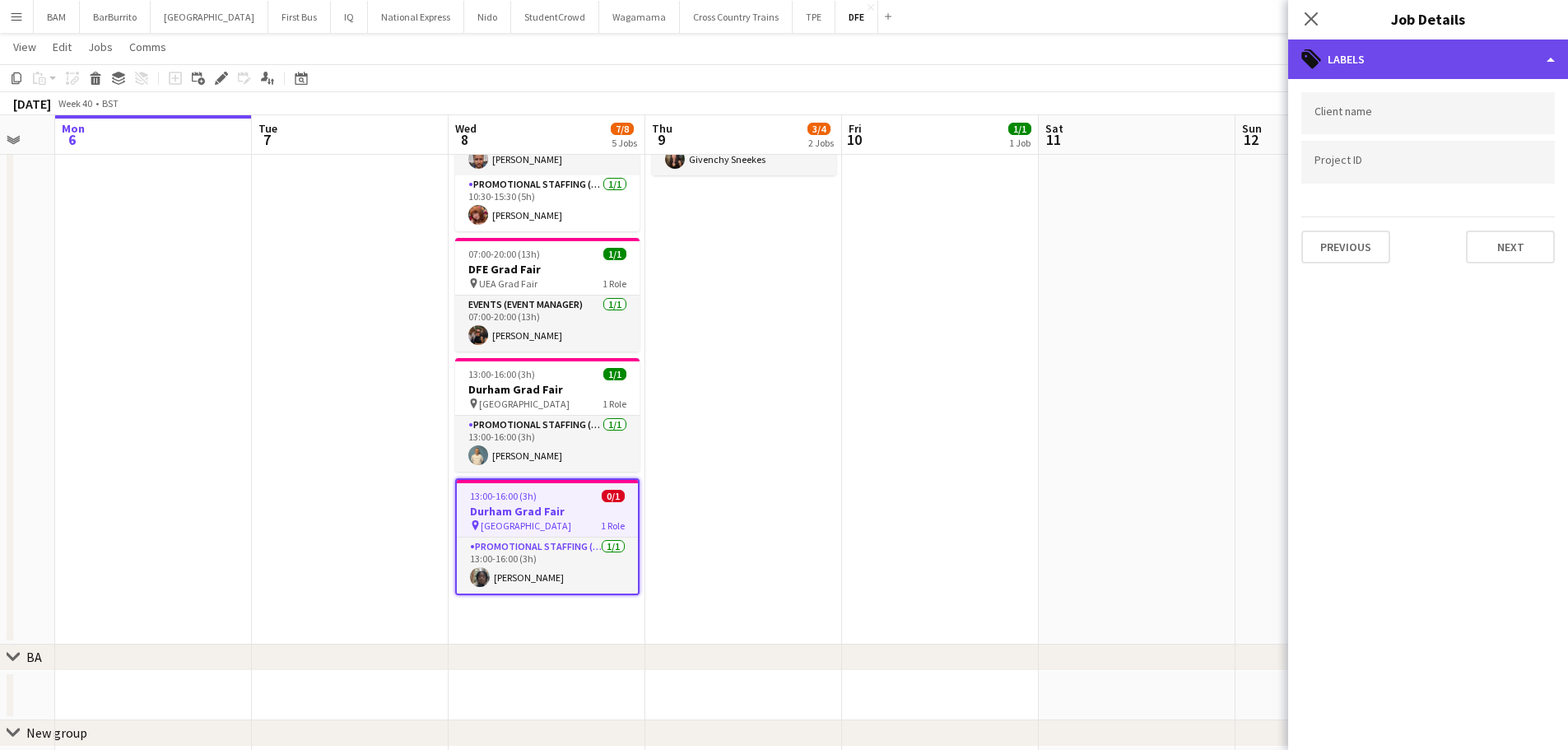
click at [1393, 48] on div "tags-double Labels" at bounding box center [1428, 60] width 280 height 40
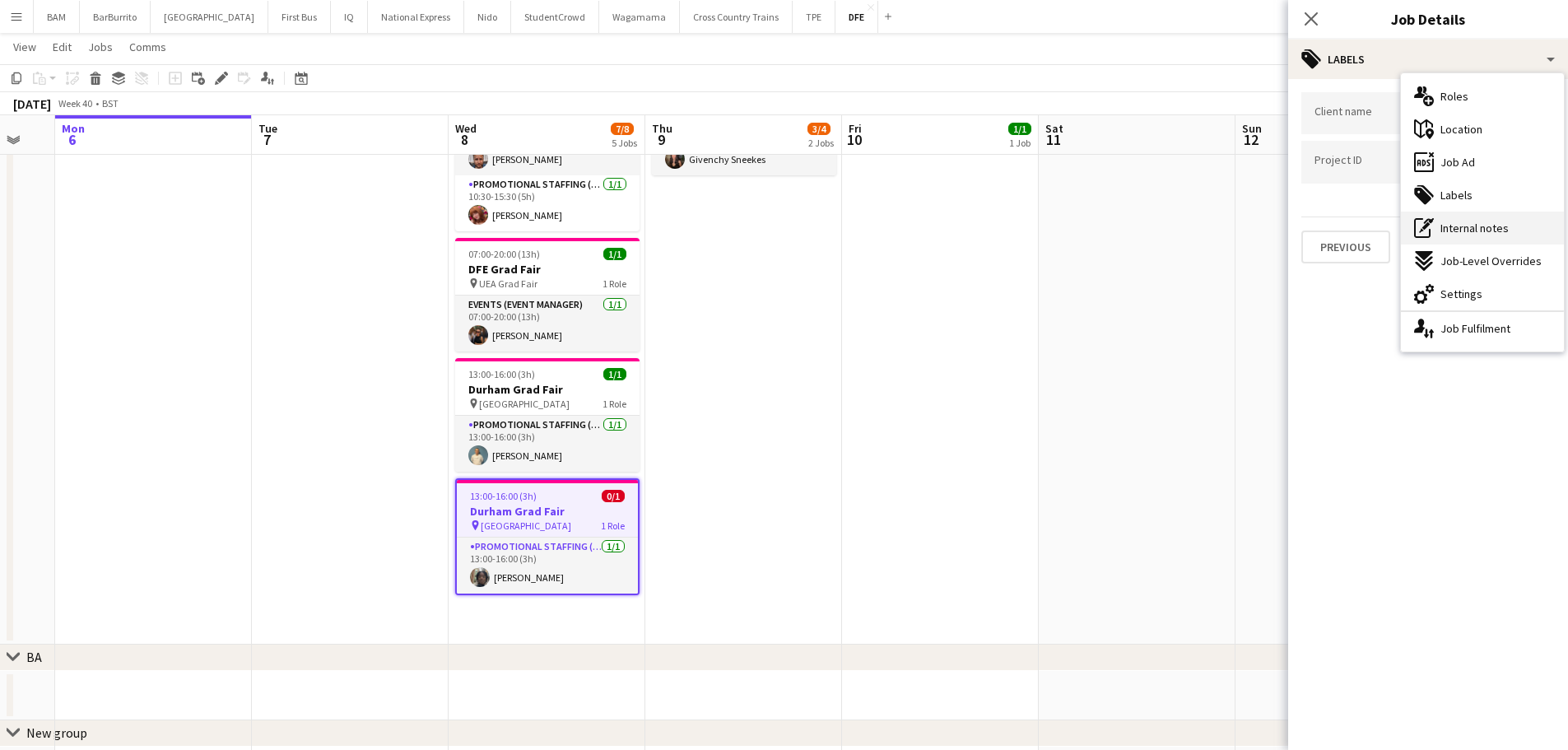
click at [1502, 227] on span "Internal notes" at bounding box center [1474, 227] width 69 height 15
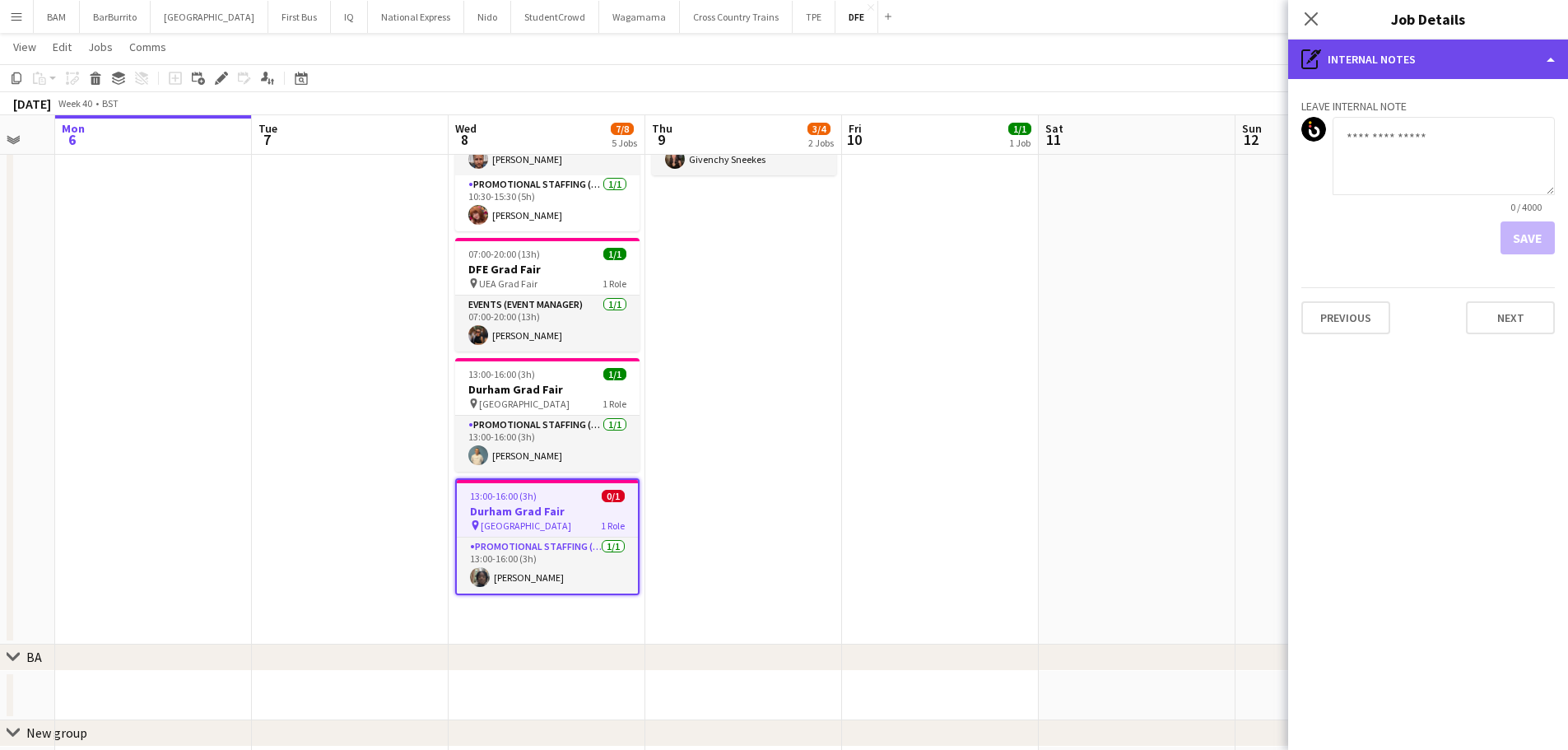
click at [1418, 62] on div "pen-write Internal notes" at bounding box center [1428, 60] width 280 height 40
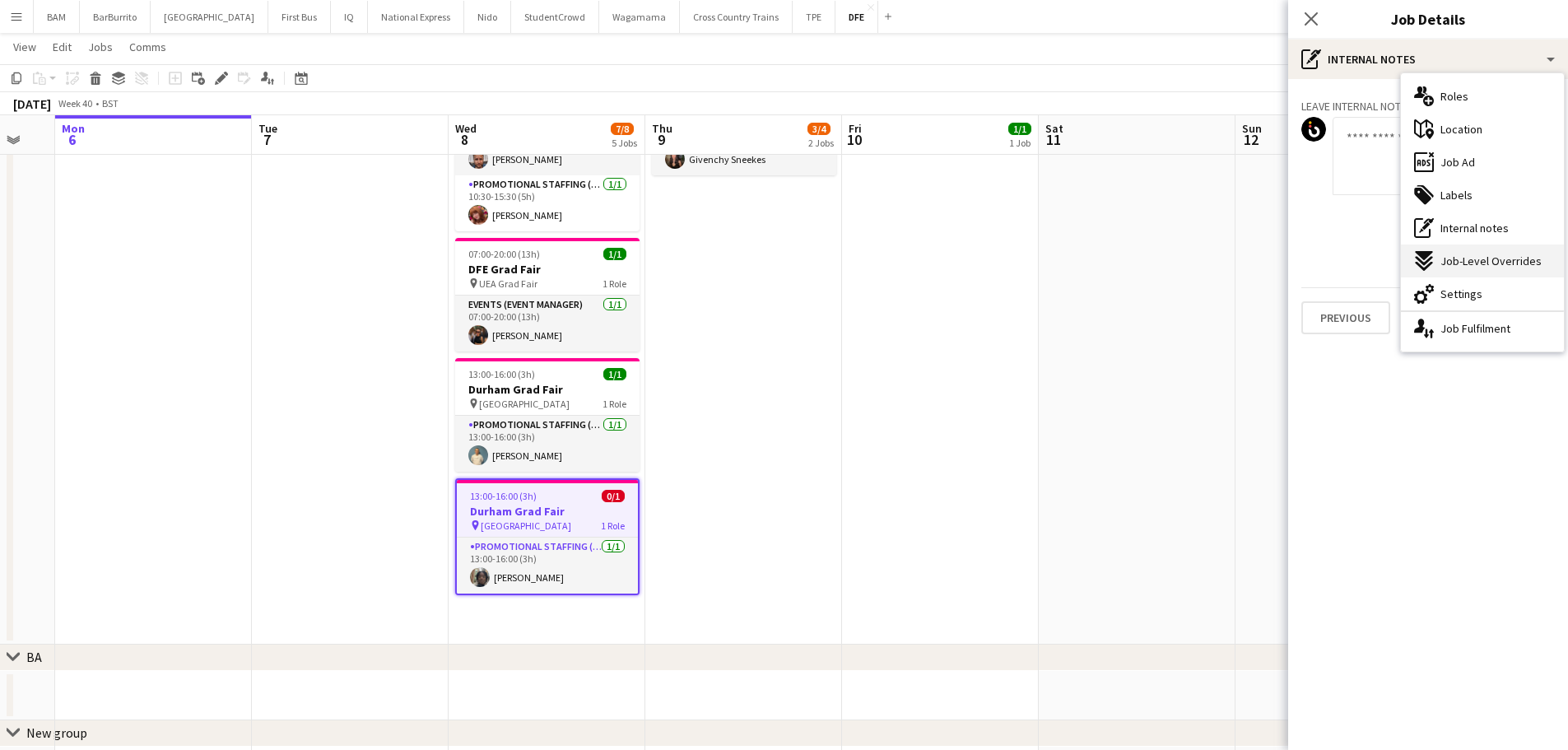
click at [1523, 262] on span "Job-Level Overrides" at bounding box center [1491, 260] width 101 height 15
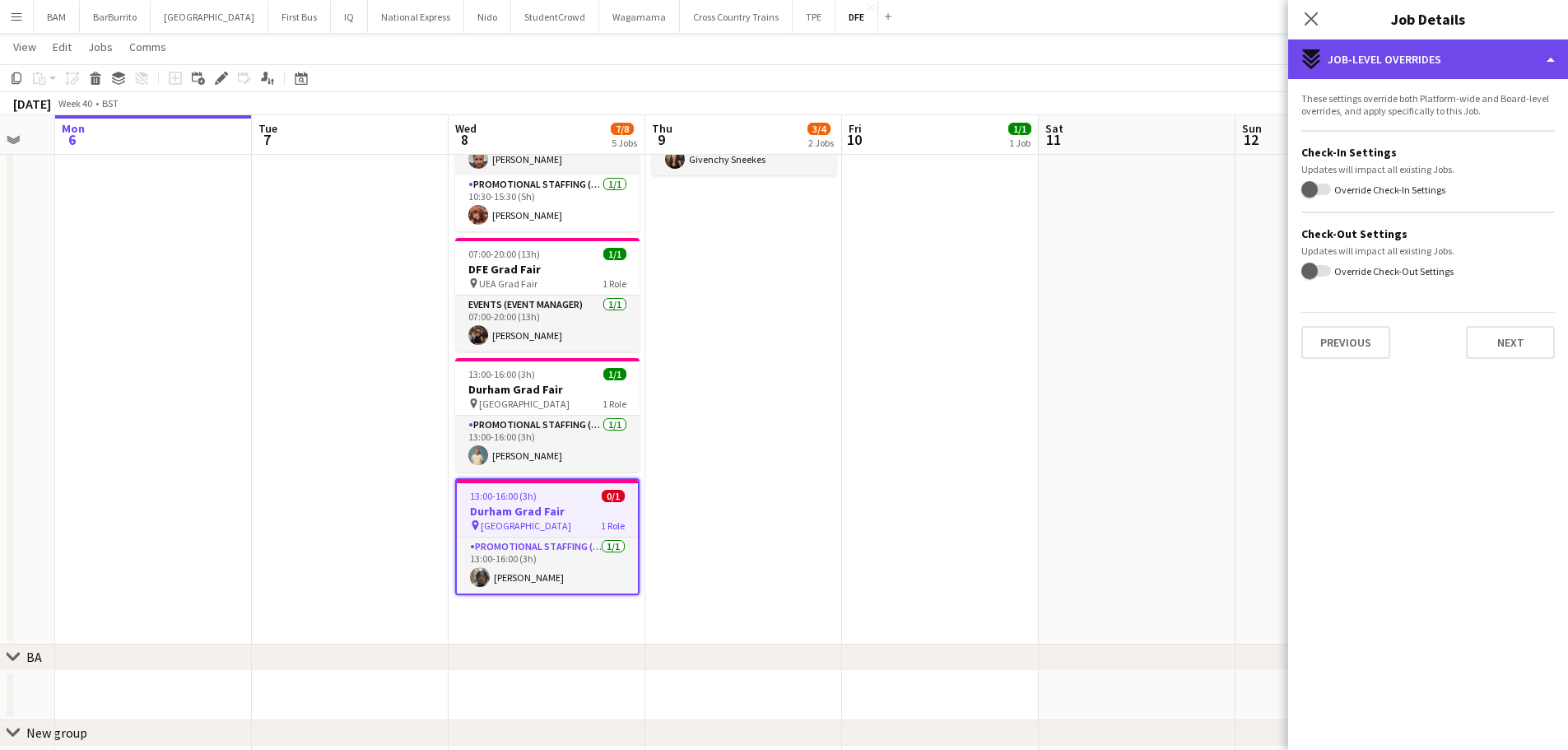
click at [1411, 62] on div "expand-all-down Job-Level Overrides" at bounding box center [1428, 60] width 280 height 40
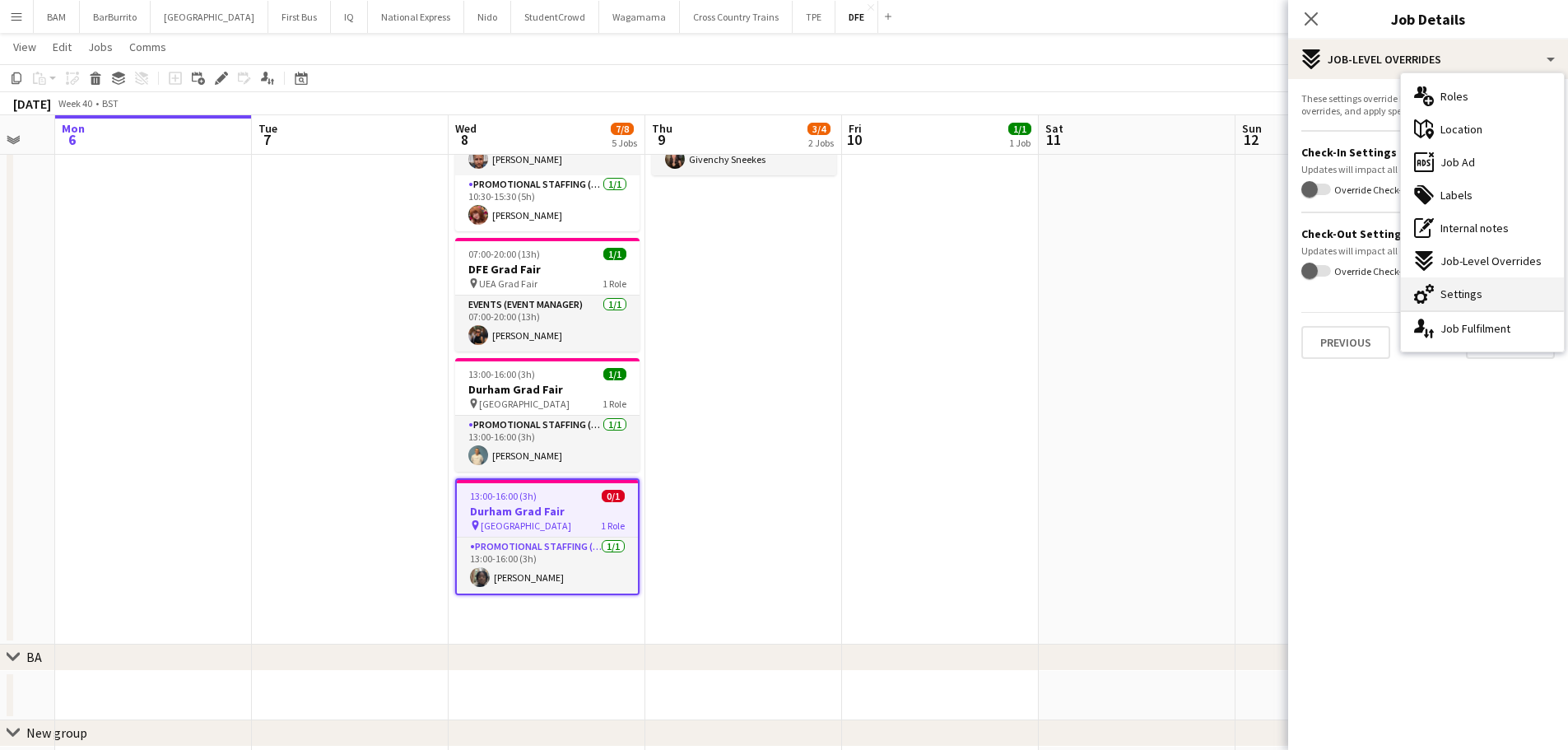
click at [1502, 284] on div "cog-double-3 Settings" at bounding box center [1482, 294] width 163 height 33
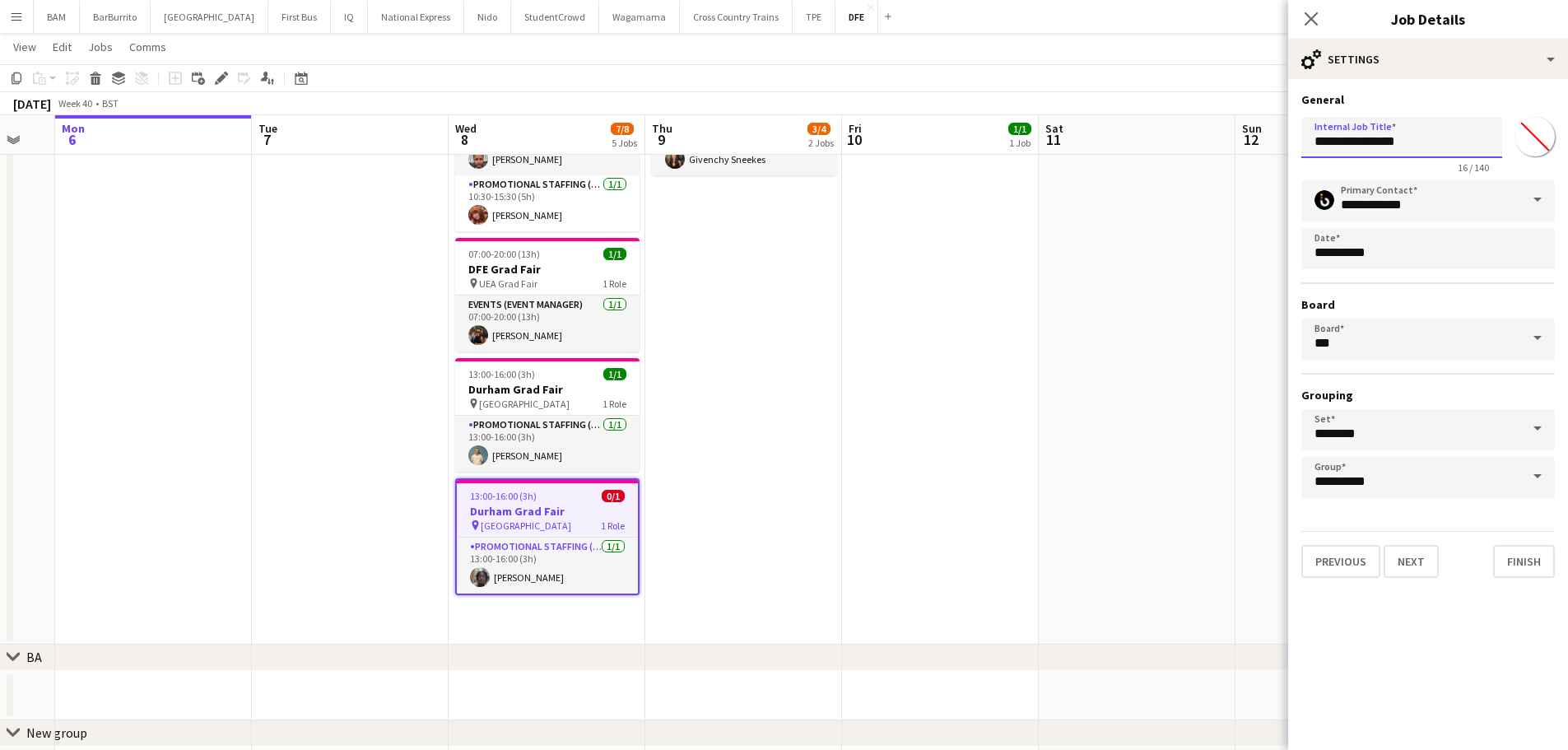
drag, startPoint x: 1359, startPoint y: 142, endPoint x: 1234, endPoint y: 148, distance: 125.1
click at [1237, 147] on body "Menu Boards Boards Boards All jobs Status Workforce Workforce My Workforce Recr…" at bounding box center [784, 284] width 1568 height 1229
type input "**********"
click at [1533, 558] on button "Finish" at bounding box center [1524, 561] width 62 height 33
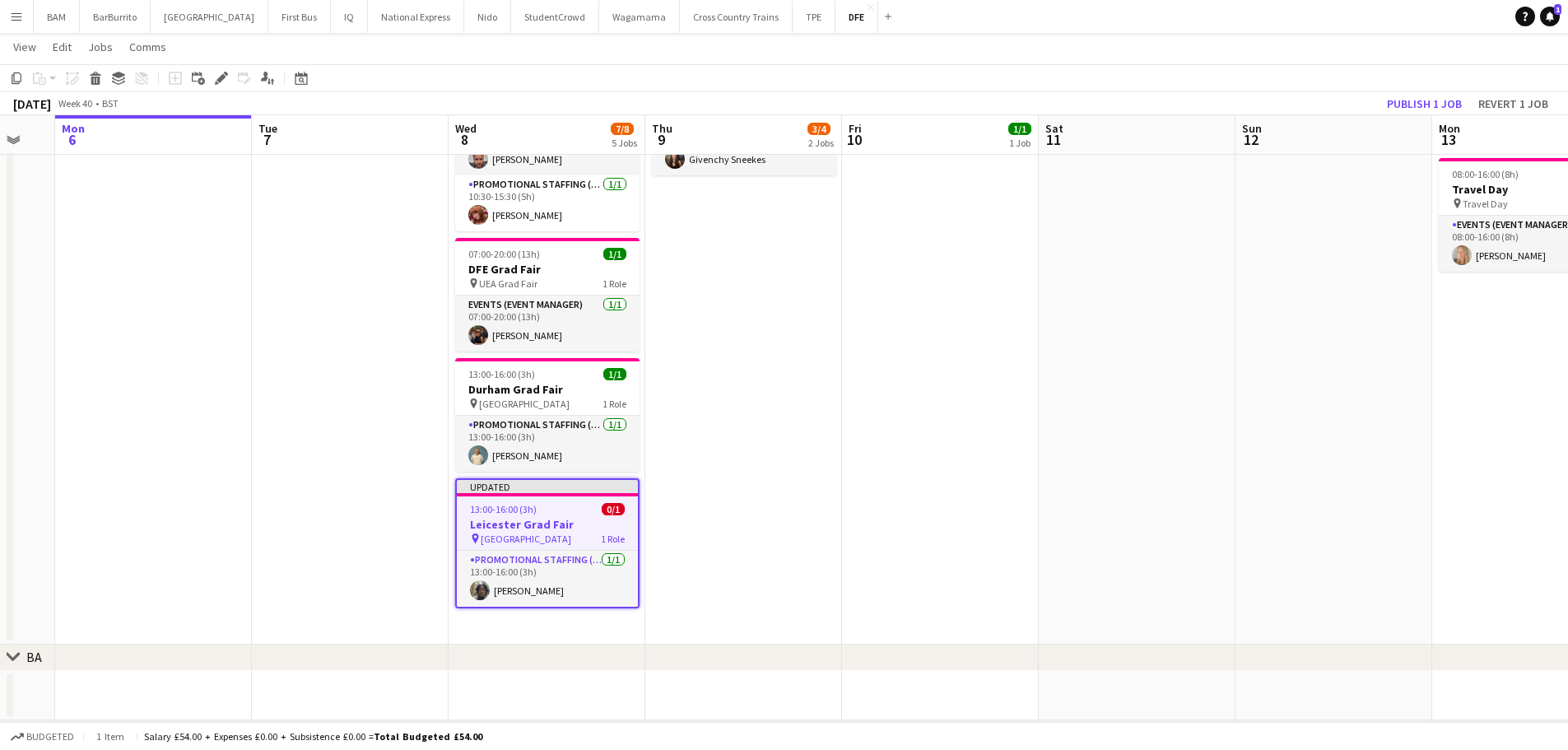
click at [985, 401] on app-date-cell "08:00-16:00 (8h) 1/1 Travel Day pin Travel Day 1 Role Events (Event Manager) 1/…" at bounding box center [940, 250] width 197 height 789
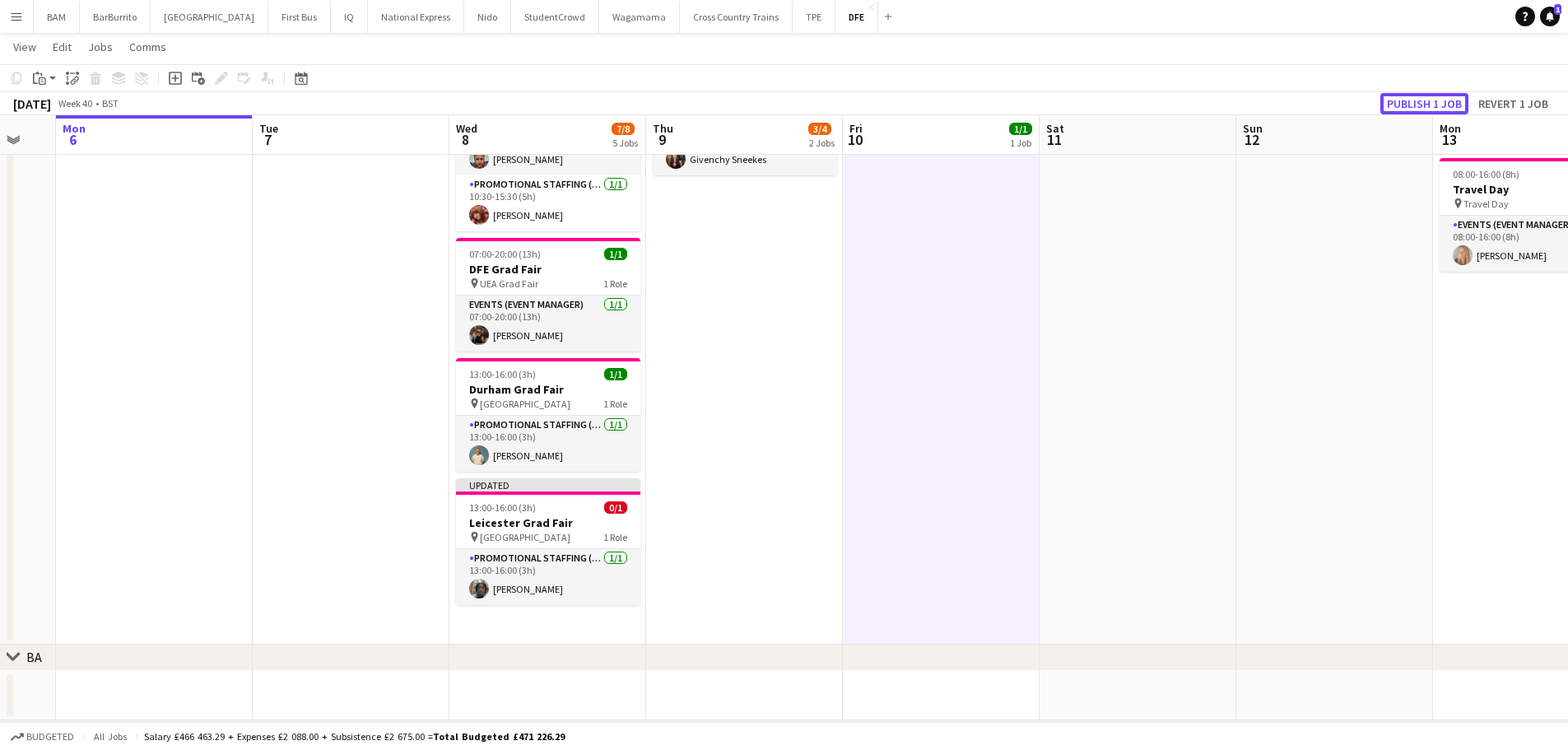
click at [1431, 102] on button "Publish 1 job" at bounding box center [1425, 103] width 88 height 22
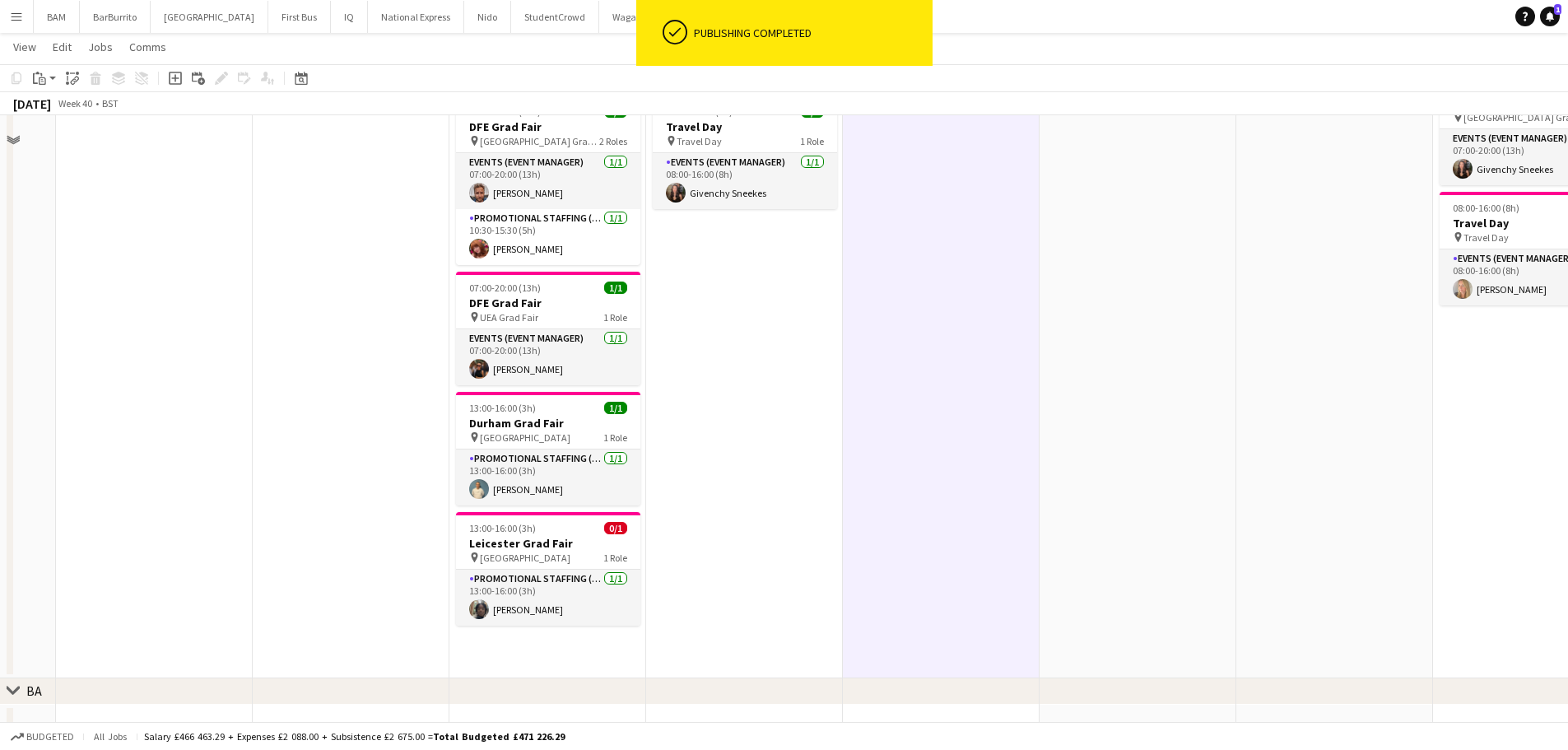
scroll to position [412, 0]
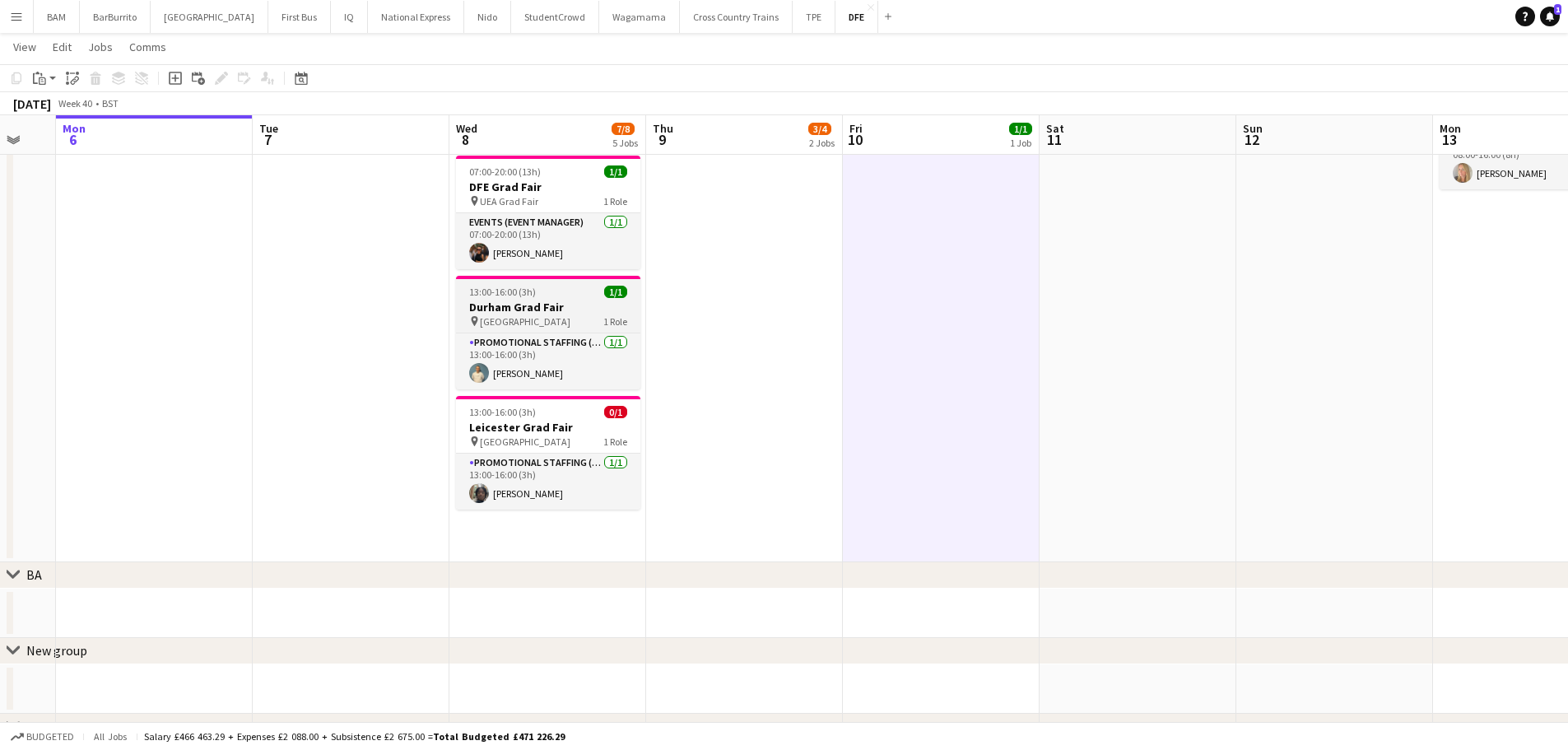
click at [559, 301] on h3 "Durham Grad Fair" at bounding box center [548, 306] width 185 height 15
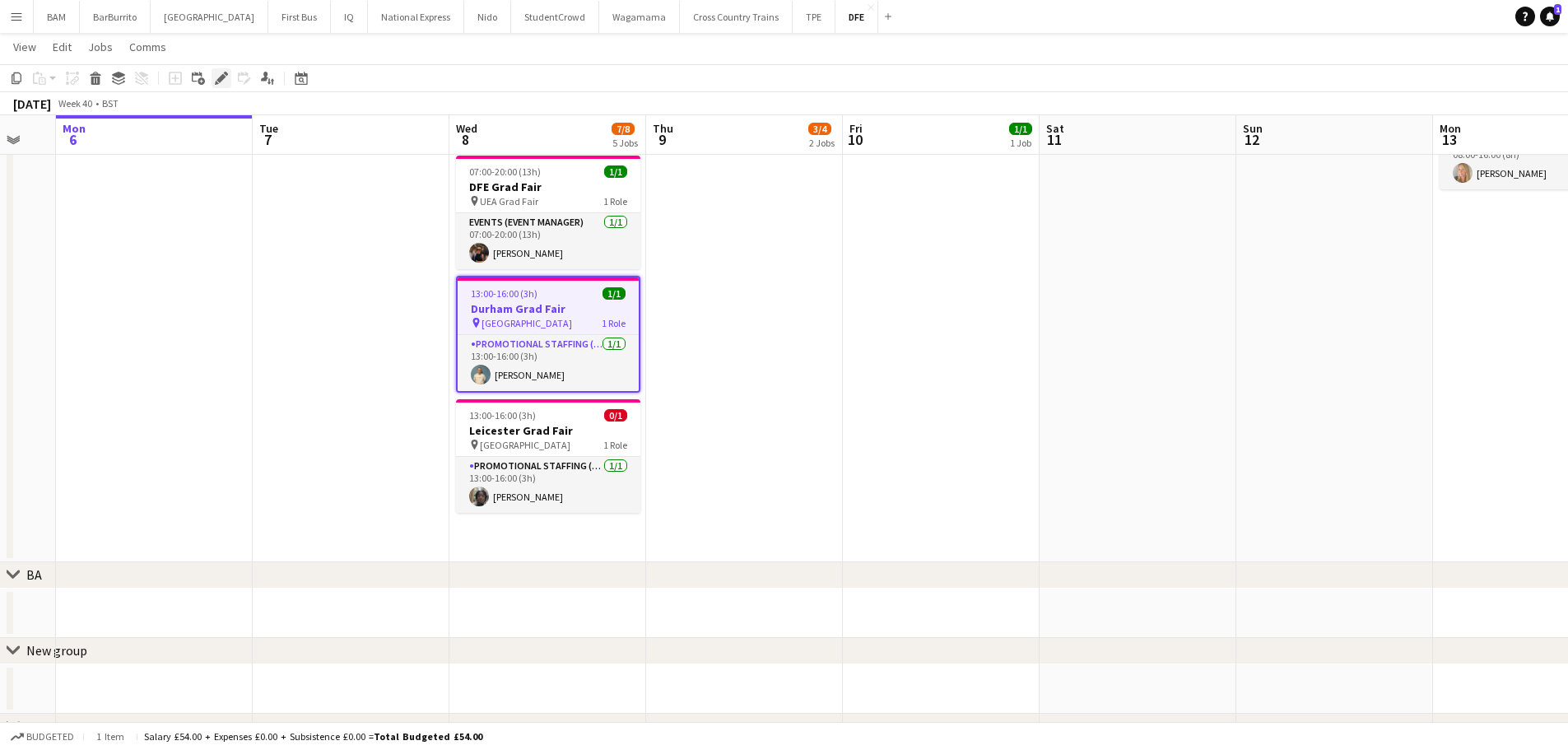
click at [214, 78] on div "Edit" at bounding box center [221, 78] width 20 height 20
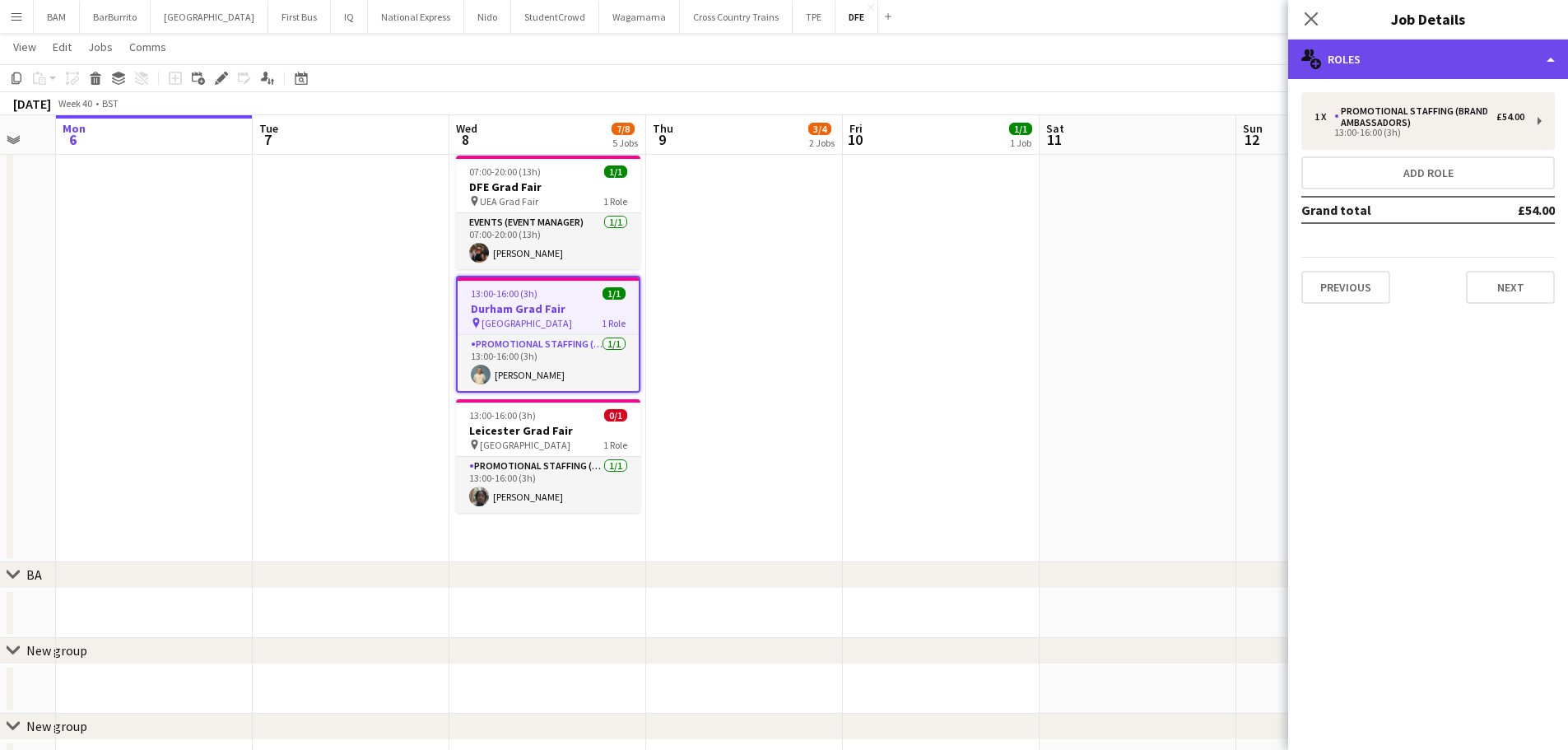
click at [1411, 59] on div "multiple-users-add Roles" at bounding box center [1428, 60] width 280 height 40
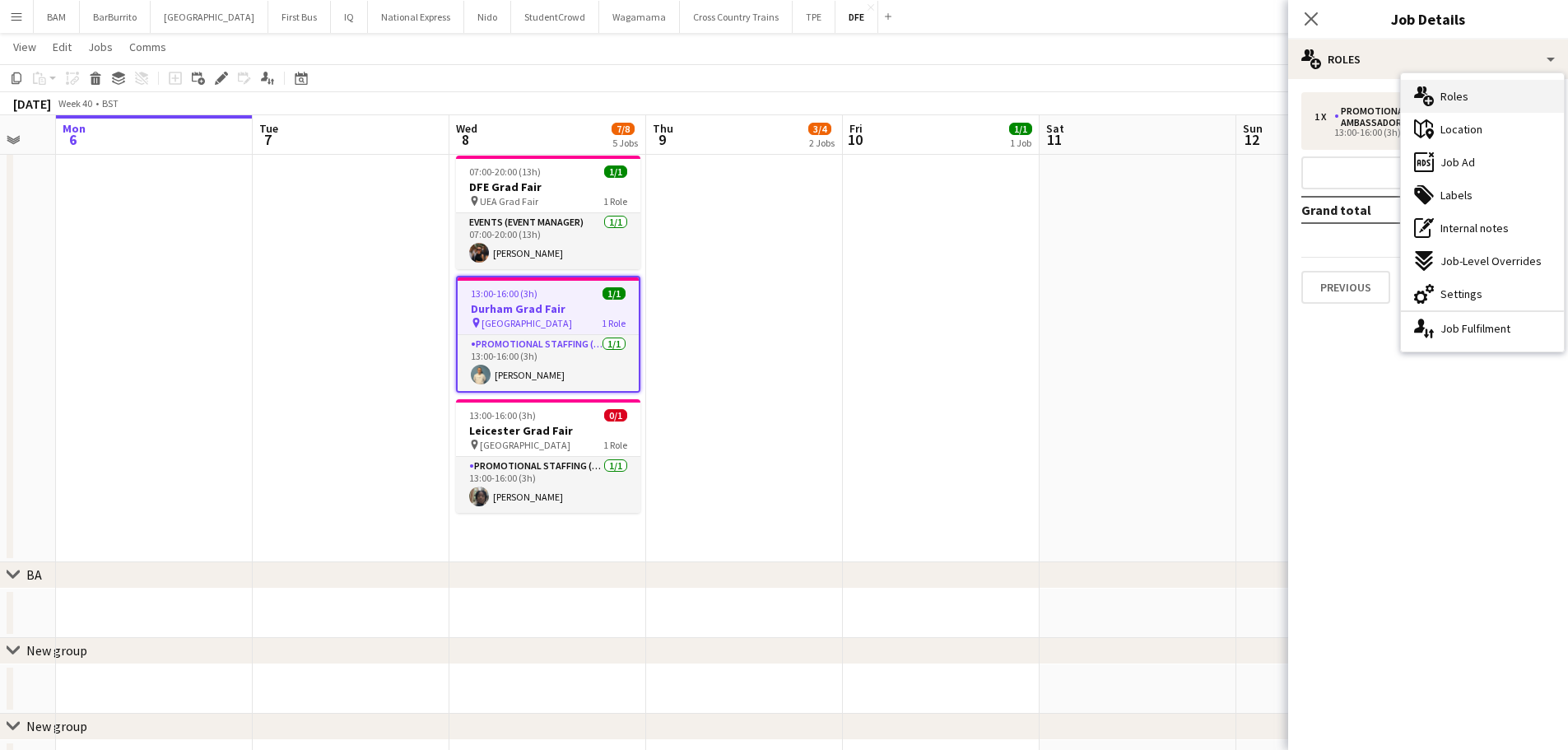
click at [1478, 108] on div "multiple-users-add Roles" at bounding box center [1482, 96] width 163 height 33
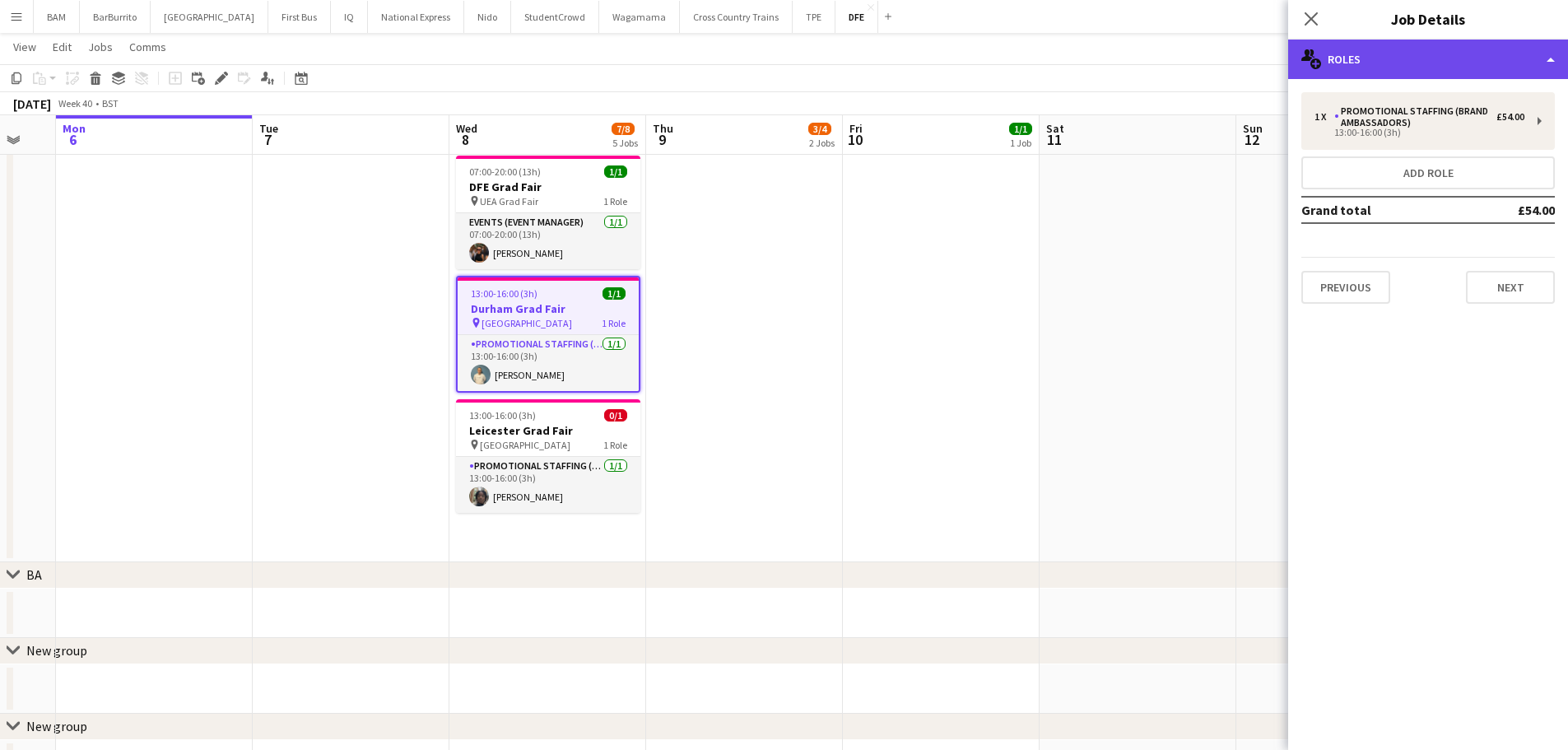
click at [1447, 63] on div "multiple-users-add Roles" at bounding box center [1428, 60] width 280 height 40
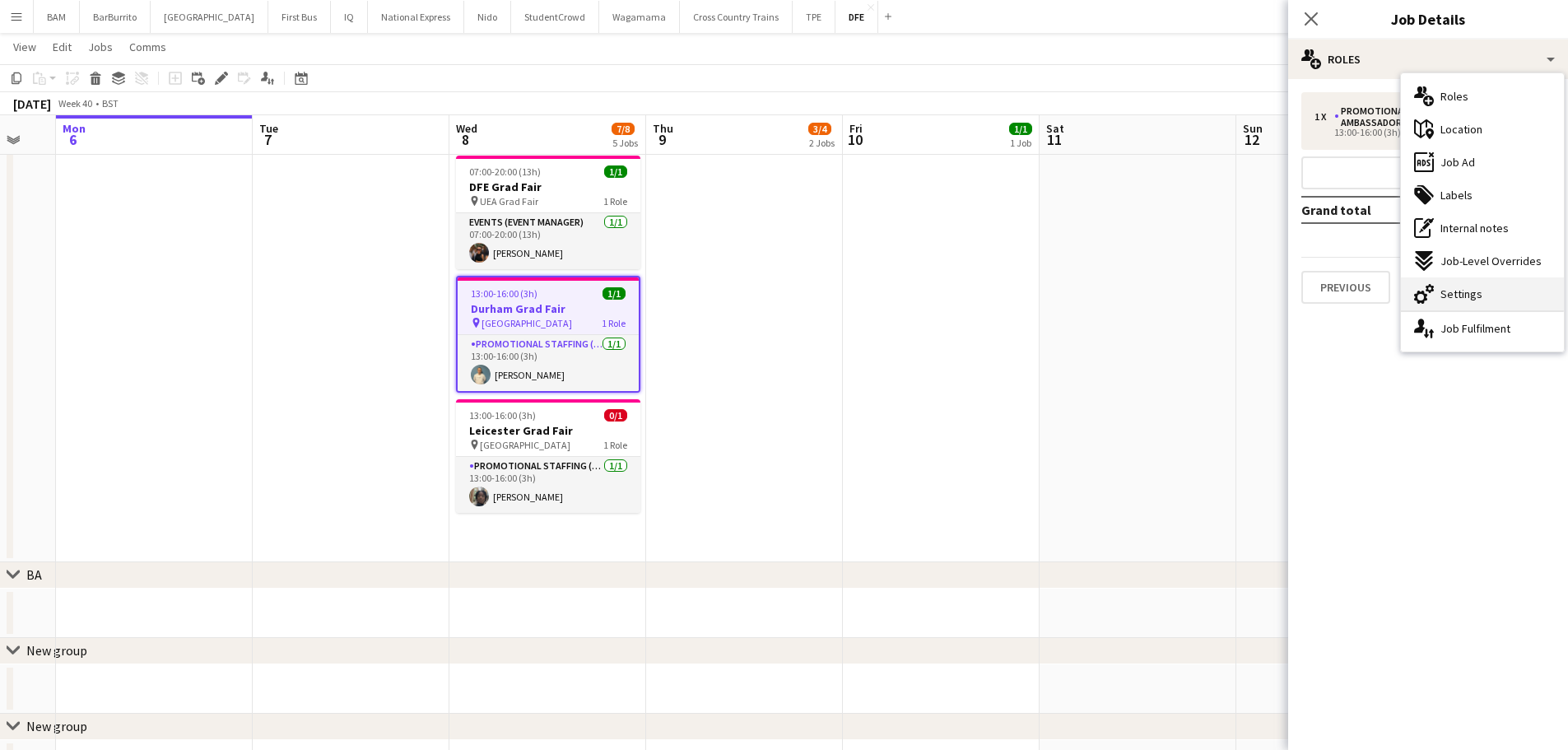
click at [1500, 299] on div "cog-double-3 Settings" at bounding box center [1482, 294] width 163 height 33
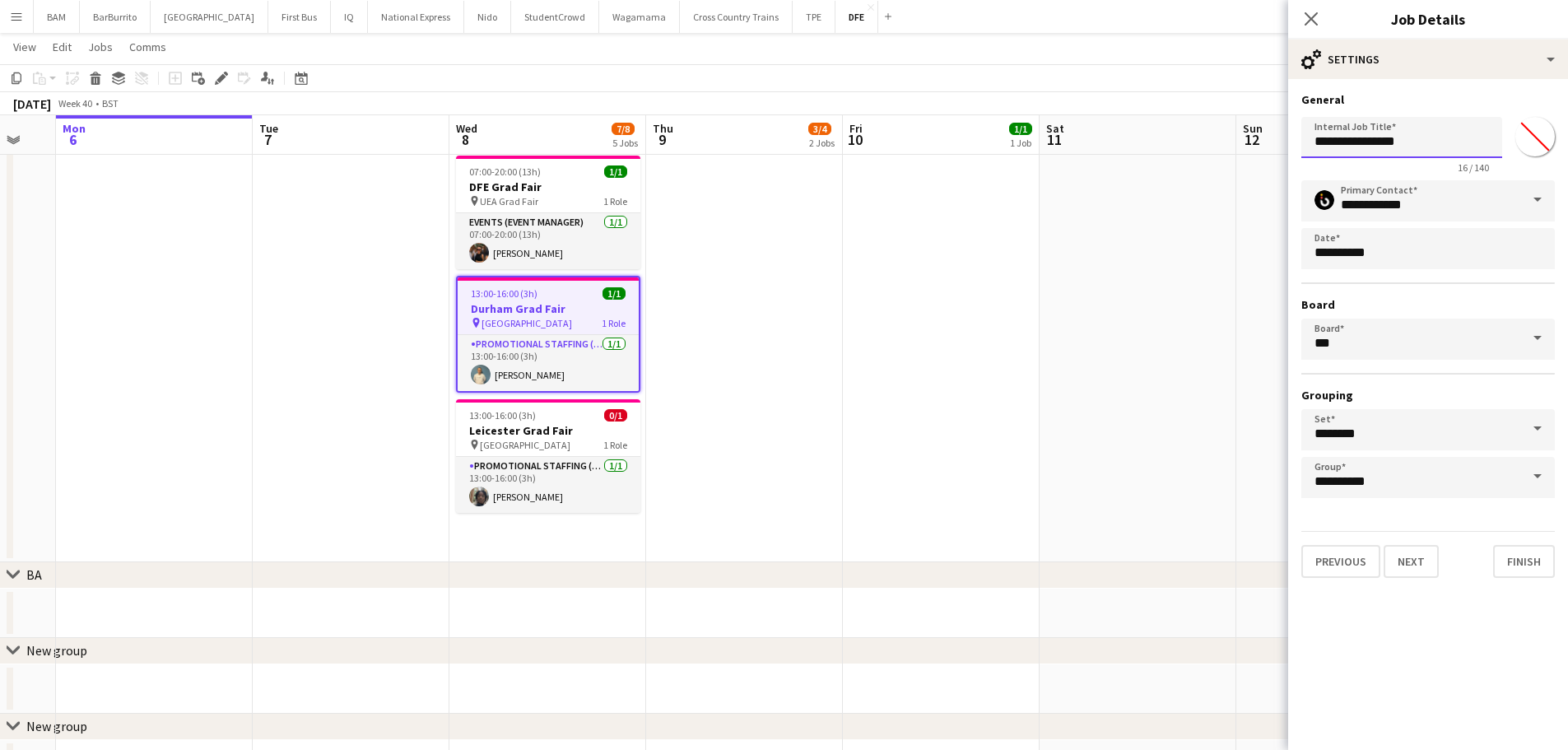
drag, startPoint x: 1362, startPoint y: 145, endPoint x: 1259, endPoint y: 142, distance: 103.0
click at [1259, 142] on body "Menu Boards Boards Boards All jobs Status Workforce Workforce My Workforce Recr…" at bounding box center [784, 202] width 1568 height 1229
type input "**********"
click at [1205, 64] on app-page-menu "View Day view expanded Day view collapsed Month view Date picker Jump to today …" at bounding box center [784, 49] width 1568 height 31
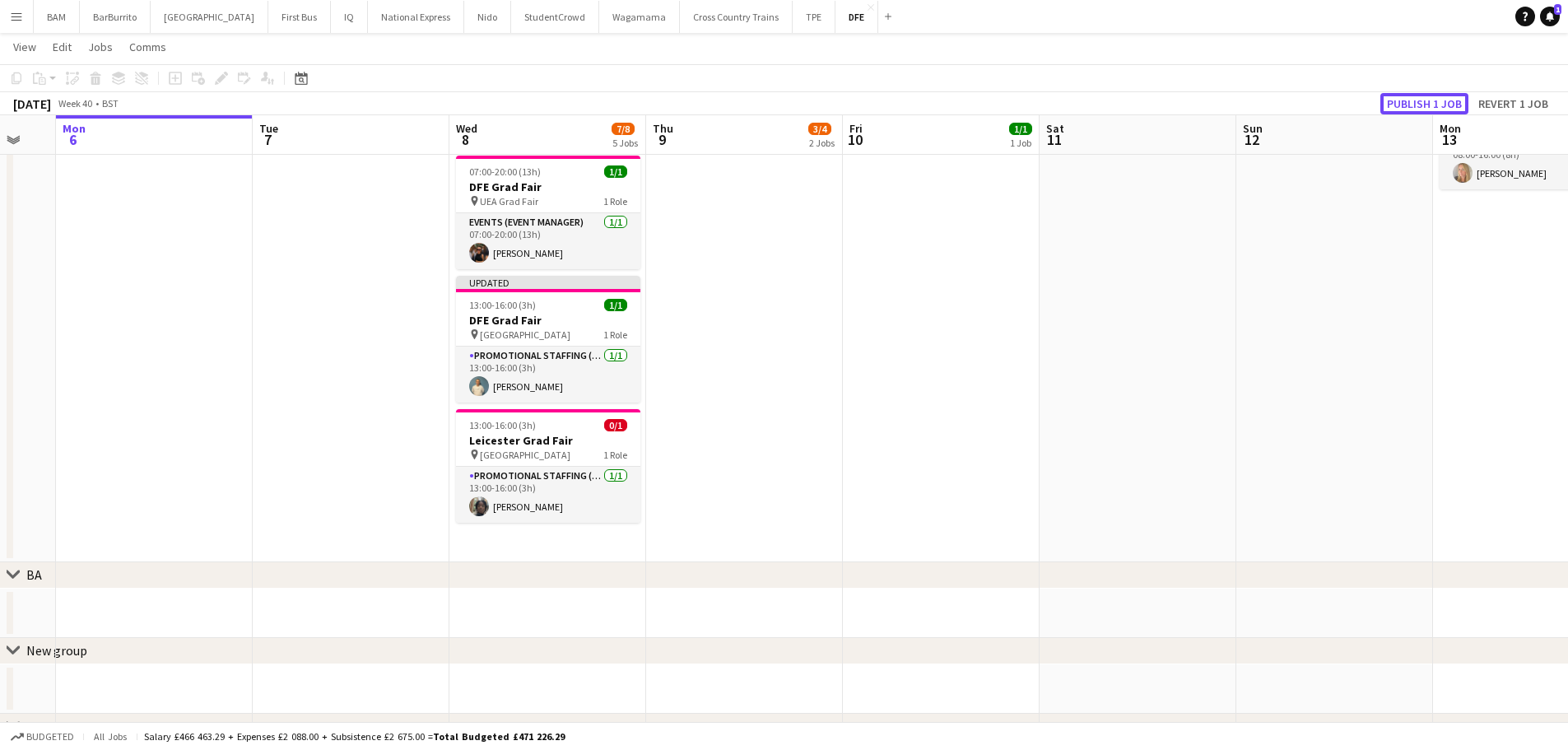
click at [1451, 104] on button "Publish 1 job" at bounding box center [1425, 103] width 88 height 22
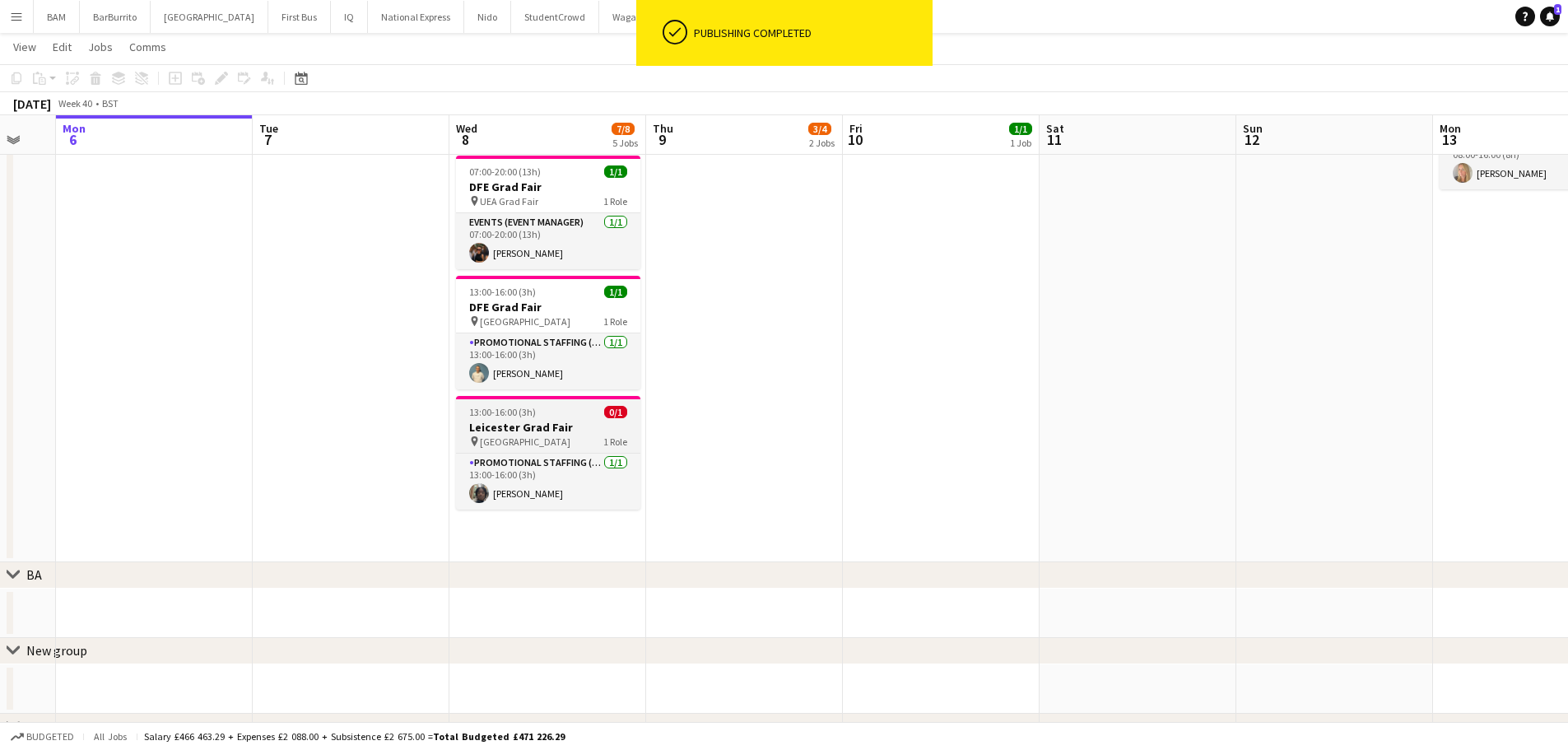
click at [571, 445] on div "pin Leicester University 1 Role" at bounding box center [548, 440] width 185 height 13
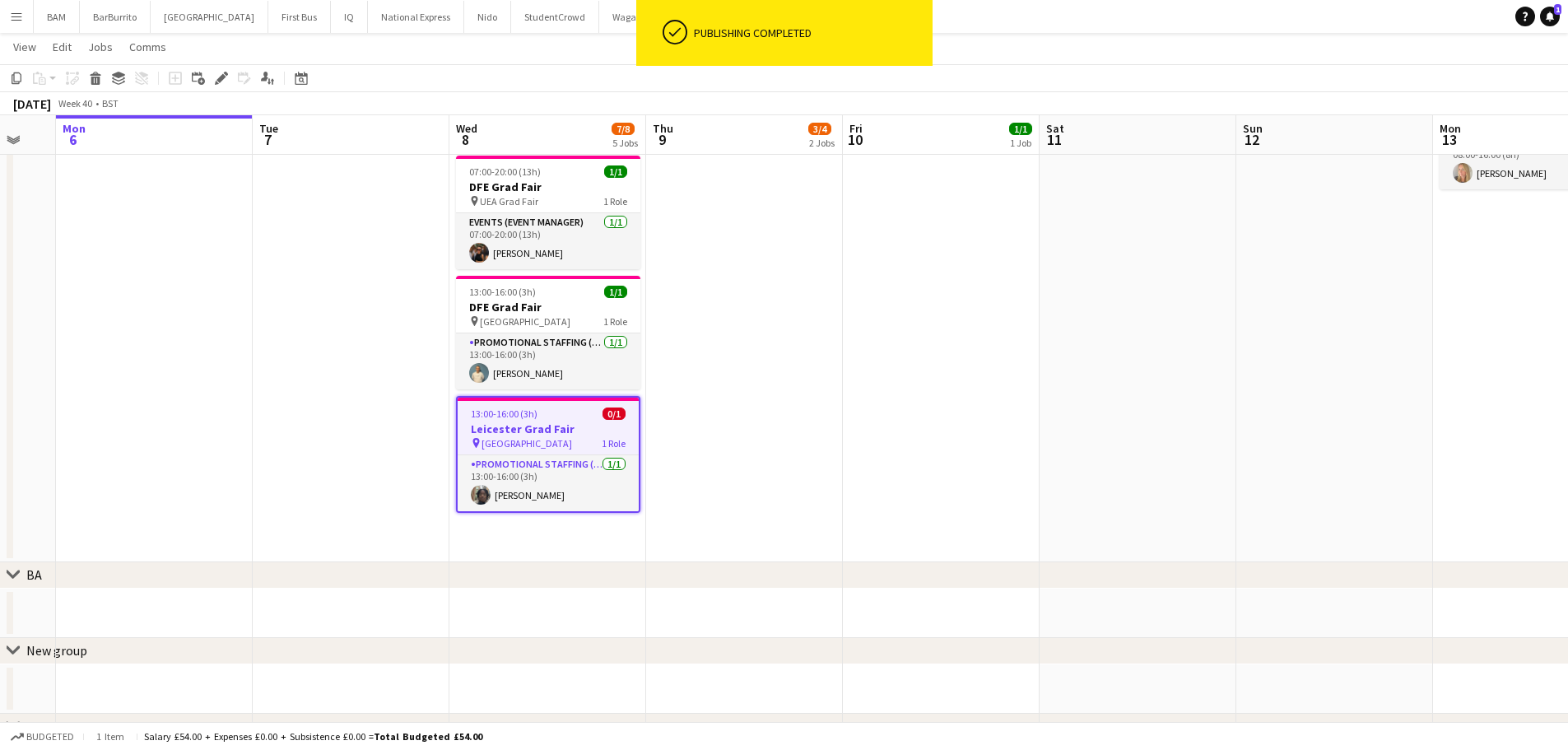
click at [210, 71] on div "Add job Add linked Job Edit Edit linked Job Applicants" at bounding box center [214, 78] width 126 height 20
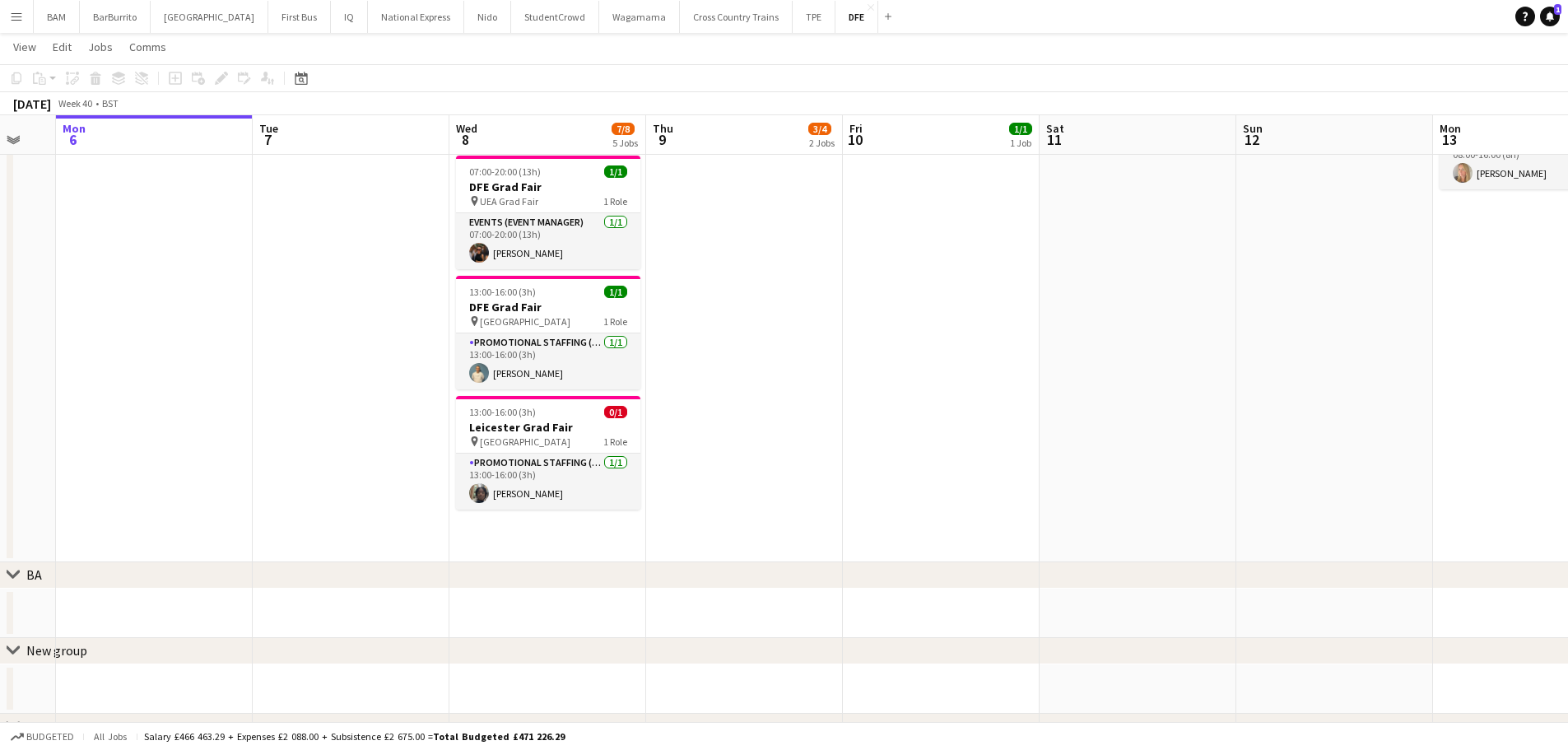
click at [219, 75] on div "Add job Add linked Job Edit Edit linked Job Applicants" at bounding box center [214, 78] width 126 height 20
click at [502, 432] on h3 "Leicester Grad Fair" at bounding box center [548, 427] width 185 height 15
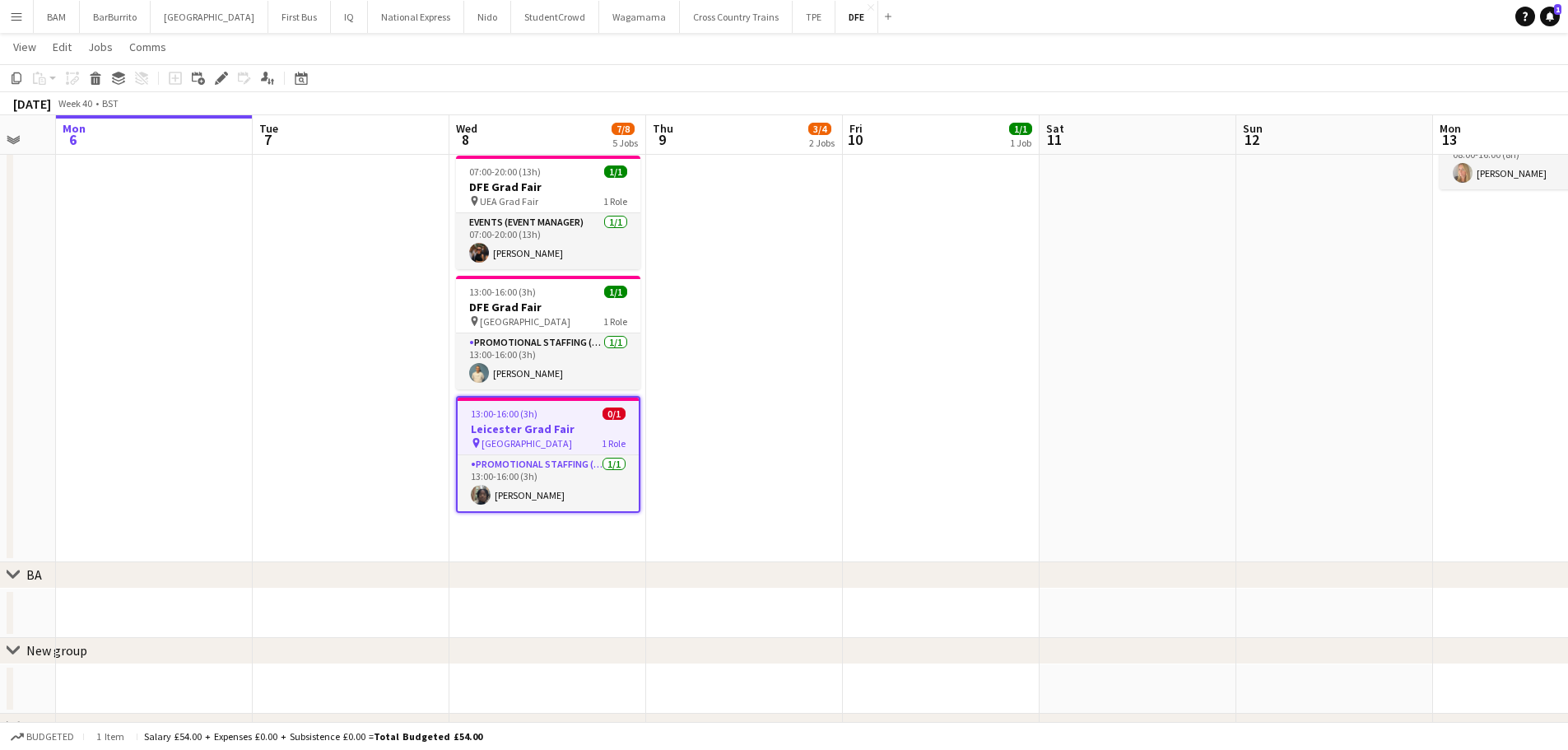
click at [208, 75] on div "Add job Add linked Job Edit Edit linked Job Applicants" at bounding box center [214, 78] width 126 height 20
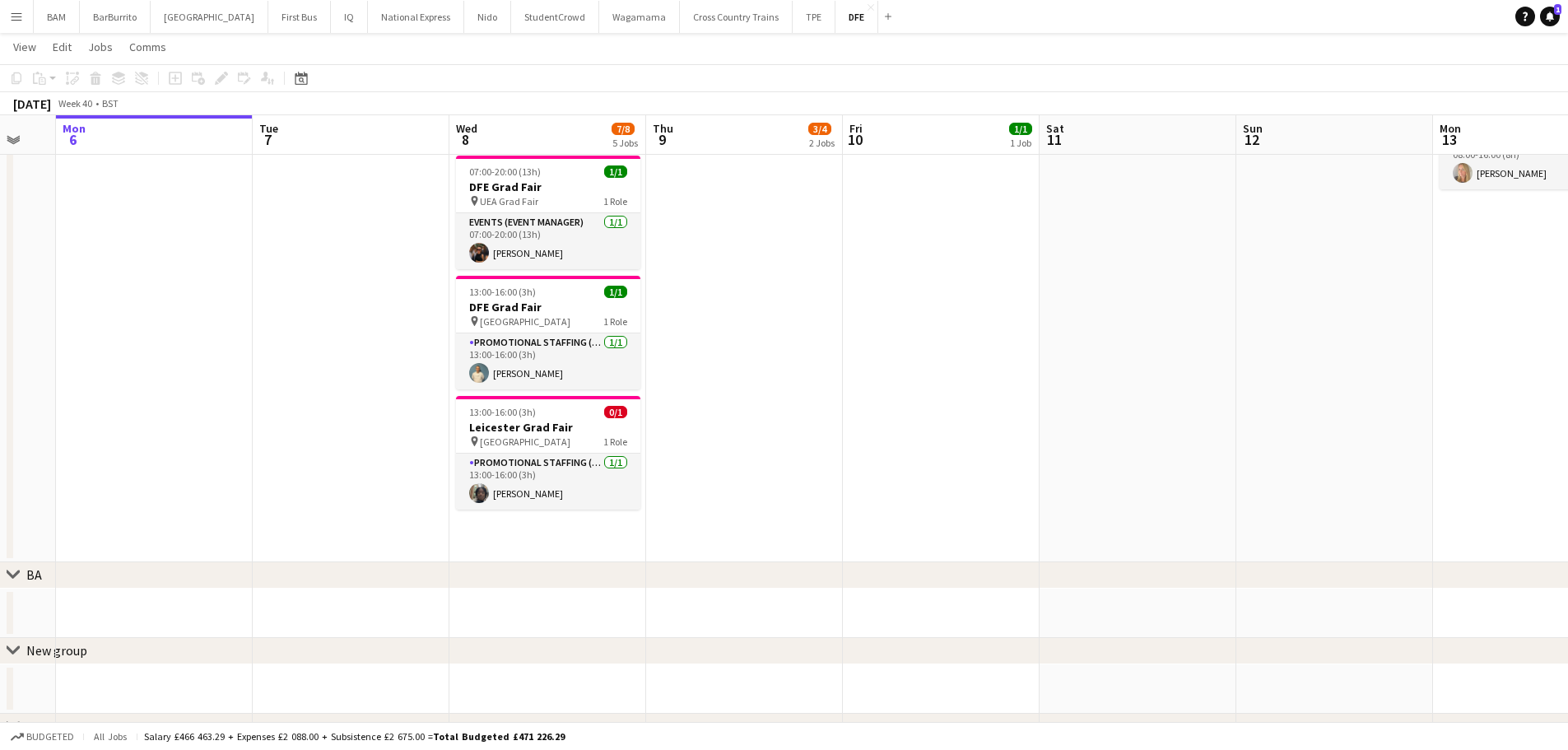
click at [441, 404] on app-date-cell at bounding box center [350, 167] width 197 height 789
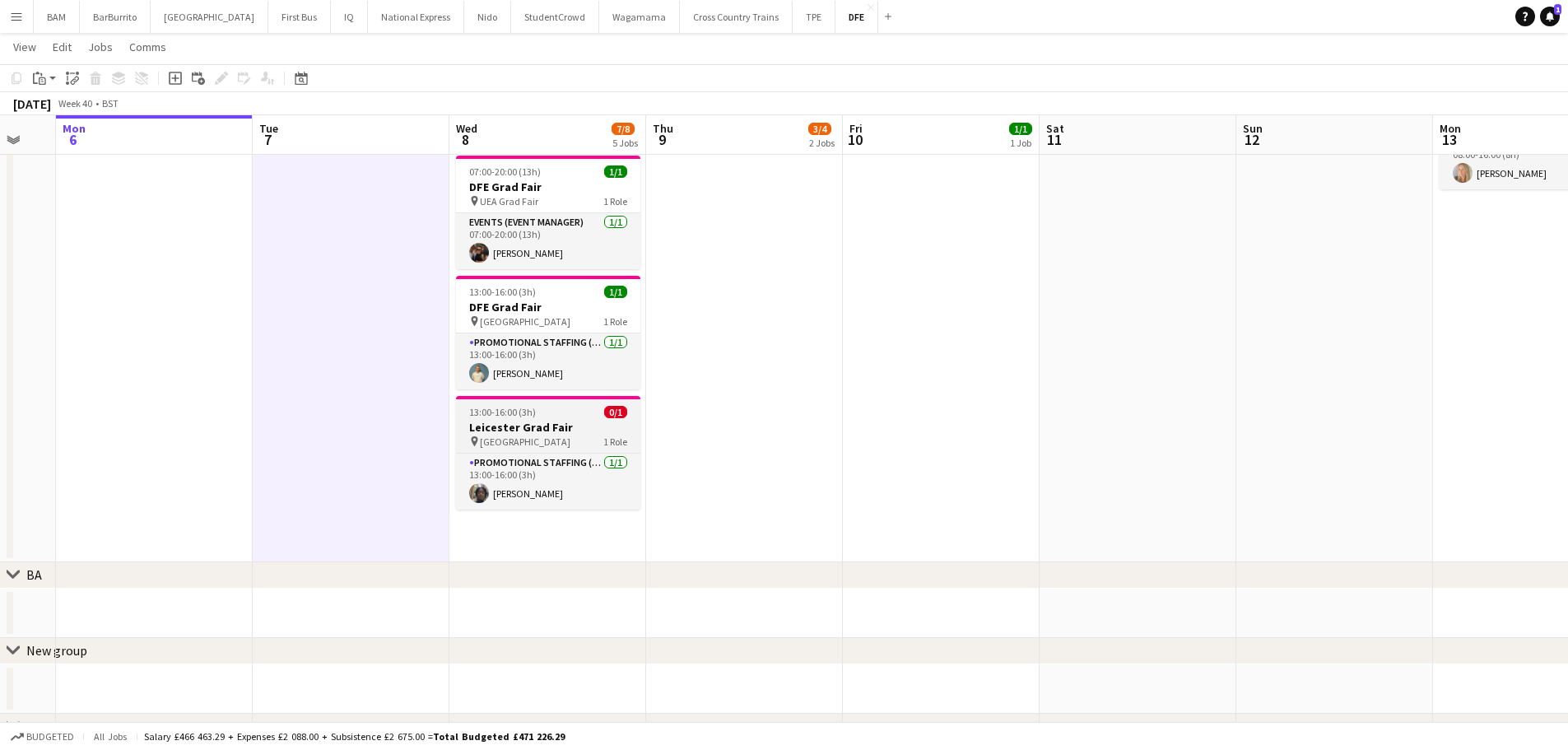
click at [481, 420] on h3 "Leicester Grad Fair" at bounding box center [548, 427] width 185 height 15
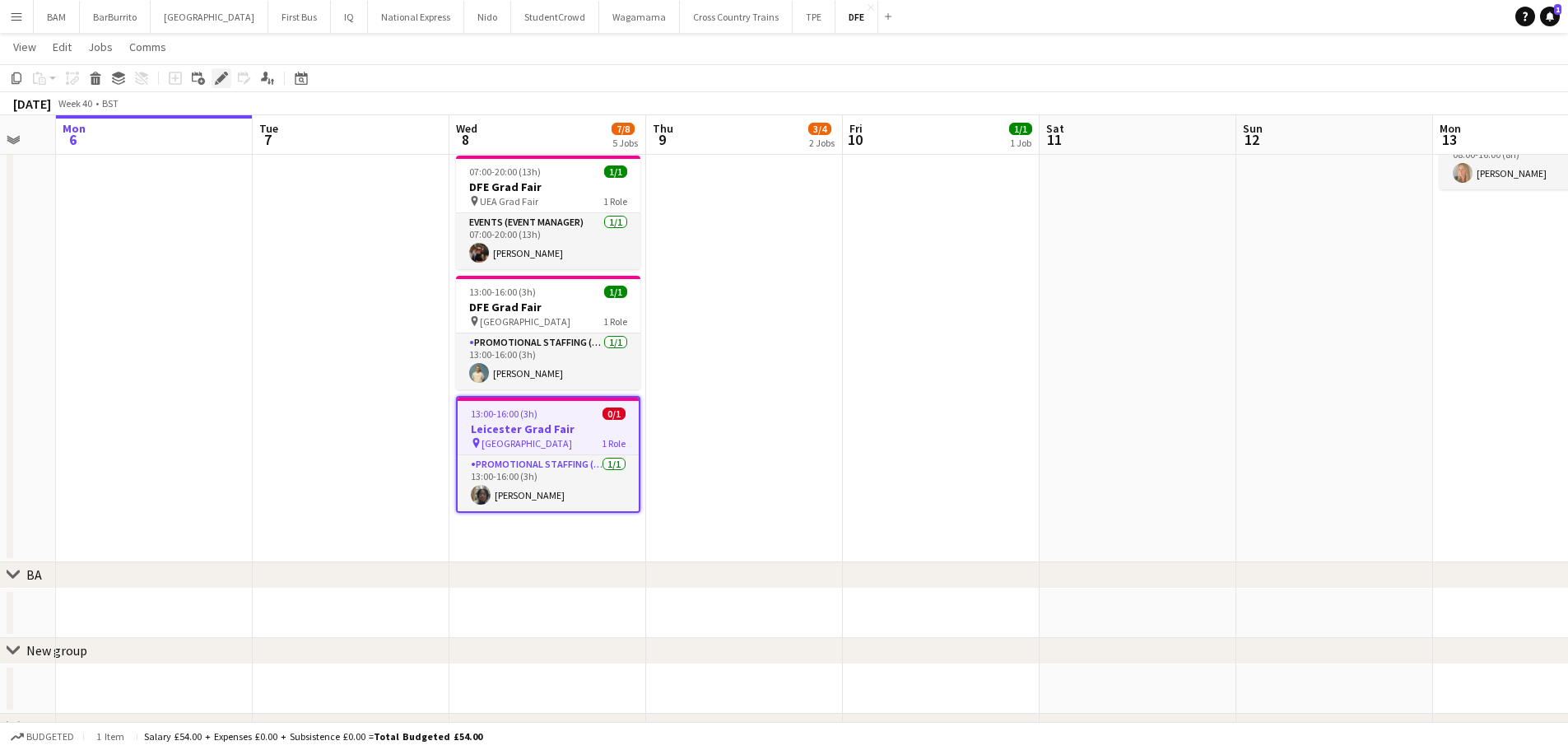
click at [225, 76] on g at bounding box center [221, 78] width 13 height 13
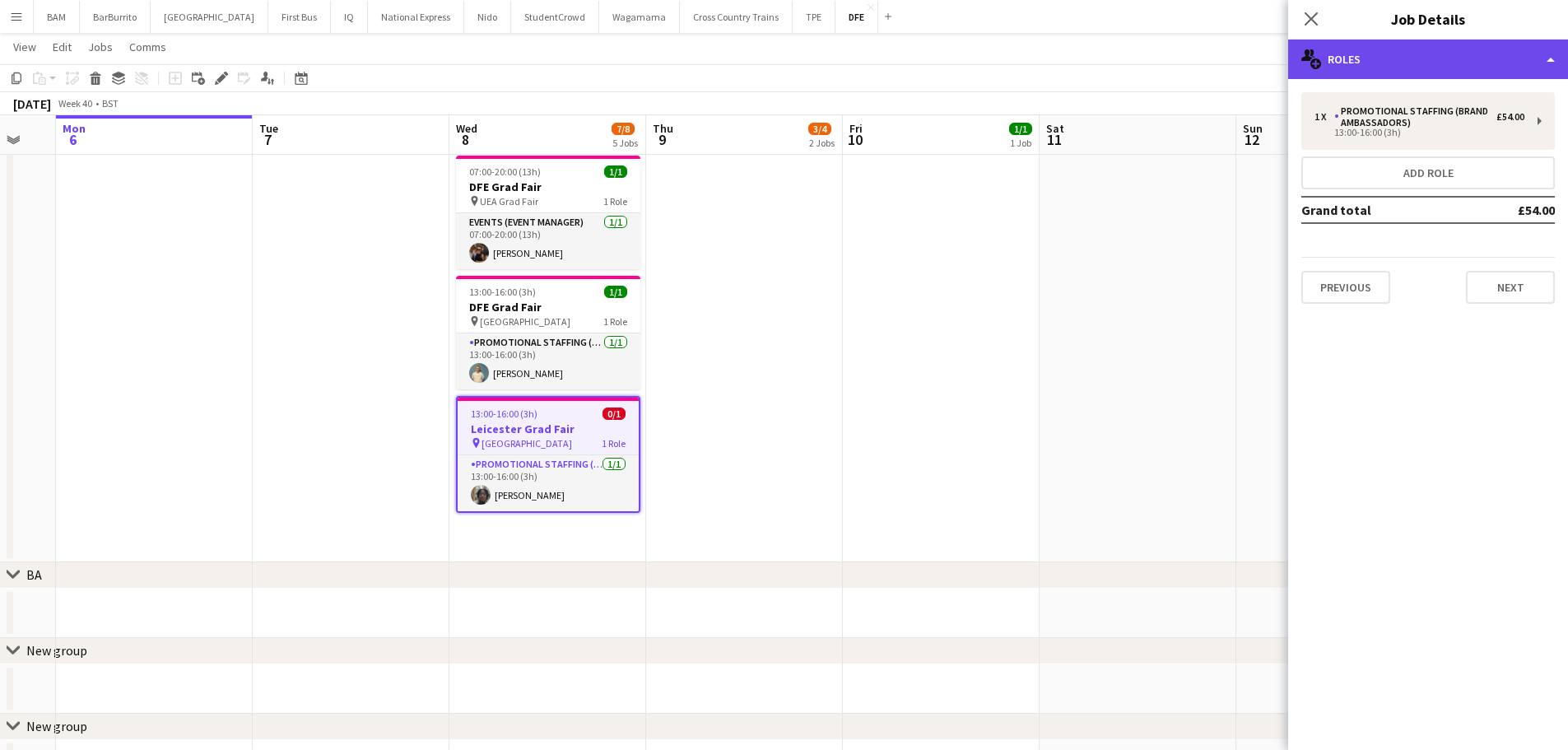
click at [1486, 49] on div "multiple-users-add Roles" at bounding box center [1428, 60] width 280 height 40
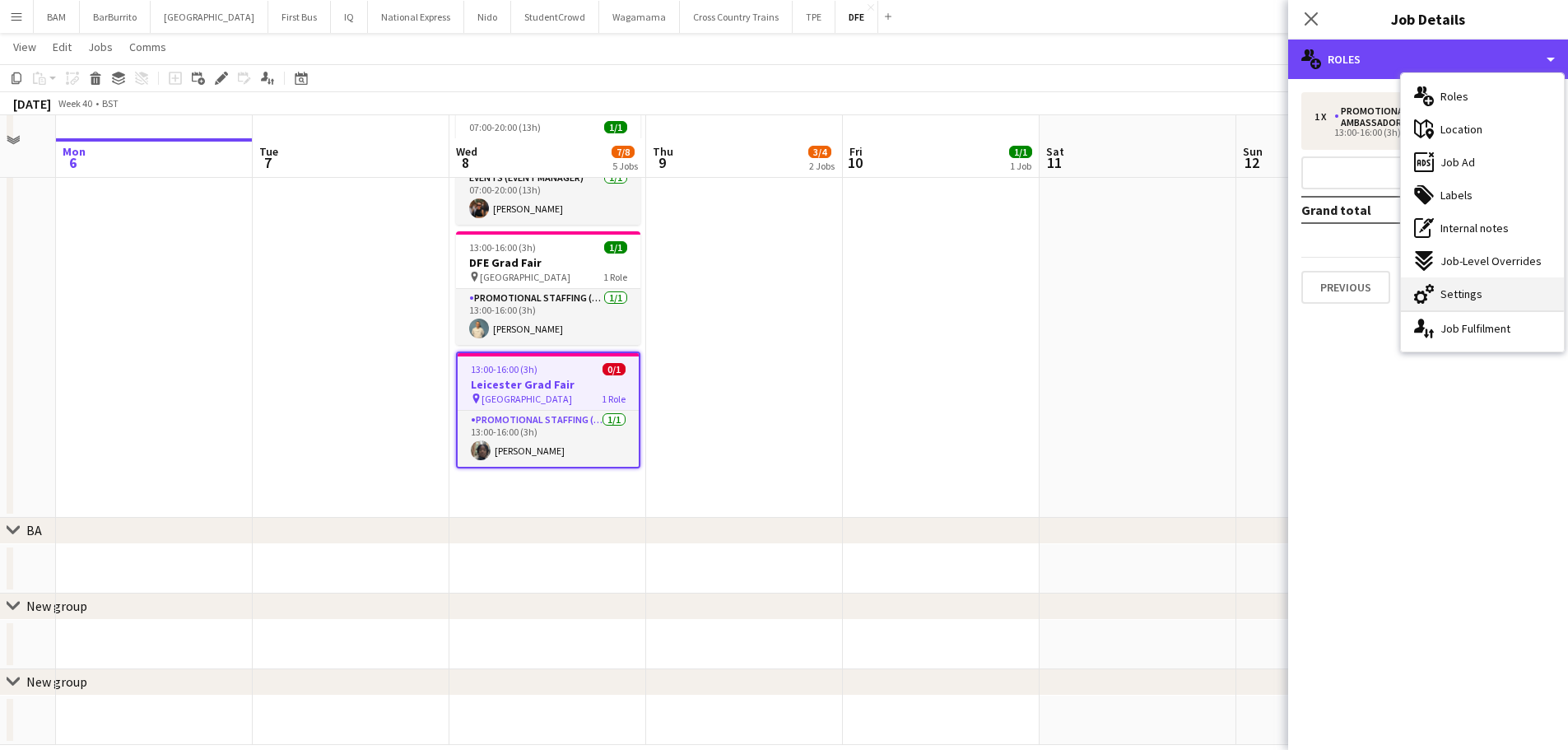
scroll to position [479, 0]
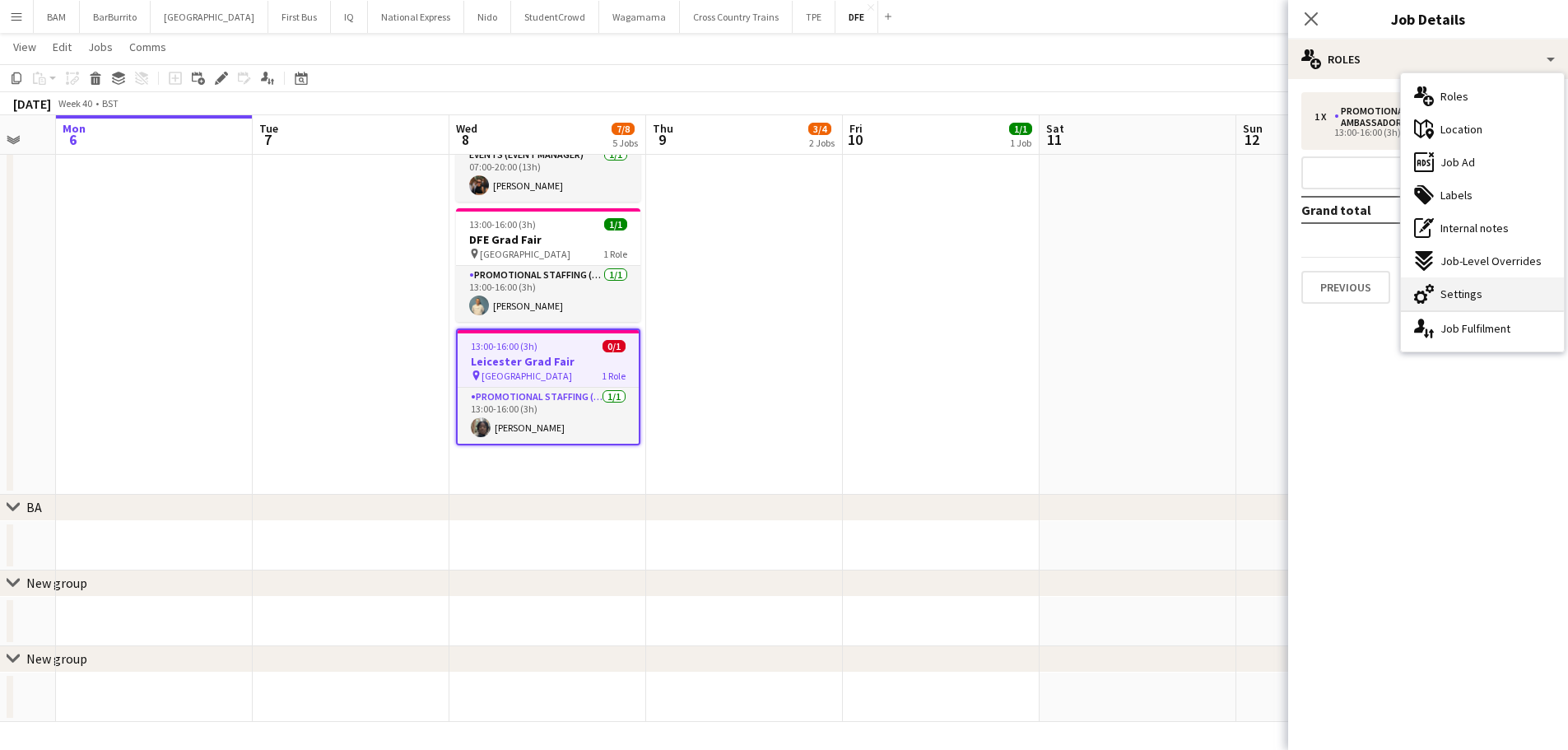
click at [1504, 290] on div "cog-double-3 Settings" at bounding box center [1482, 294] width 163 height 33
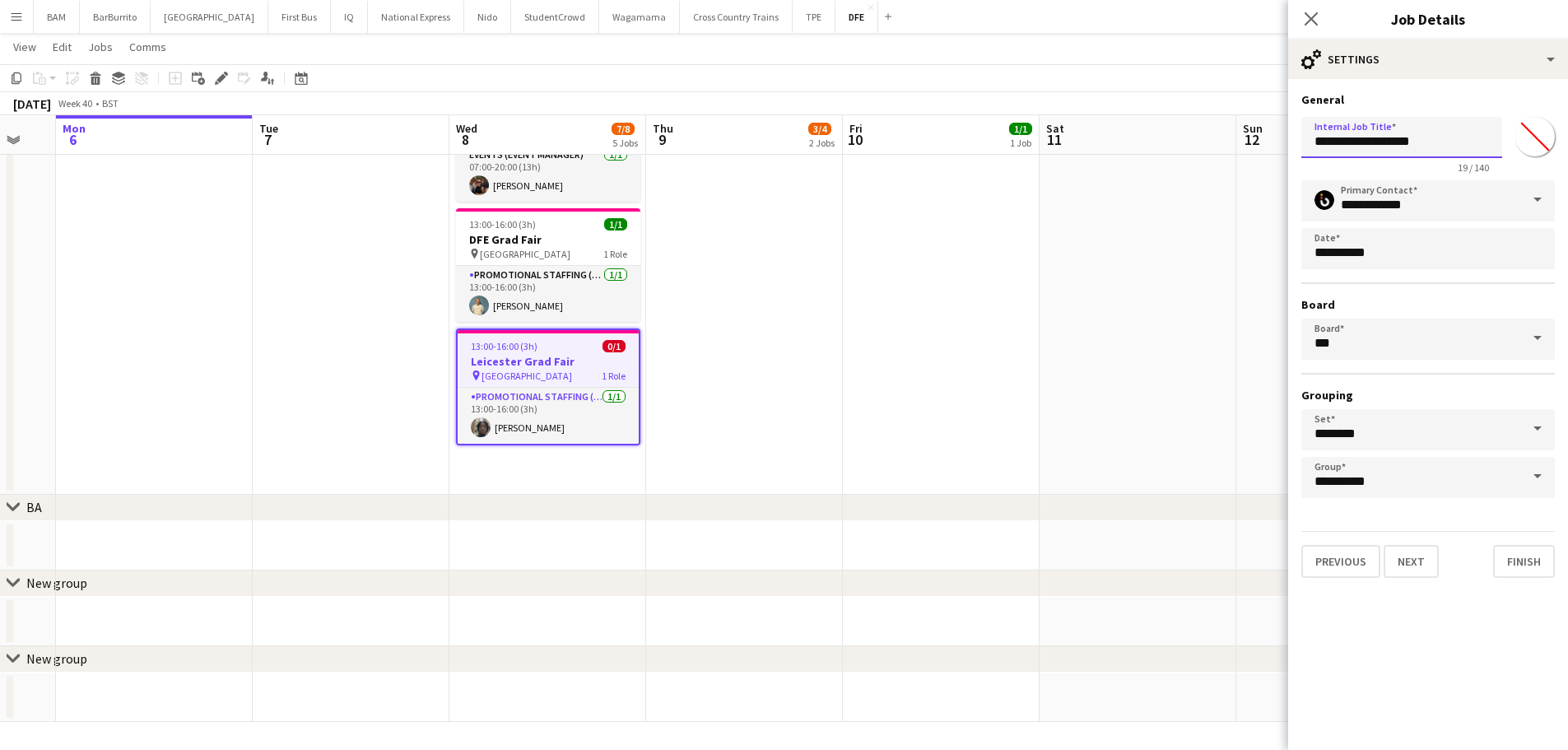
drag, startPoint x: 1362, startPoint y: 142, endPoint x: 1206, endPoint y: 141, distance: 156.0
click at [1206, 141] on body "Menu Boards Boards Boards All jobs Status Workforce Workforce My Workforce Recr…" at bounding box center [784, 135] width 1568 height 1229
type input "**********"
click at [1544, 552] on button "Finish" at bounding box center [1524, 561] width 62 height 33
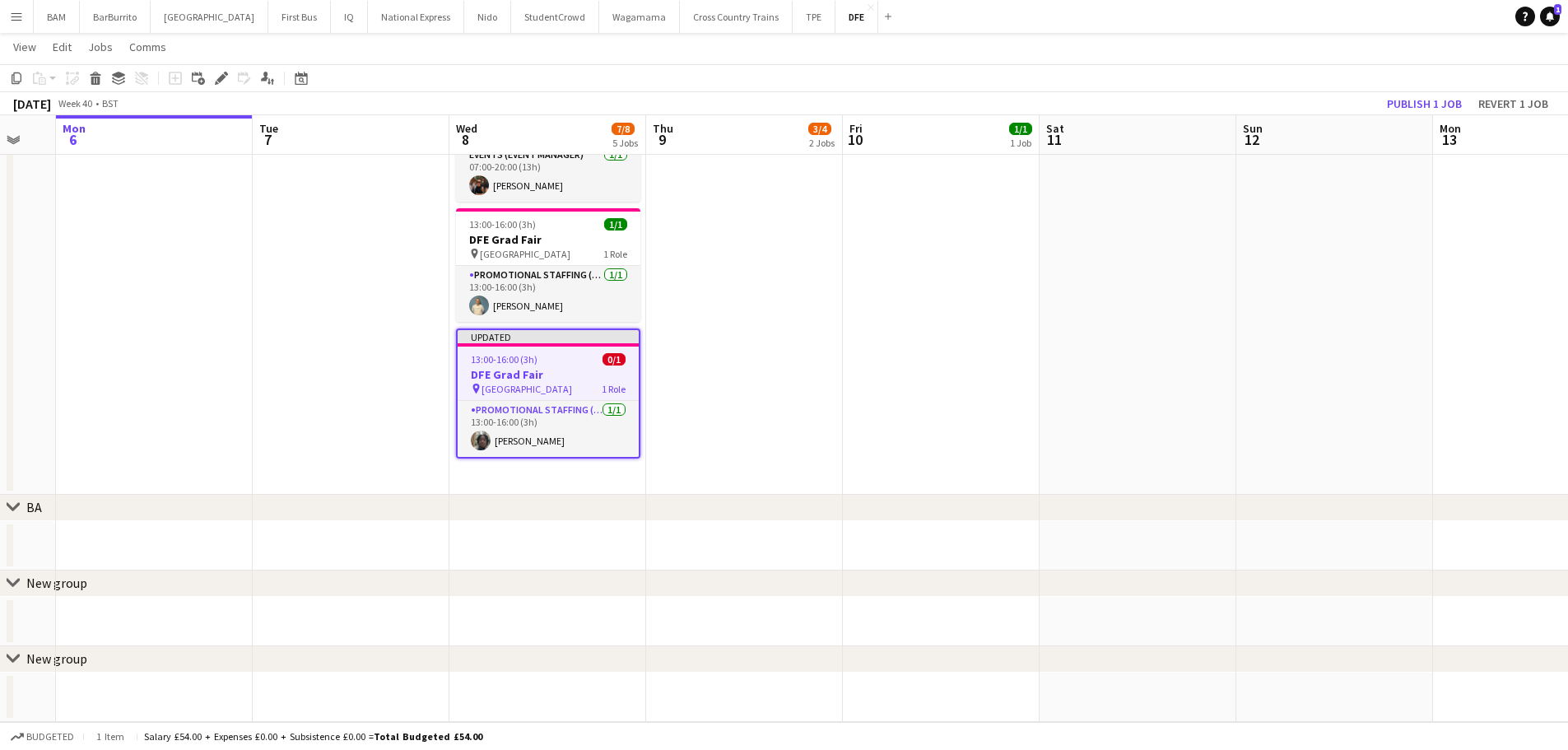
click at [1260, 166] on app-date-cell at bounding box center [1335, 100] width 197 height 789
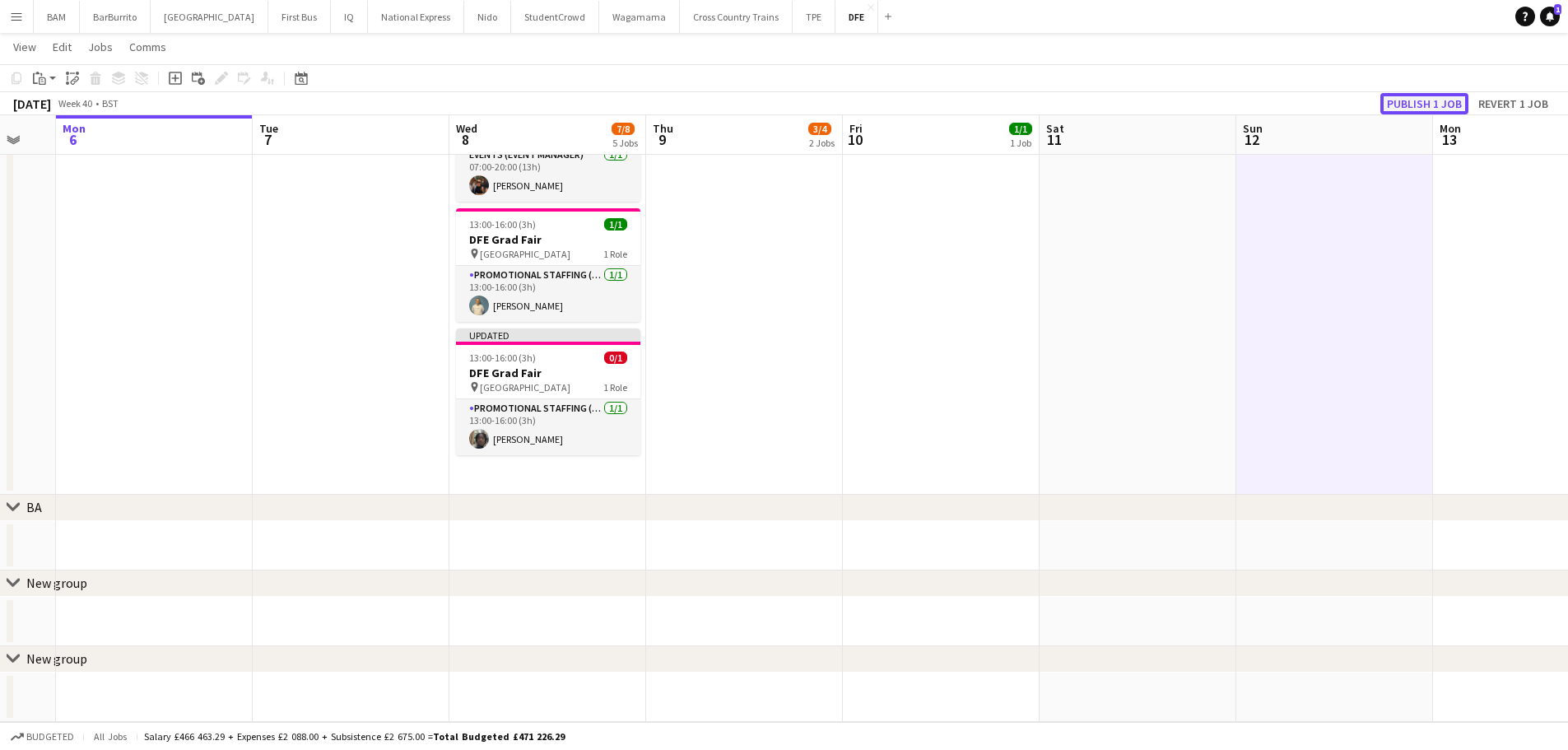
click at [1425, 105] on button "Publish 1 job" at bounding box center [1425, 103] width 88 height 22
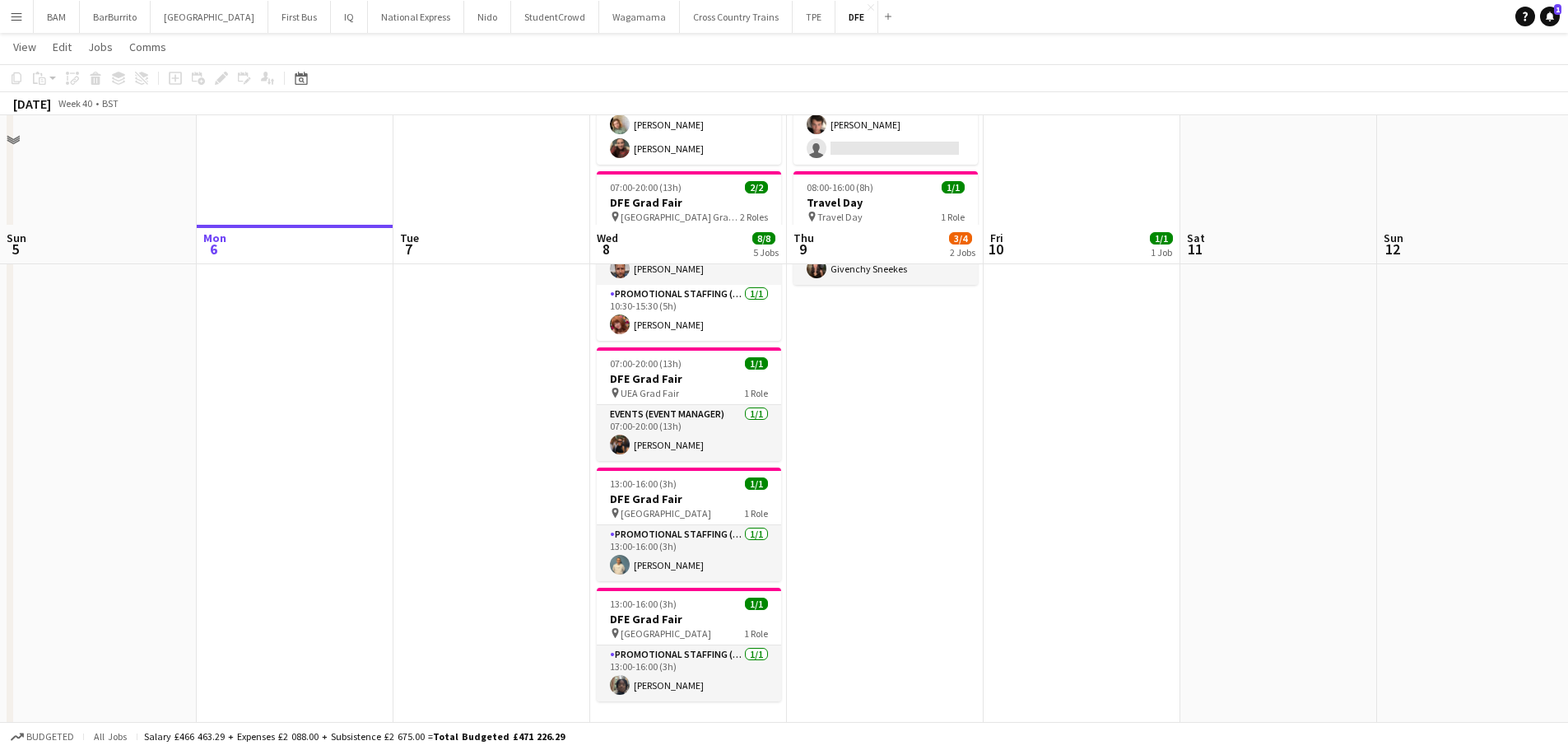
scroll to position [329, 0]
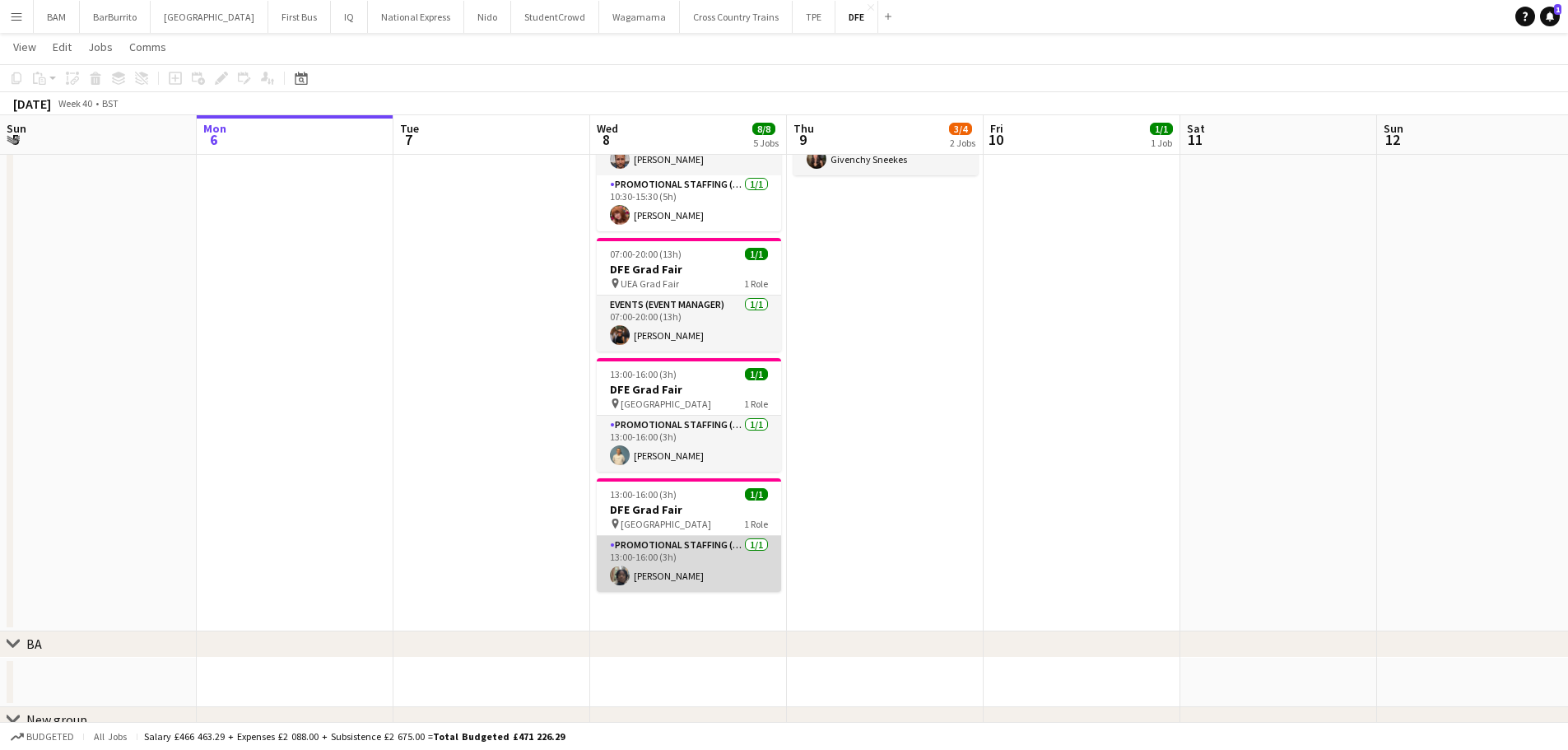
click at [704, 567] on app-card-role "Promotional Staffing (Brand Ambassadors) 1/1 13:00-16:00 (3h) Koby Som" at bounding box center [689, 564] width 185 height 56
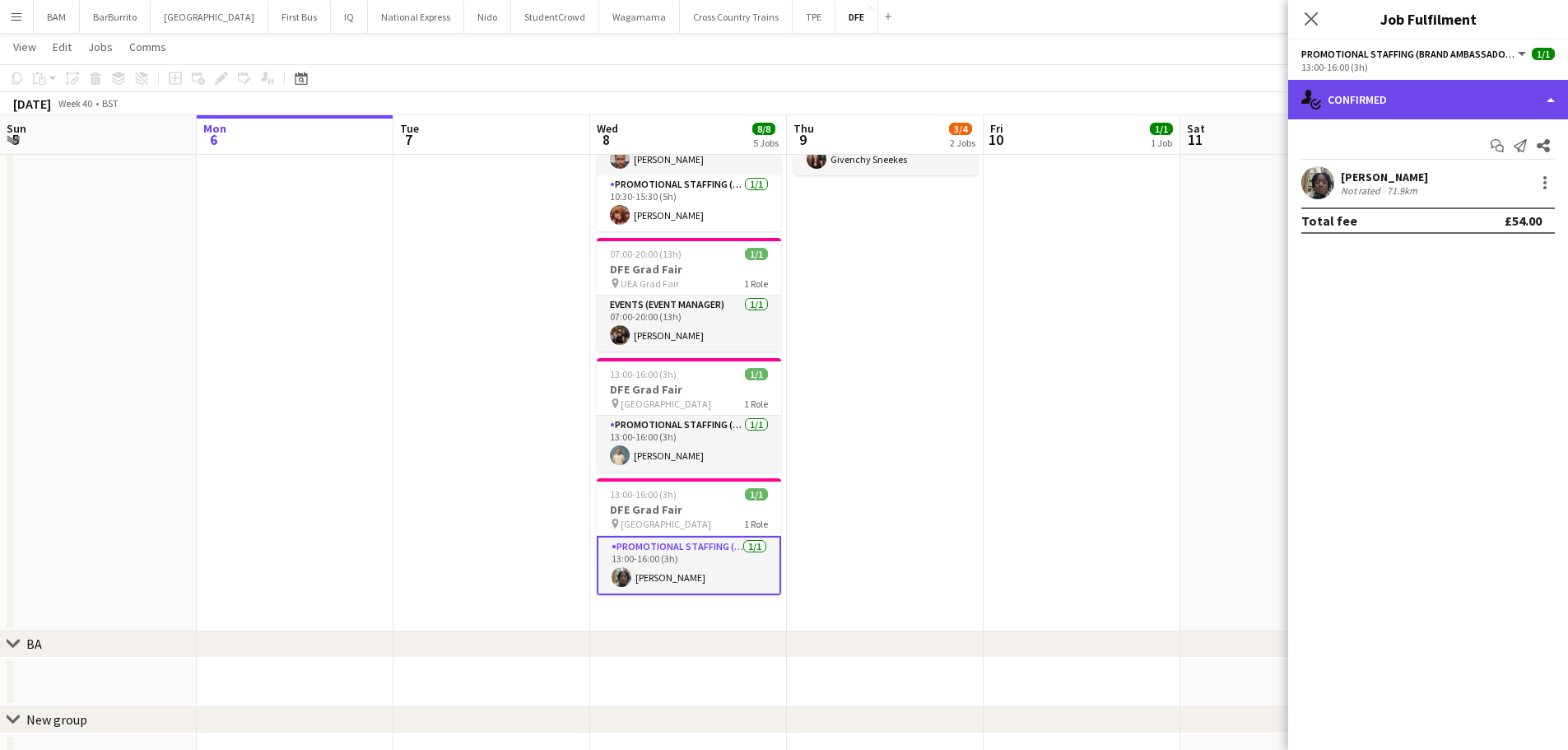
click at [1467, 88] on div "single-neutral-actions-check-2 Confirmed" at bounding box center [1428, 100] width 280 height 40
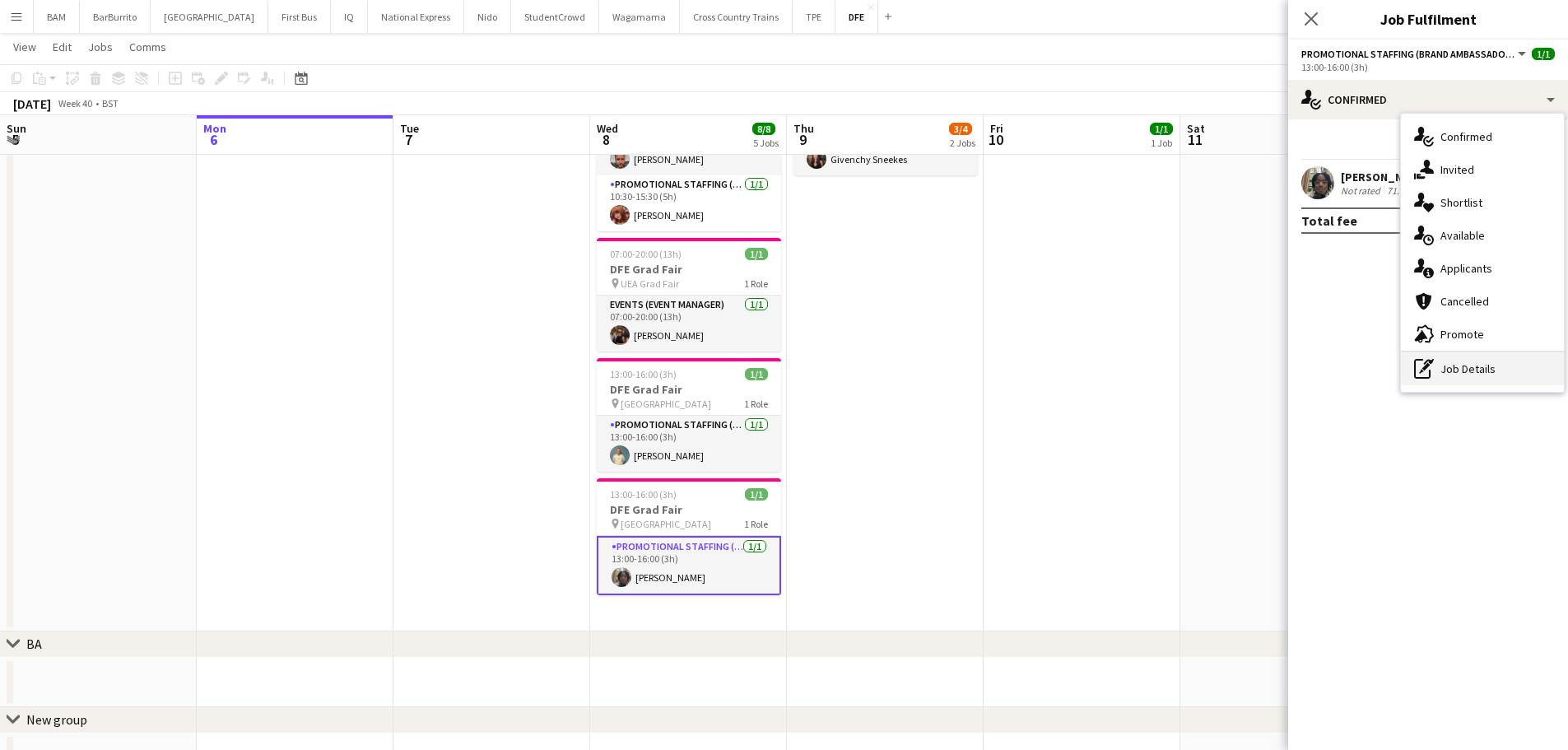
click at [1486, 359] on div "pen-write Job Details" at bounding box center [1482, 368] width 163 height 33
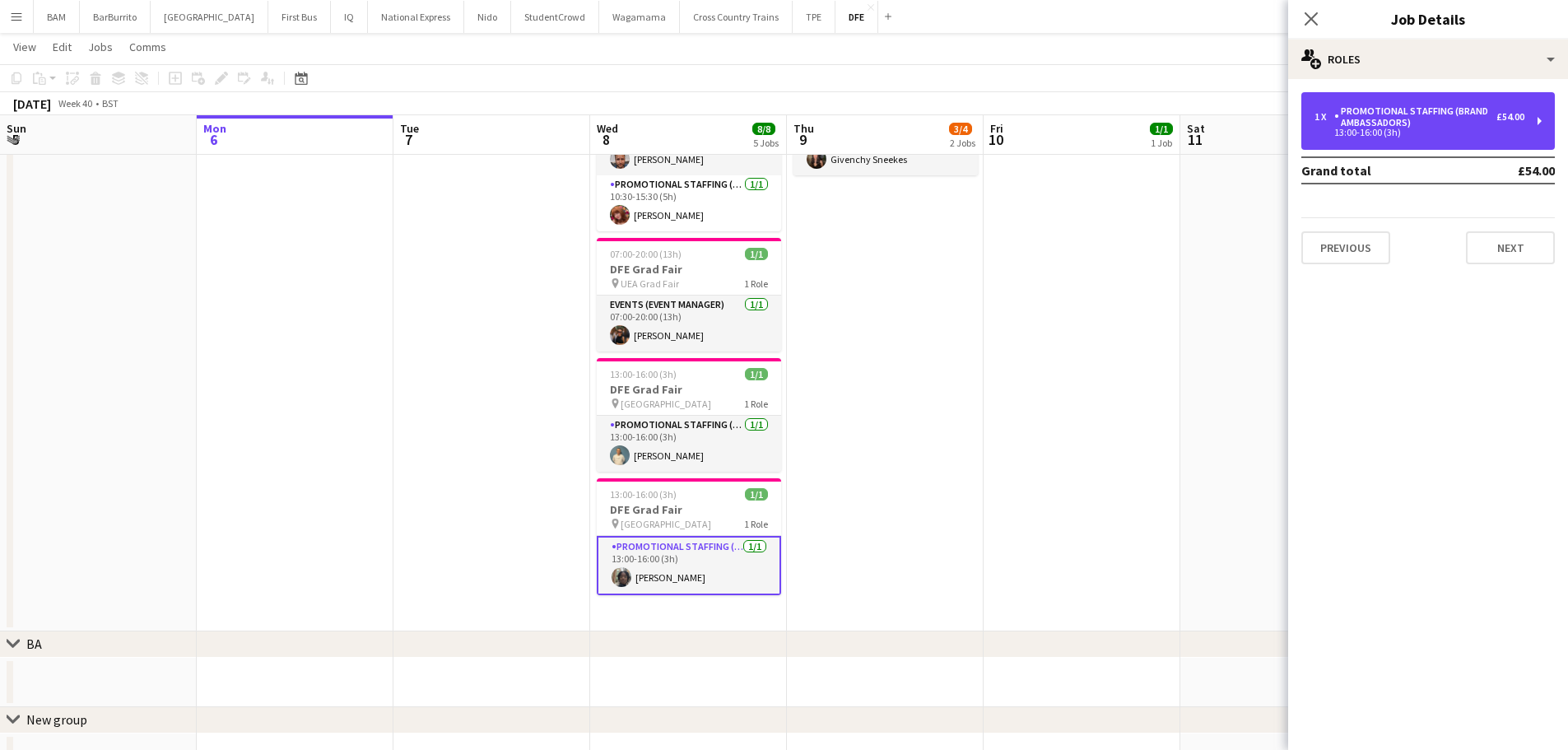
click at [1413, 134] on div "13:00-16:00 (3h)" at bounding box center [1420, 132] width 210 height 8
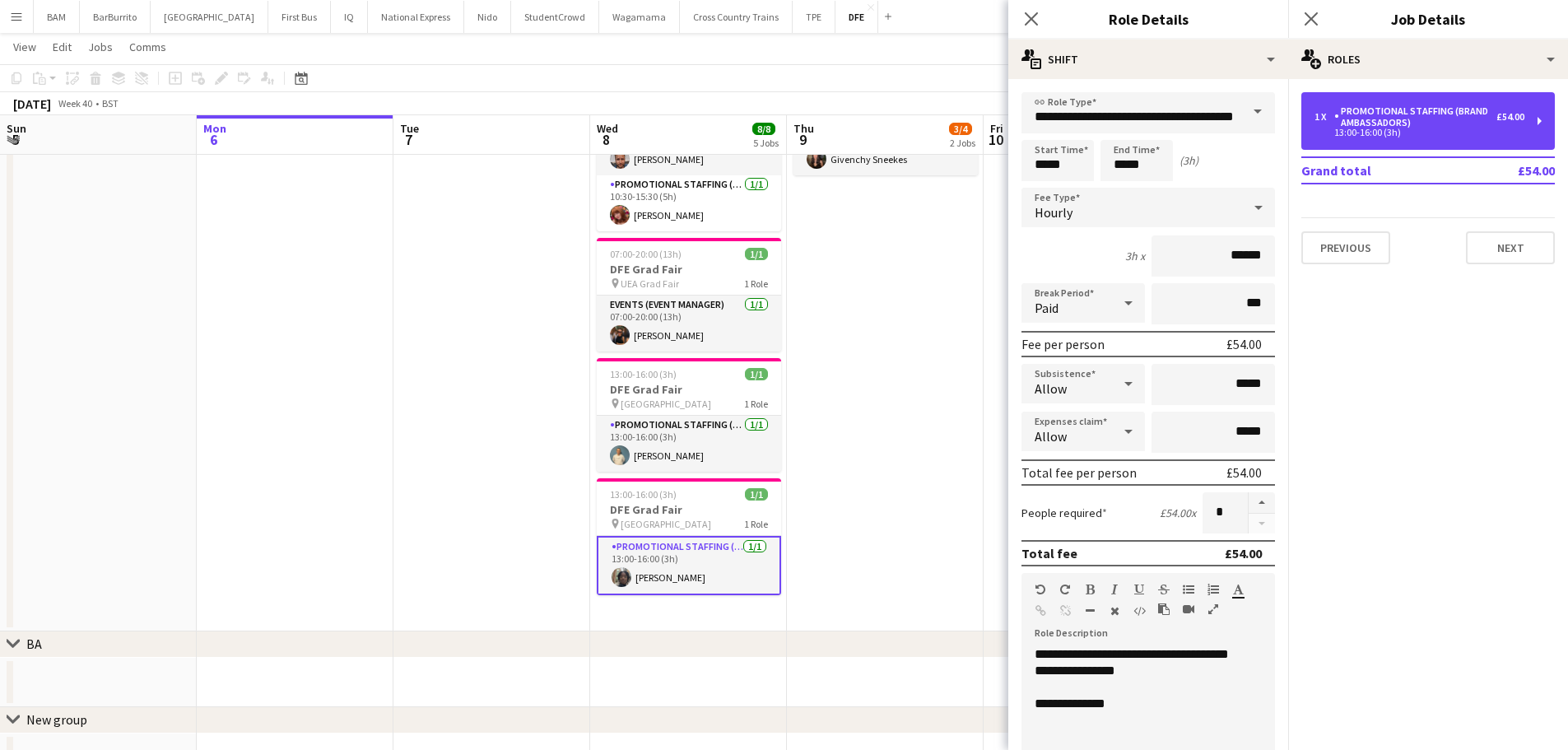
scroll to position [82, 0]
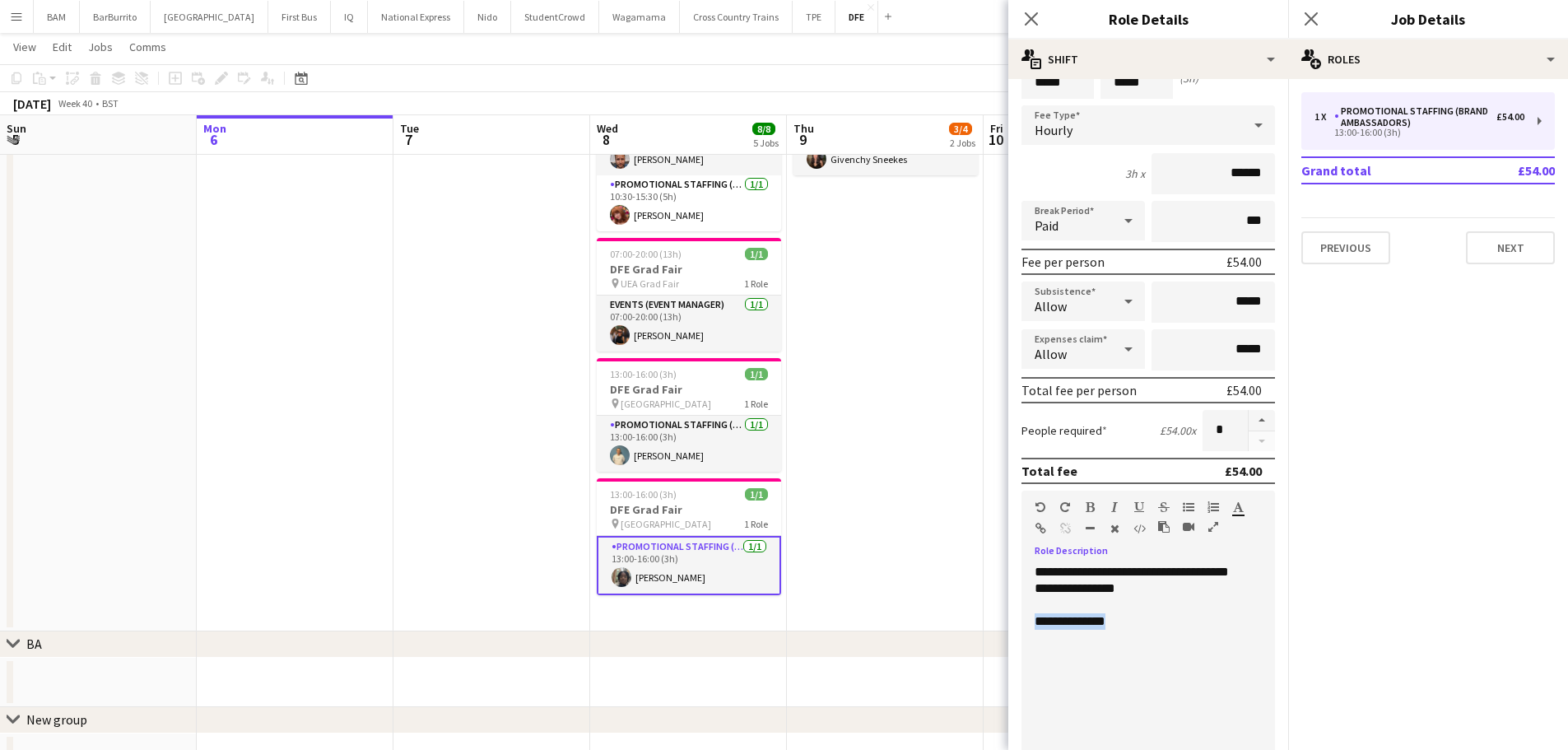
drag, startPoint x: 1158, startPoint y: 624, endPoint x: 990, endPoint y: 614, distance: 168.3
click at [990, 614] on body "Menu Boards Boards Boards All jobs Status Workforce Workforce My Workforce Recr…" at bounding box center [784, 278] width 1568 height 1216
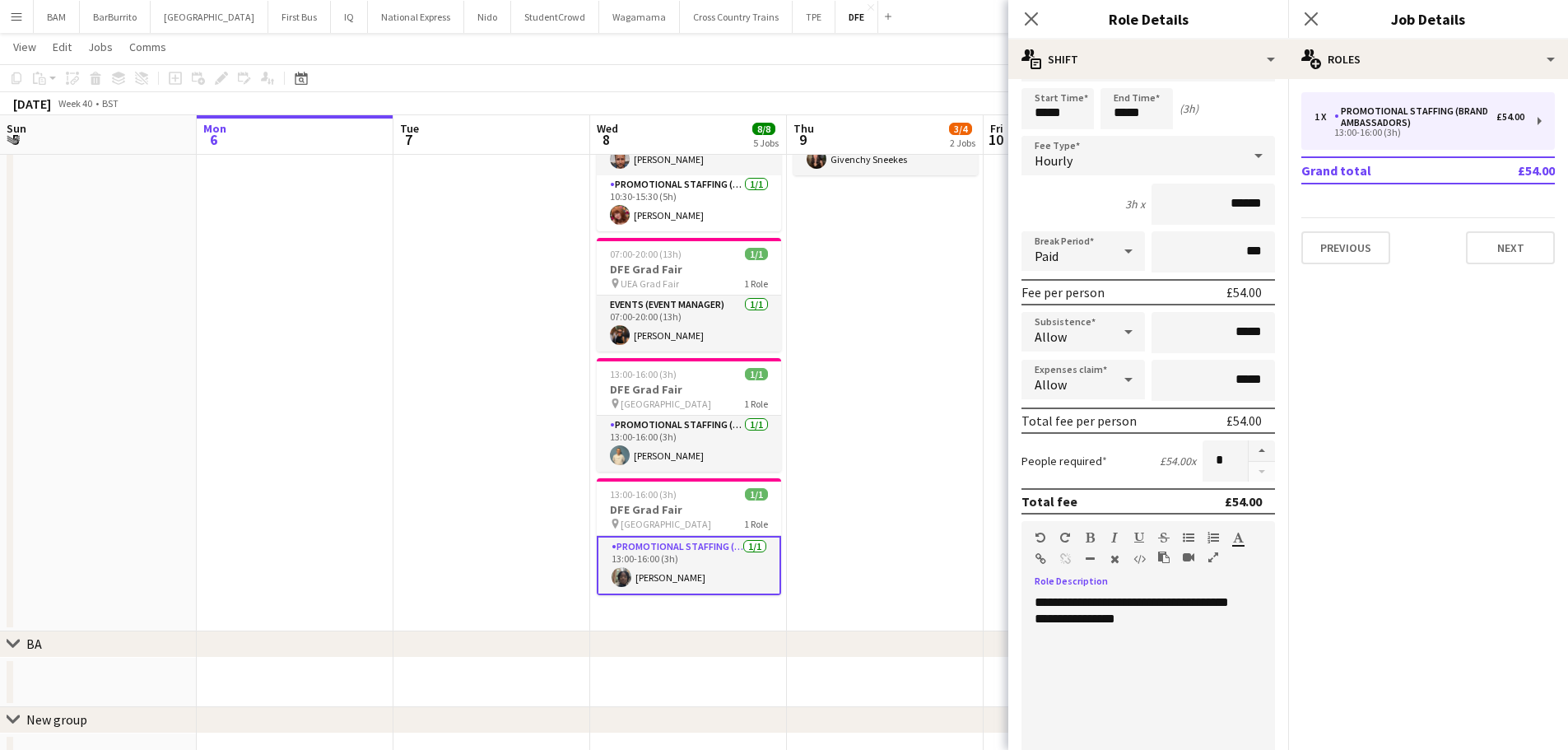
scroll to position [0, 0]
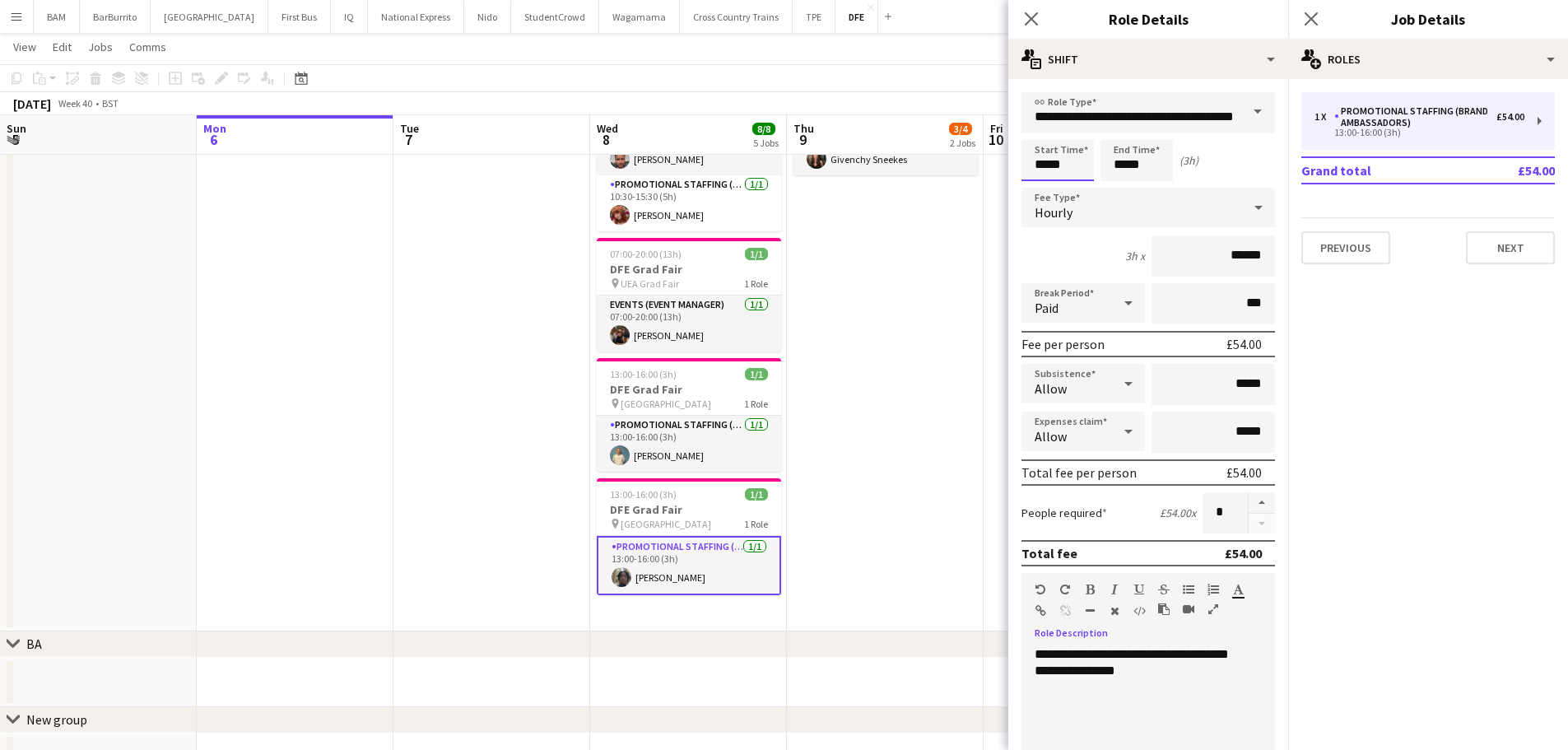
click at [1065, 170] on input "*****" at bounding box center [1058, 160] width 73 height 41
click at [1049, 194] on div at bounding box center [1042, 189] width 33 height 16
click at [1046, 192] on div at bounding box center [1042, 189] width 33 height 16
type input "*****"
click at [1052, 195] on div at bounding box center [1042, 189] width 33 height 16
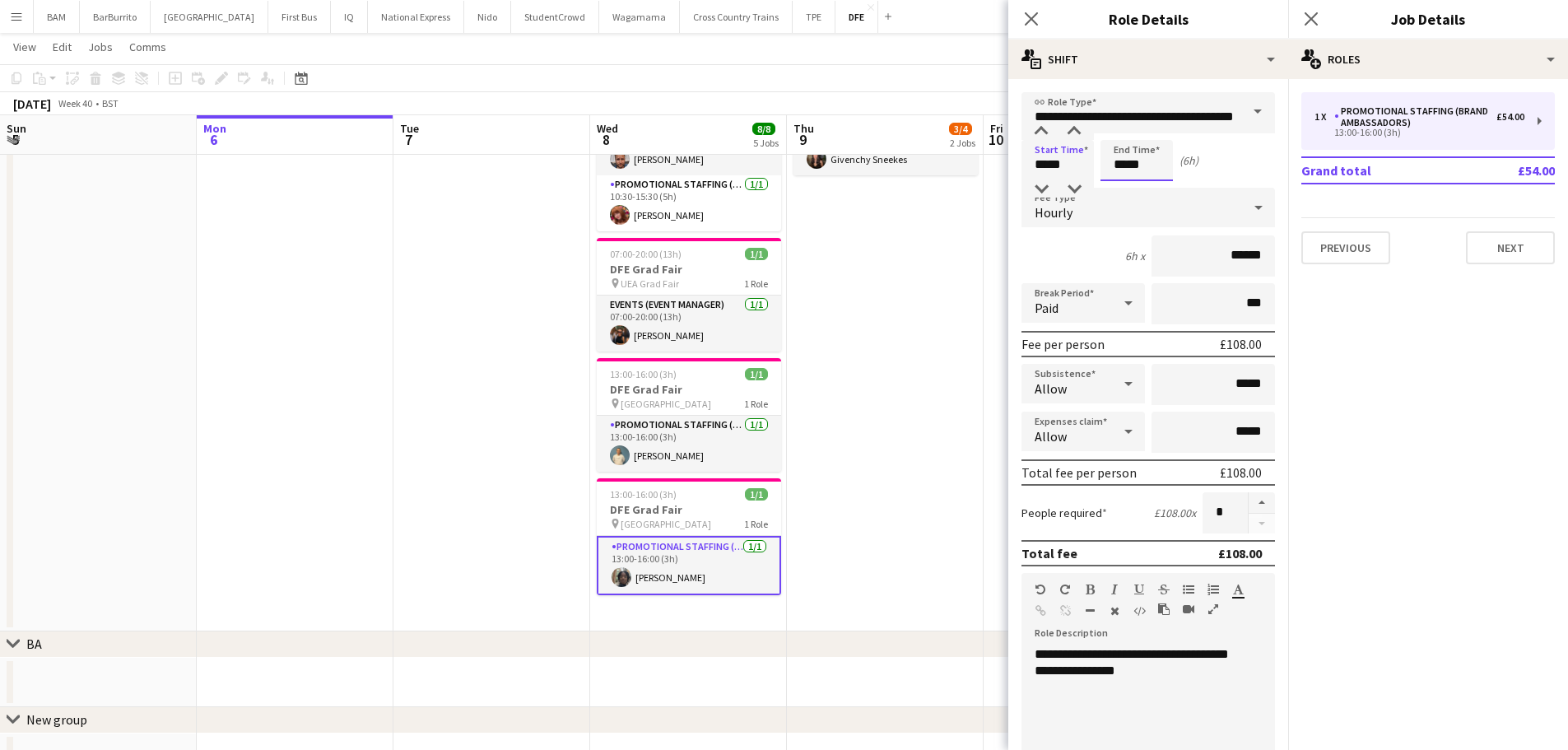
click at [1139, 156] on input "*****" at bounding box center [1137, 160] width 73 height 41
click at [1126, 190] on div at bounding box center [1120, 189] width 33 height 16
click at [1152, 121] on input "**********" at bounding box center [1148, 112] width 253 height 41
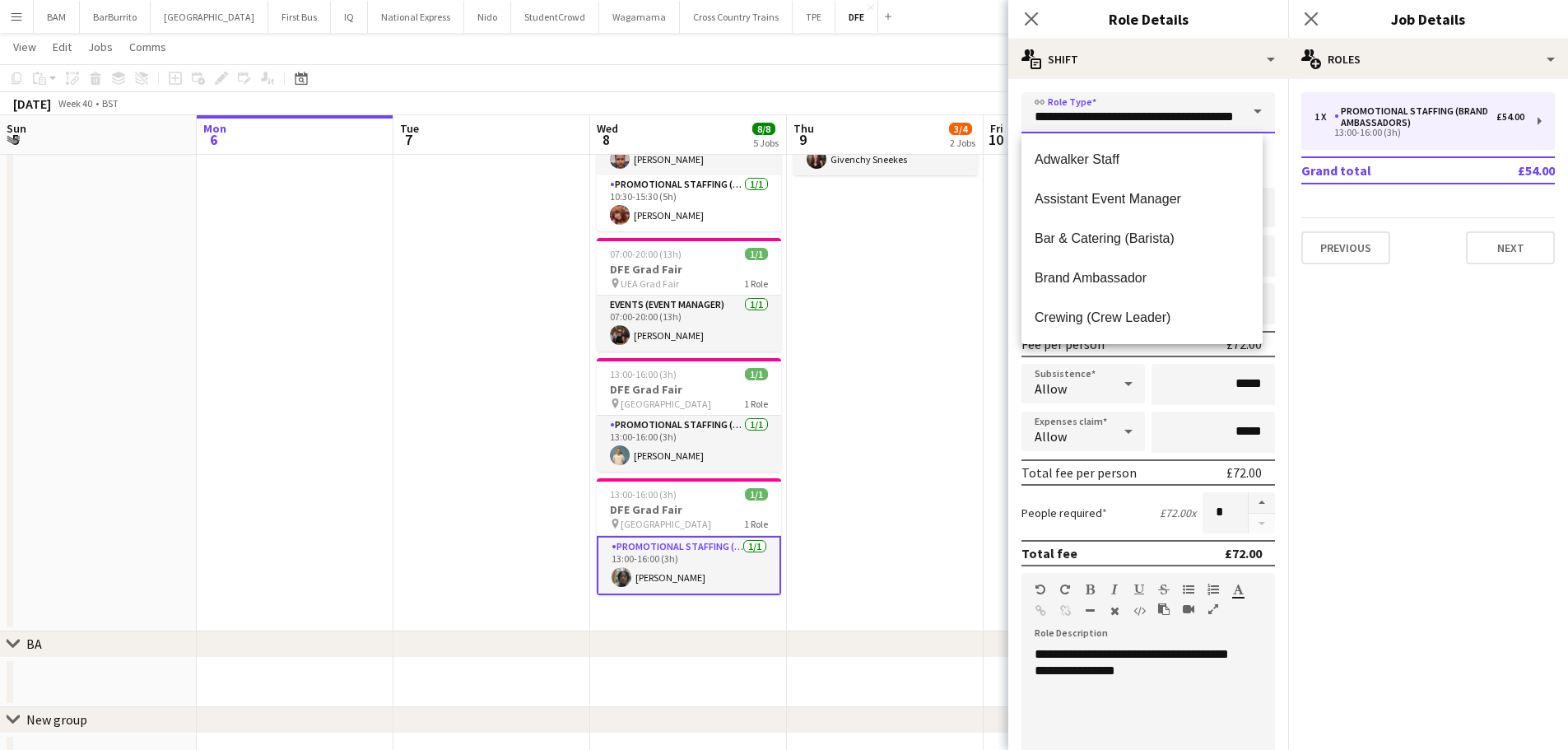
click at [1183, 94] on input "**********" at bounding box center [1148, 112] width 253 height 41
click at [1152, 81] on div "**********" at bounding box center [1148, 597] width 280 height 1036
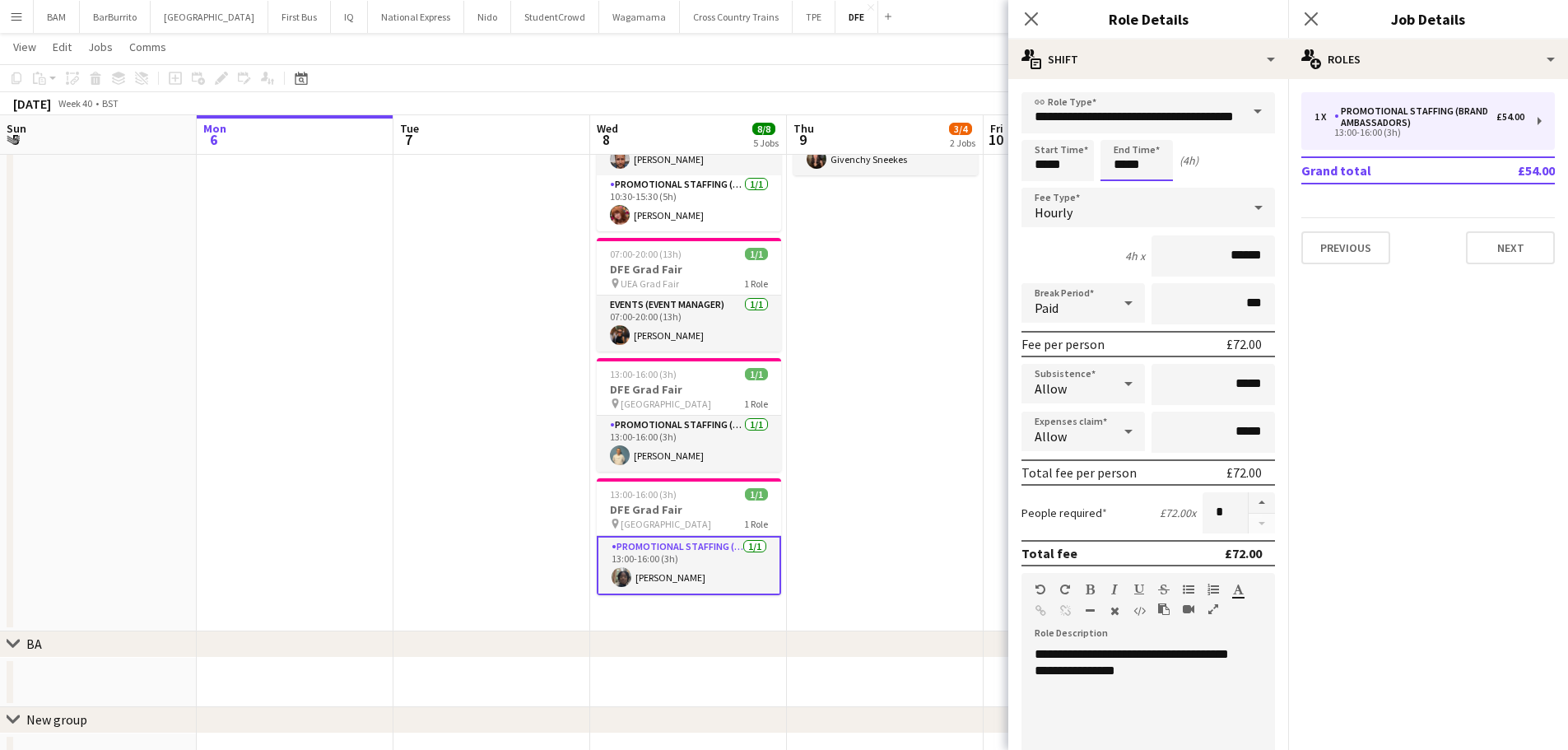
click at [1151, 156] on input "*****" at bounding box center [1137, 160] width 73 height 41
click at [1138, 128] on div at bounding box center [1153, 131] width 33 height 16
type input "*****"
click at [1147, 128] on div at bounding box center [1153, 131] width 33 height 16
click at [1193, 166] on div "(4h 30m)" at bounding box center [1200, 160] width 42 height 15
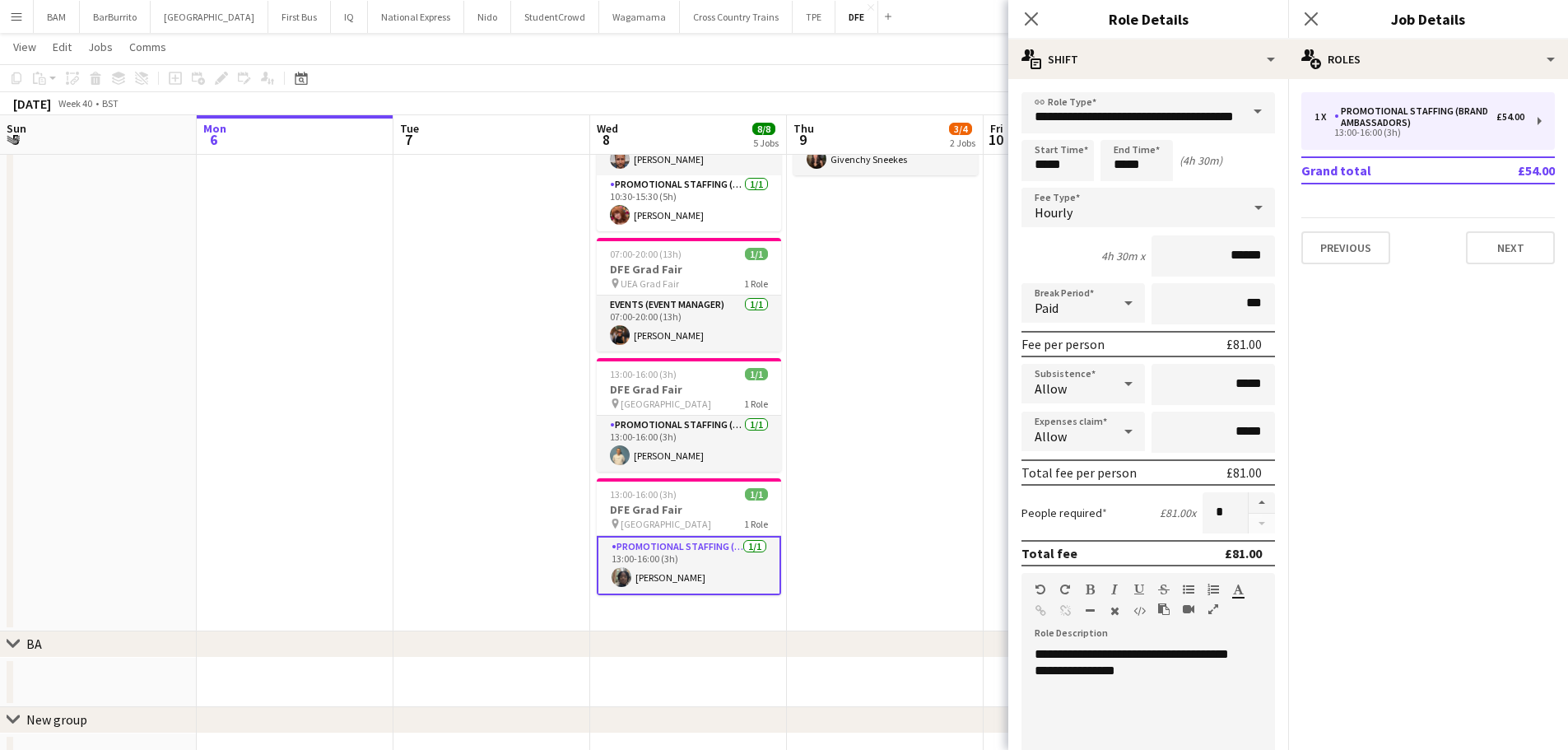
scroll to position [165, 0]
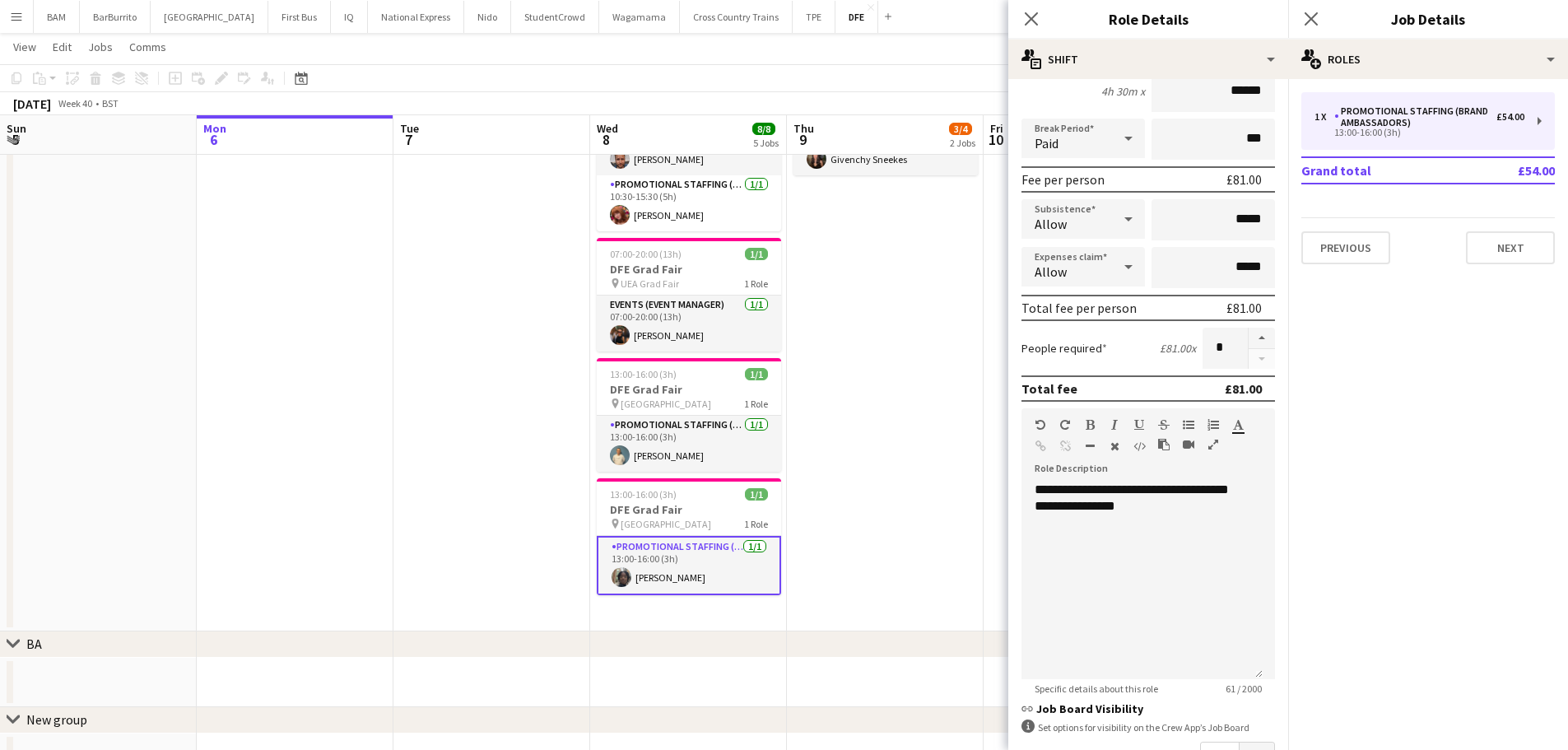
drag, startPoint x: 853, startPoint y: 298, endPoint x: 867, endPoint y: 298, distance: 14.0
click at [853, 297] on app-date-cell "07:00-20:00 (13h) 2/3 DFE Freshers Tour pin London South Bank University Freshe…" at bounding box center [885, 243] width 197 height 776
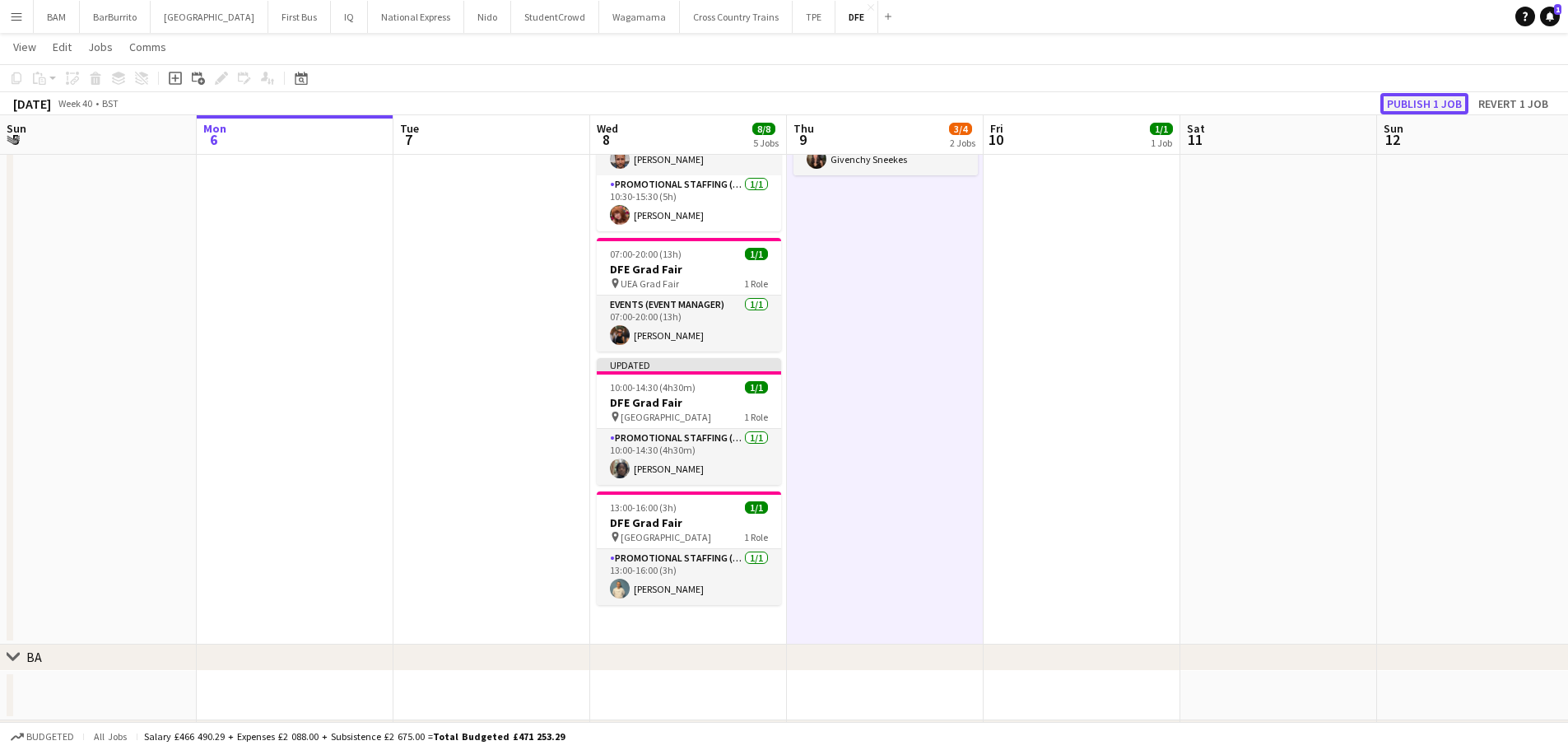
click at [1443, 103] on button "Publish 1 job" at bounding box center [1425, 103] width 88 height 22
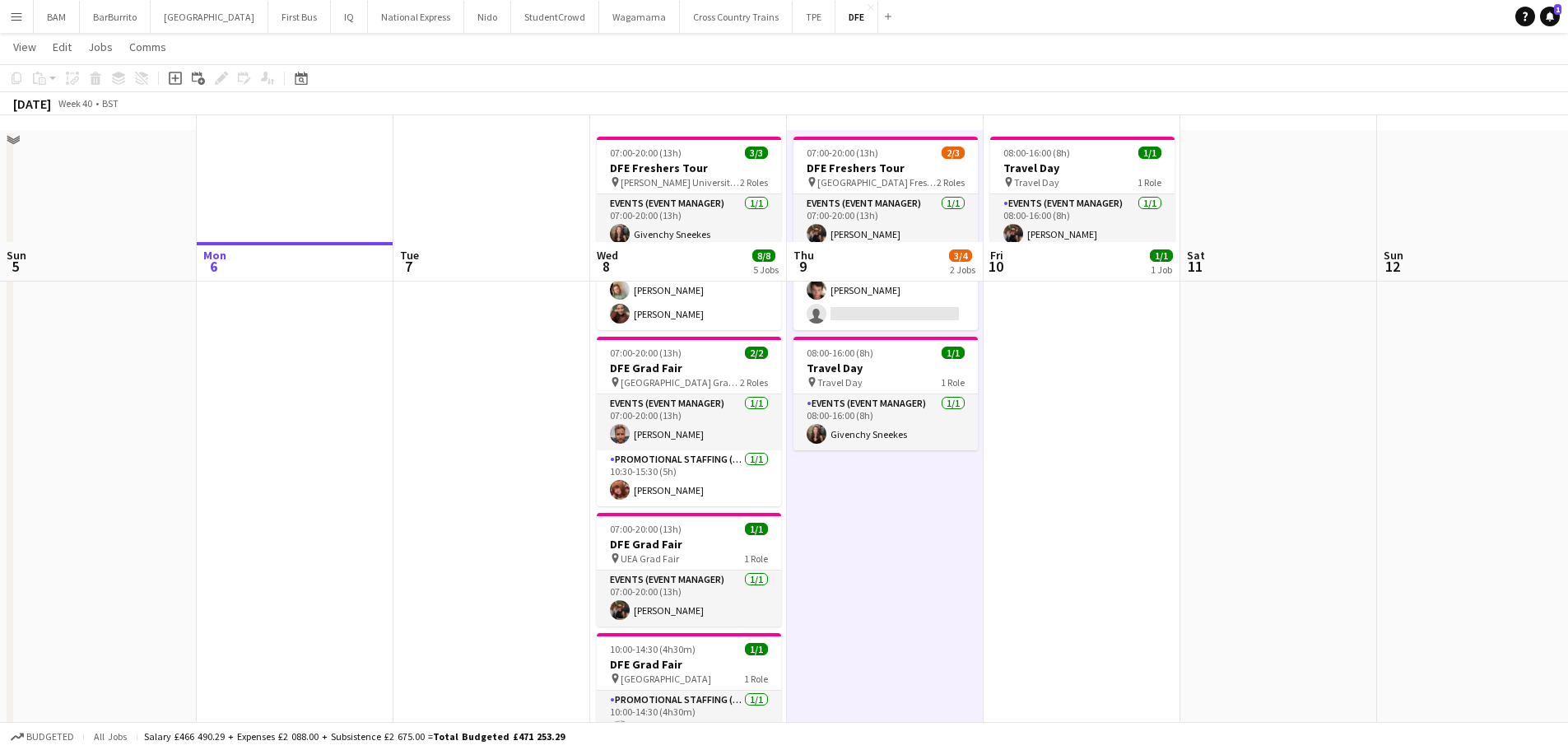
scroll to position [0, 0]
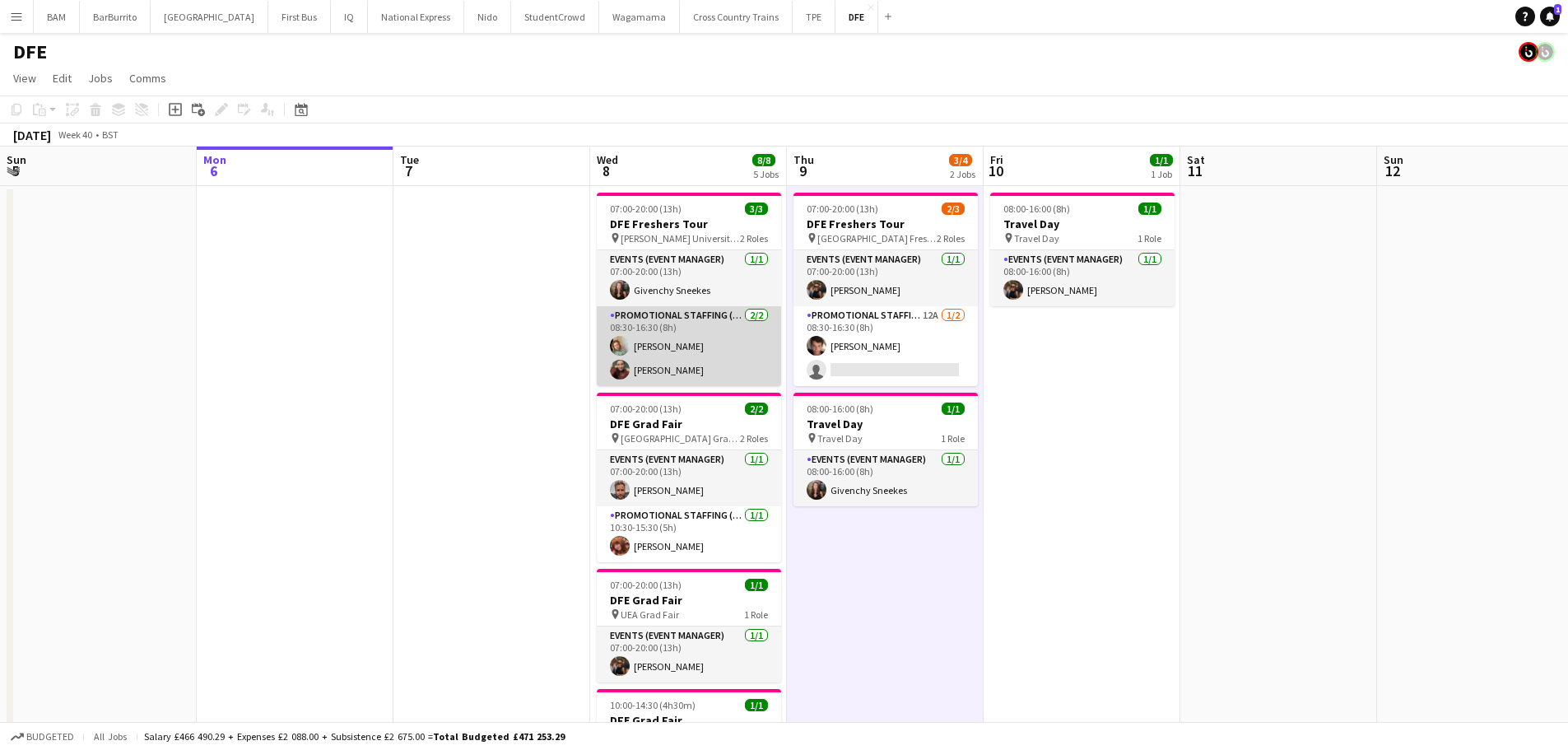
click at [676, 348] on app-card-role "Promotional Staffing (Brand Ambassadors) 2/2 08:30-16:30 (8h) Kelly Vines Hanna…" at bounding box center [689, 346] width 185 height 80
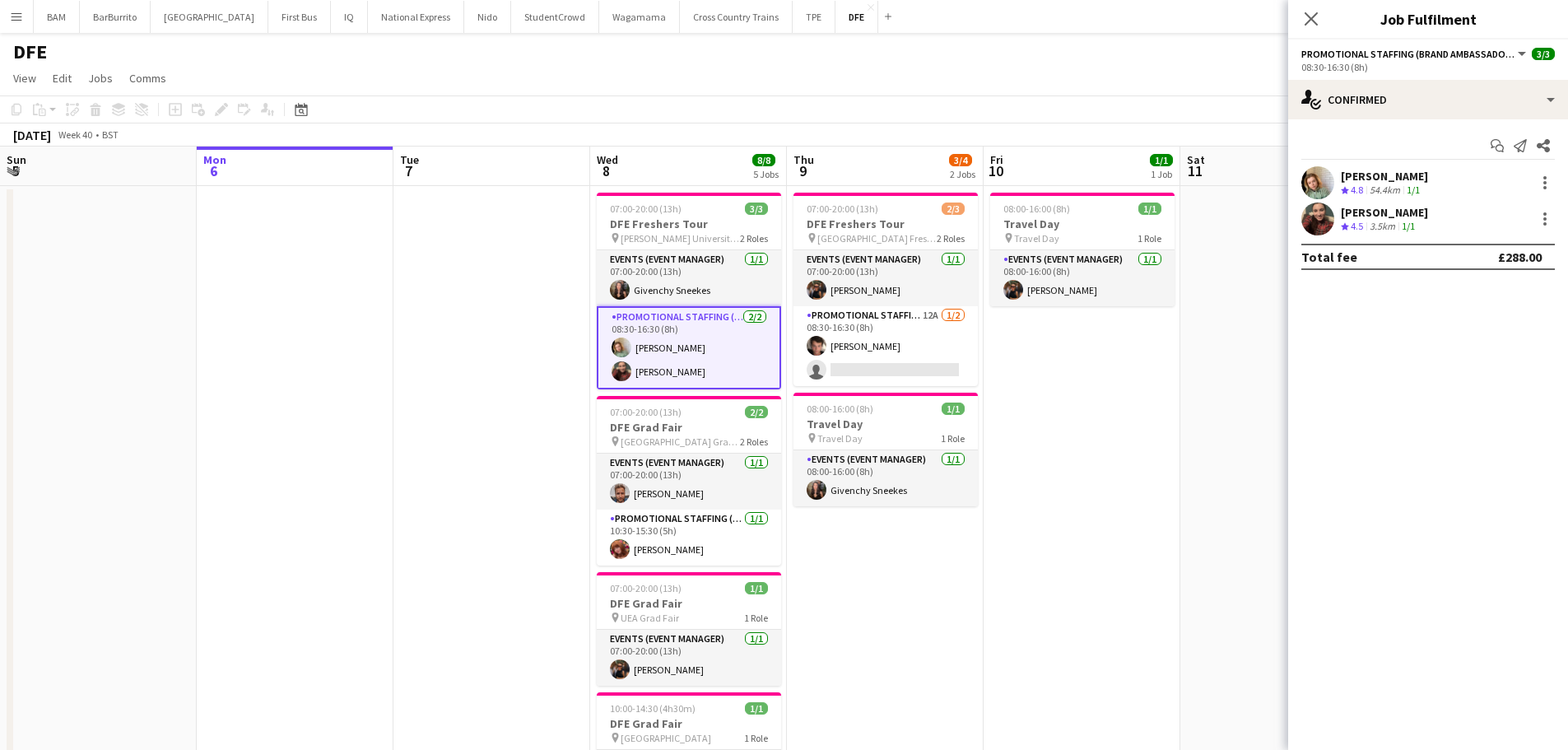
click at [1467, 186] on div "Kelly Vines Crew rating 4.8 54.4km 1/1" at bounding box center [1428, 183] width 280 height 33
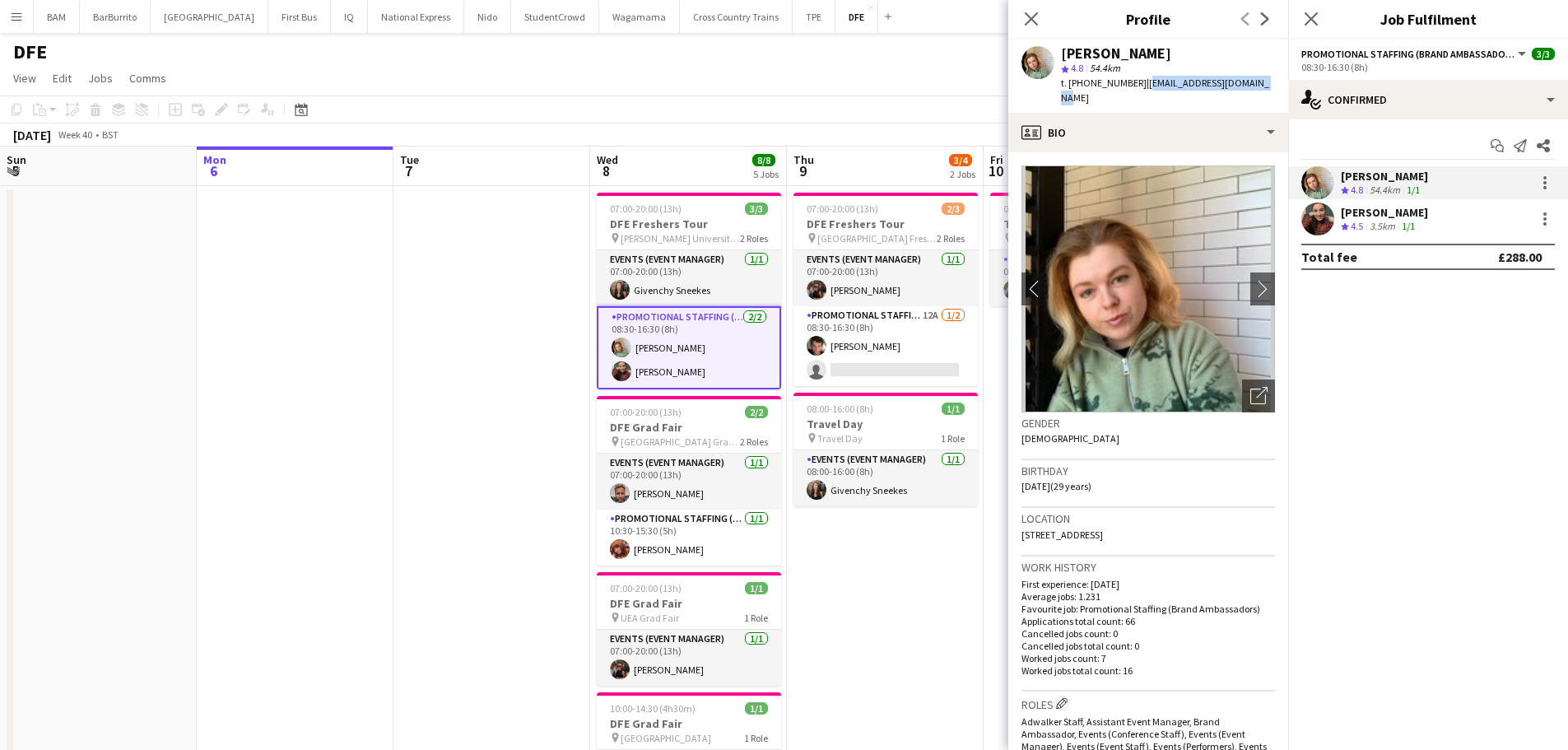
drag, startPoint x: 1140, startPoint y: 84, endPoint x: 1254, endPoint y: 82, distance: 114.0
click at [1254, 82] on div "Kelly Vines star 4.8 54.4km t. +447954384220 | kellyvines@hotmail.co.uk" at bounding box center [1148, 76] width 280 height 73
copy span "kellyvines@hotmail.co.uk"
click at [1454, 225] on div "Hannah Norris Crew rating 4.5 3.5km 1/1" at bounding box center [1428, 218] width 280 height 33
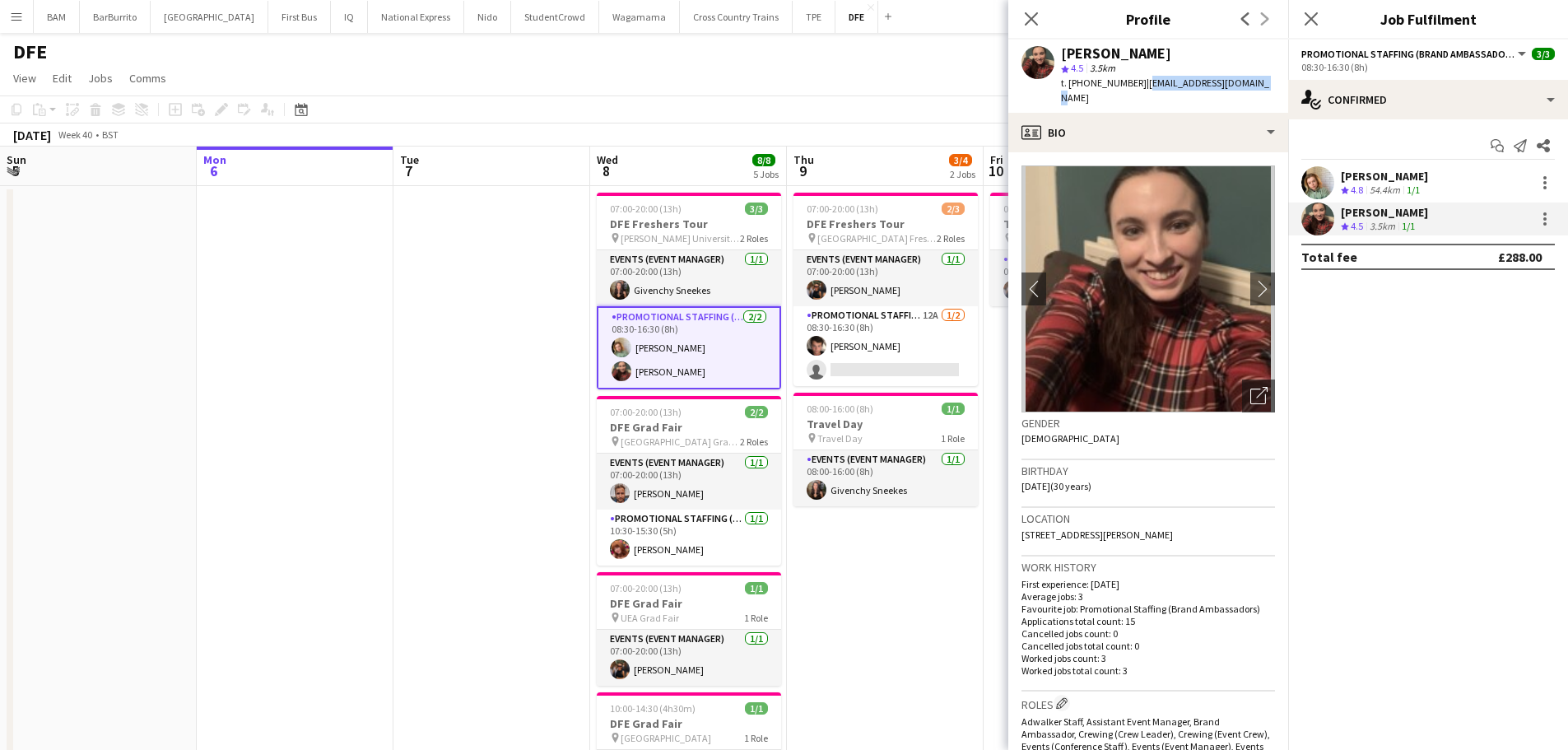
drag, startPoint x: 1141, startPoint y: 83, endPoint x: 1271, endPoint y: 83, distance: 130.0
click at [1271, 83] on app-profile-header "Hannah Norris star 4.5 3.5km t. +447561304955 | norrishannah1@gmail.com" at bounding box center [1148, 76] width 280 height 73
copy span "norrishannah1@gmail.com"
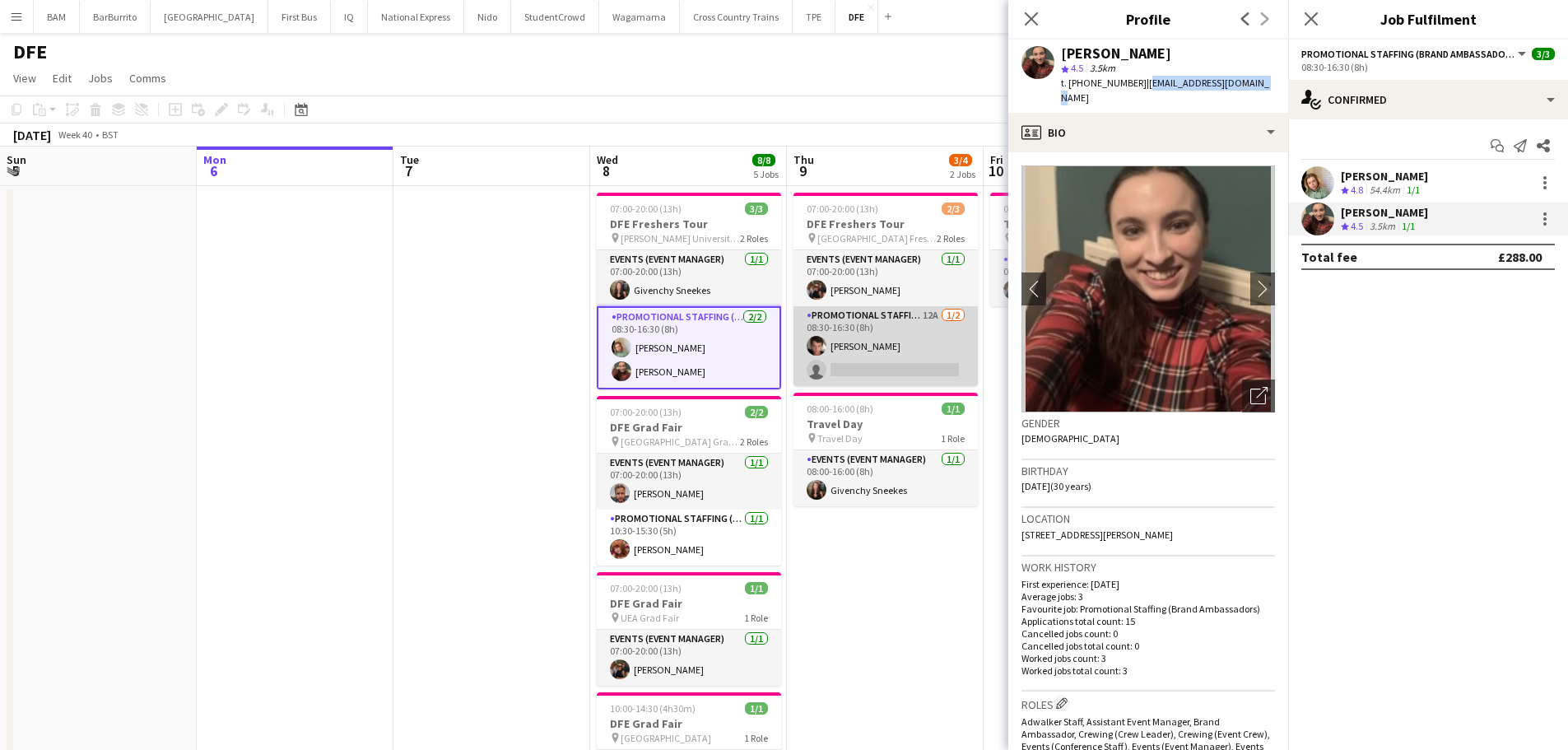
click at [875, 310] on app-card-role "Promotional Staffing (Brand Ambassadors) 12A 1/2 08:30-16:30 (8h) Sebastian Hil…" at bounding box center [885, 346] width 185 height 80
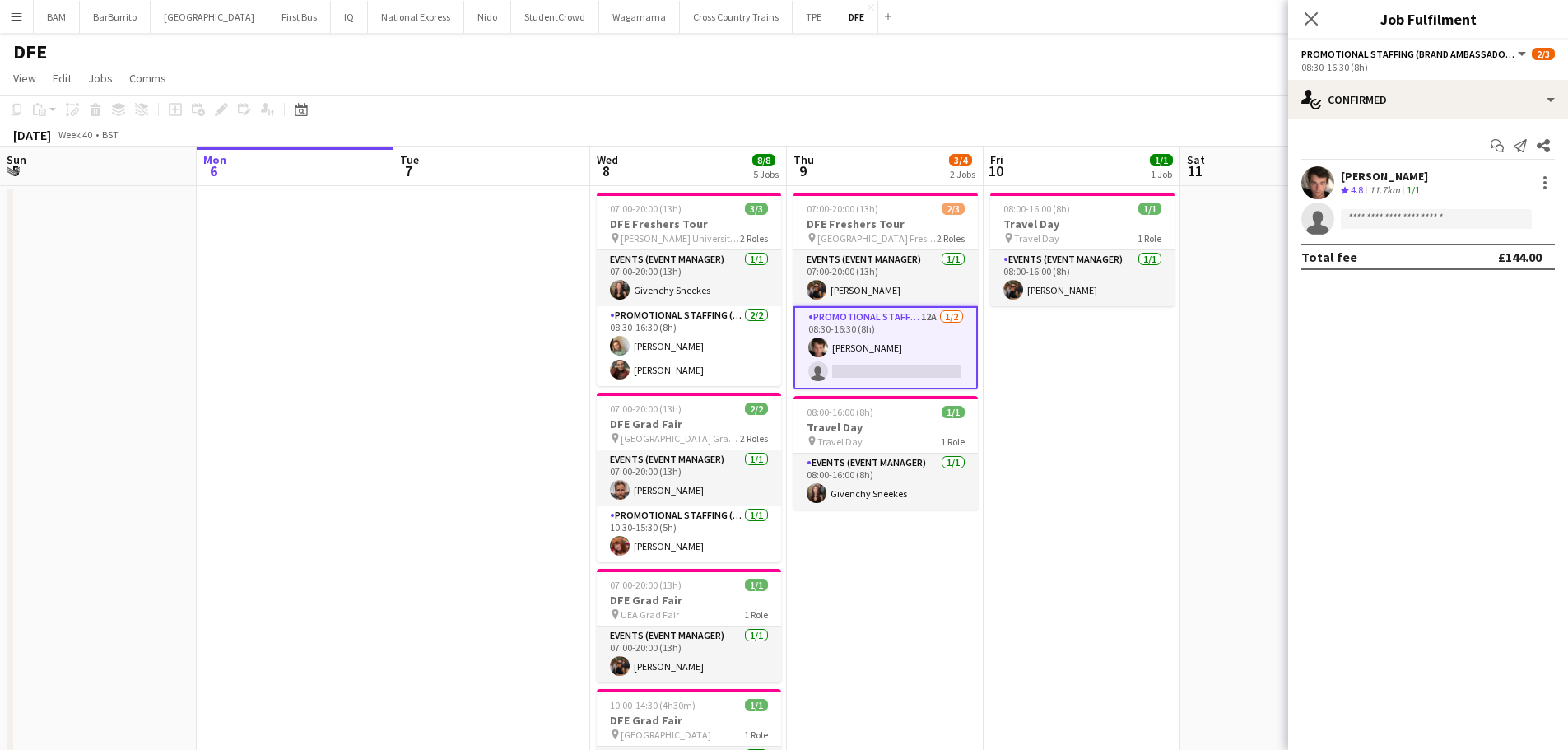
click at [1400, 183] on div "Sebastian Hill Crew rating 4.8 11.7km 1/1" at bounding box center [1384, 183] width 88 height 29
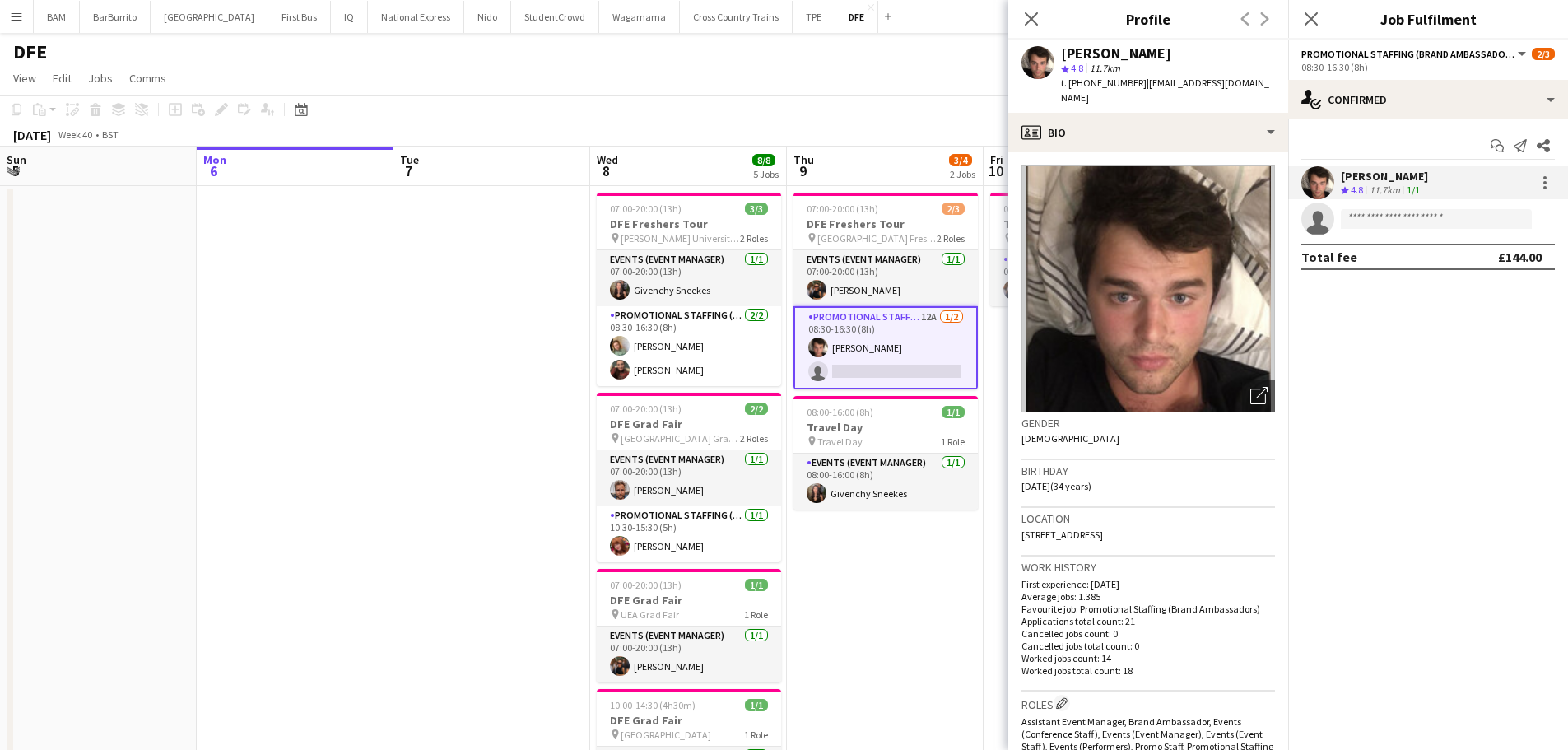
drag, startPoint x: 1139, startPoint y: 82, endPoint x: 1280, endPoint y: 82, distance: 141.0
click at [1280, 82] on app-profile-header "Sebastian Hill star 4.8 11.7km t. +447890064163 | sebastian_hill@hotmail.co.uk" at bounding box center [1148, 76] width 280 height 73
copy span "sebastian_hill@hotmail.co.uk"
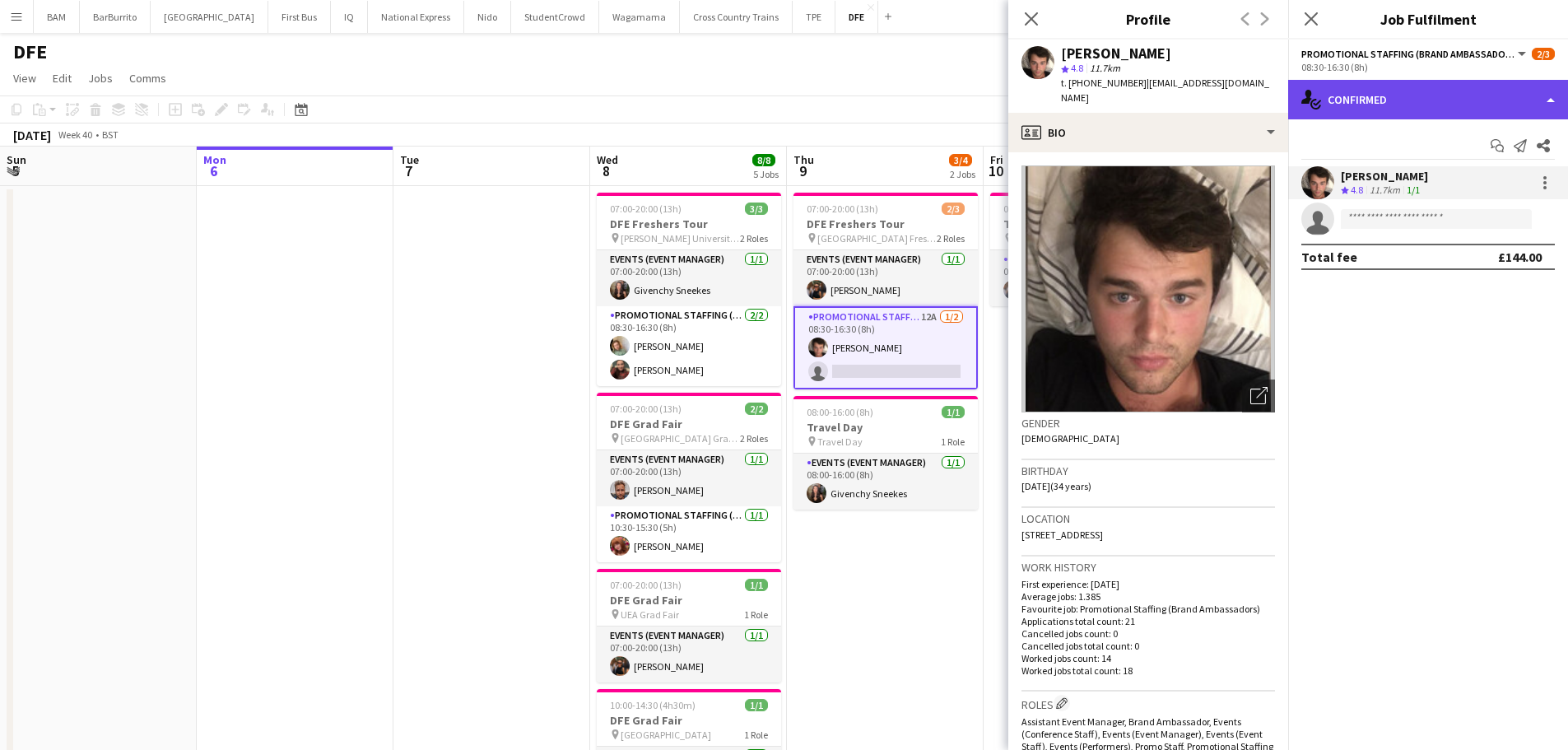
click at [1384, 105] on div "single-neutral-actions-check-2 Confirmed" at bounding box center [1428, 100] width 280 height 40
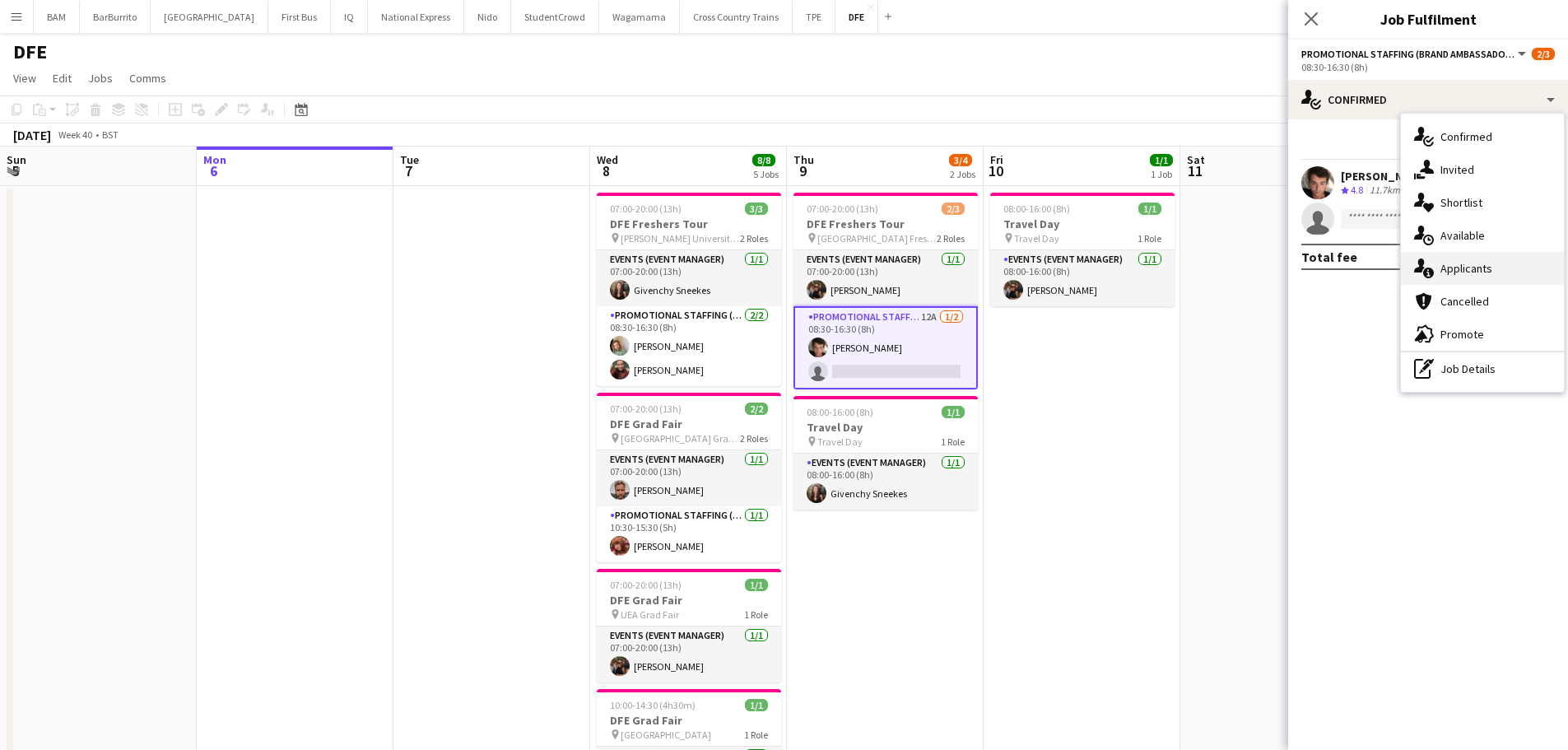
click at [1502, 272] on div "single-neutral-actions-information Applicants" at bounding box center [1482, 268] width 163 height 33
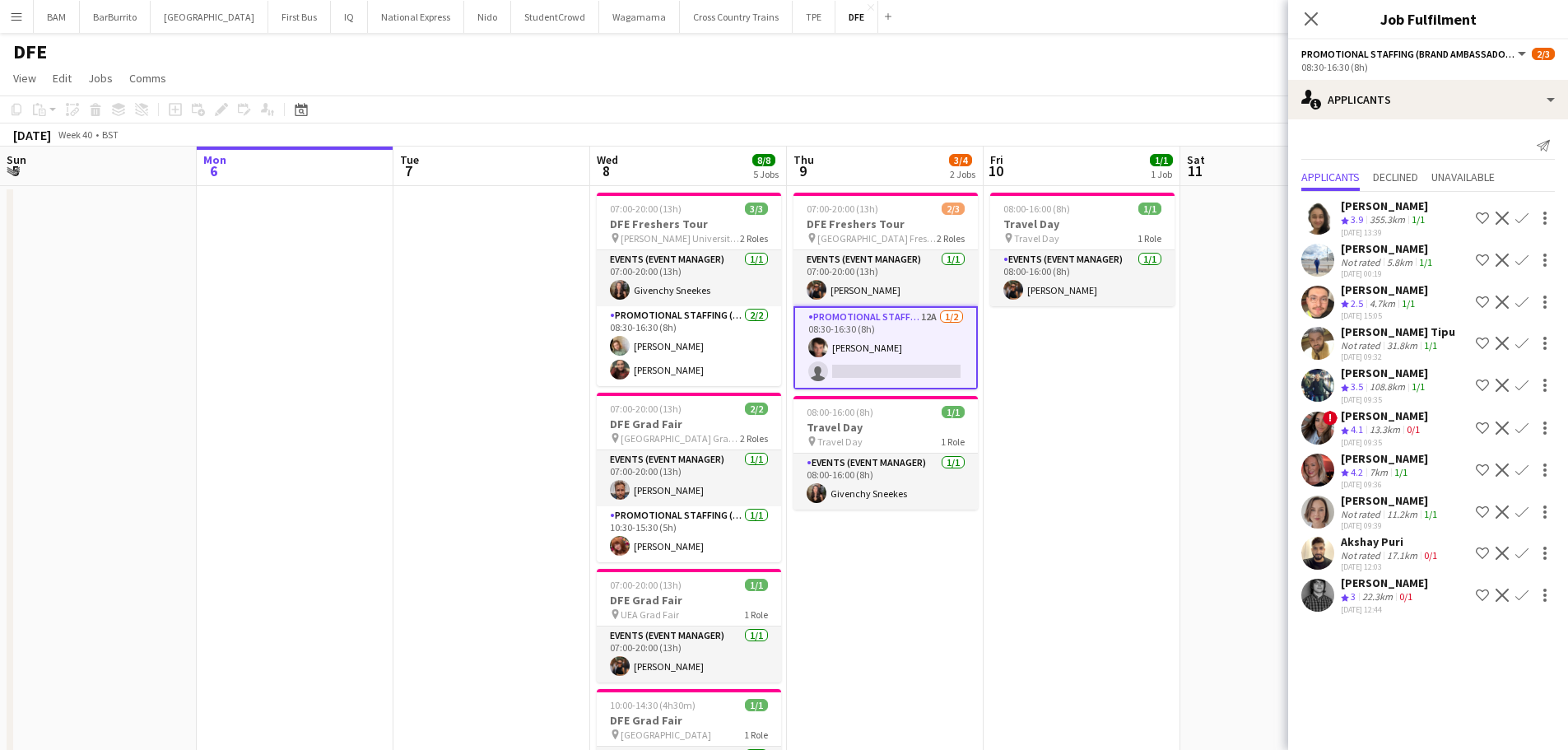
click at [1312, 19] on icon at bounding box center [1310, 18] width 13 height 13
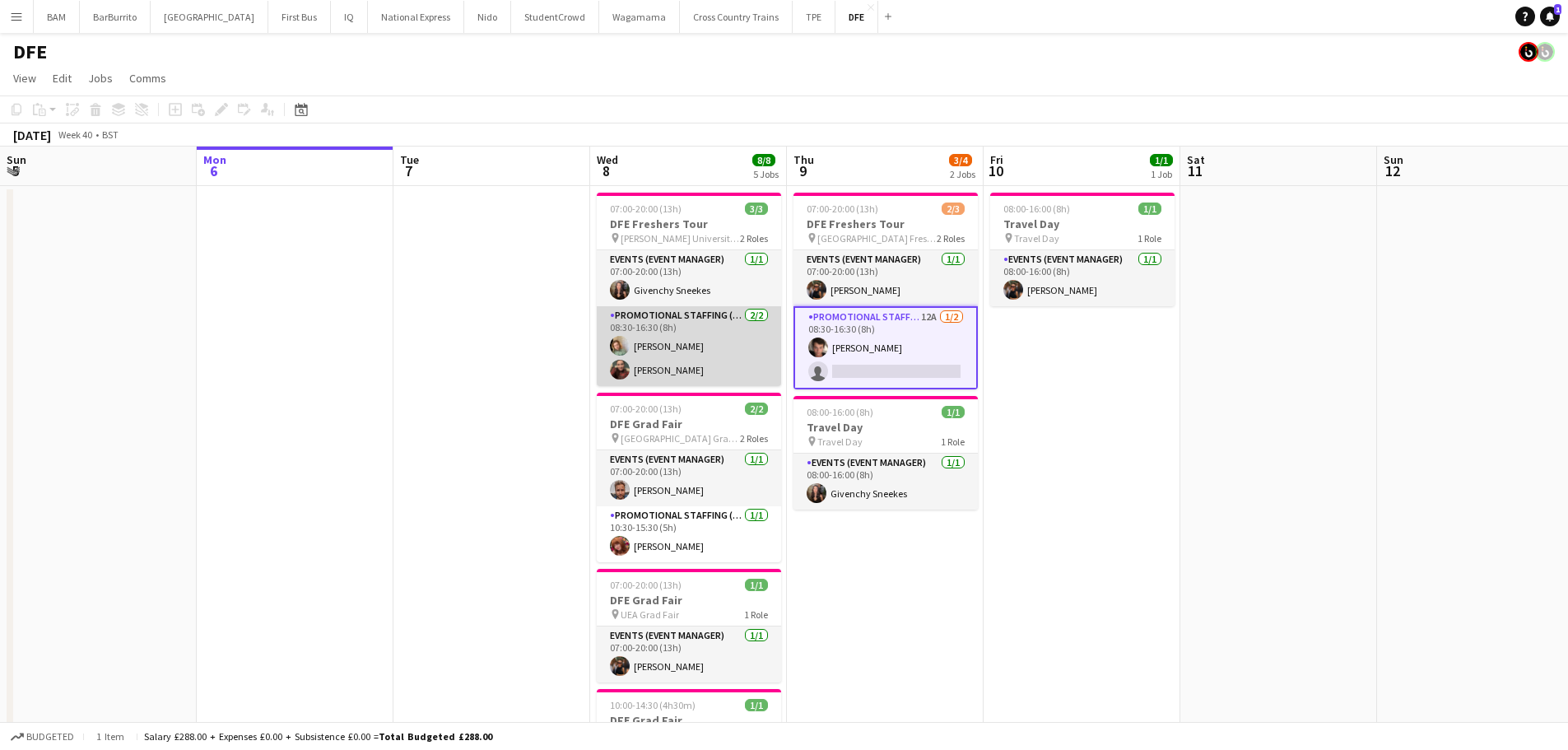
click at [692, 332] on app-card-role "Promotional Staffing (Brand Ambassadors) 2/2 08:30-16:30 (8h) Kelly Vines Hanna…" at bounding box center [689, 346] width 185 height 80
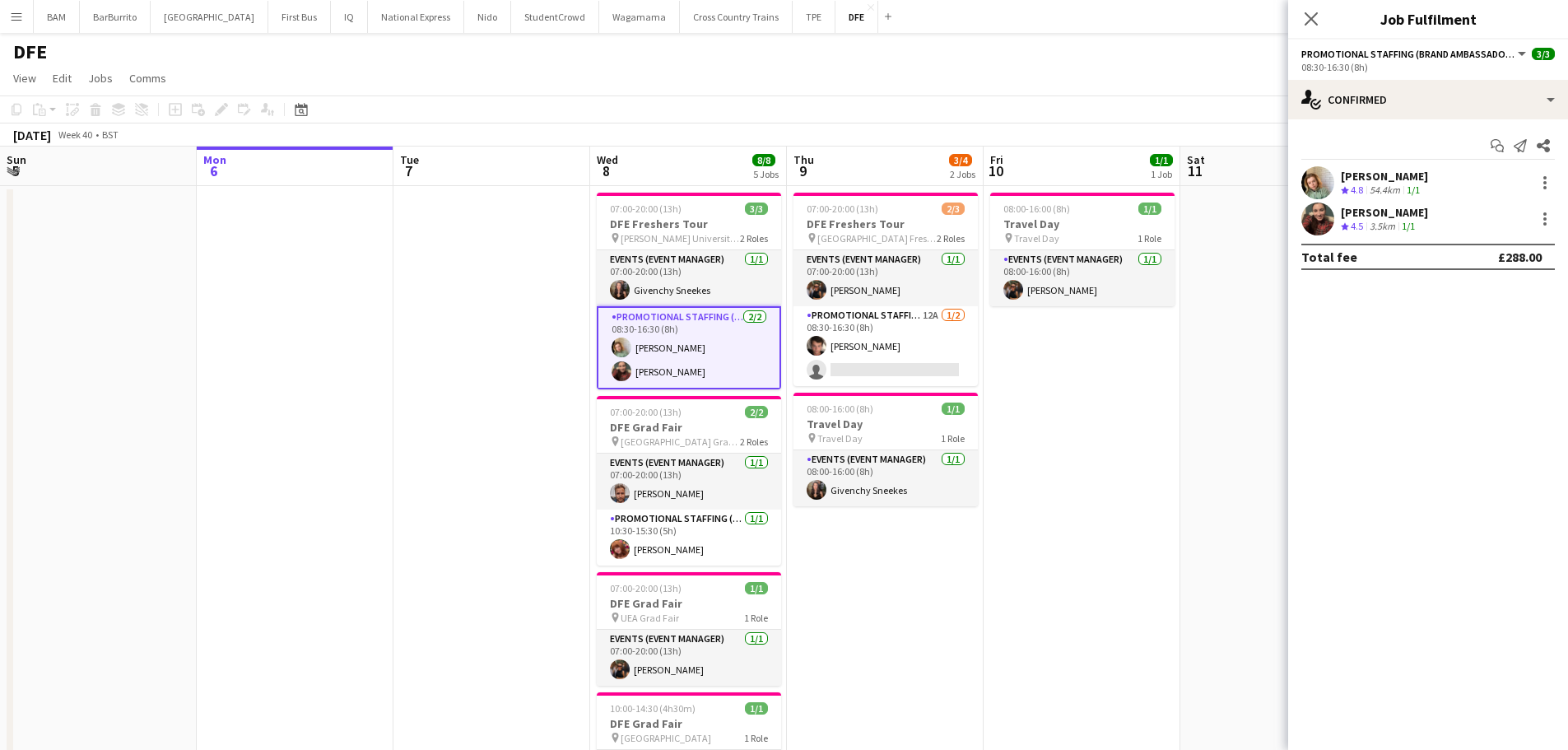
drag, startPoint x: 1406, startPoint y: 211, endPoint x: 1416, endPoint y: 230, distance: 21.5
click at [1405, 211] on div "[PERSON_NAME]" at bounding box center [1384, 212] width 88 height 15
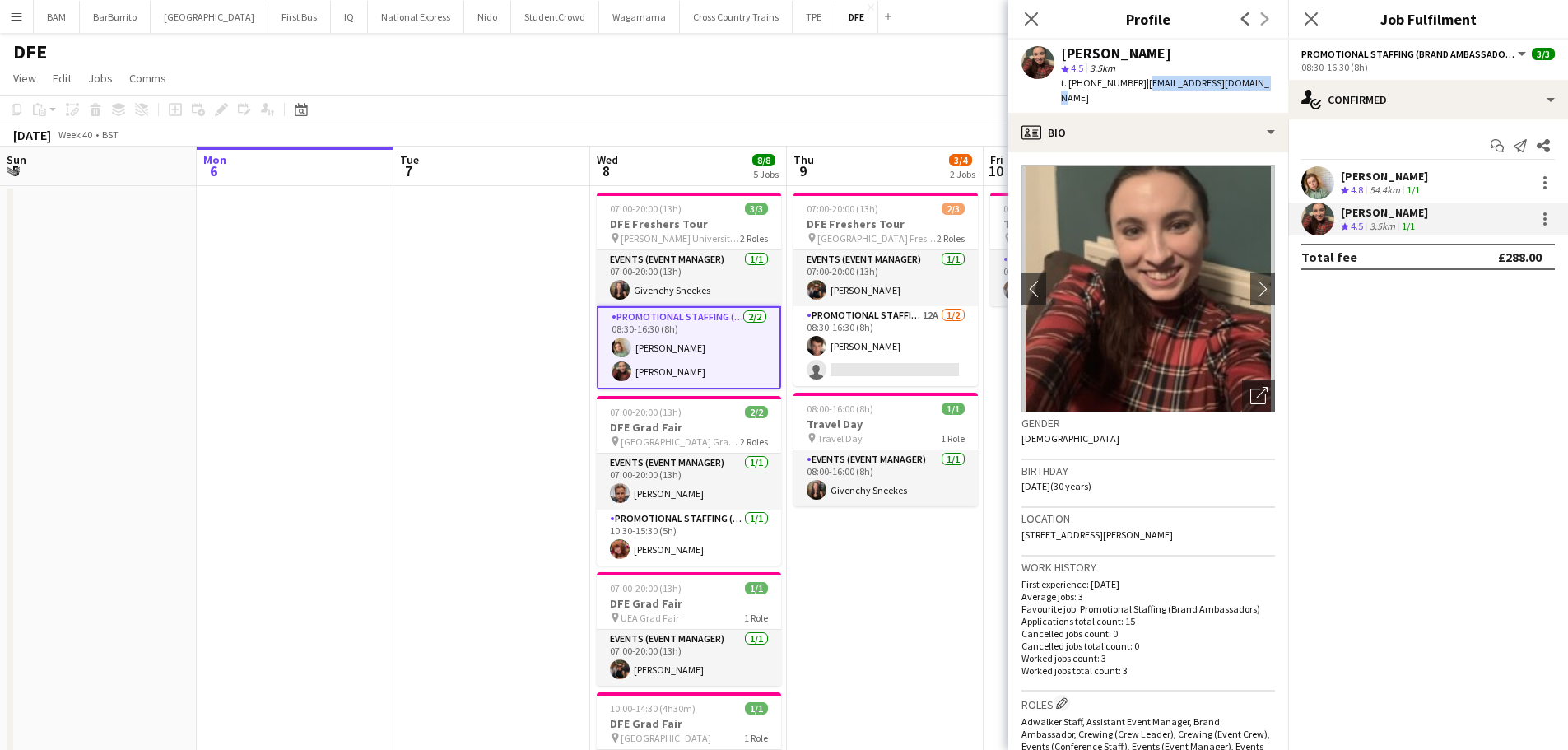
drag, startPoint x: 1140, startPoint y: 87, endPoint x: 1257, endPoint y: 89, distance: 117.0
click at [1257, 89] on div "Hannah Norris star 4.5 3.5km t. +447561304955 | norrishannah1@gmail.com" at bounding box center [1148, 76] width 280 height 73
copy span "norrishannah1@gmail.com"
click at [1032, 19] on icon at bounding box center [1031, 18] width 16 height 16
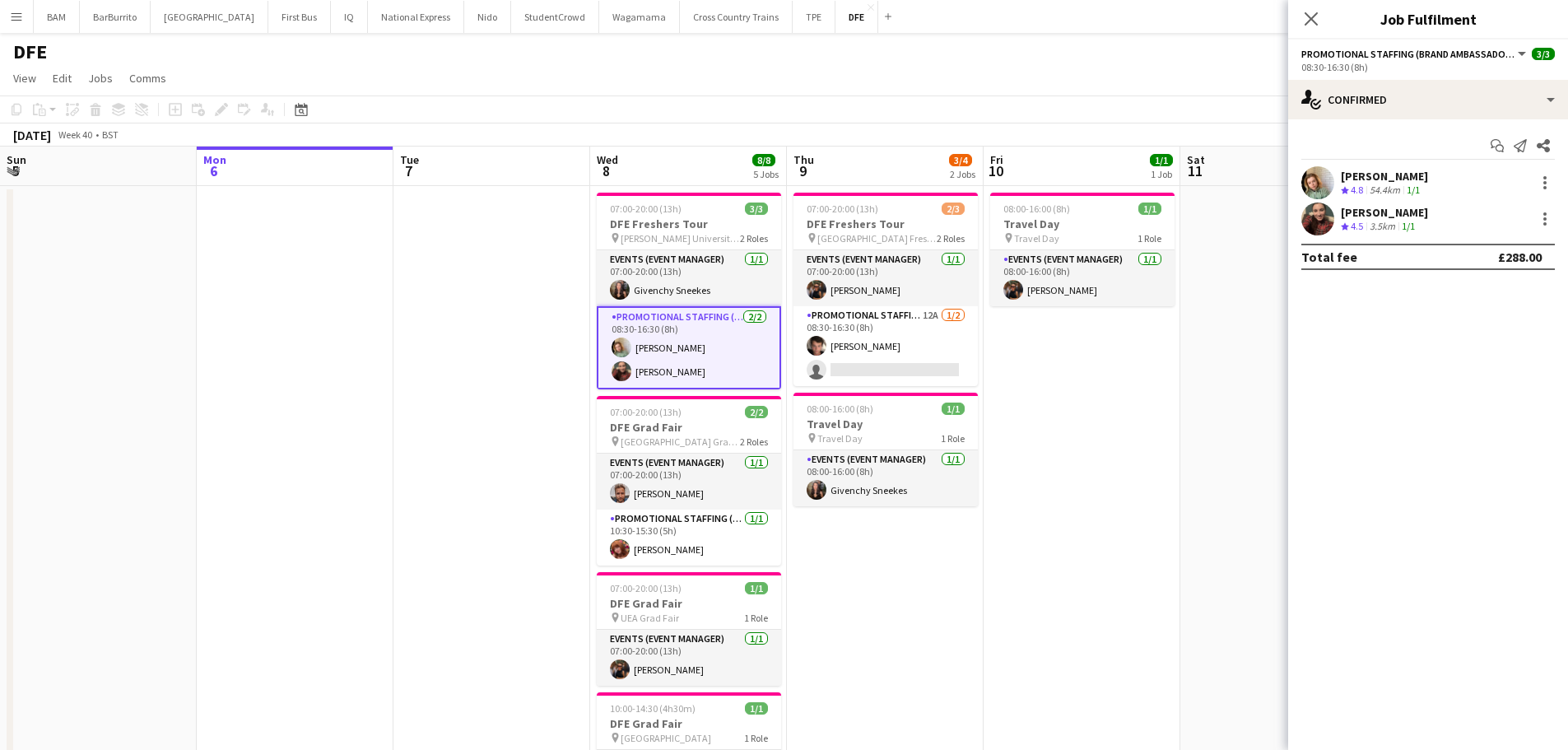
drag, startPoint x: 839, startPoint y: 354, endPoint x: 1147, endPoint y: 436, distance: 318.7
click at [839, 354] on app-card-role "Promotional Staffing (Brand Ambassadors) 12A 1/2 08:30-16:30 (8h) Sebastian Hil…" at bounding box center [885, 346] width 185 height 80
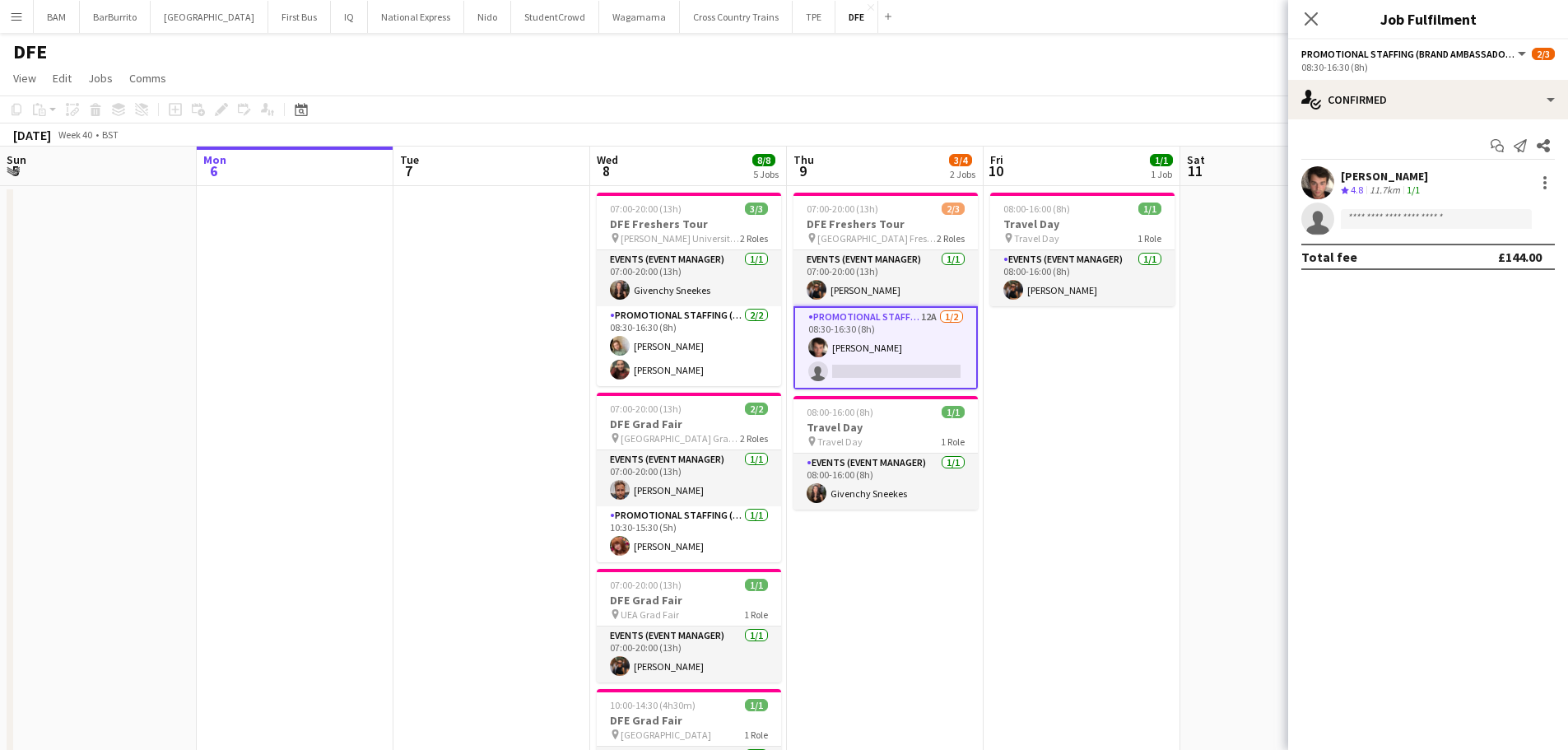
drag, startPoint x: 1304, startPoint y: 19, endPoint x: 1118, endPoint y: 2, distance: 186.8
click at [1304, 19] on icon "Close pop-in" at bounding box center [1310, 18] width 13 height 13
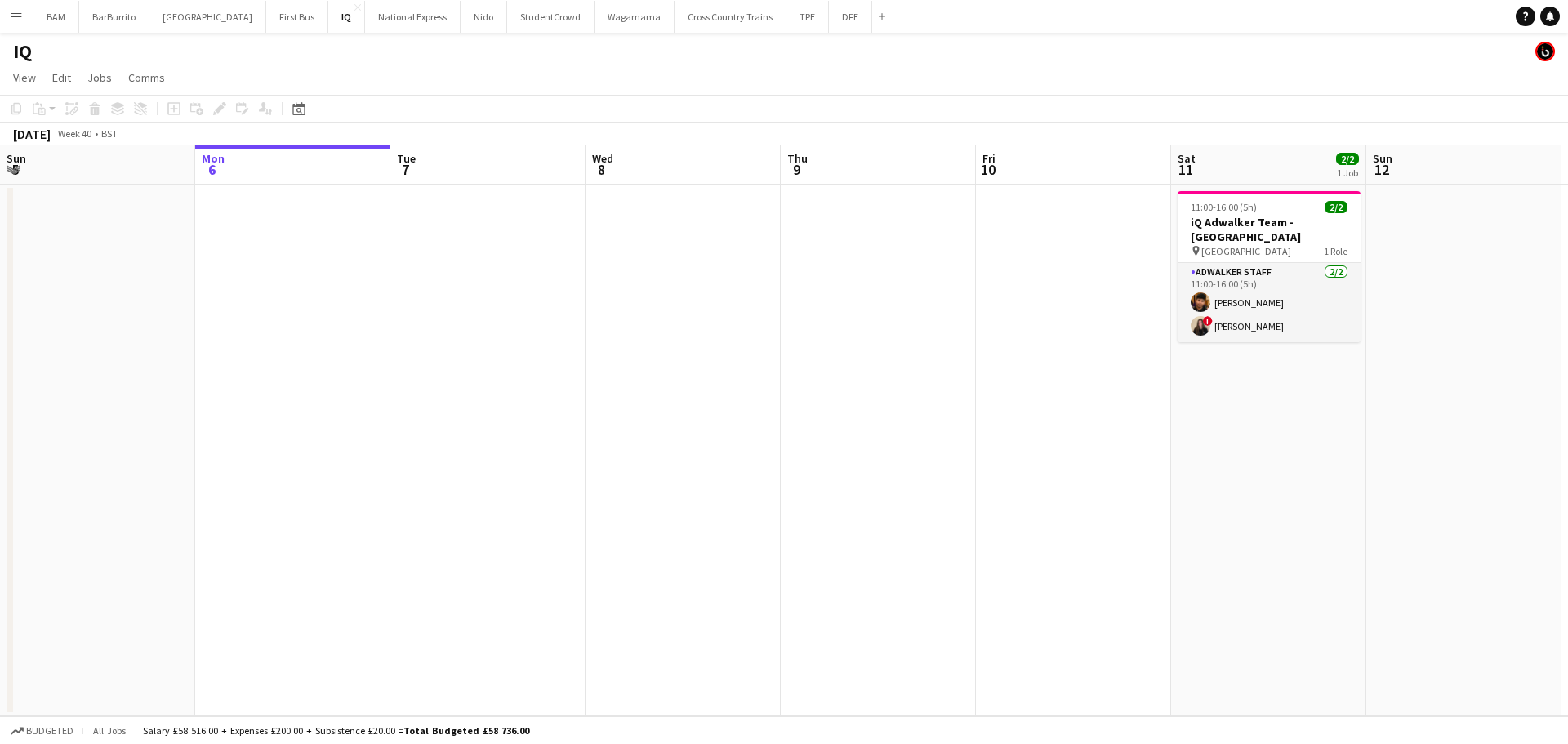
click at [13, 14] on app-icon "Menu" at bounding box center [15, 15] width 13 height 13
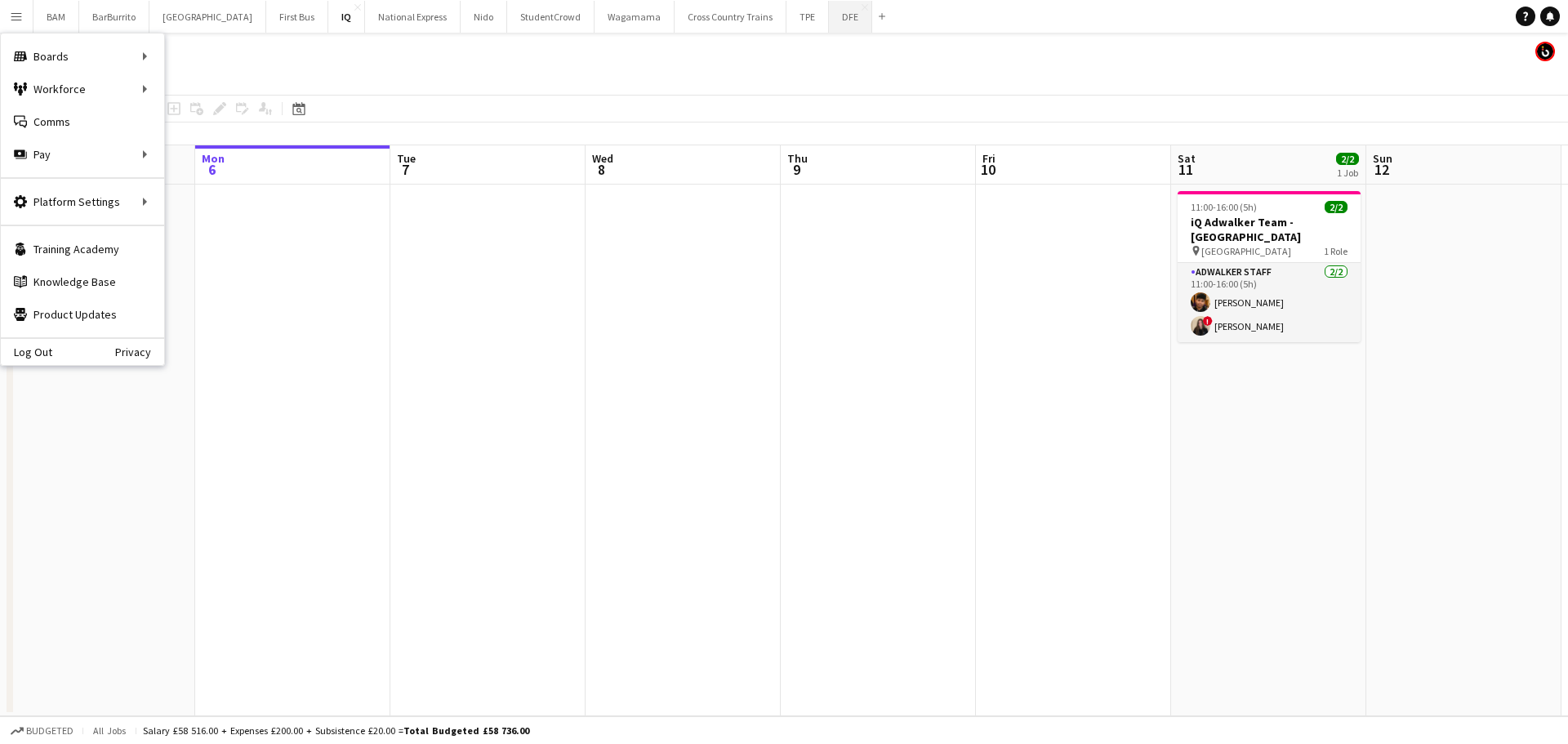
click at [829, 31] on button "DFE Close" at bounding box center [850, 16] width 43 height 32
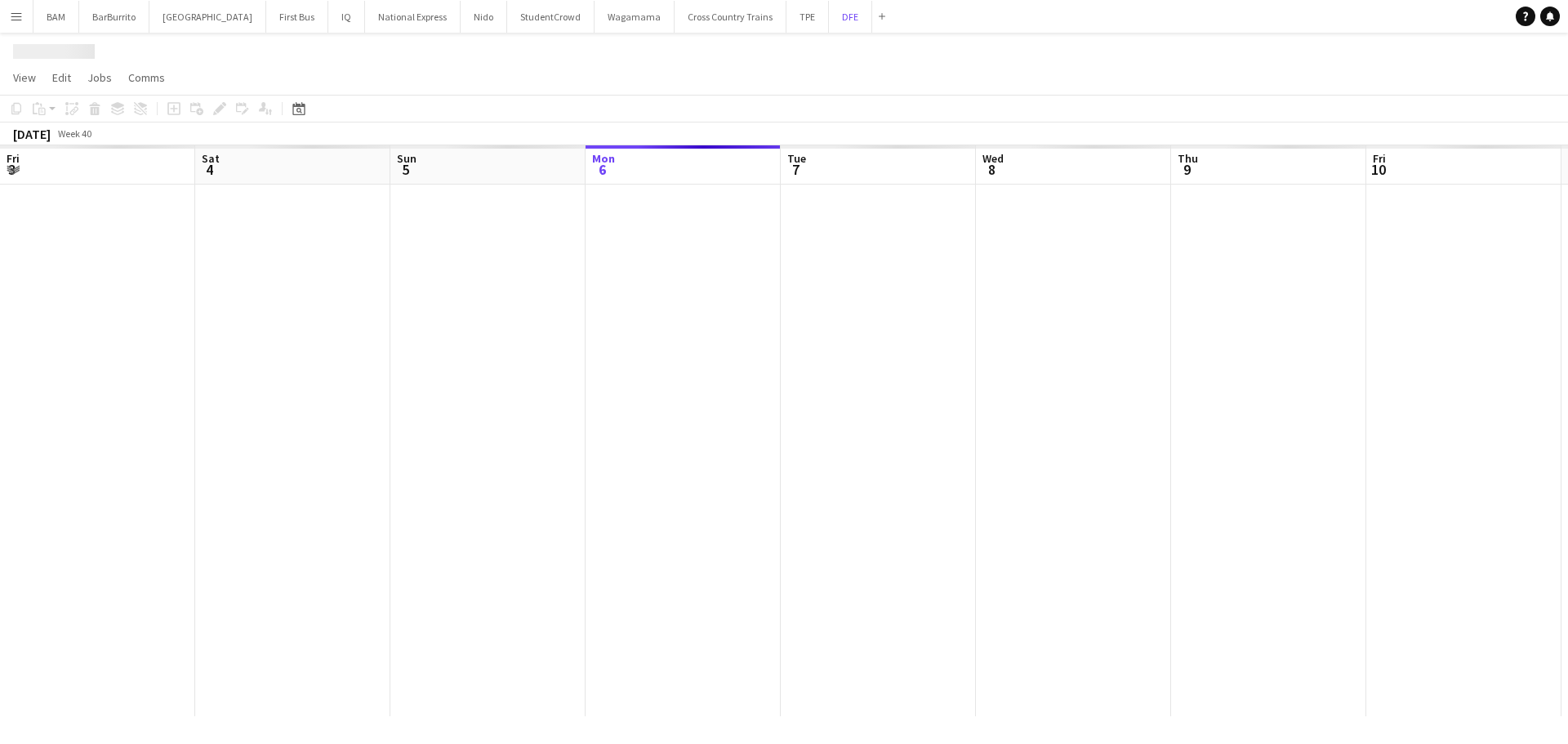
scroll to position [0, 391]
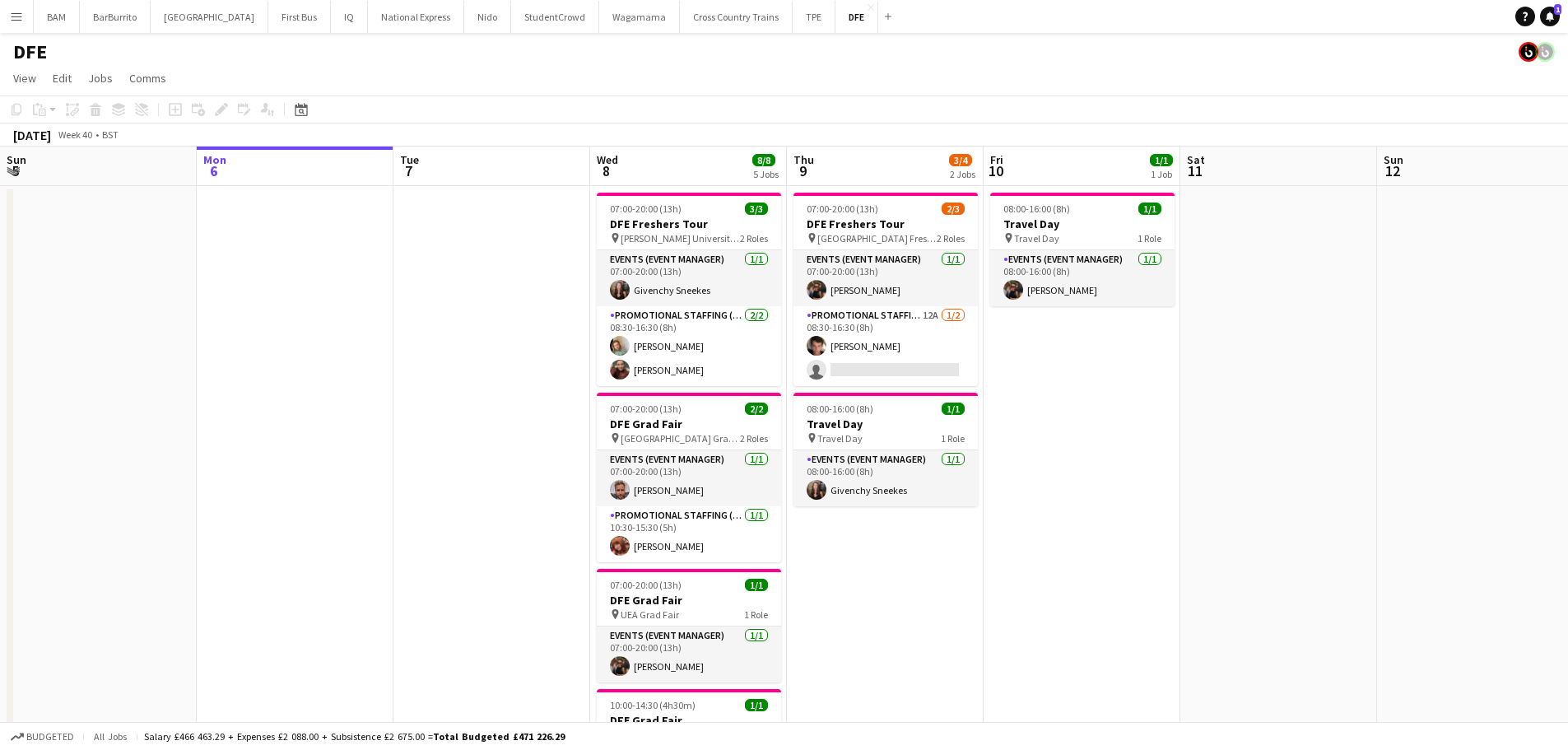
drag, startPoint x: 24, startPoint y: 14, endPoint x: 29, endPoint y: 26, distance: 13.0
click at [24, 15] on button "Menu" at bounding box center [16, 16] width 33 height 33
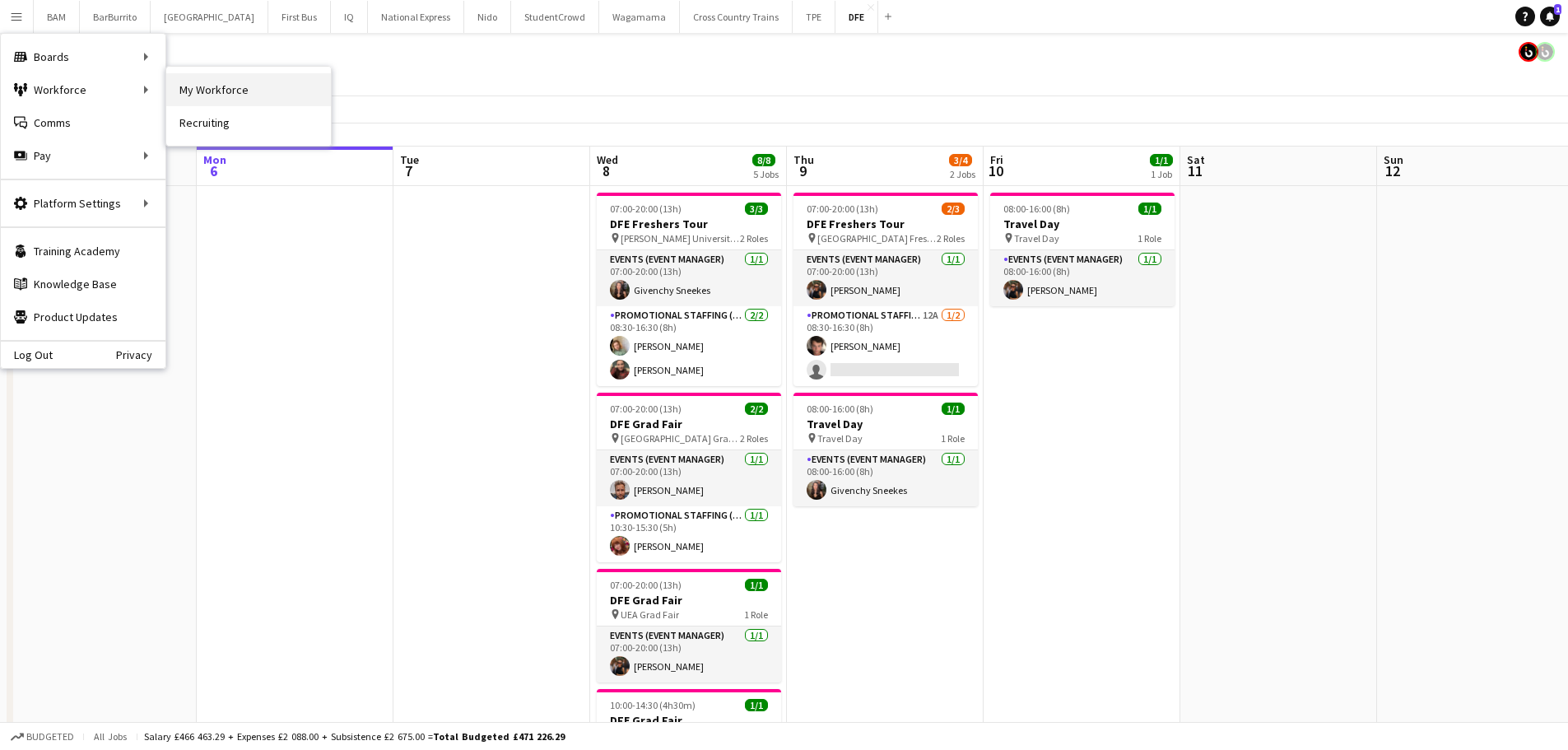
click at [267, 92] on link "My Workforce" at bounding box center [249, 89] width 165 height 33
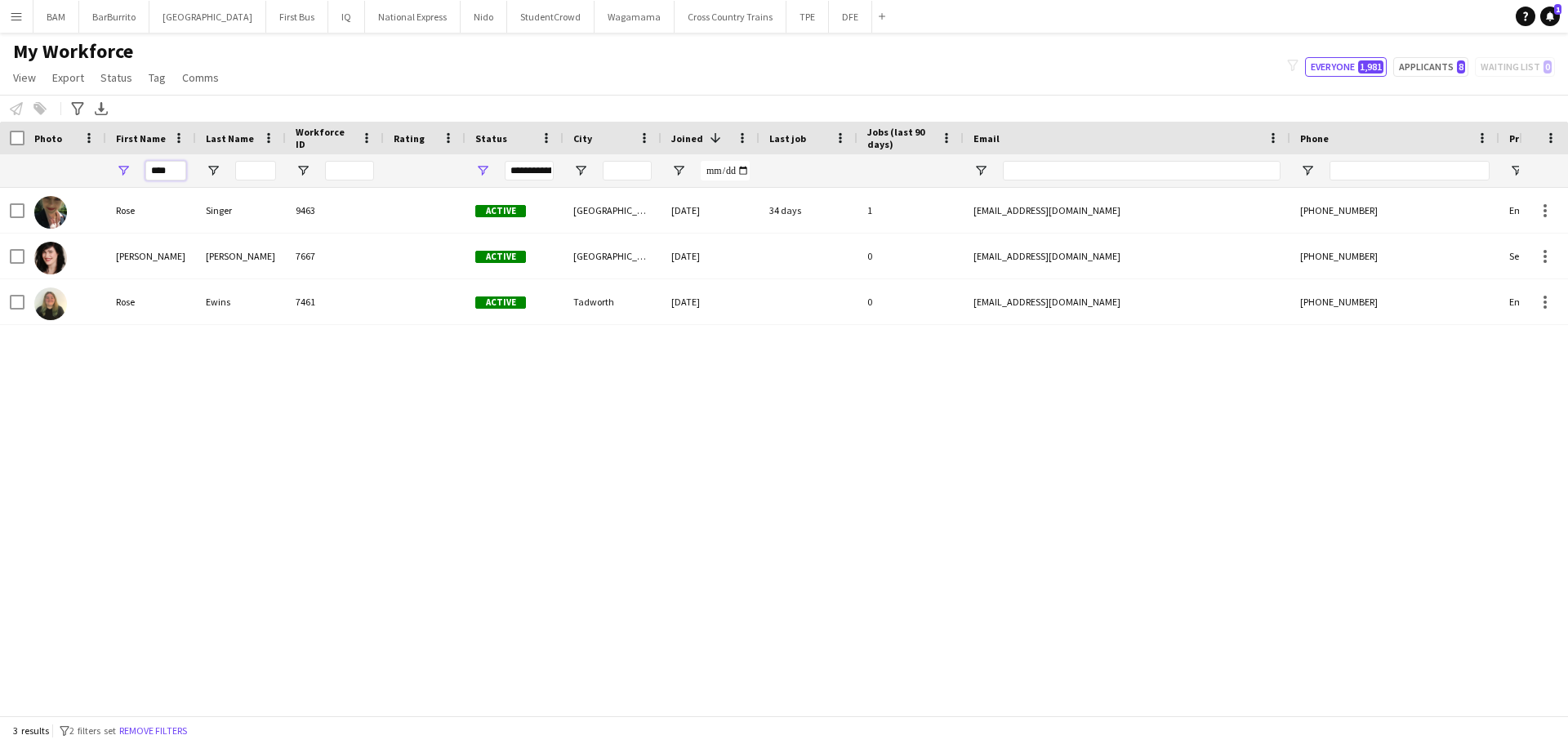
drag, startPoint x: 176, startPoint y: 169, endPoint x: 115, endPoint y: 172, distance: 61.1
click at [114, 174] on div "****" at bounding box center [151, 170] width 90 height 33
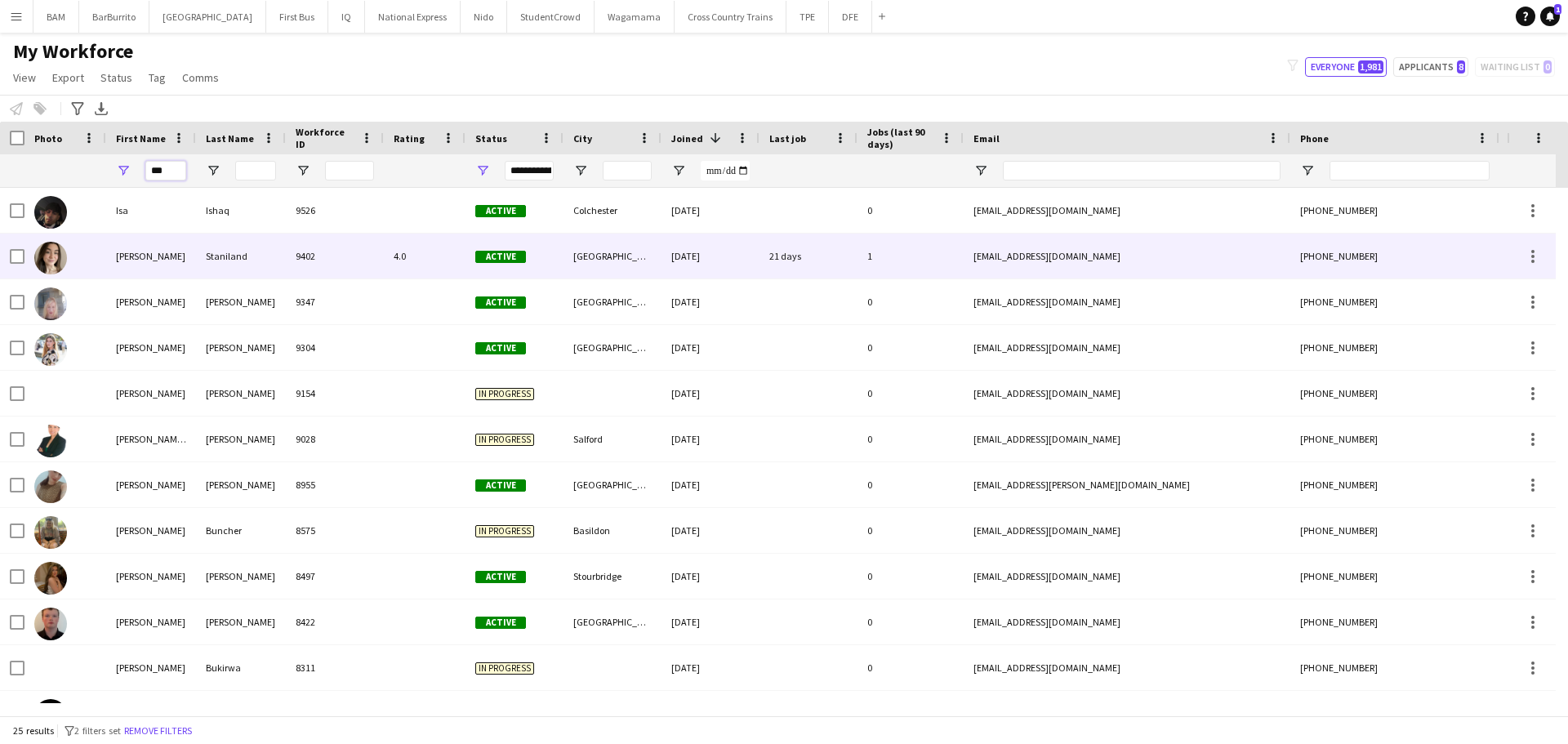
type input "***"
click at [244, 224] on div "Ishaq" at bounding box center [241, 210] width 90 height 45
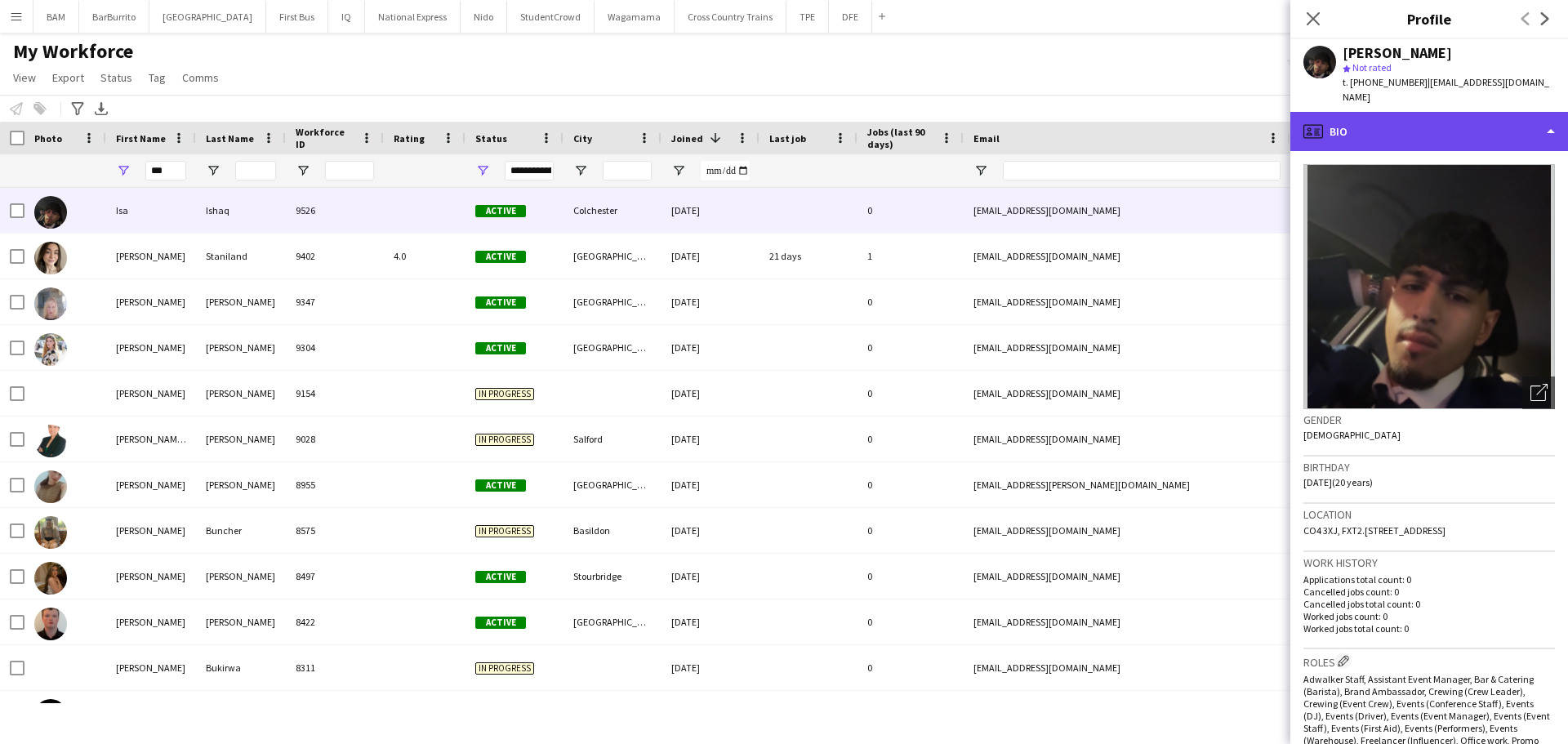
click at [1394, 126] on div "profile Bio" at bounding box center [1429, 132] width 278 height 40
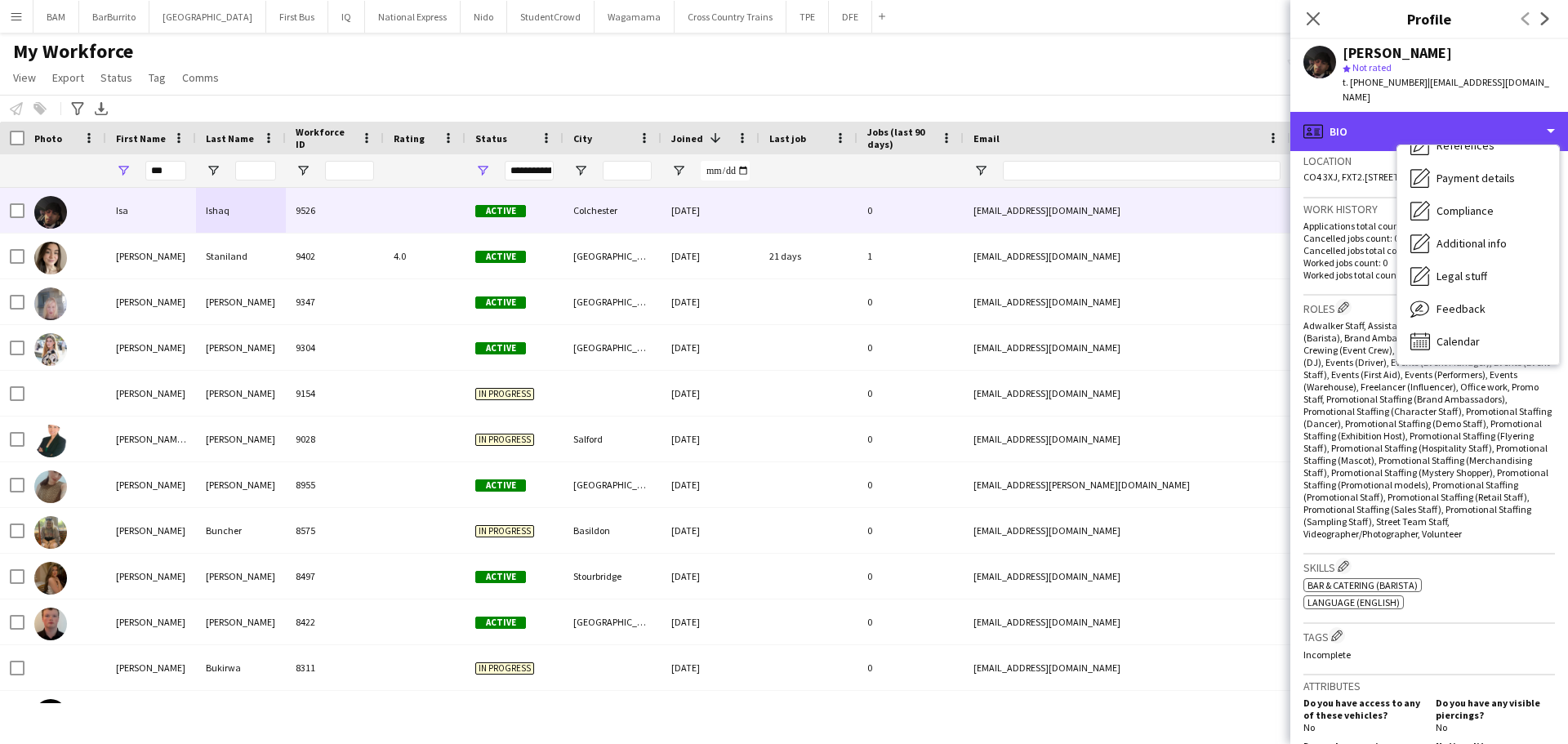
scroll to position [489, 0]
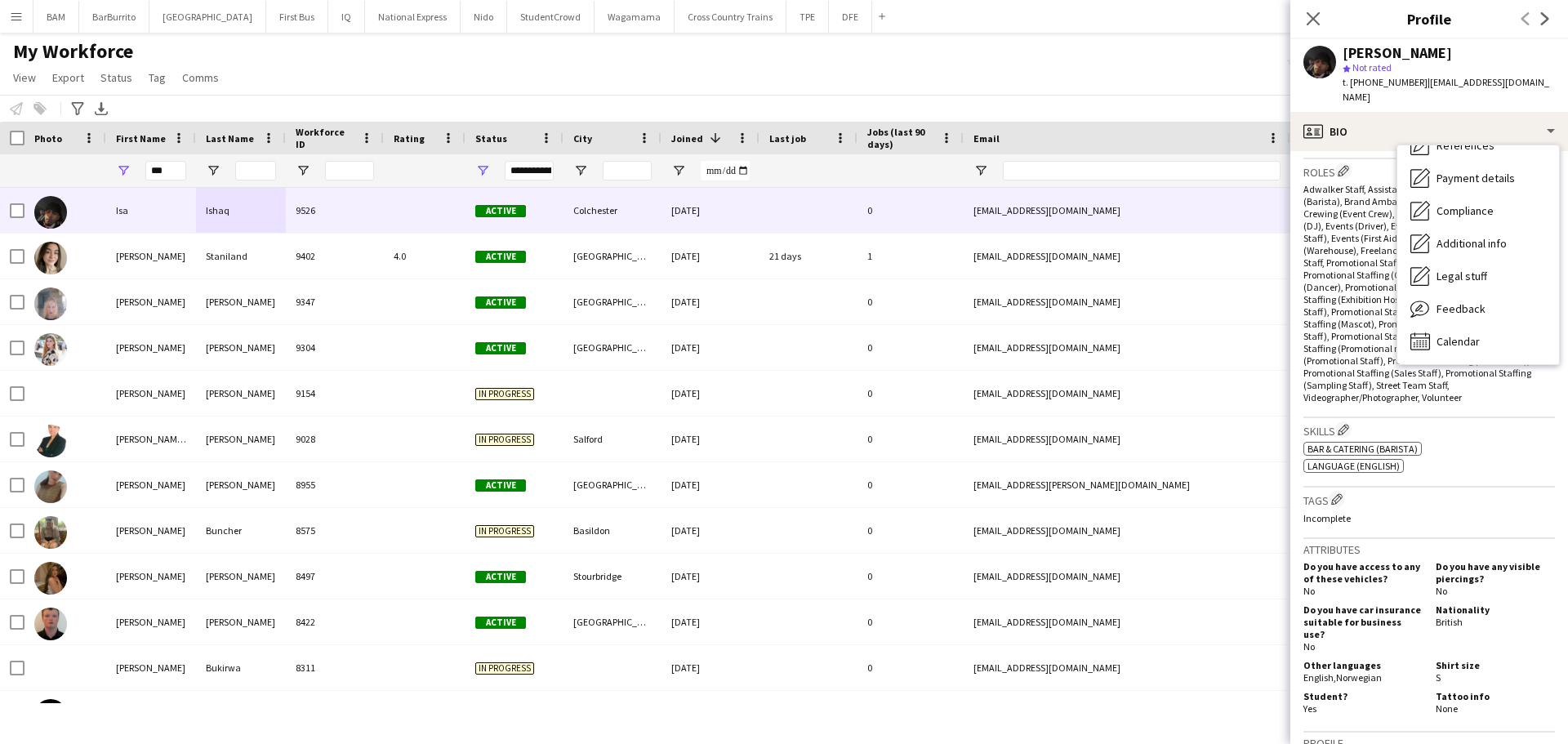
click at [1375, 440] on div "ok-circled2 background Layer 1 cross-circle-red background Layer 1 Bar & Cateri…" at bounding box center [1429, 456] width 251 height 34
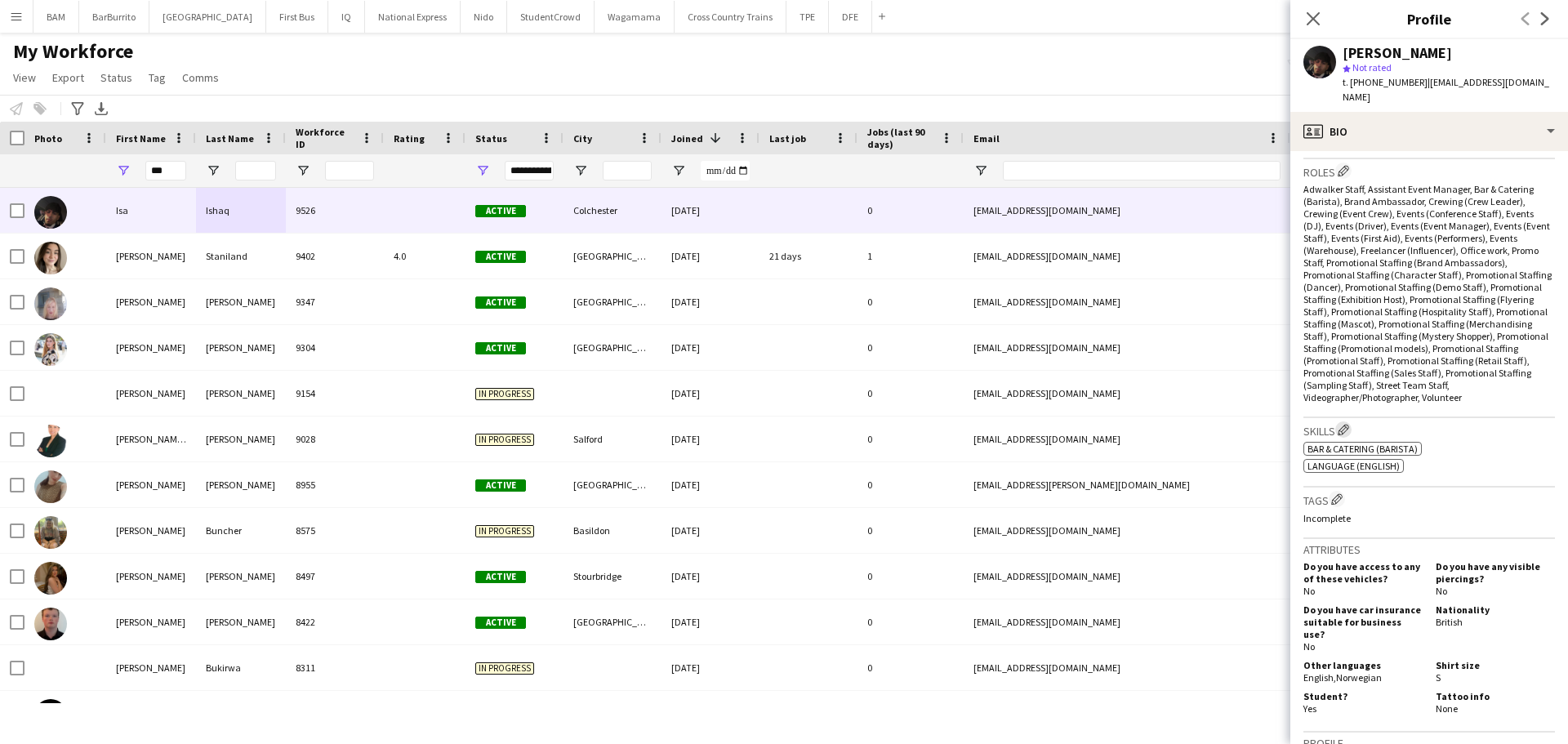
click at [1349, 430] on app-icon "Edit crew company skills" at bounding box center [1343, 429] width 11 height 11
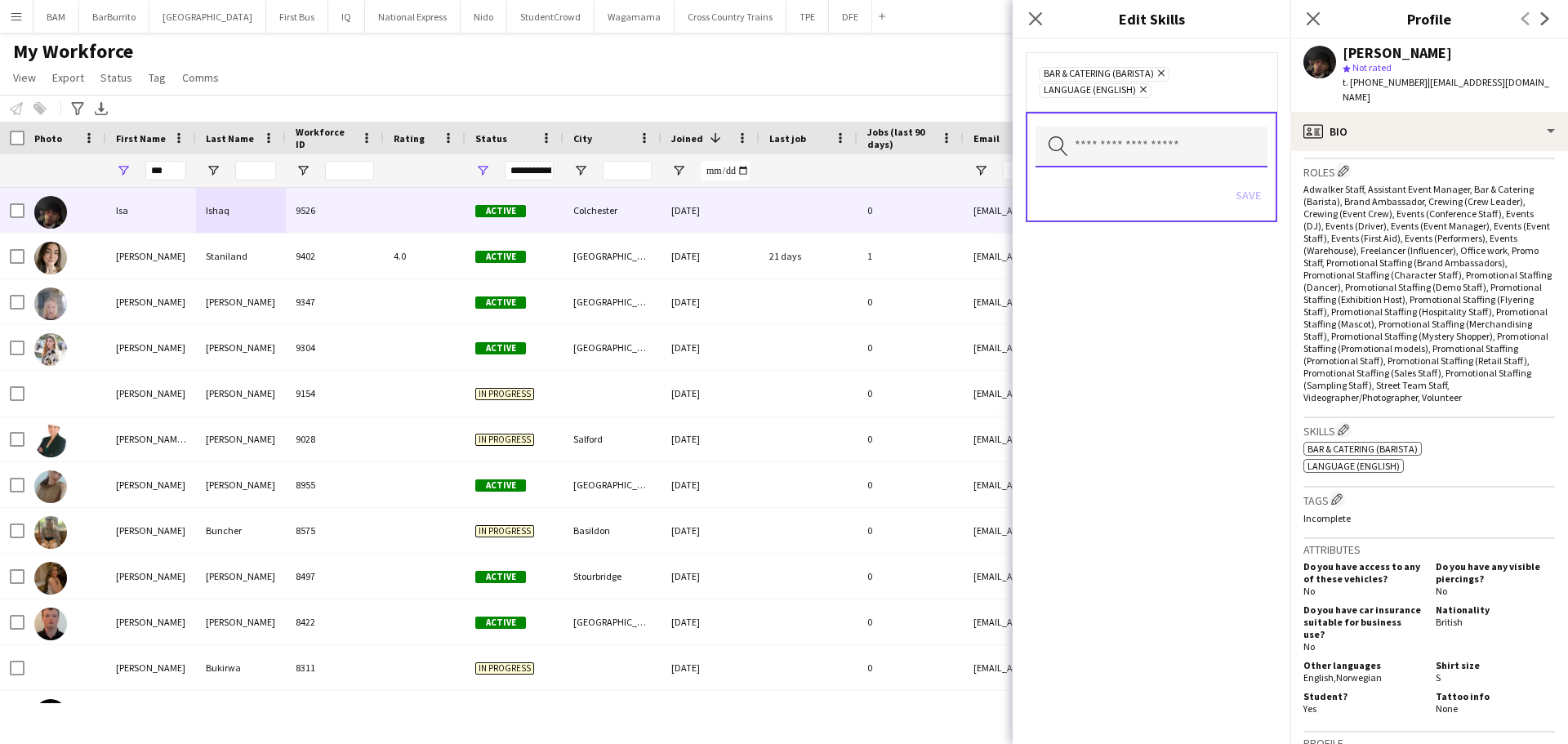
click at [1174, 143] on input "text" at bounding box center [1152, 146] width 232 height 40
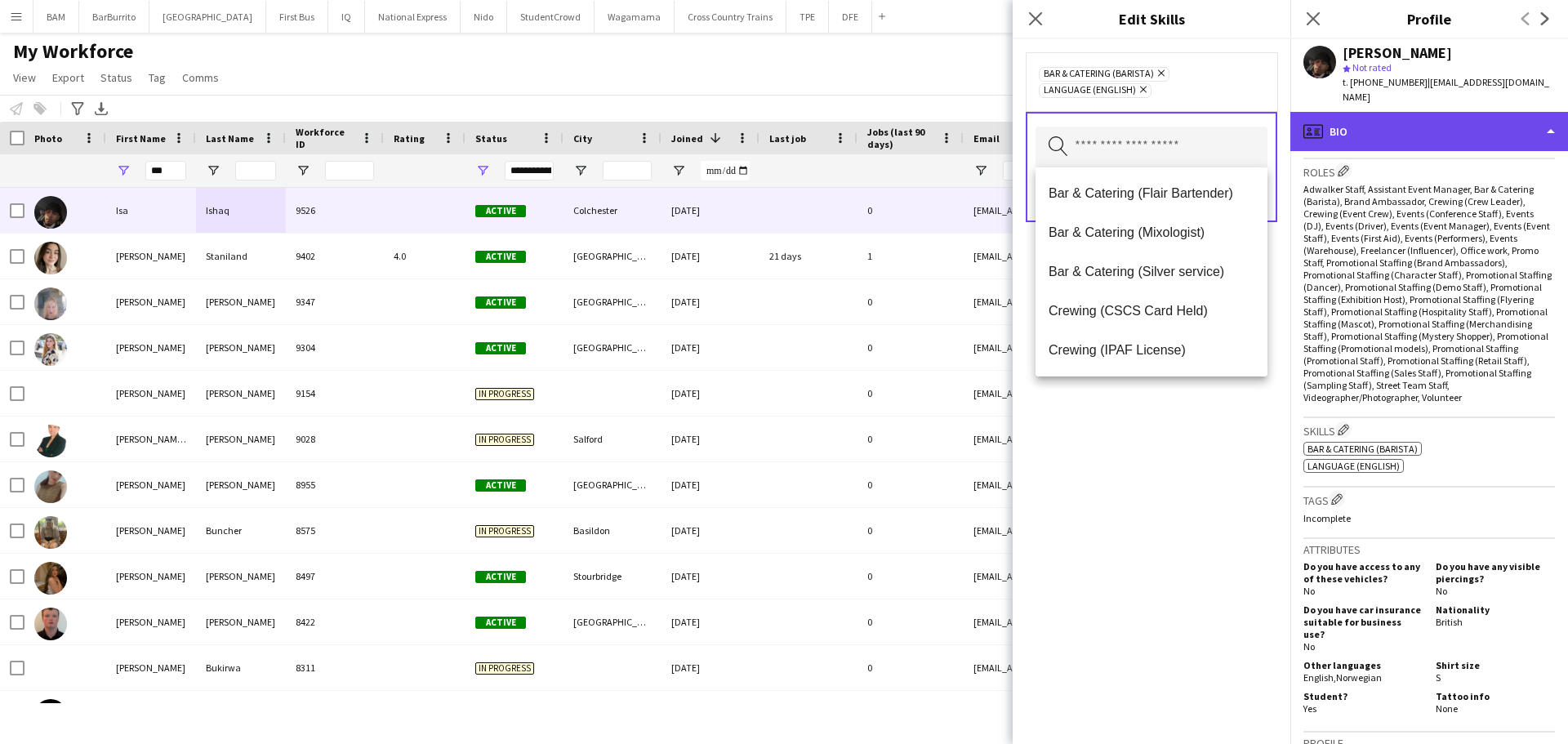
click at [1411, 112] on div "profile Bio" at bounding box center [1429, 132] width 278 height 40
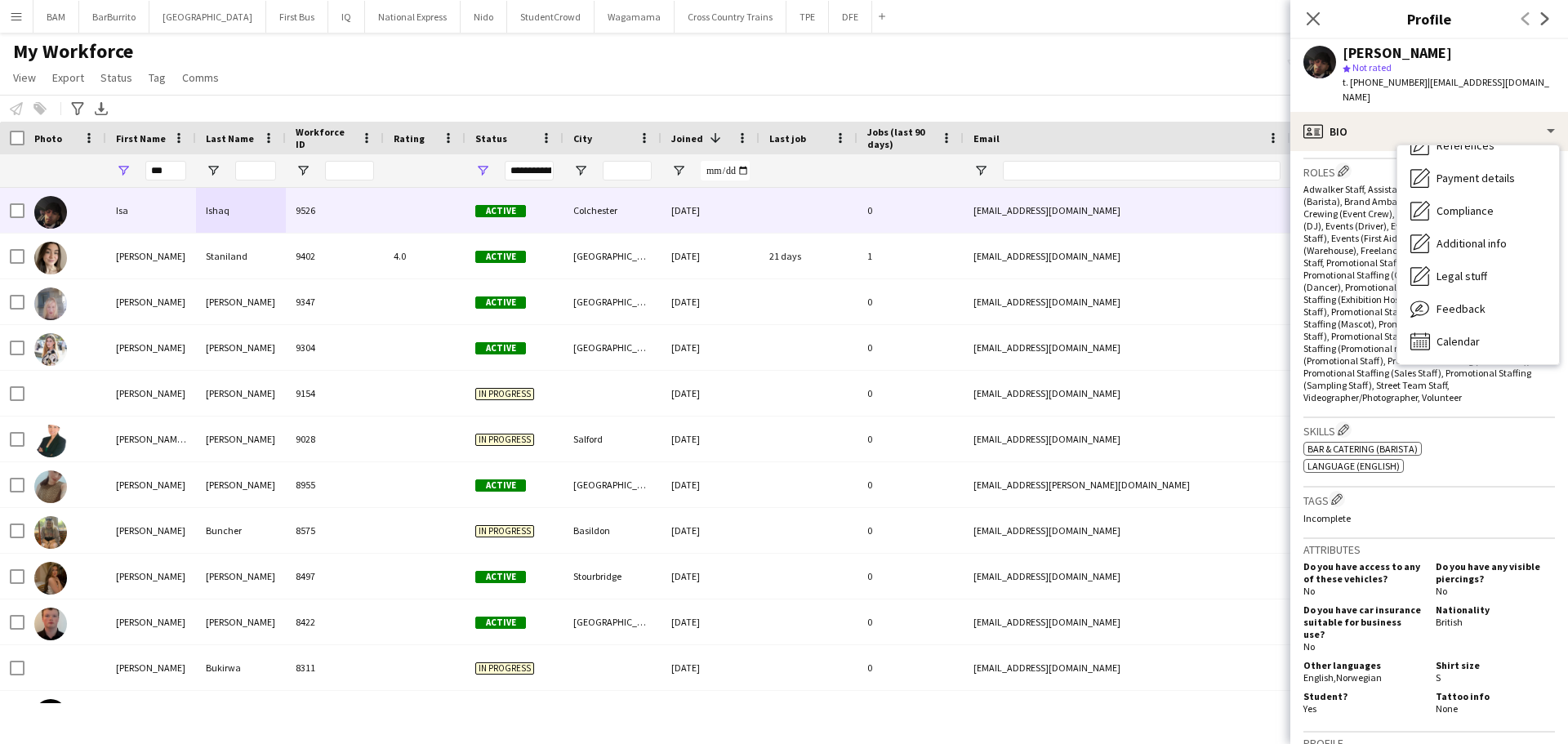
click at [1344, 245] on span "Adwalker Staff, Assistant Event Manager, Bar & Catering (Barista), Brand Ambass…" at bounding box center [1428, 293] width 249 height 220
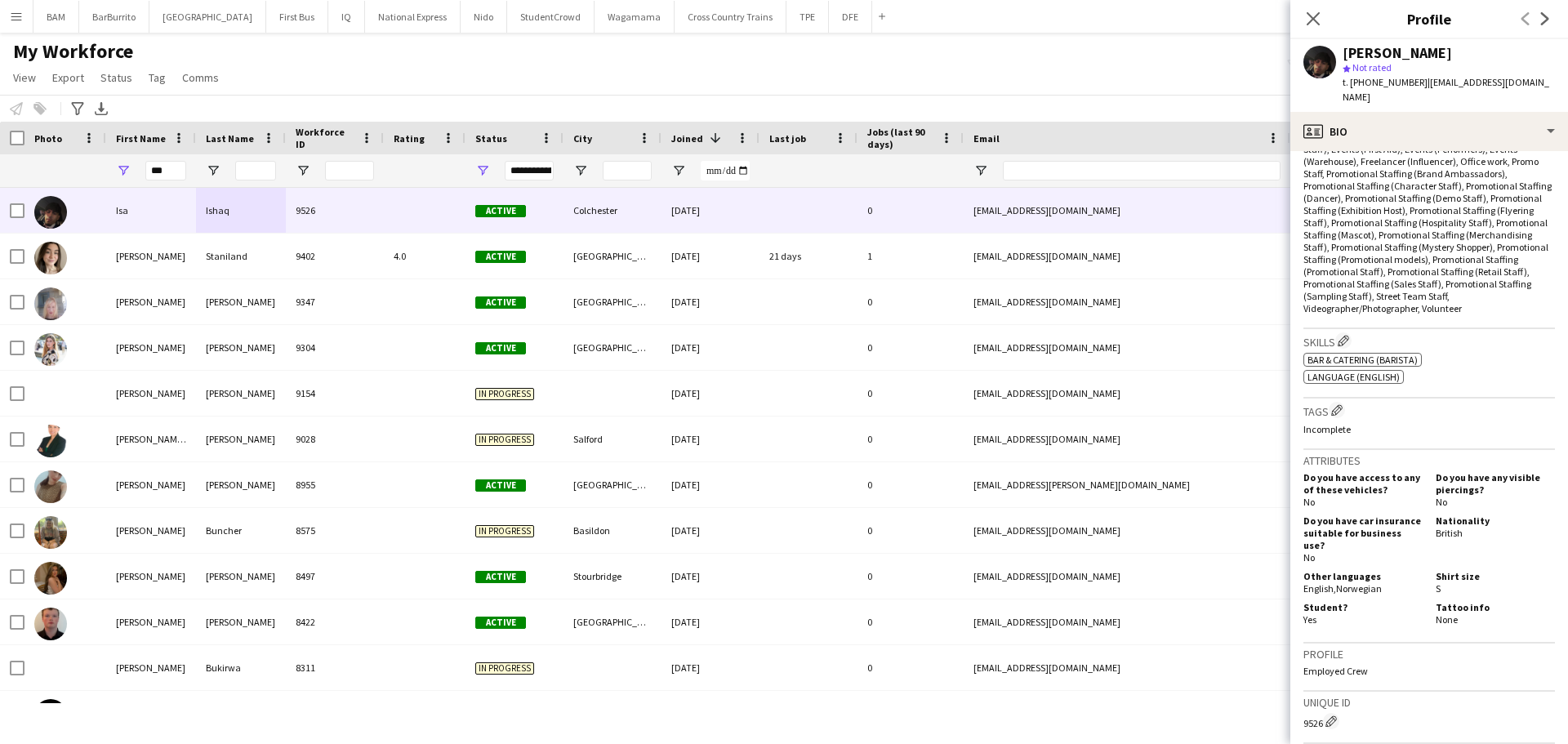
scroll to position [735, 0]
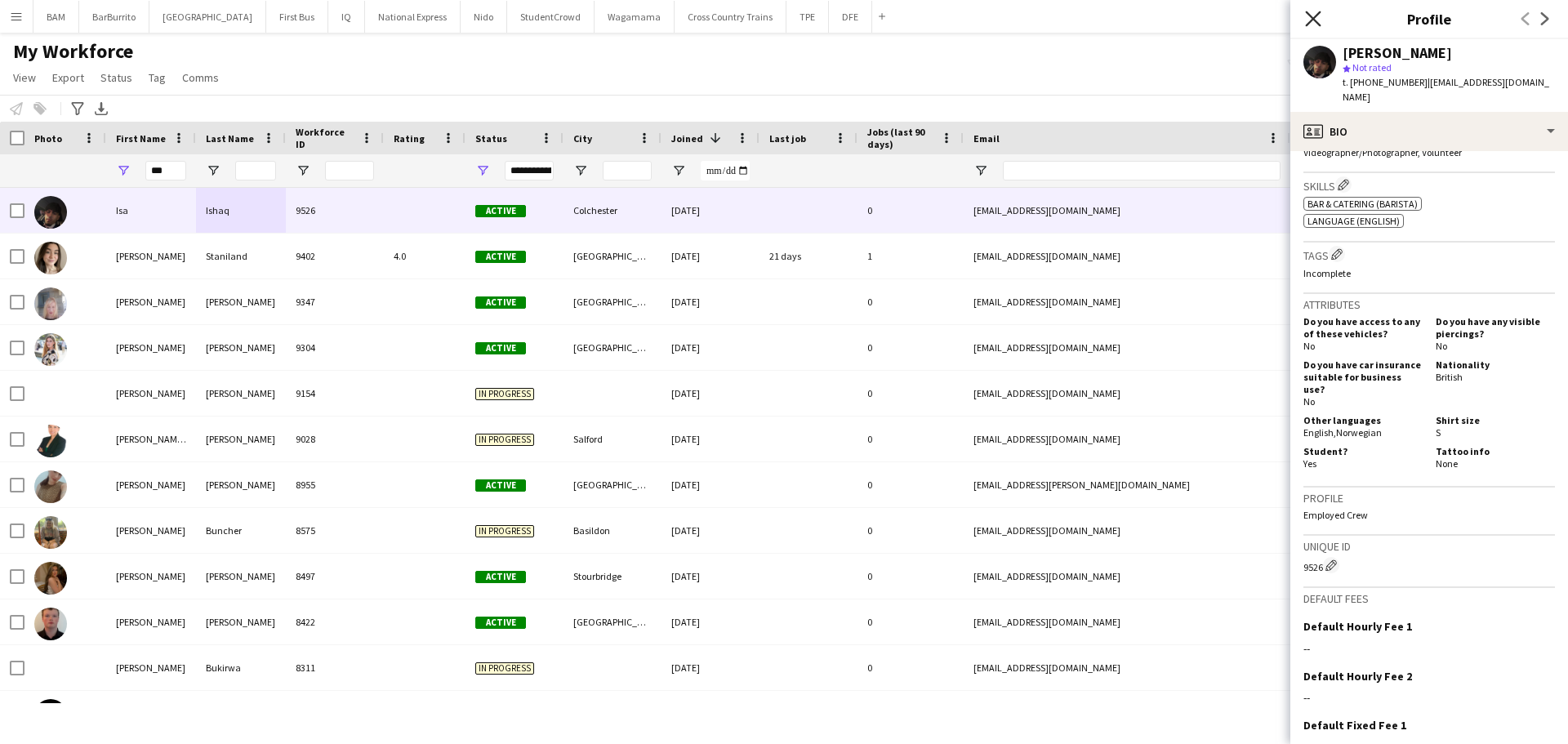
click at [1308, 21] on icon "Close pop-in" at bounding box center [1313, 18] width 15 height 15
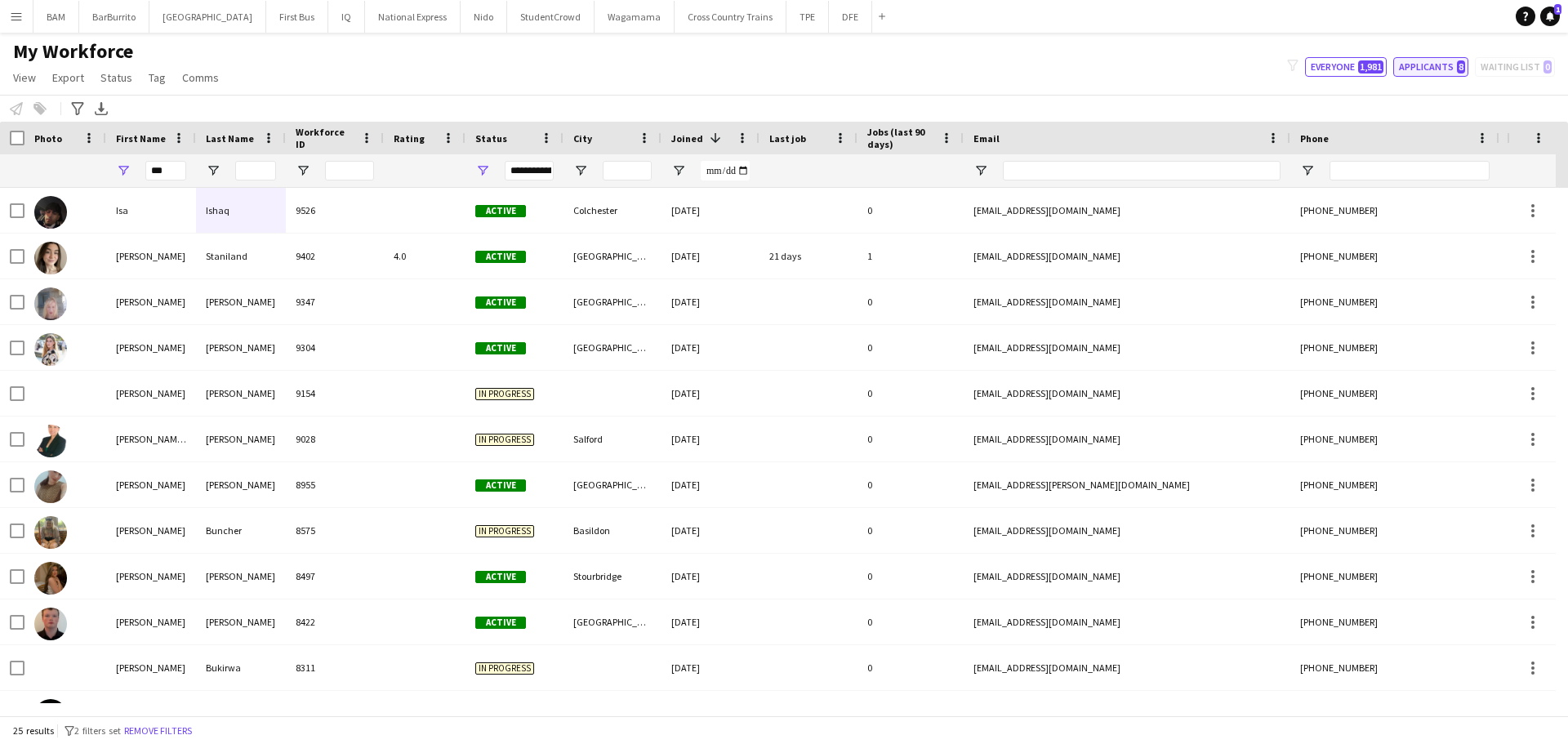
click at [1419, 62] on button "Applicants 8" at bounding box center [1430, 66] width 75 height 20
type input "**********"
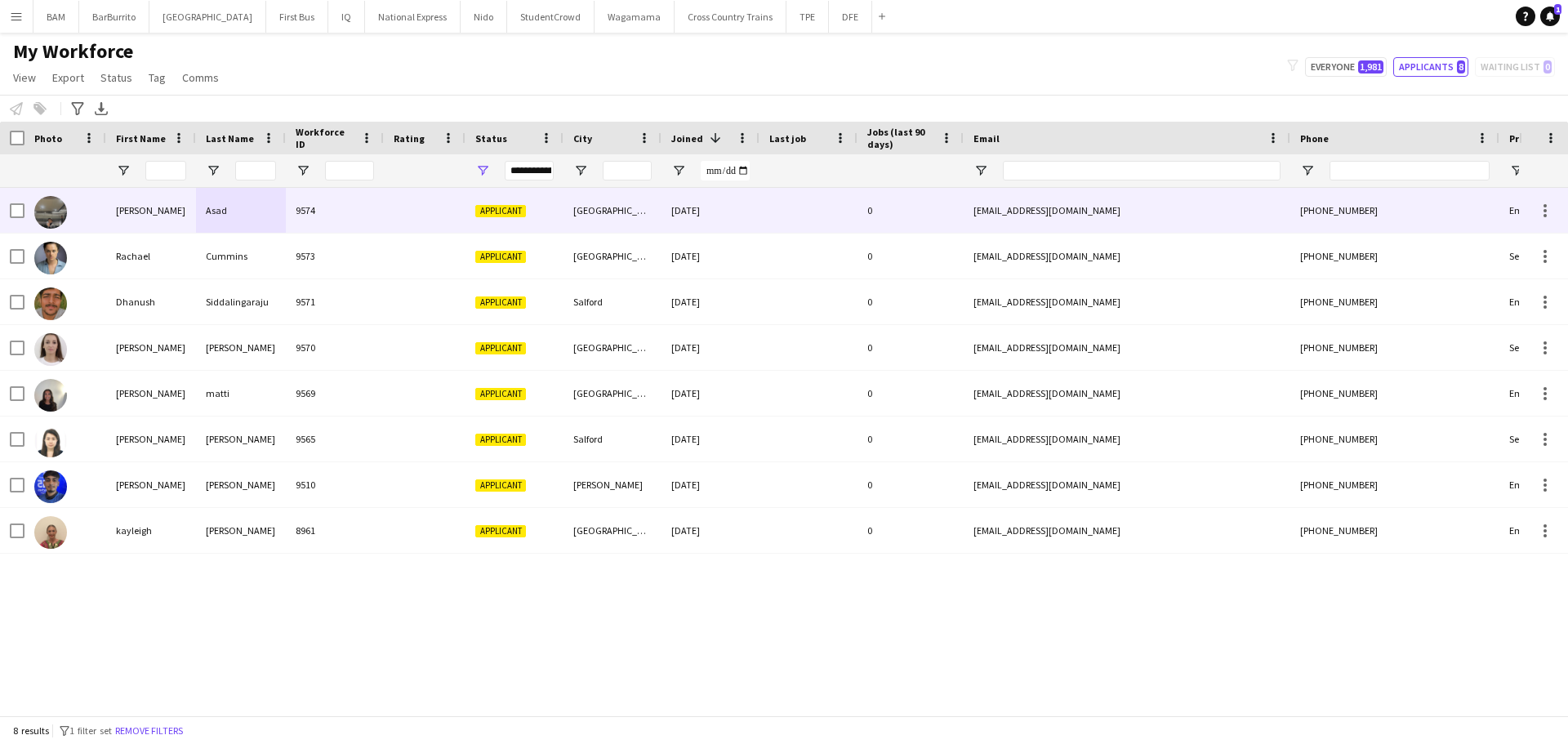
click at [184, 212] on div "[PERSON_NAME]" at bounding box center [151, 210] width 90 height 45
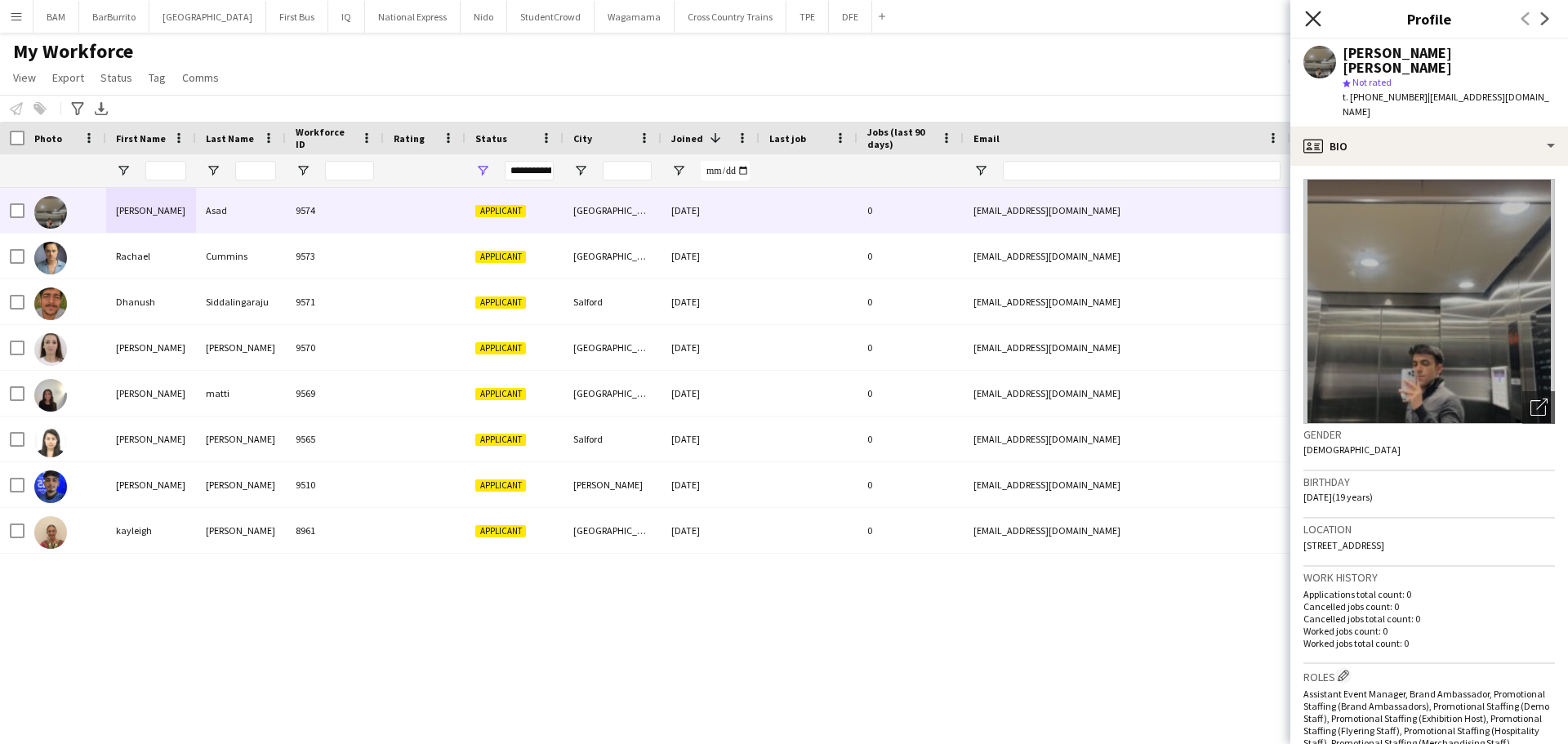
click at [1320, 13] on icon at bounding box center [1313, 18] width 15 height 15
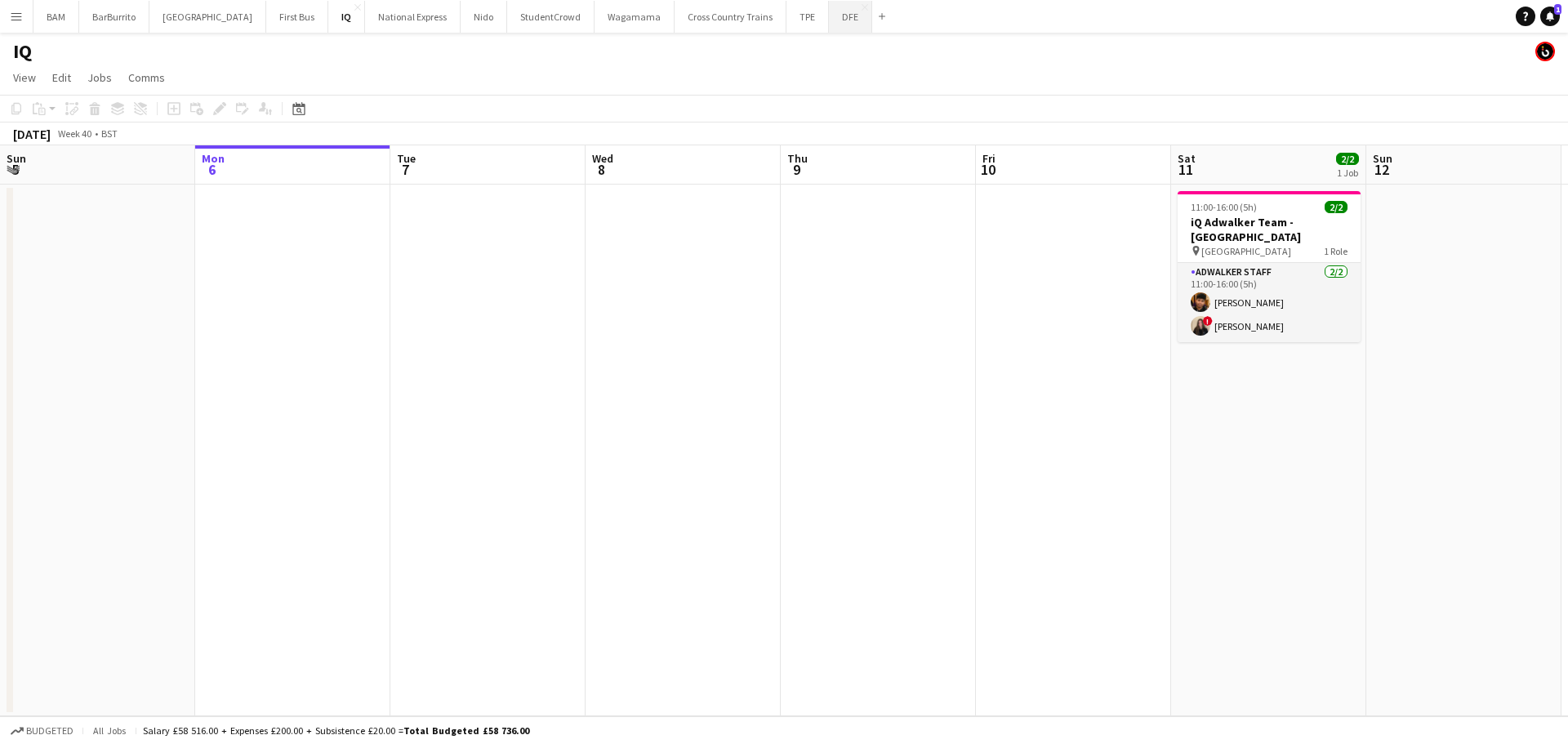
click at [829, 10] on button "DFE Close" at bounding box center [850, 16] width 43 height 32
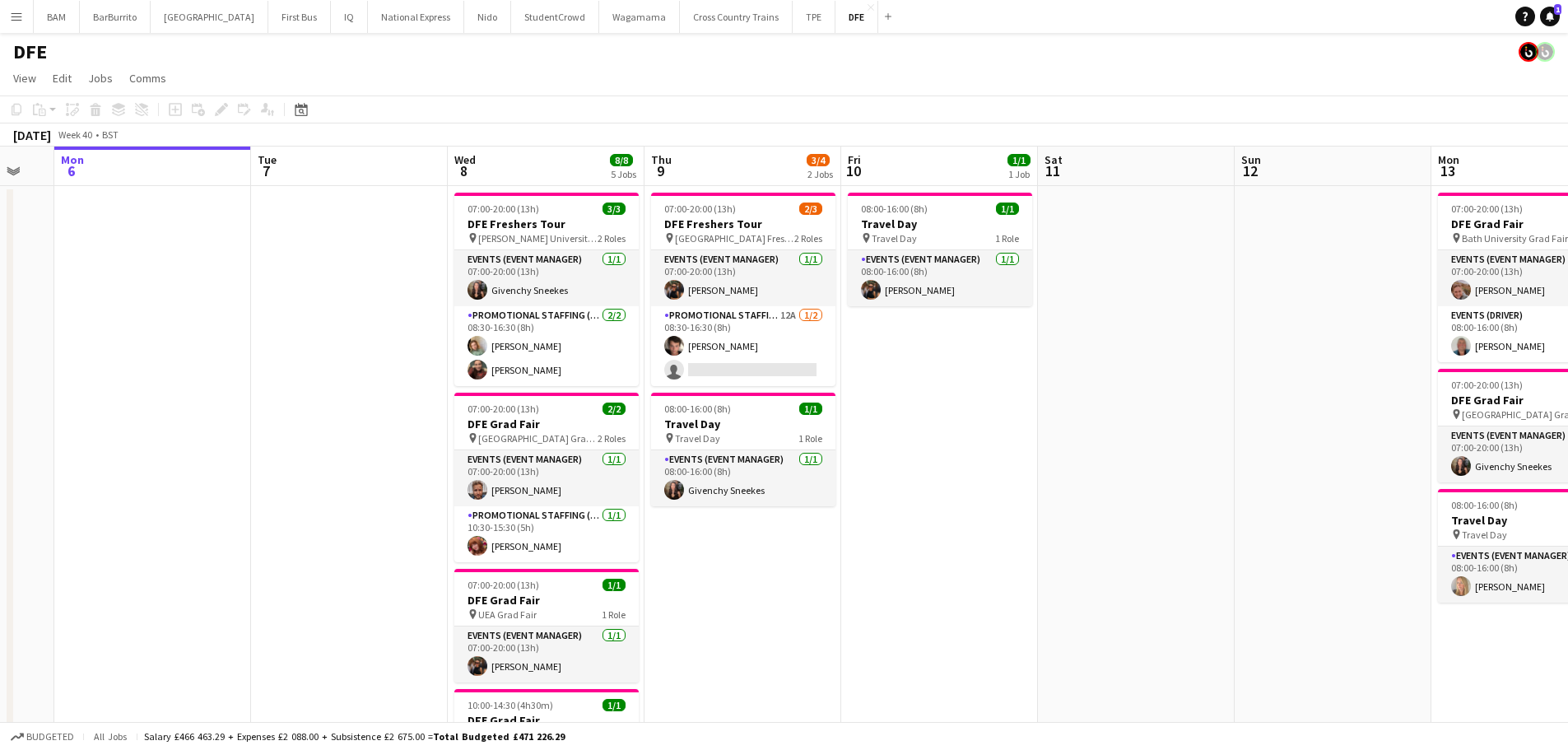
drag, startPoint x: 381, startPoint y: 310, endPoint x: 1102, endPoint y: 292, distance: 721.2
click at [1102, 292] on app-calendar-viewport "Fri 3 2/2 1 Job Sat 4 3/3 1 Job Sun 5 Mon 6 Tue 7 Wed 8 8/8 5 Jobs Thu 9 3/4 2 …" at bounding box center [784, 668] width 1568 height 1043
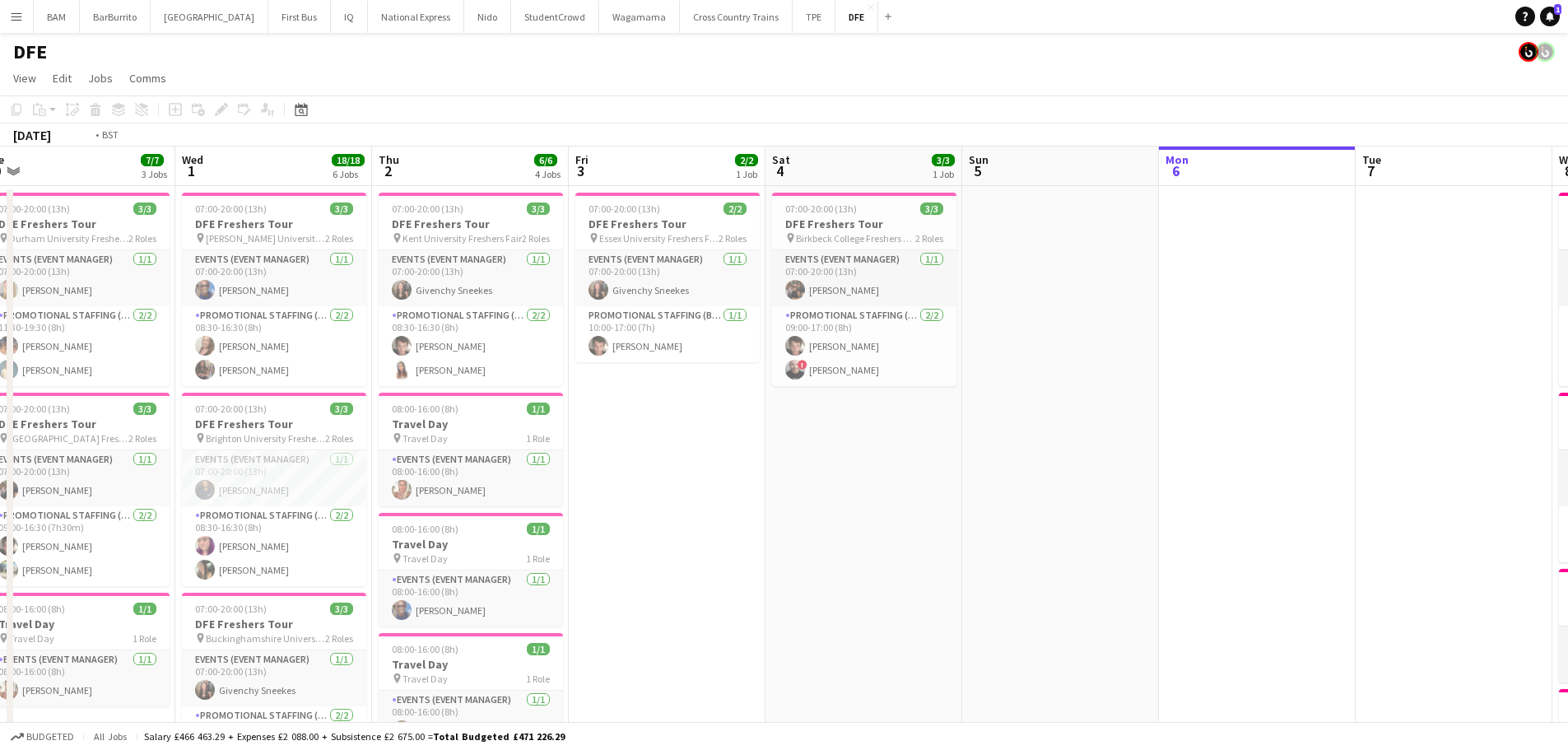
drag, startPoint x: 787, startPoint y: 327, endPoint x: 1319, endPoint y: 330, distance: 532.0
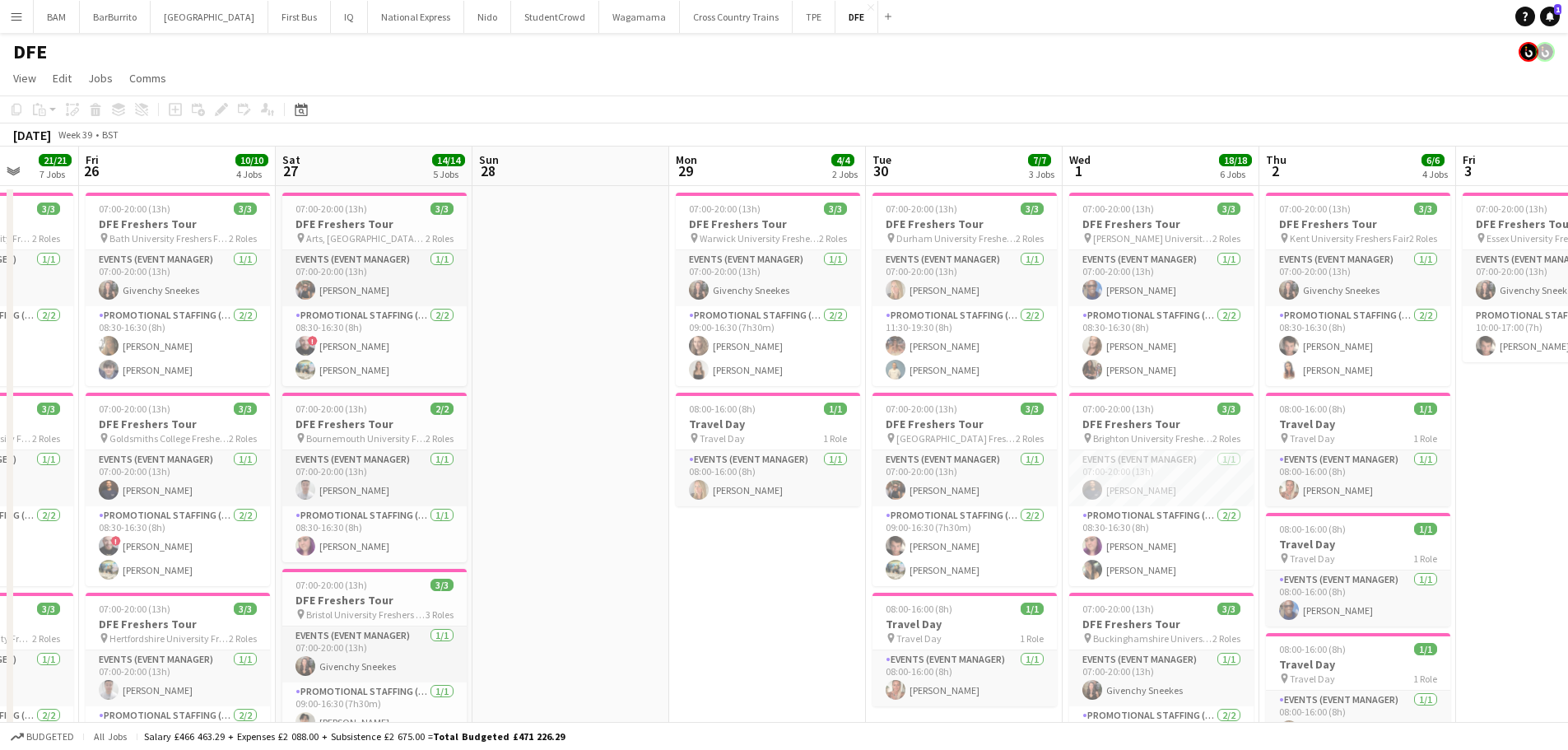
scroll to position [0, 501]
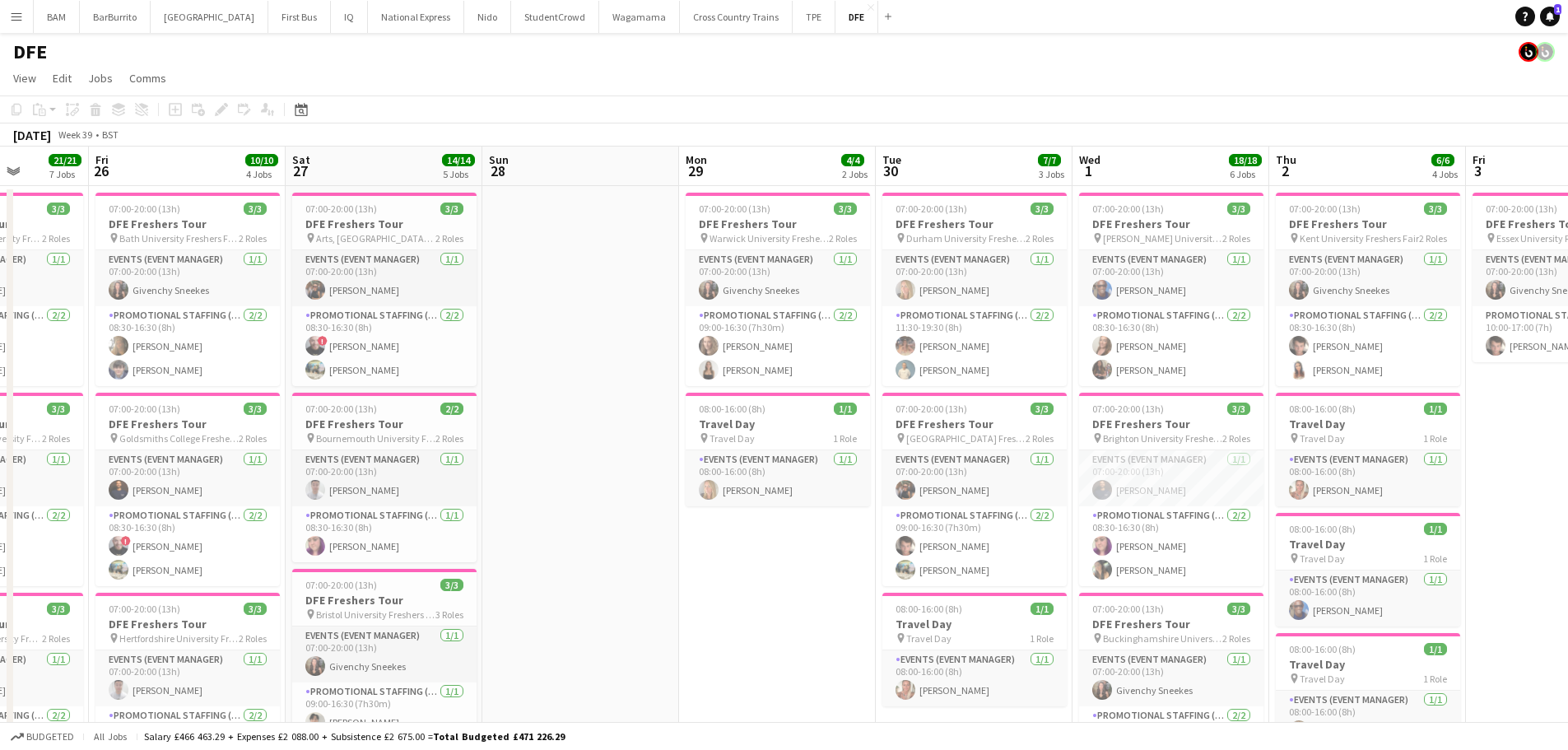
drag, startPoint x: 554, startPoint y: 329, endPoint x: 861, endPoint y: 331, distance: 307.0
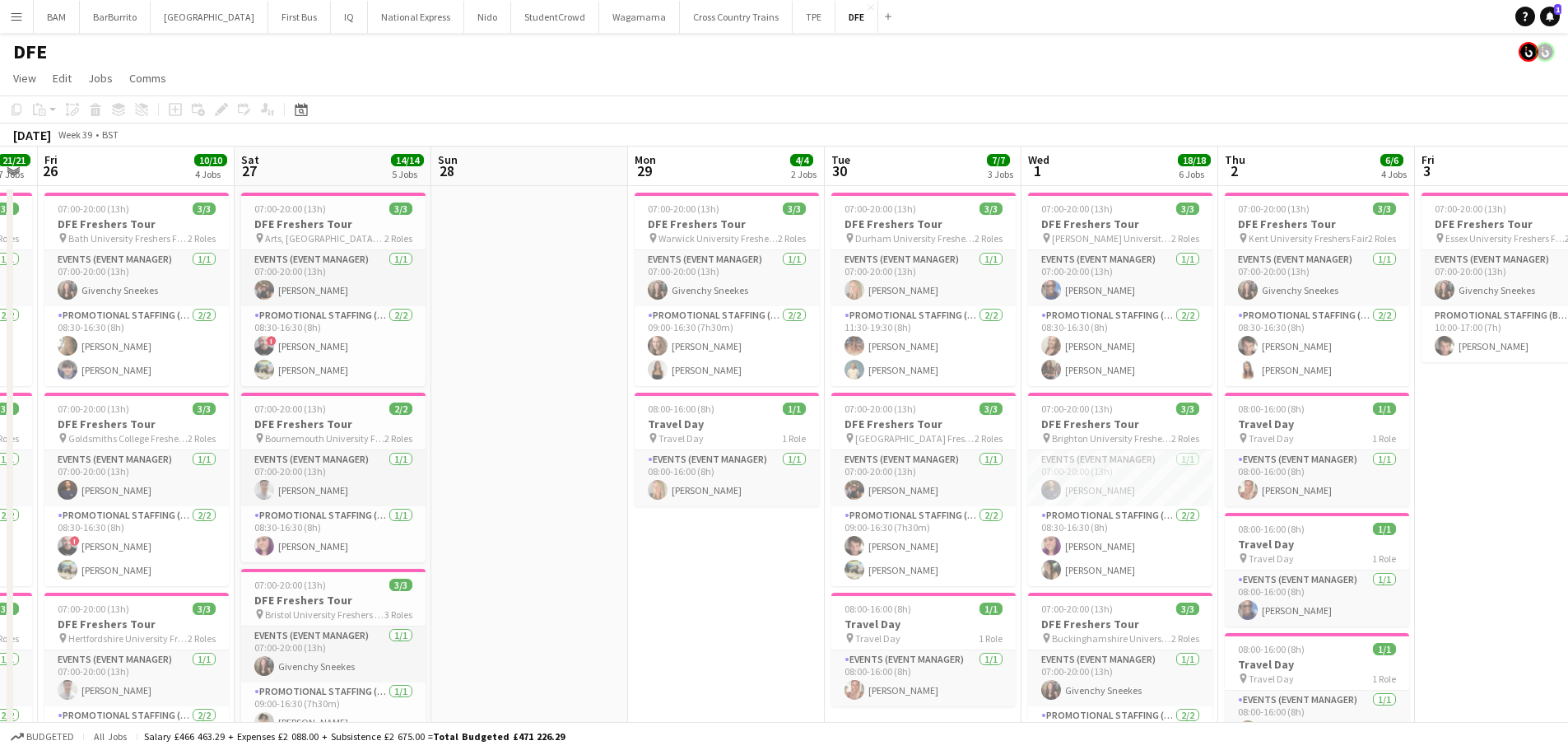
scroll to position [0, 575]
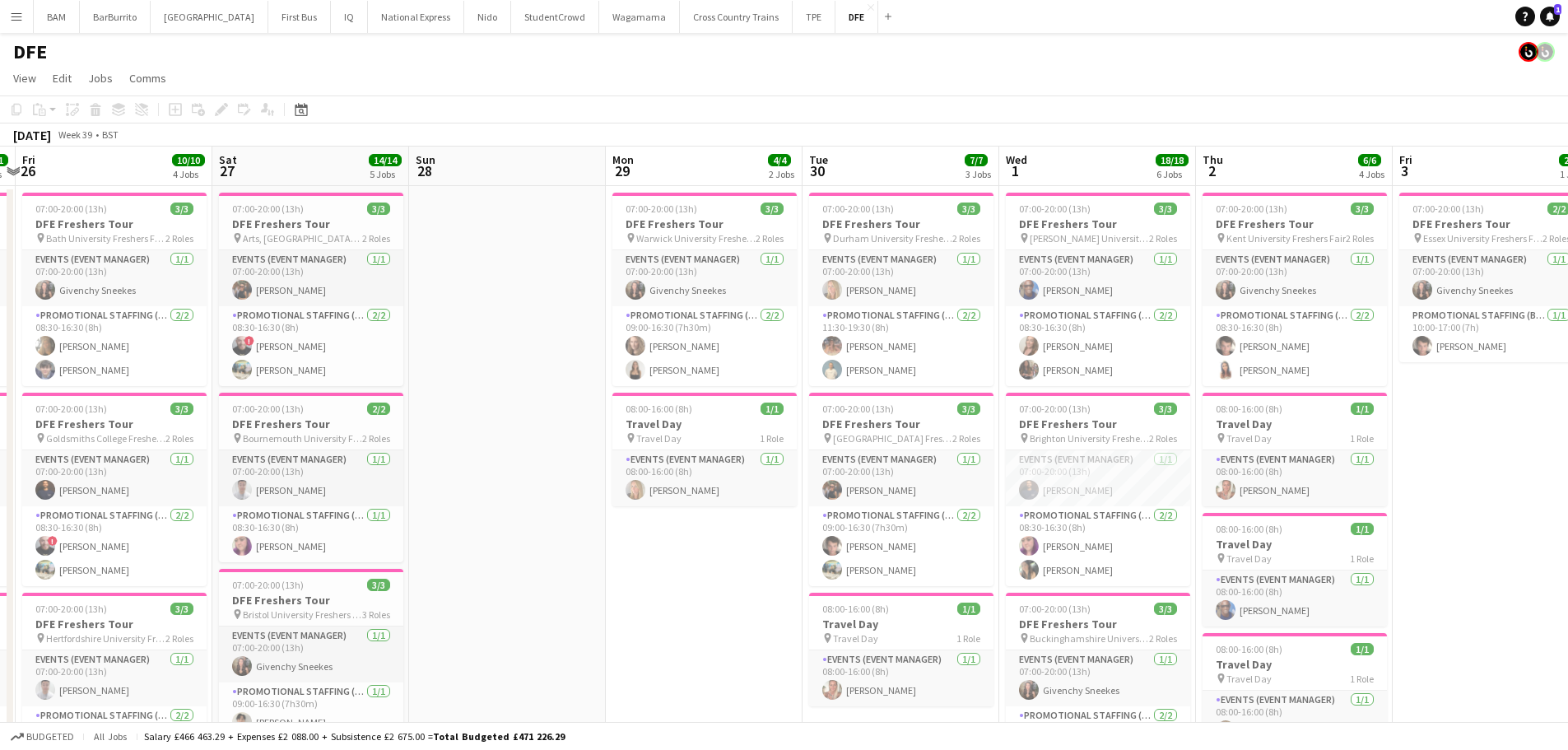
drag, startPoint x: 1167, startPoint y: 361, endPoint x: 1094, endPoint y: 362, distance: 73.0
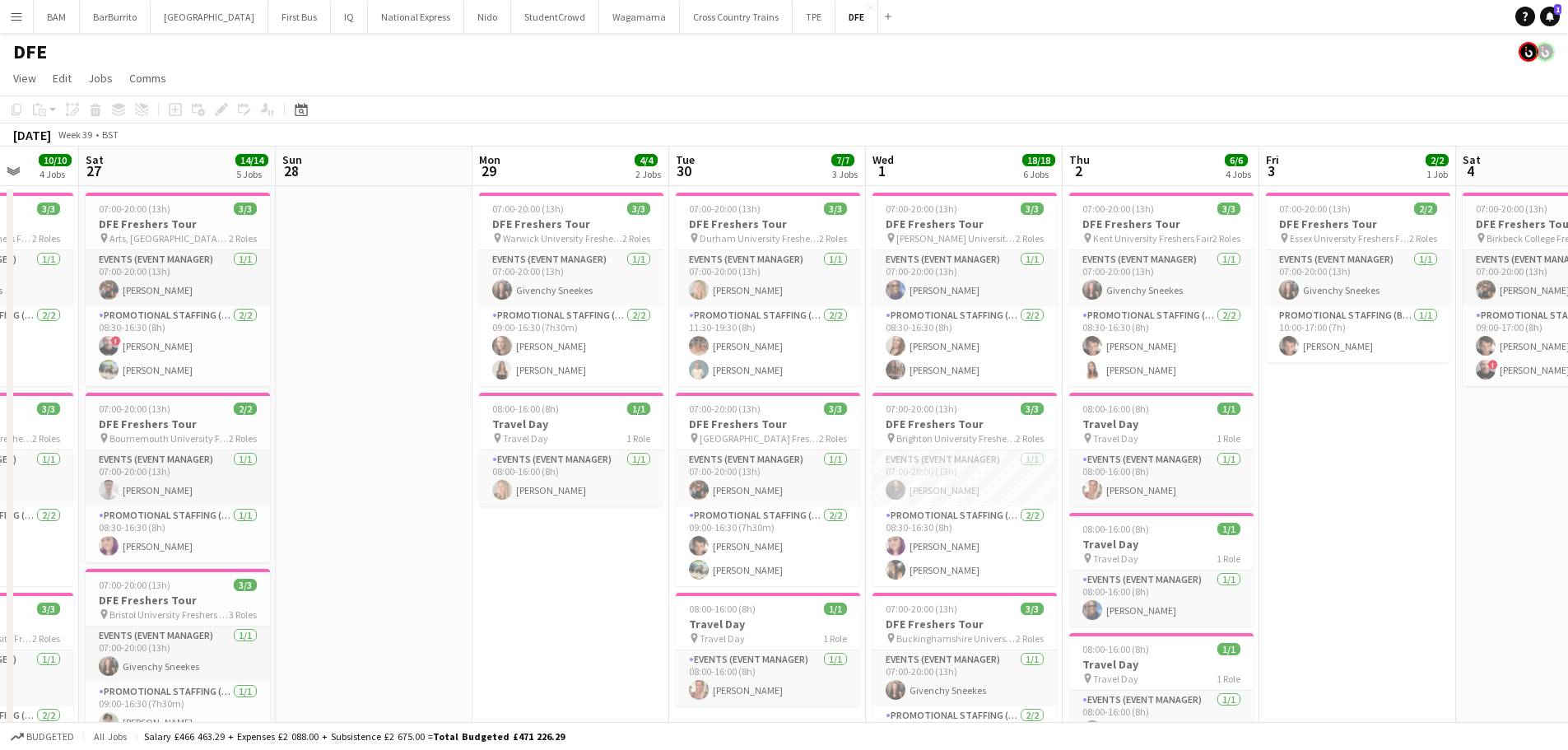
scroll to position [0, 553]
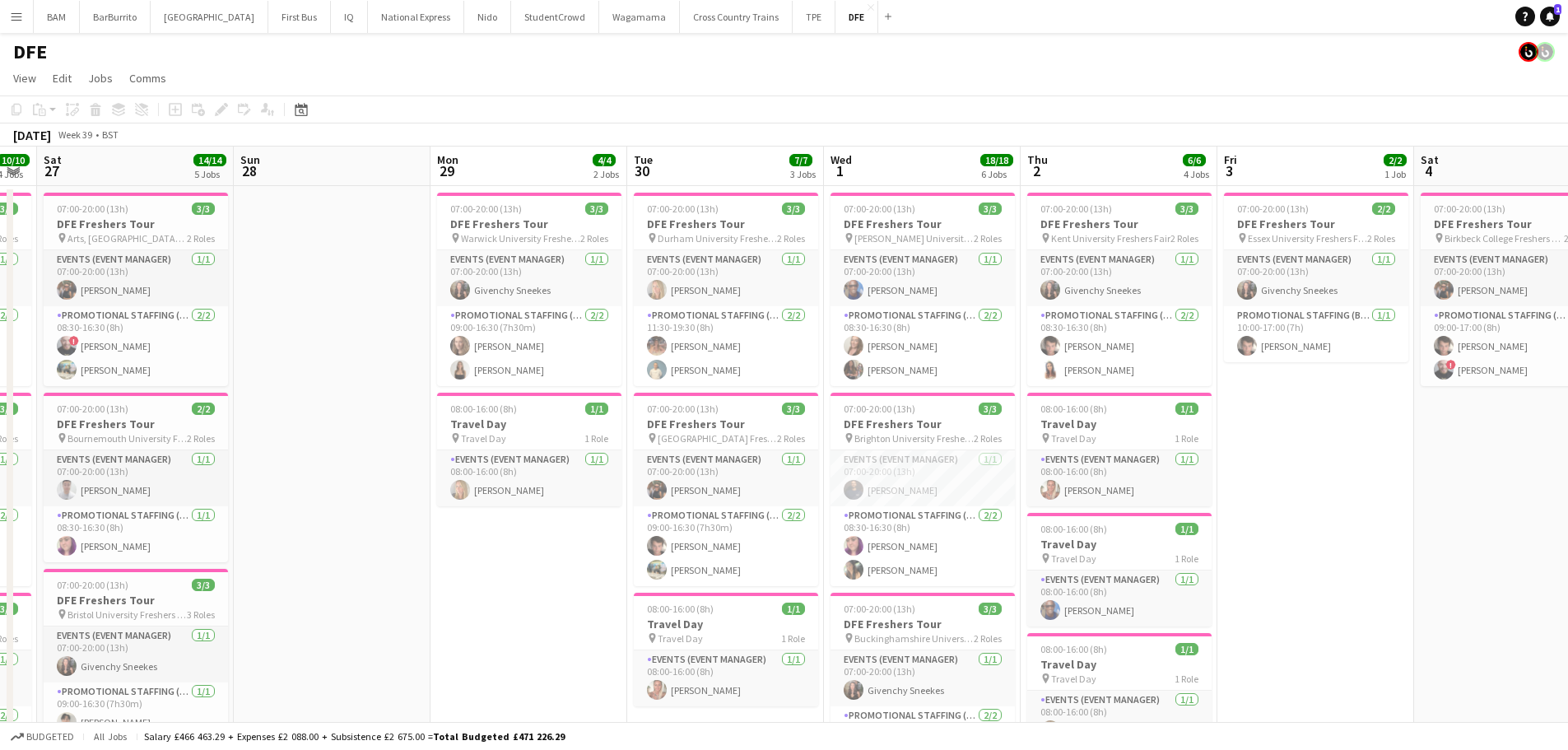
drag, startPoint x: 1248, startPoint y: 514, endPoint x: 1108, endPoint y: 507, distance: 140.2
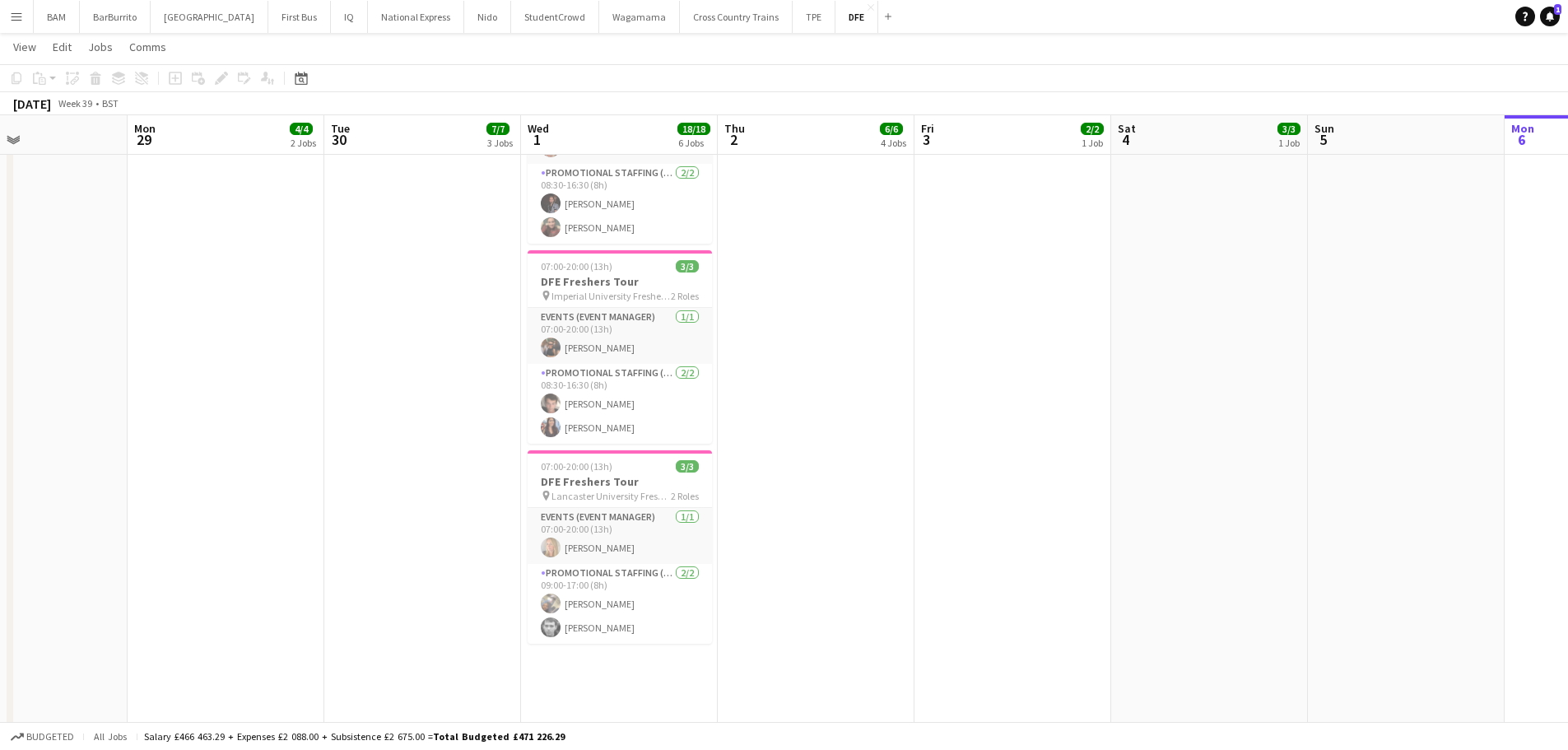
scroll to position [0, 489]
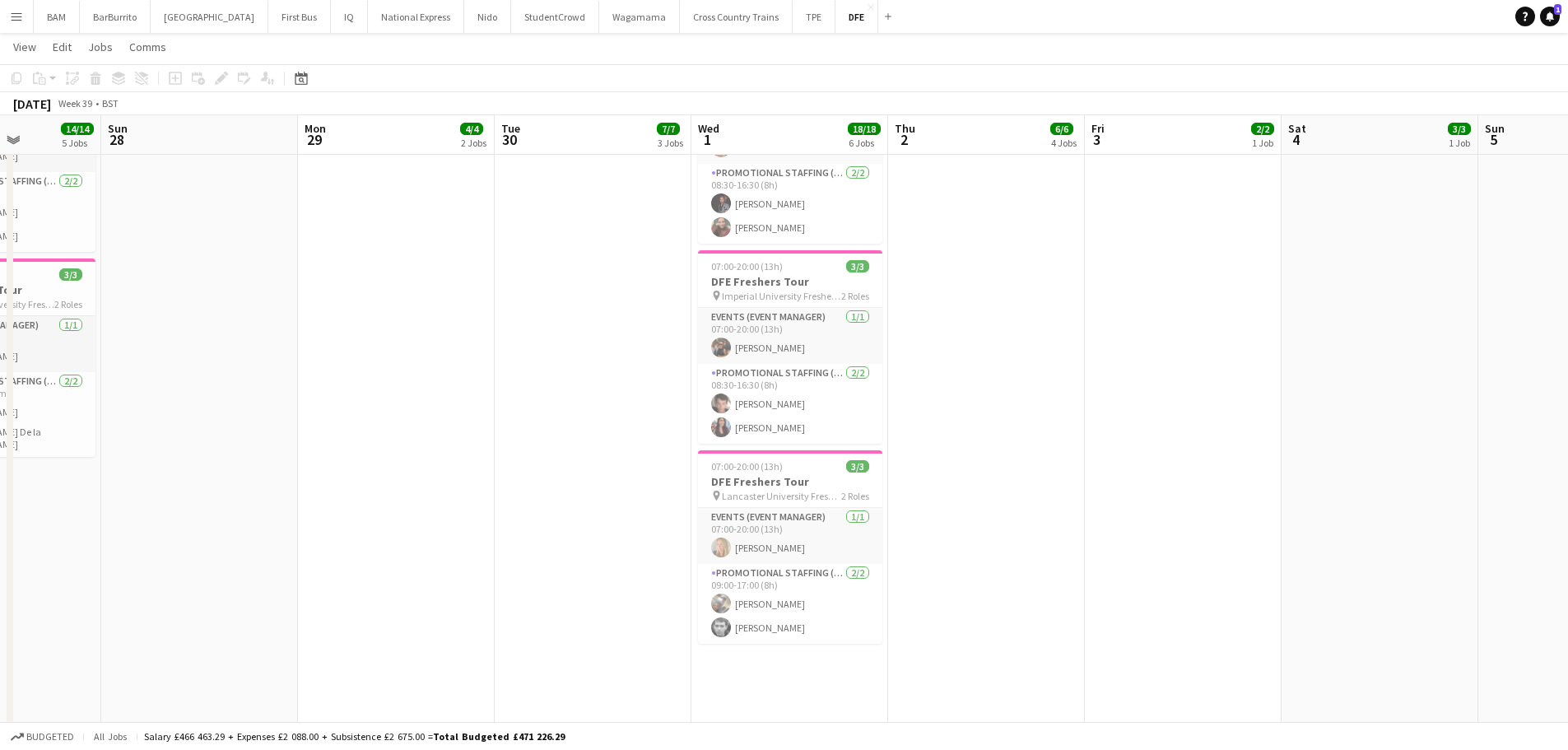
drag, startPoint x: 1313, startPoint y: 401, endPoint x: 1180, endPoint y: 400, distance: 133.0
click at [1180, 400] on app-calendar-viewport "Thu 25 21/21 7 Jobs Fri 26 10/10 4 Jobs Sat 27 14/14 5 Jobs Sun 28 Mon 29 4/4 2…" at bounding box center [784, 484] width 1568 height 2321
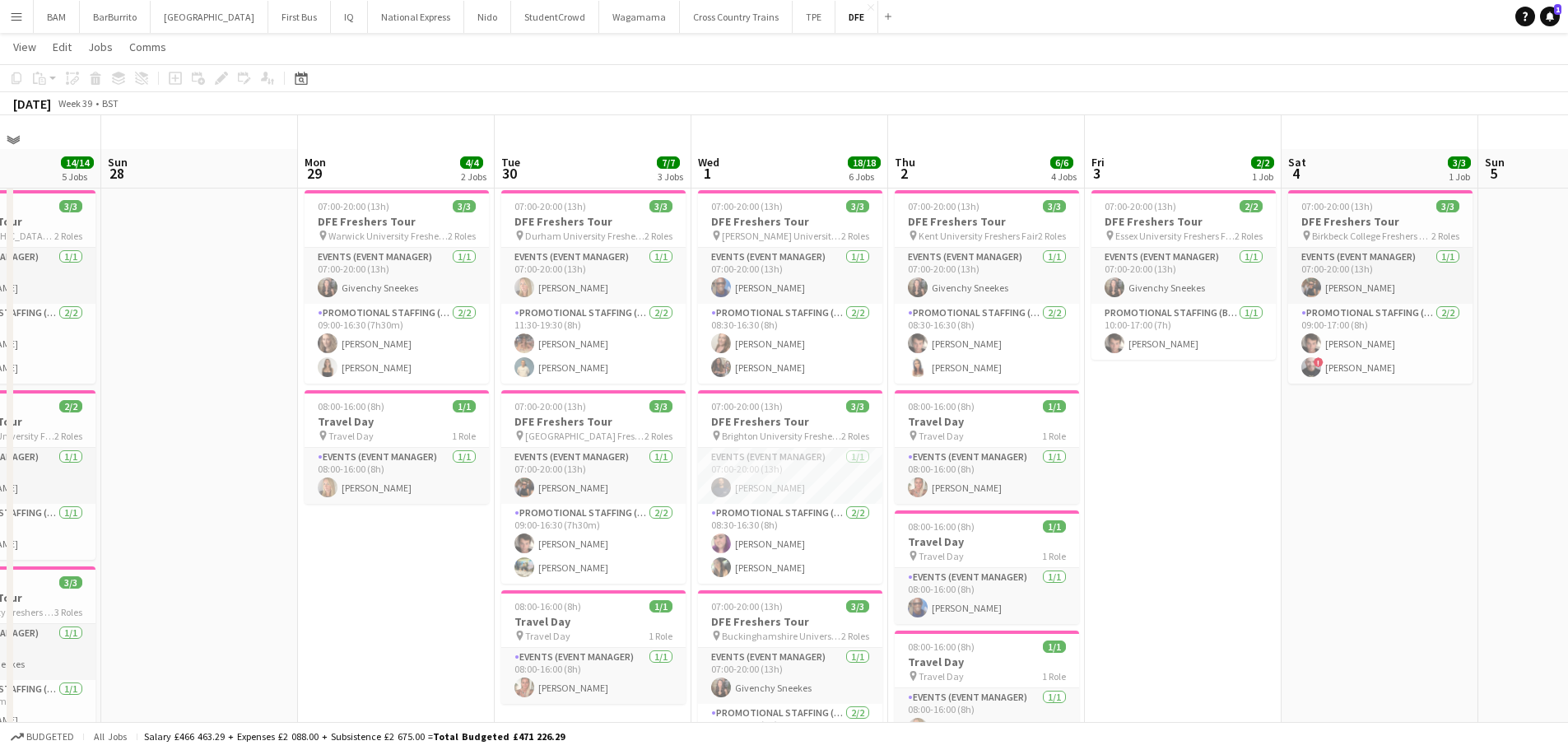
scroll to position [0, 0]
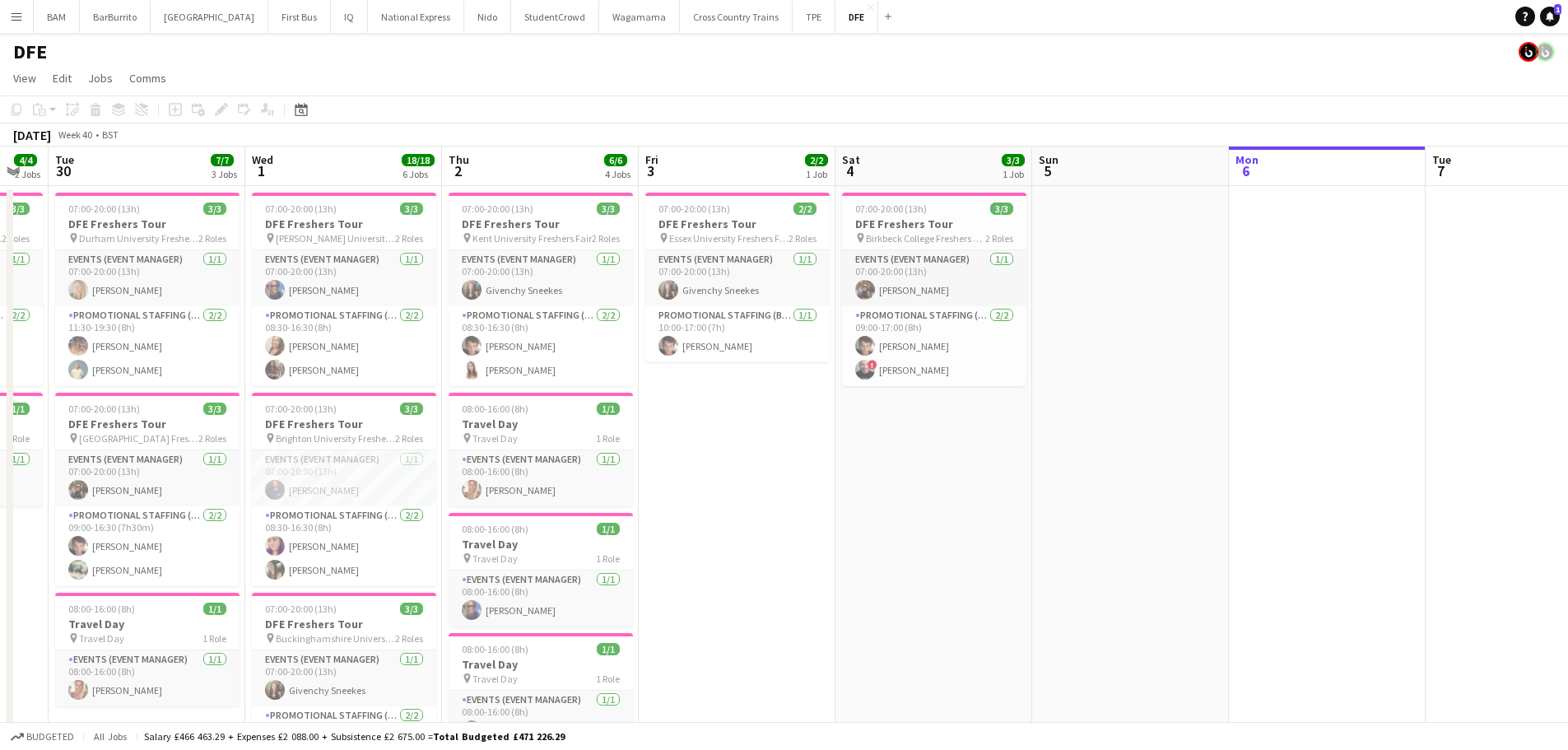
drag, startPoint x: 1285, startPoint y: 408, endPoint x: 833, endPoint y: 396, distance: 452.2
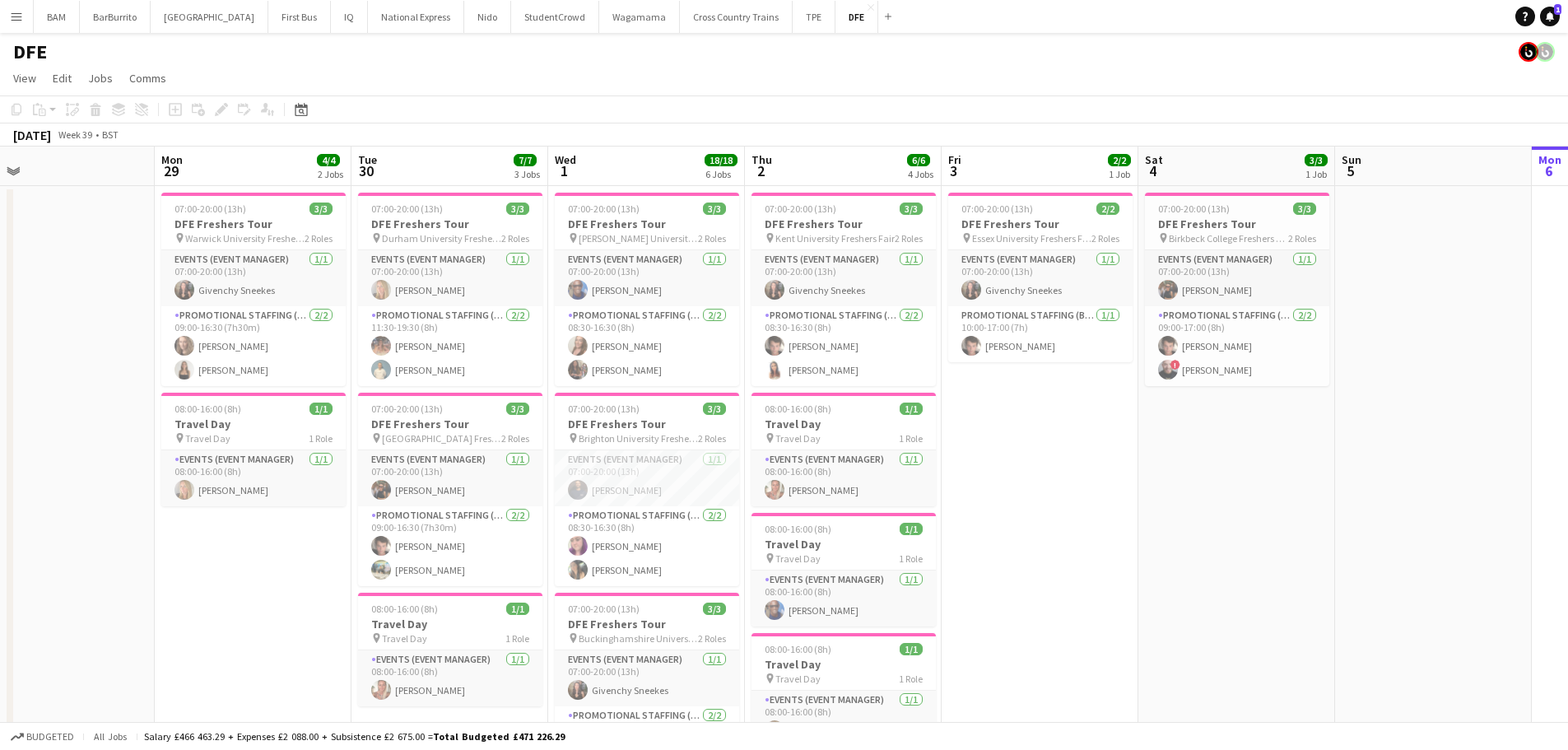
scroll to position [0, 502]
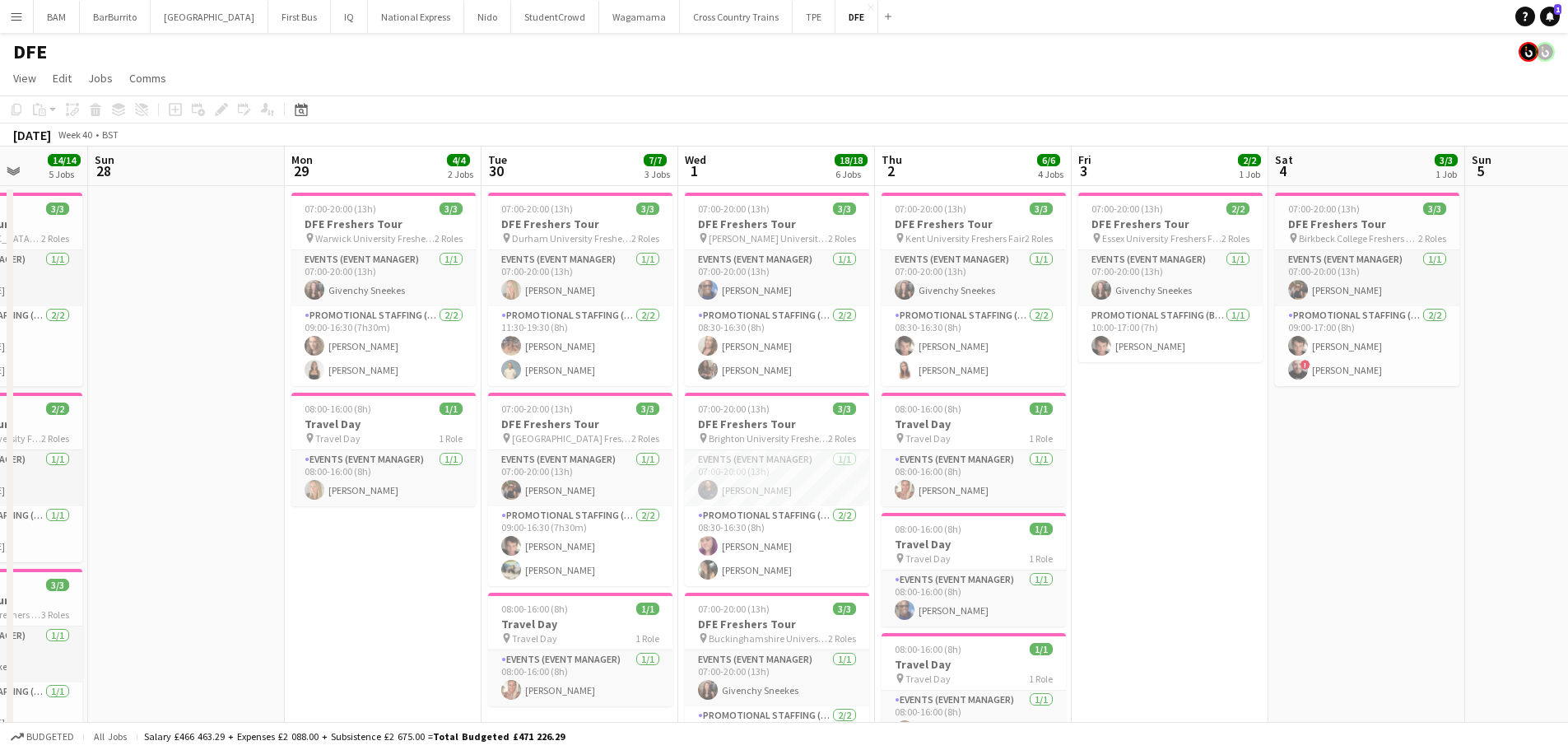
drag, startPoint x: 1065, startPoint y: 395, endPoint x: 1503, endPoint y: 390, distance: 438.0
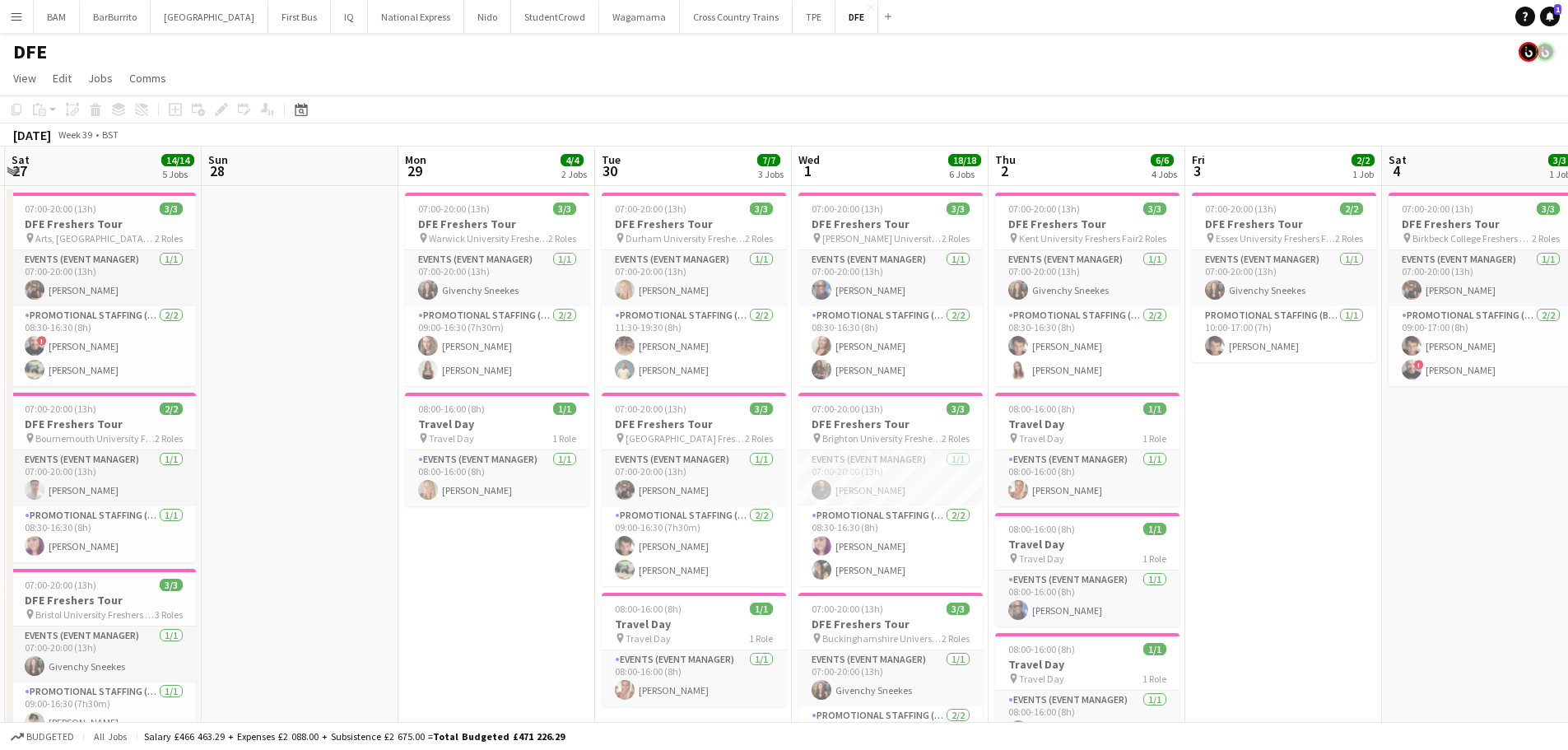
scroll to position [0, 382]
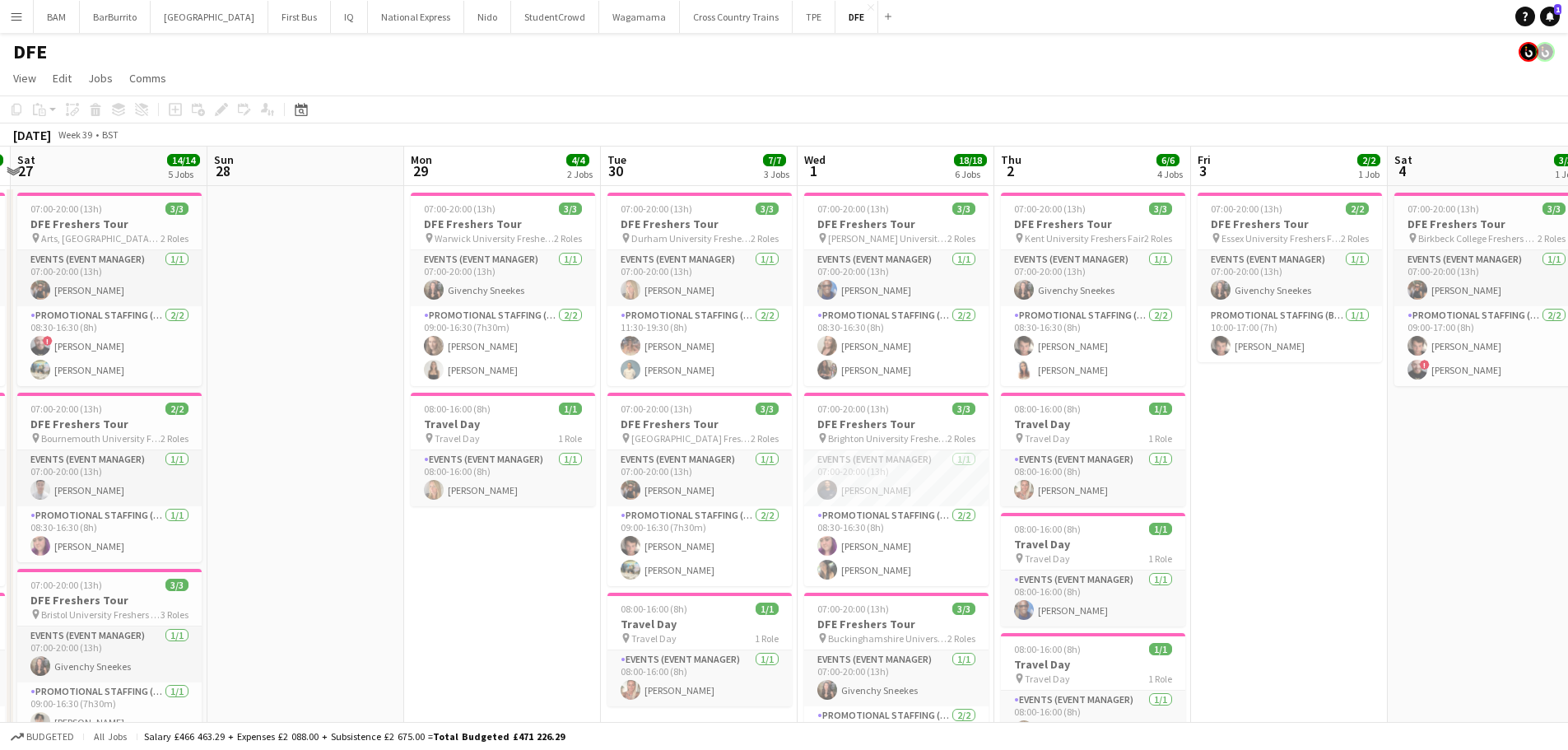
drag, startPoint x: 1169, startPoint y: 461, endPoint x: 1288, endPoint y: 461, distance: 119.0
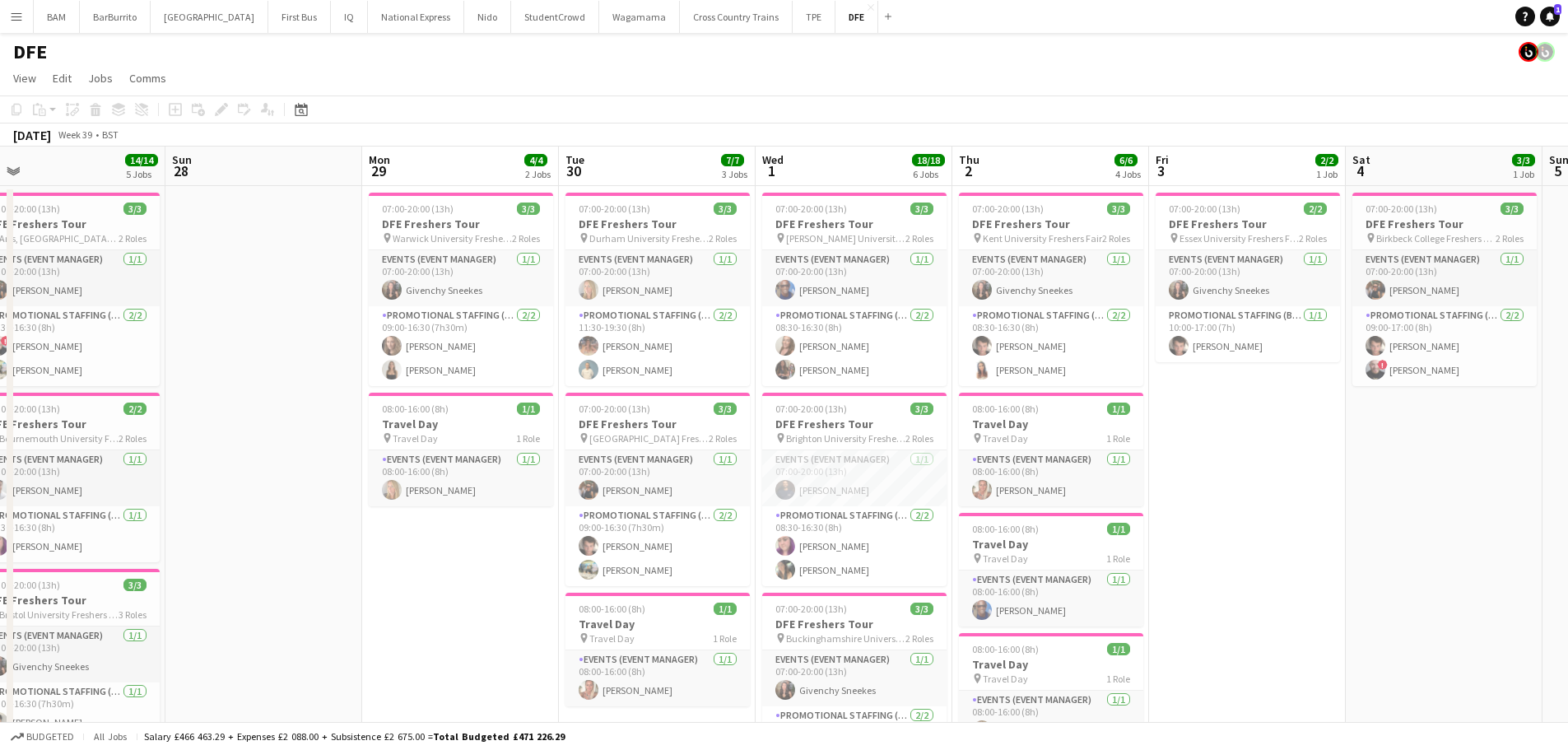
scroll to position [0, 428]
drag, startPoint x: 1323, startPoint y: 460, endPoint x: 1278, endPoint y: 460, distance: 45.0
